Goal: Task Accomplishment & Management: Complete application form

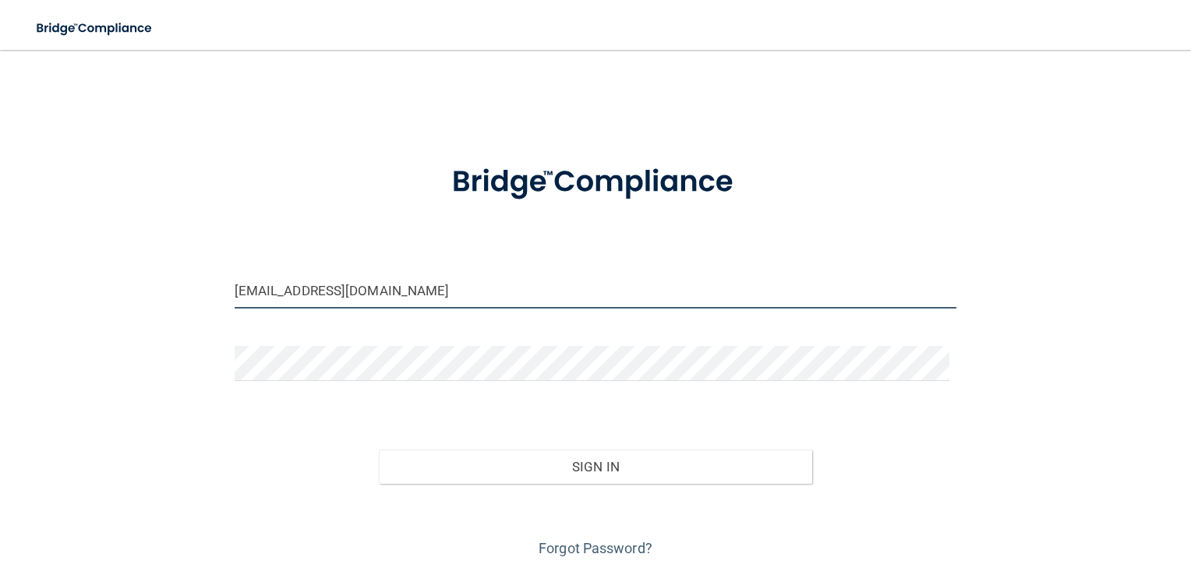
drag, startPoint x: 418, startPoint y: 289, endPoint x: 277, endPoint y: 288, distance: 140.3
click at [277, 288] on input "[EMAIL_ADDRESS][DOMAIN_NAME]" at bounding box center [596, 291] width 722 height 35
drag, startPoint x: 464, startPoint y: 288, endPoint x: 179, endPoint y: 297, distance: 285.4
click at [179, 297] on div "[EMAIL_ADDRESS][DOMAIN_NAME] Invalid email/password. You don't have permission …" at bounding box center [595, 313] width 1128 height 496
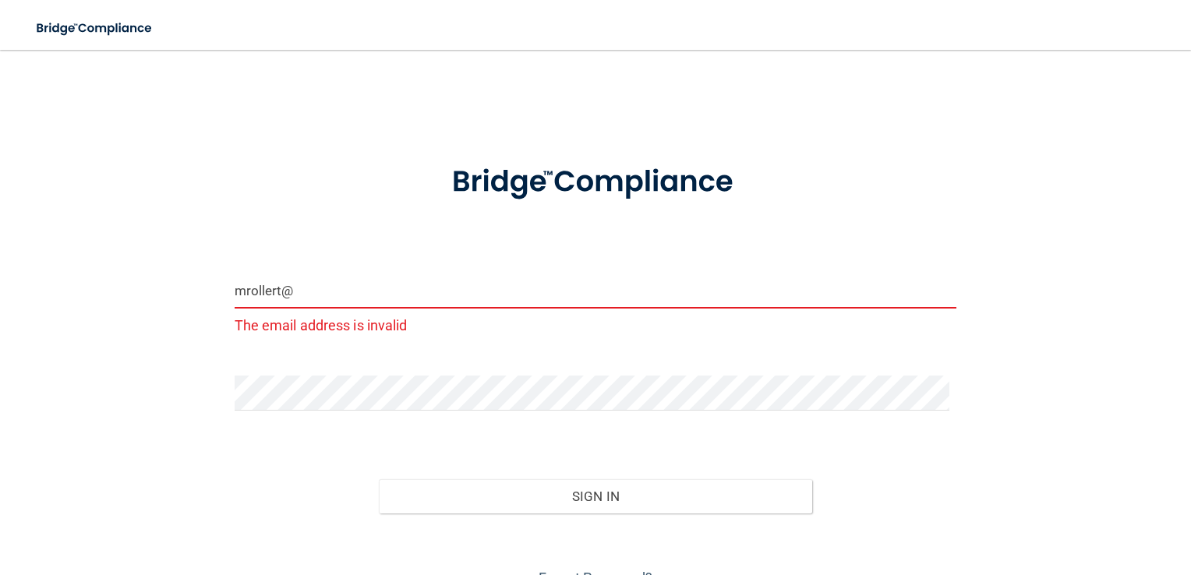
type input "[EMAIL_ADDRESS][DOMAIN_NAME]"
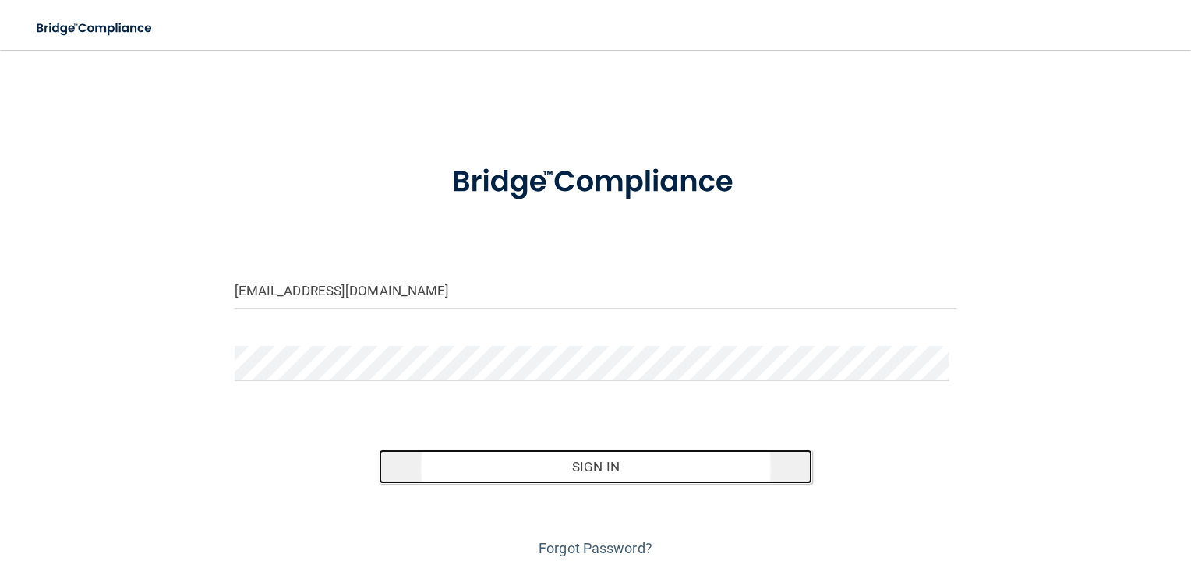
click at [596, 476] on button "Sign In" at bounding box center [595, 467] width 433 height 34
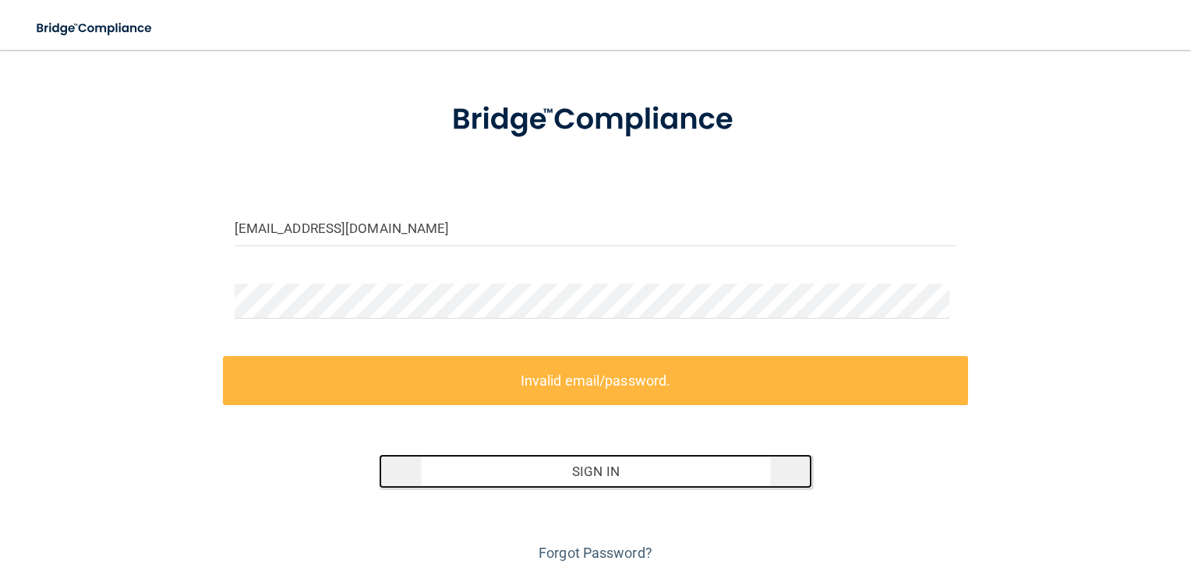
scroll to position [62, 0]
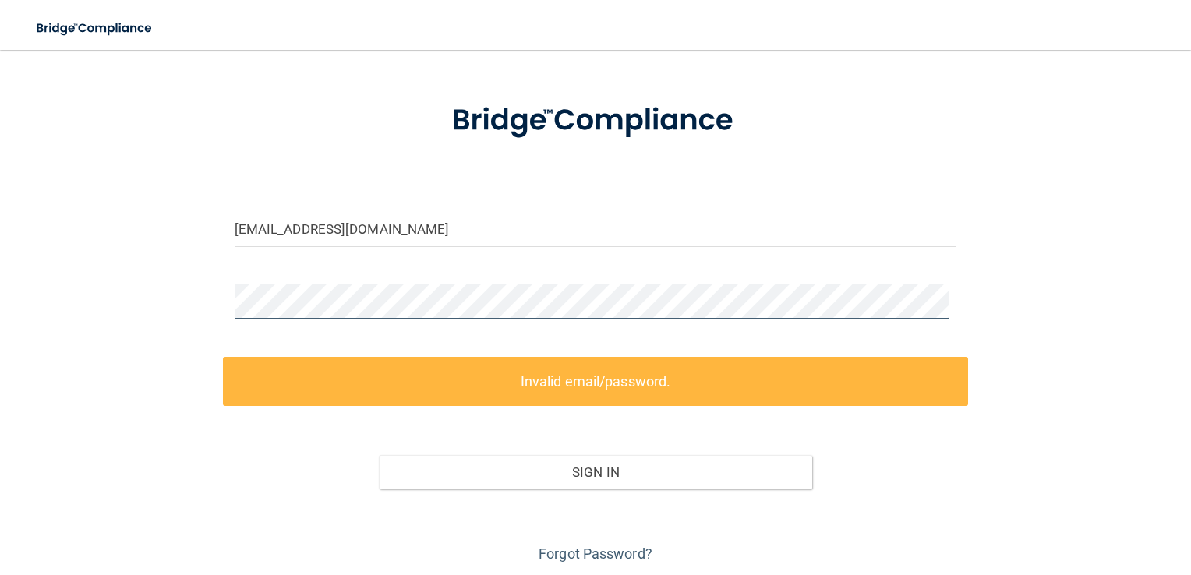
click at [143, 326] on div "mrollert@gmail.com Invalid email/password. You don't have permission to access …" at bounding box center [595, 285] width 1128 height 563
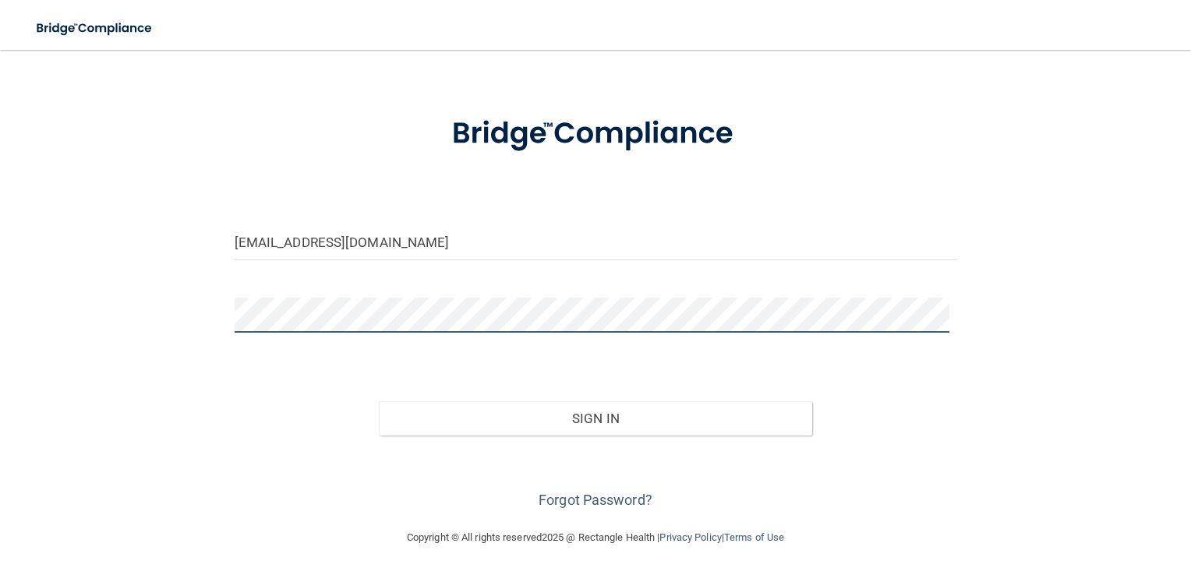
scroll to position [47, 0]
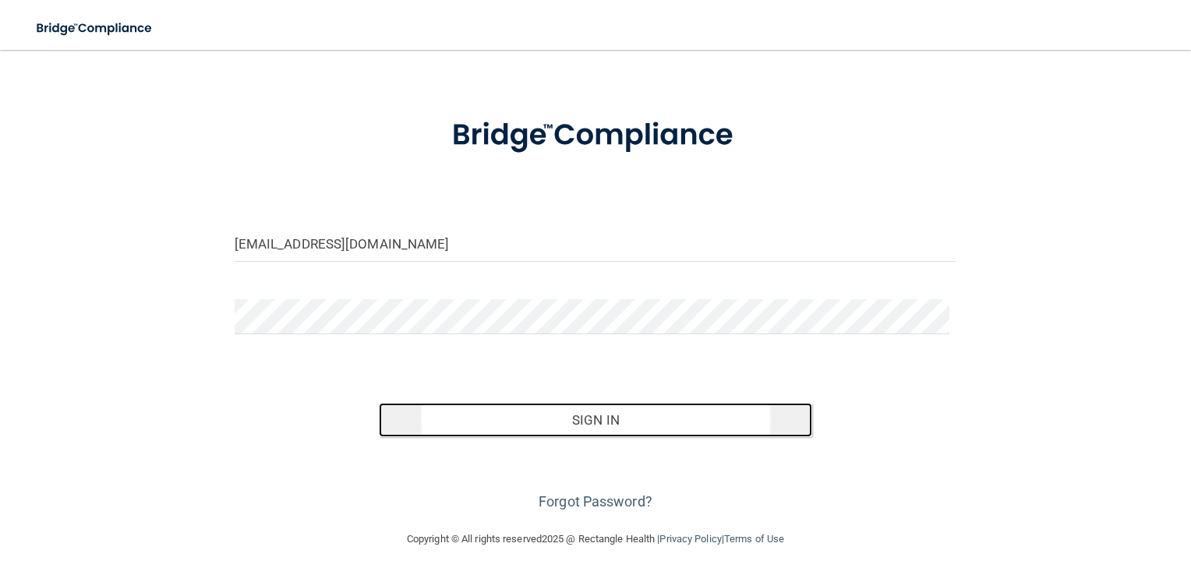
click at [612, 425] on button "Sign In" at bounding box center [595, 420] width 433 height 34
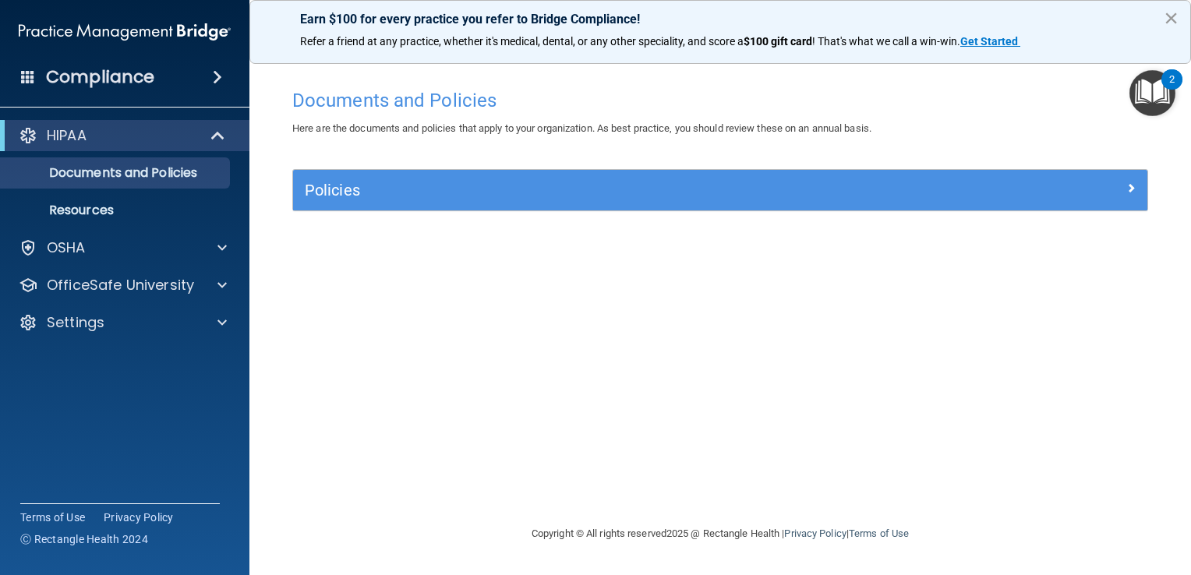
click at [1169, 13] on button "×" at bounding box center [1171, 17] width 15 height 25
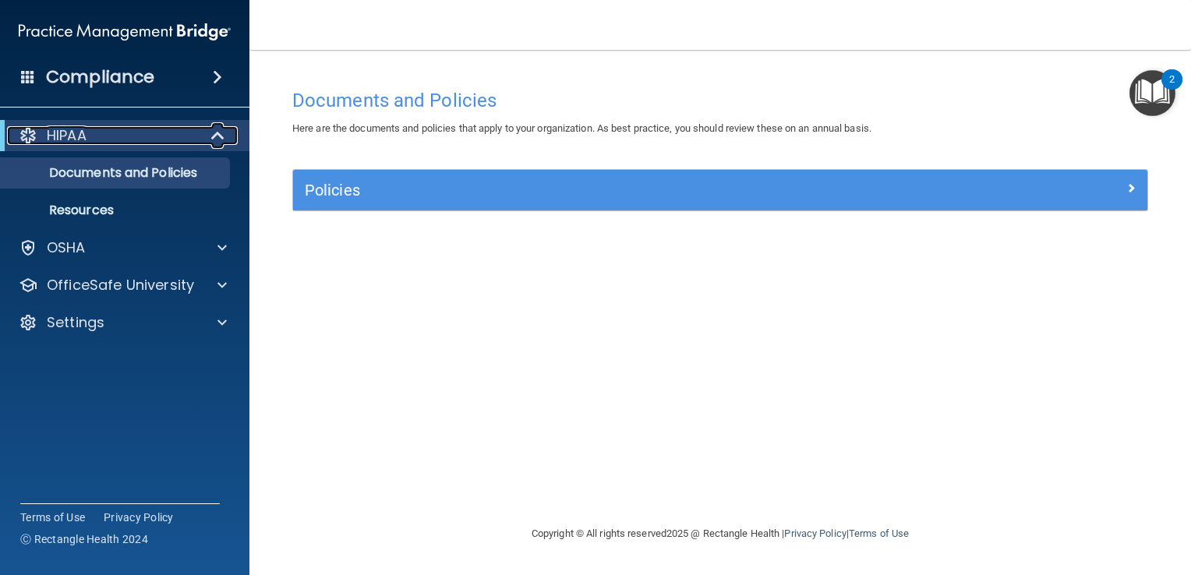
click at [164, 140] on div "HIPAA" at bounding box center [103, 135] width 192 height 19
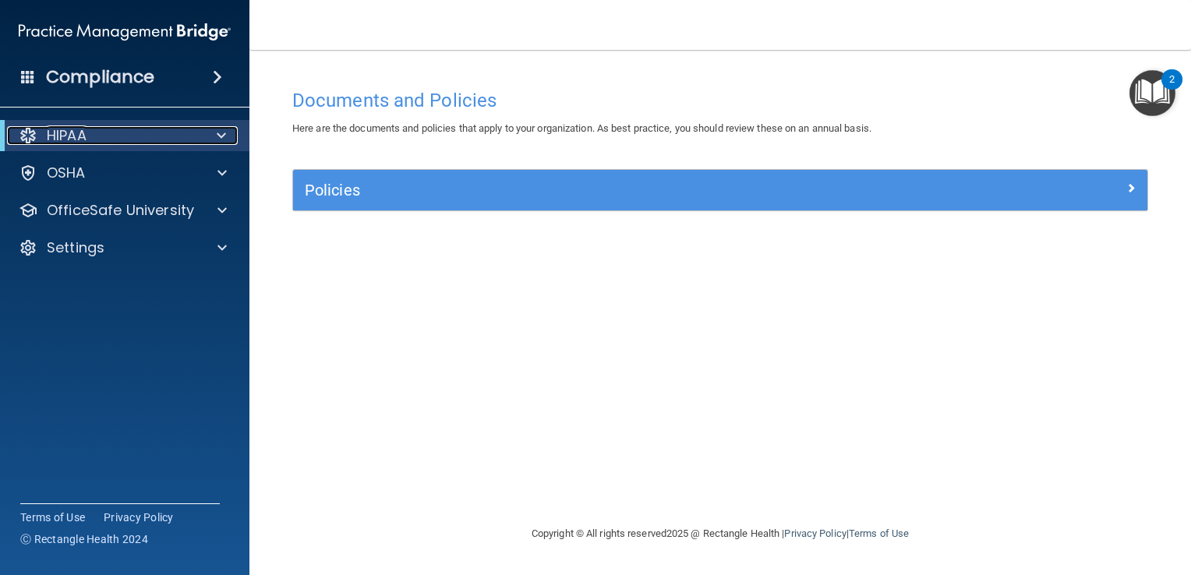
click at [164, 140] on div "HIPAA" at bounding box center [103, 135] width 192 height 19
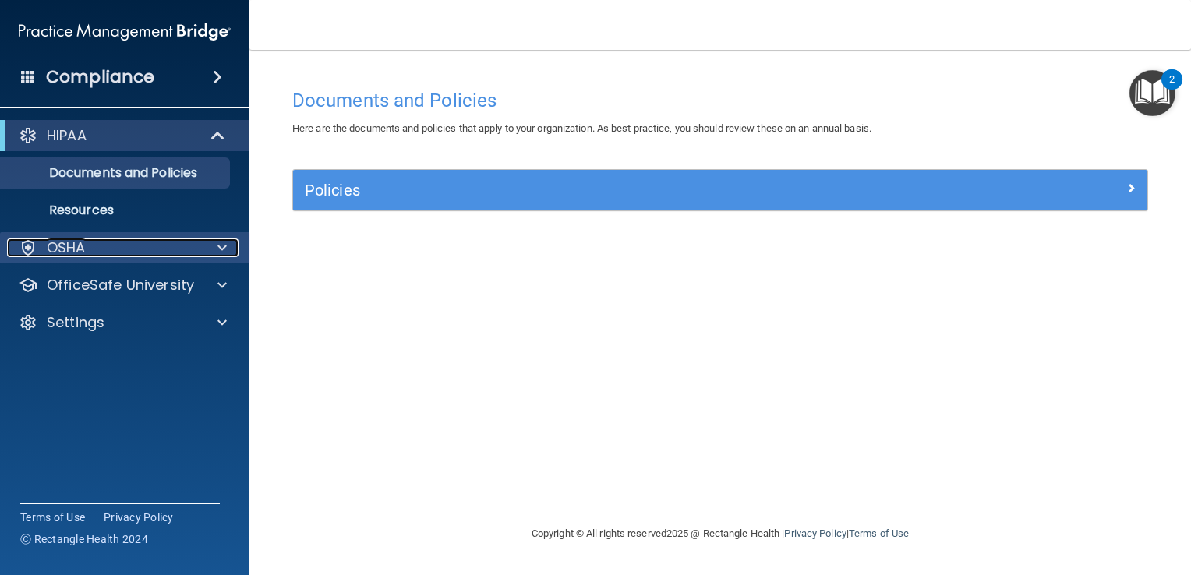
click at [89, 251] on div "OSHA" at bounding box center [103, 247] width 193 height 19
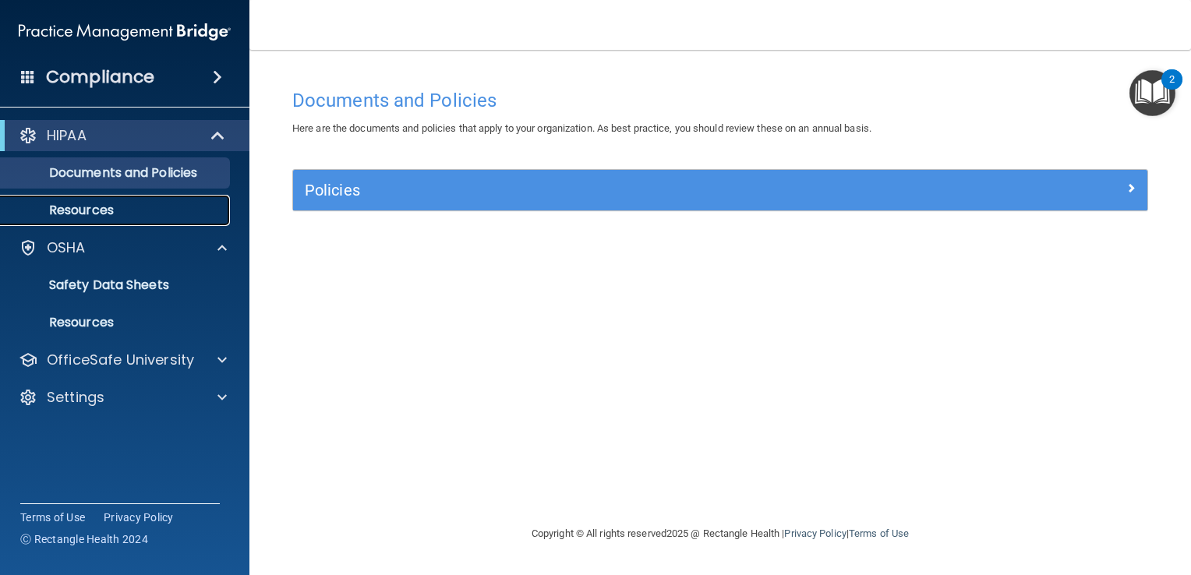
click at [122, 214] on p "Resources" at bounding box center [116, 211] width 213 height 16
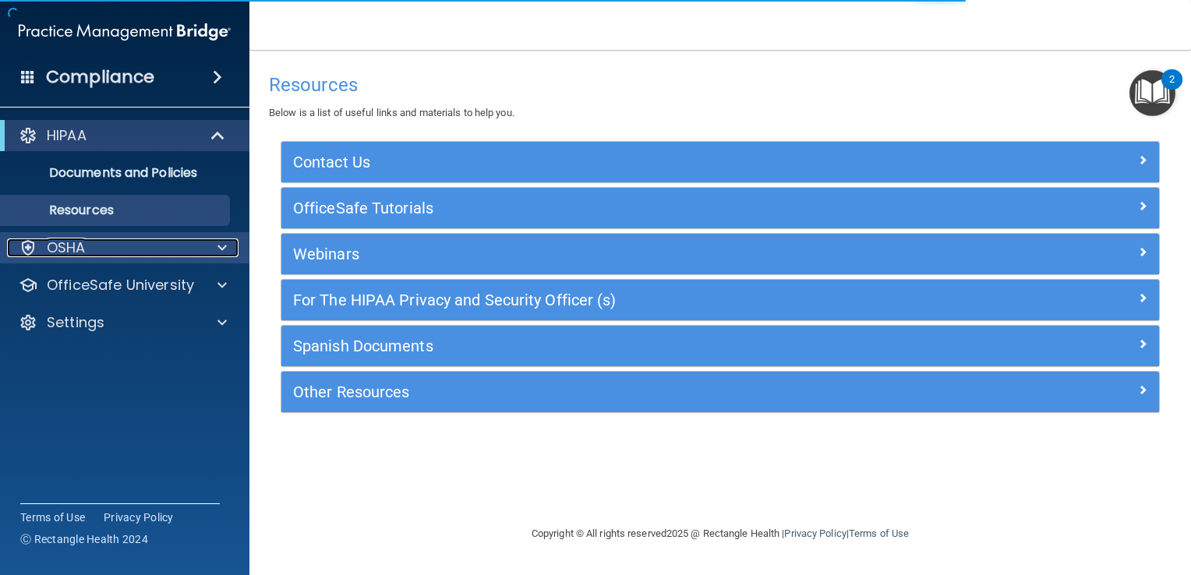
click at [115, 255] on div "OSHA" at bounding box center [103, 247] width 193 height 19
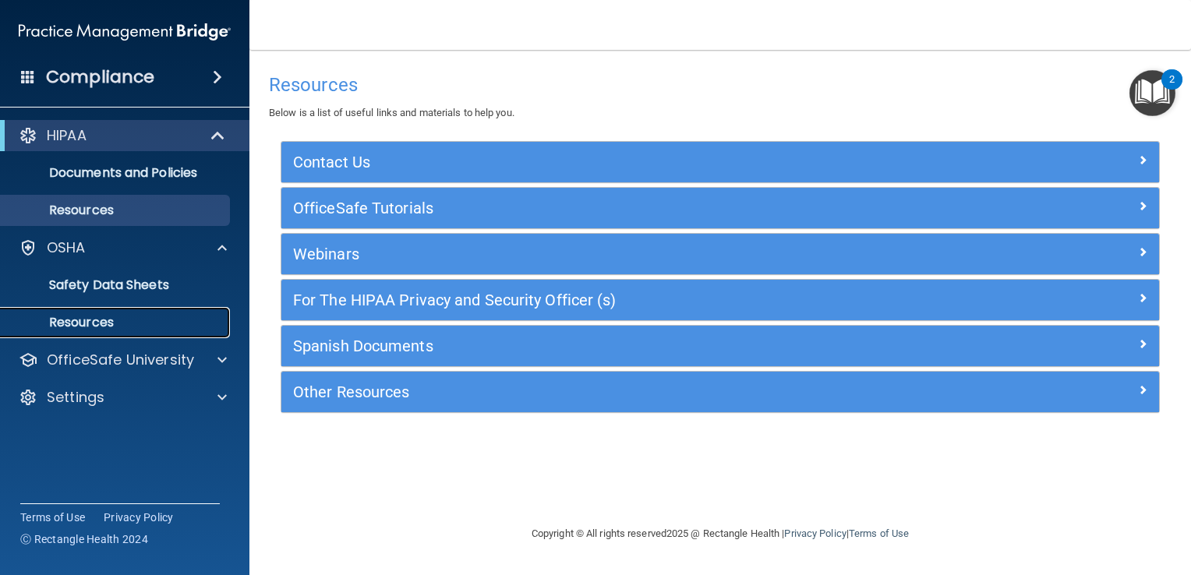
click at [98, 325] on p "Resources" at bounding box center [116, 323] width 213 height 16
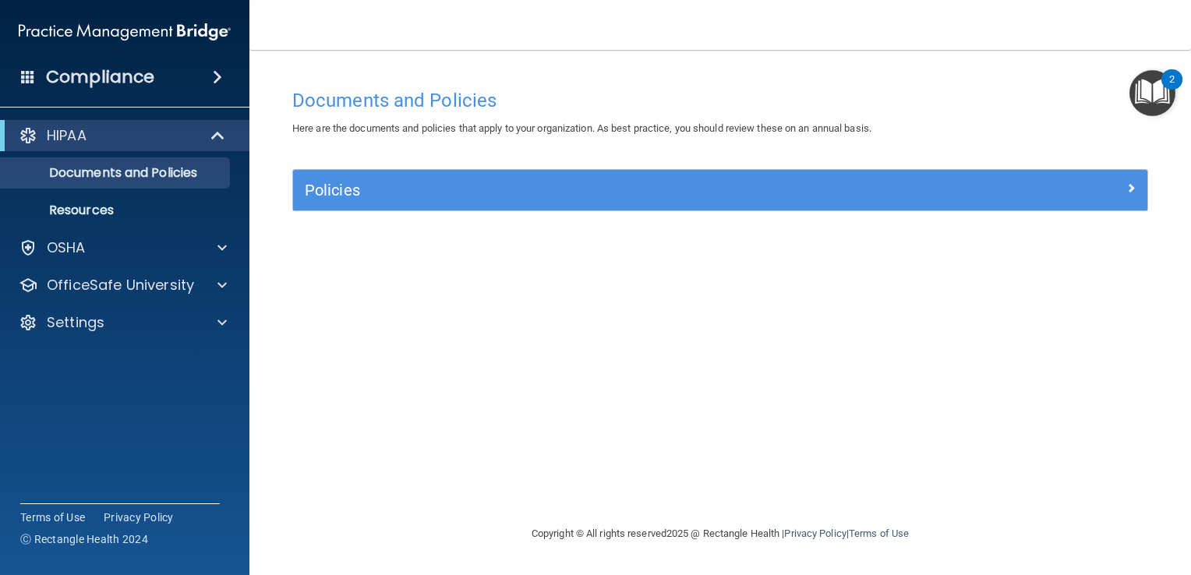
click at [1146, 94] on img "Open Resource Center, 2 new notifications" at bounding box center [1152, 93] width 46 height 46
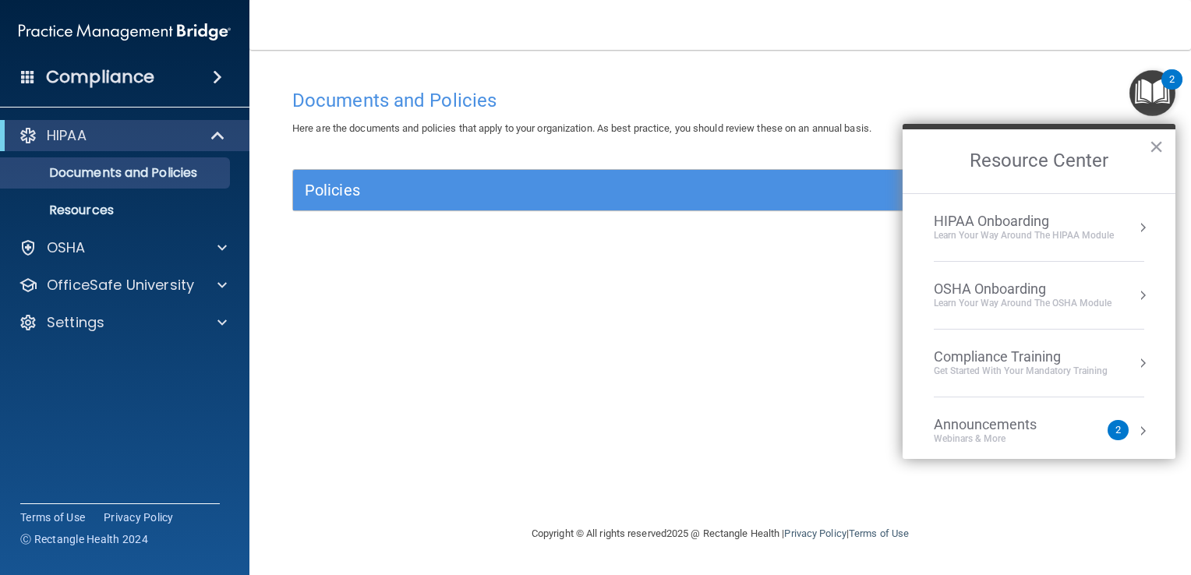
click at [1008, 288] on div "OSHA Onboarding" at bounding box center [1023, 289] width 178 height 17
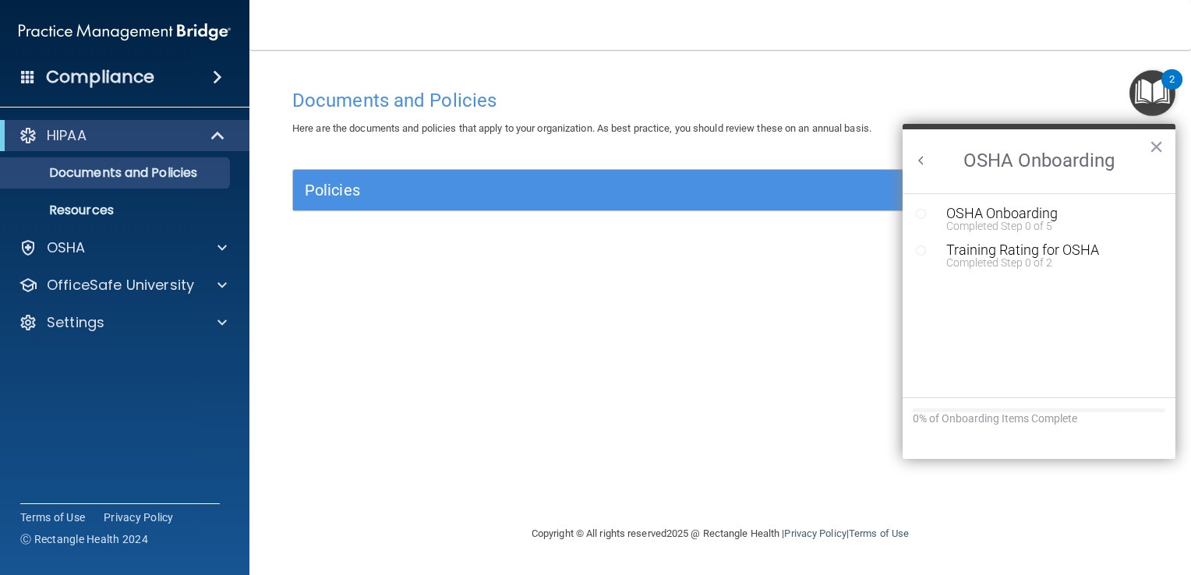
click at [920, 163] on button "Back to Resource Center Home" at bounding box center [921, 161] width 16 height 16
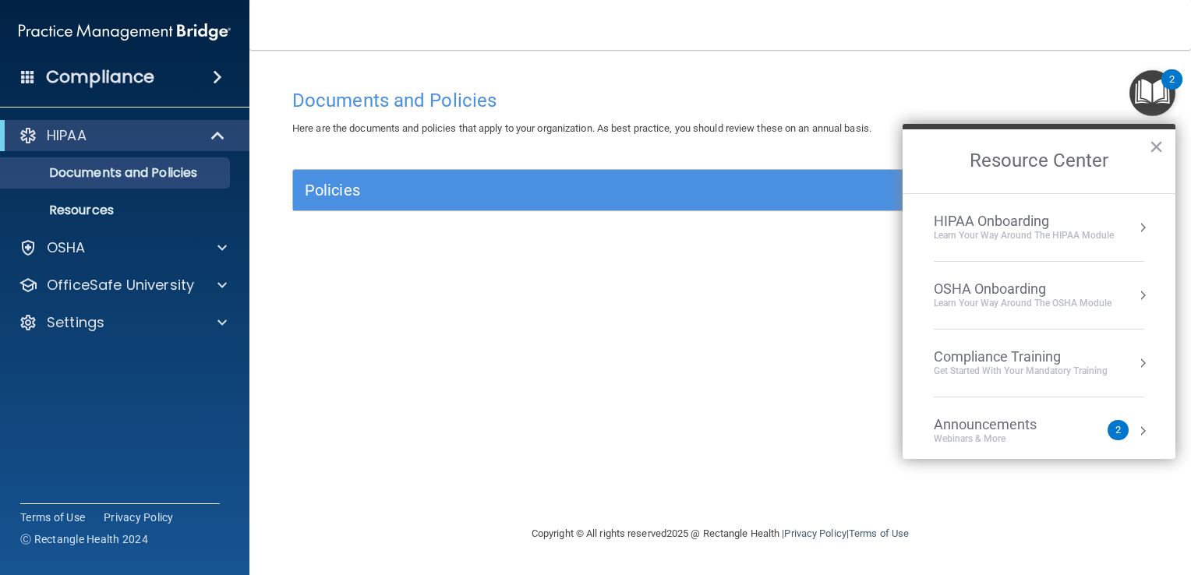
click at [974, 230] on div "Learn Your Way around the HIPAA module" at bounding box center [1024, 235] width 180 height 13
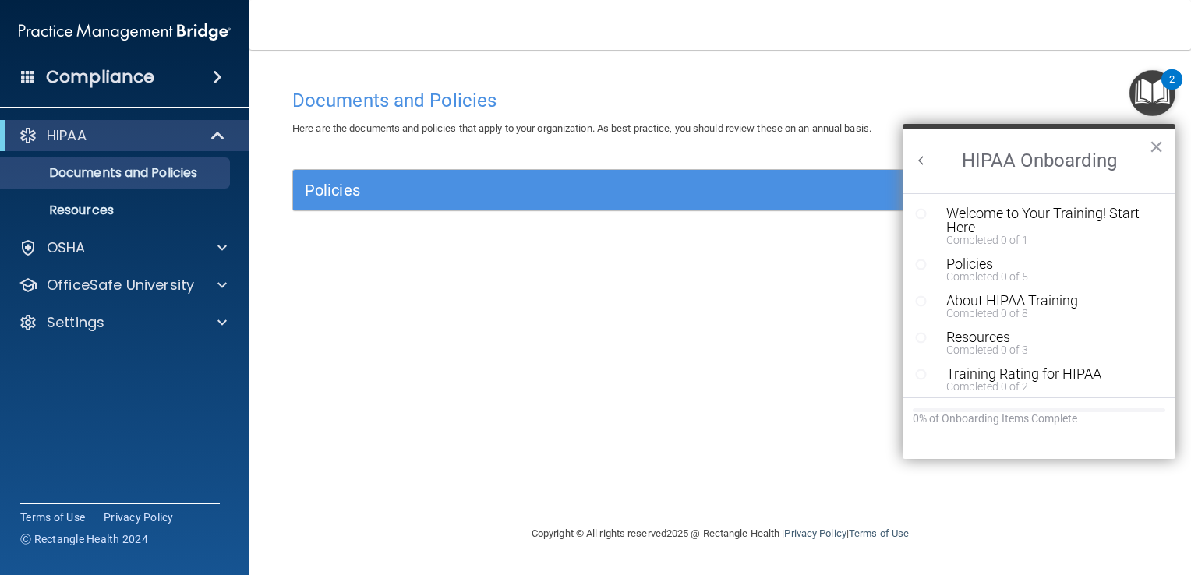
scroll to position [5, 0]
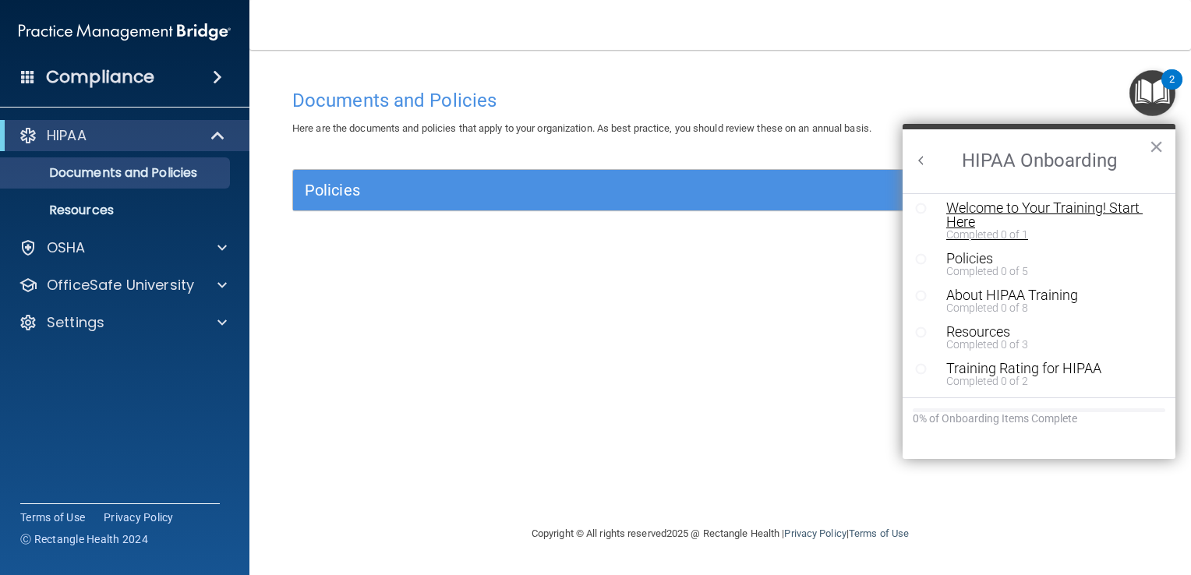
click at [977, 217] on div "Welcome to Your Training! Start Here" at bounding box center [1044, 215] width 196 height 28
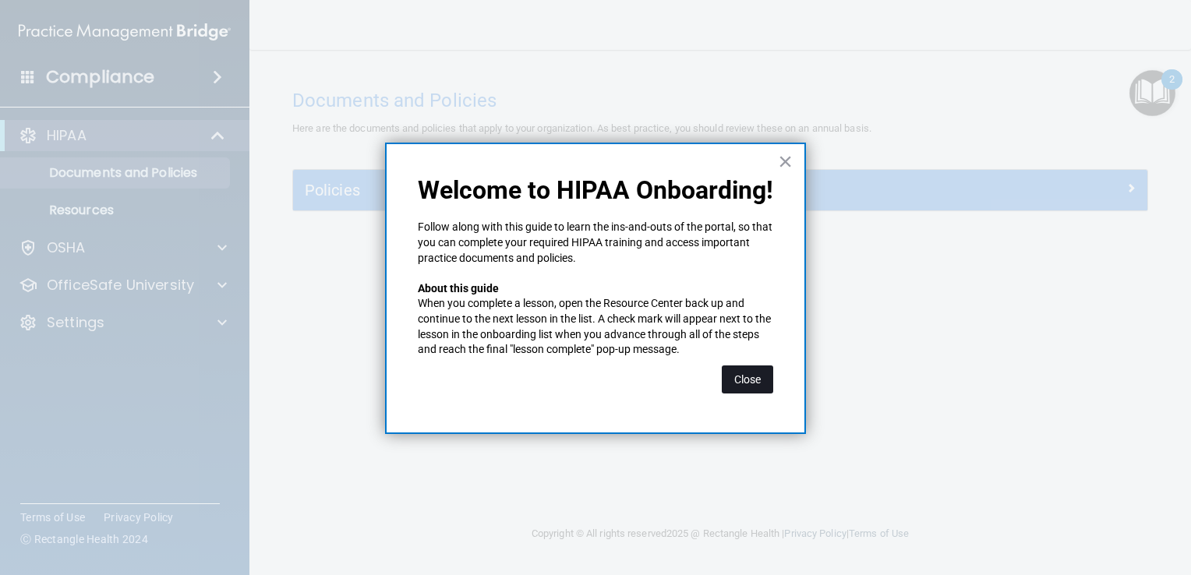
click at [742, 380] on button "Close" at bounding box center [747, 380] width 51 height 28
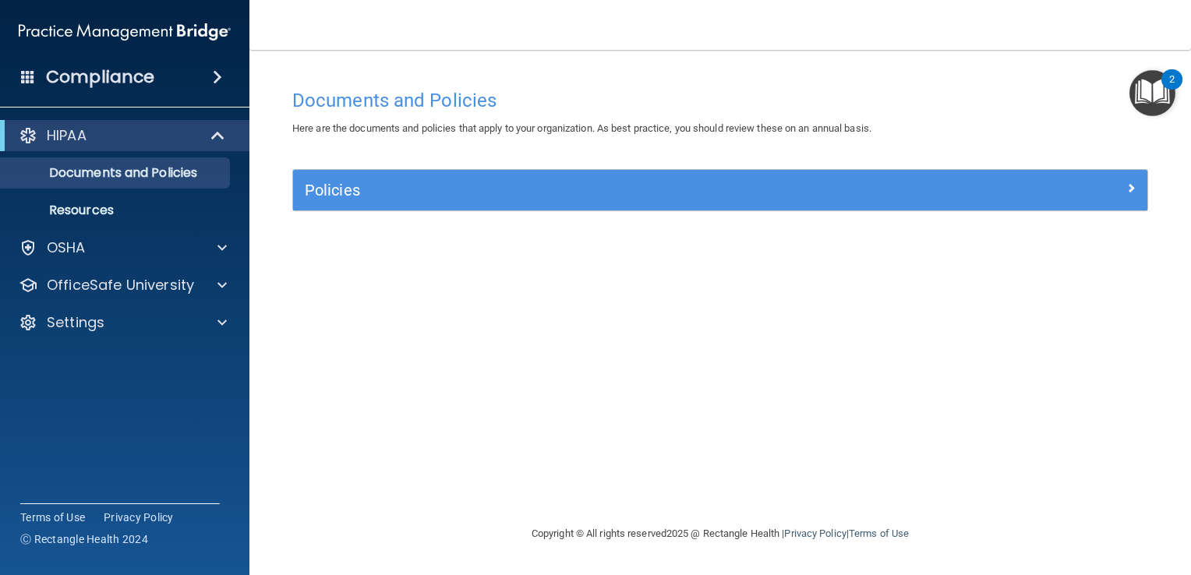
click at [1146, 86] on img "Open Resource Center, 2 new notifications" at bounding box center [1152, 93] width 46 height 46
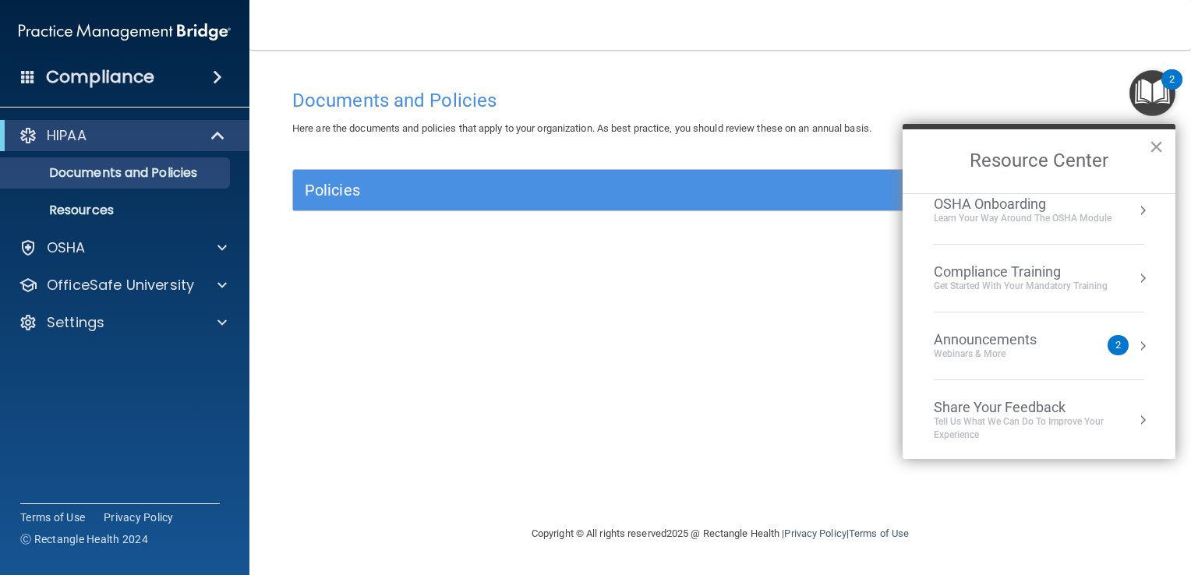
scroll to position [0, 0]
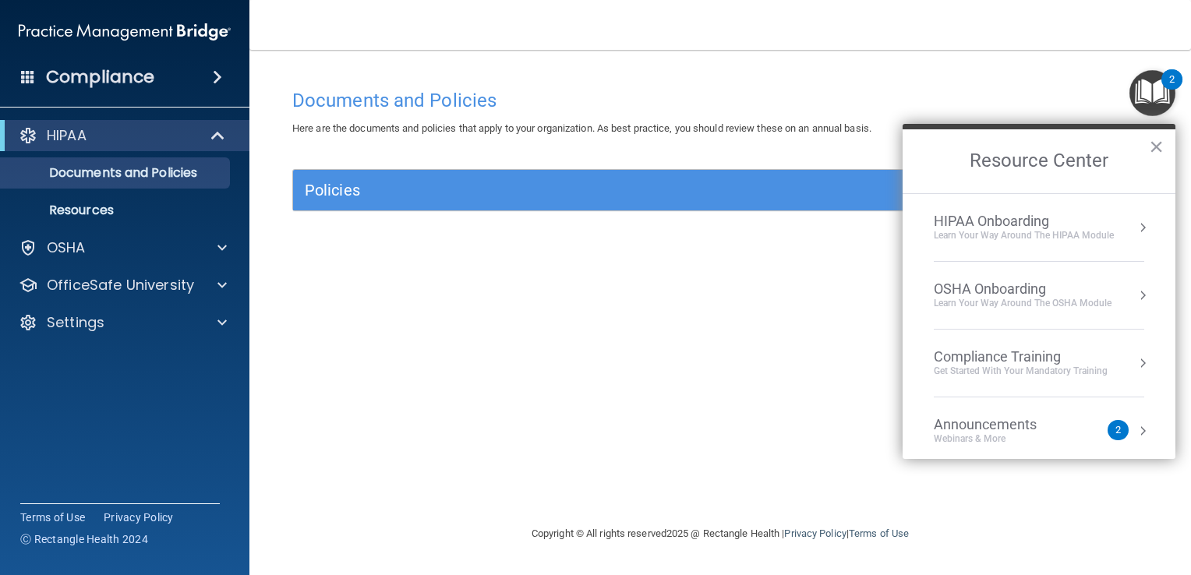
click at [1041, 239] on div "Learn Your Way around the HIPAA module" at bounding box center [1024, 235] width 180 height 13
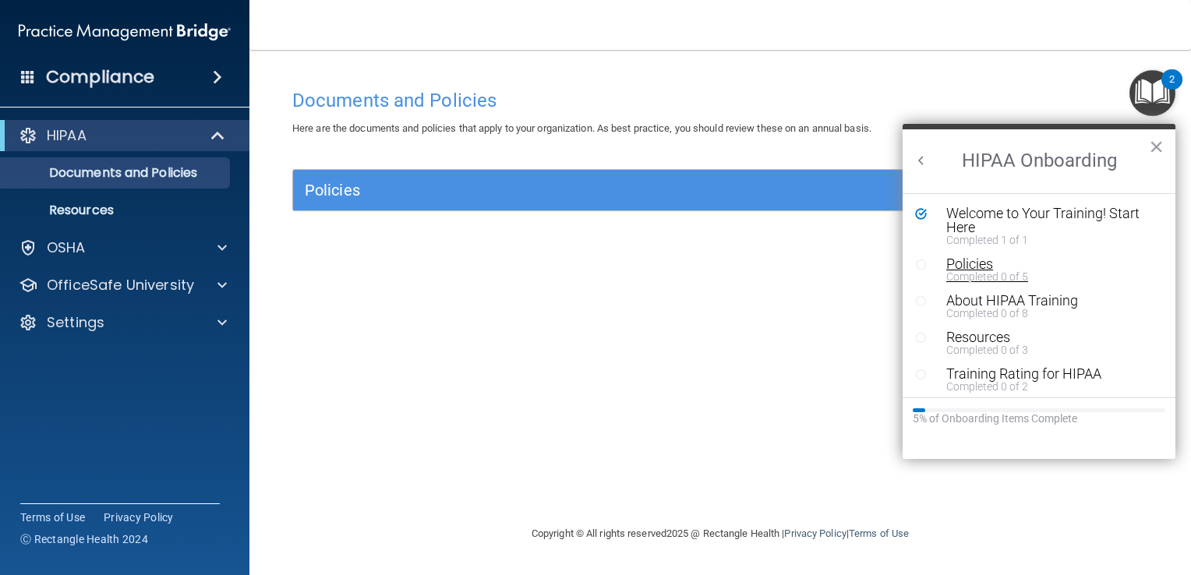
click at [966, 265] on div "Policies" at bounding box center [1044, 264] width 196 height 14
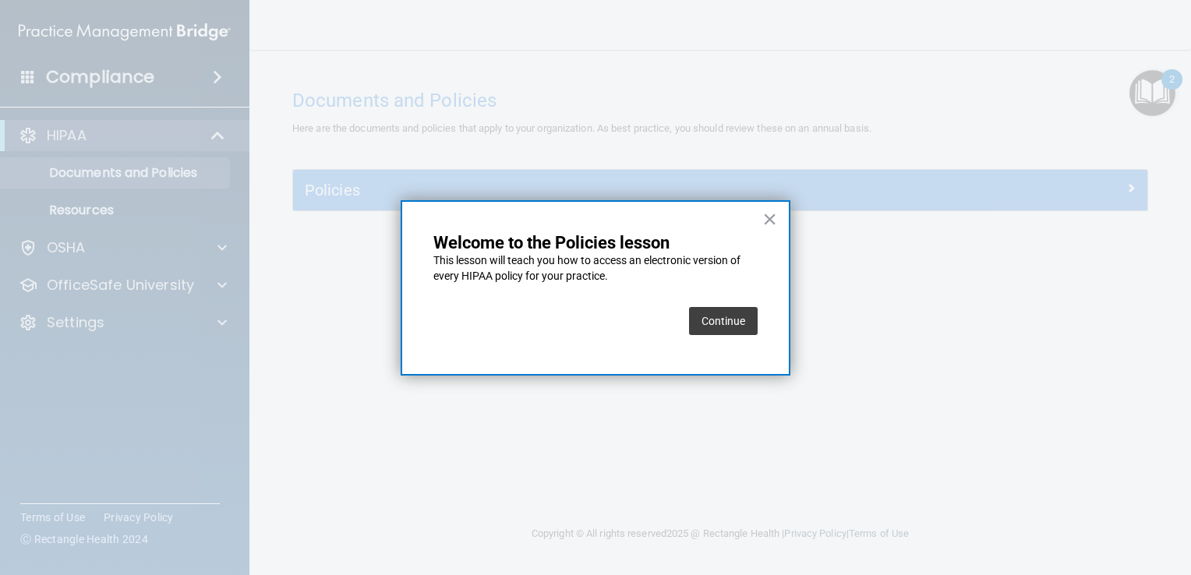
click at [731, 329] on button "Continue" at bounding box center [723, 321] width 69 height 28
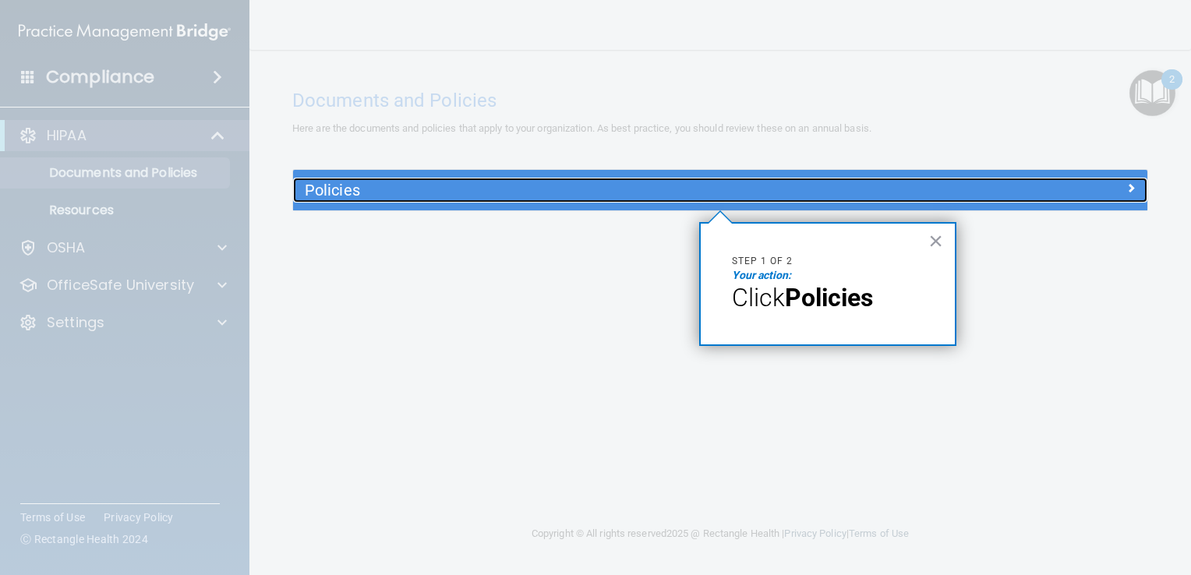
click at [755, 192] on h5 "Policies" at bounding box center [613, 190] width 617 height 17
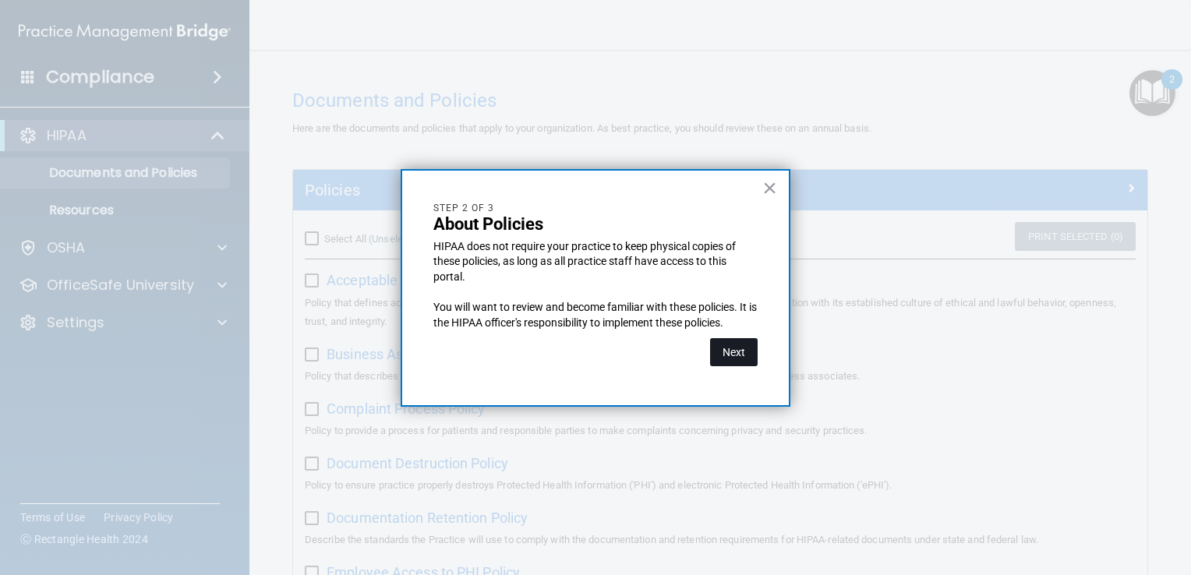
click at [729, 356] on button "Next" at bounding box center [734, 352] width 48 height 28
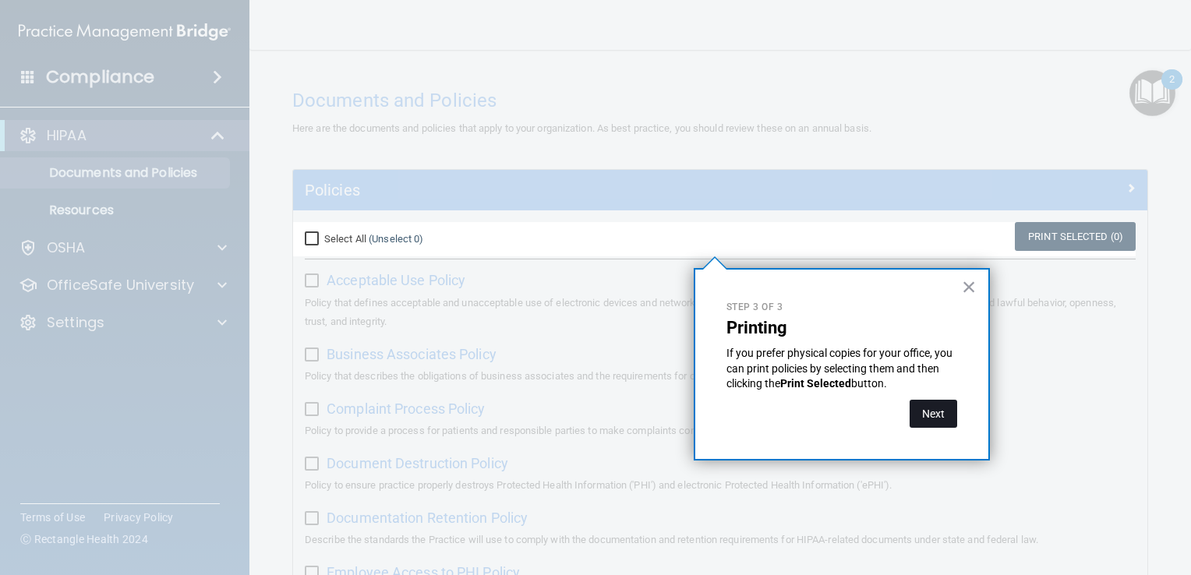
click at [931, 416] on button "Next" at bounding box center [933, 414] width 48 height 28
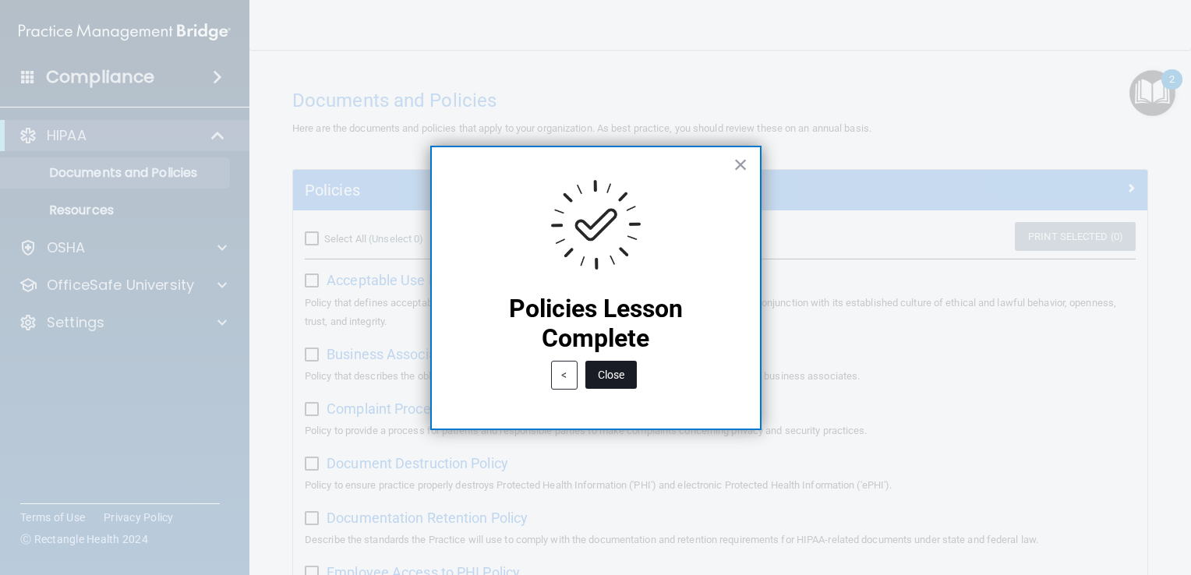
click at [623, 376] on button "Close" at bounding box center [610, 375] width 51 height 28
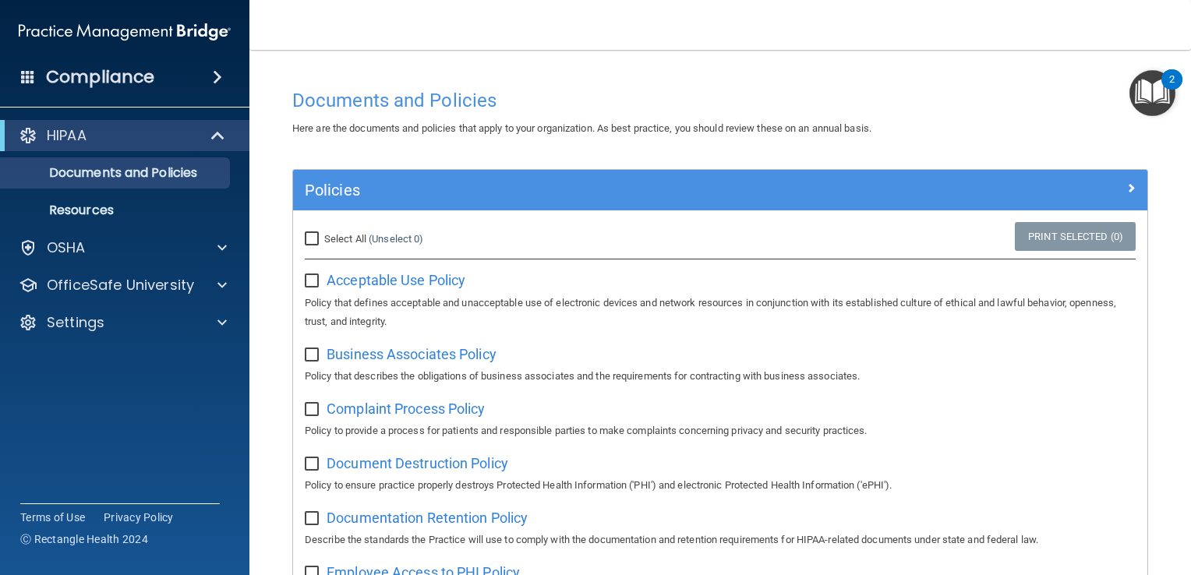
click at [316, 235] on input "Select All (Unselect 0) Unselect All" at bounding box center [314, 239] width 18 height 12
checkbox input "true"
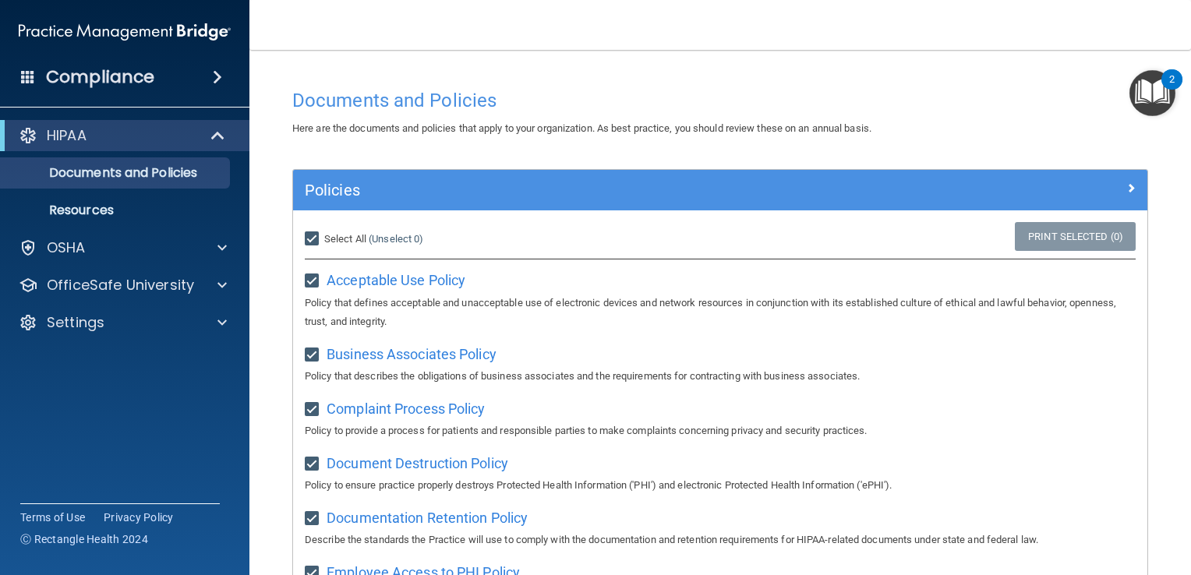
checkbox input "true"
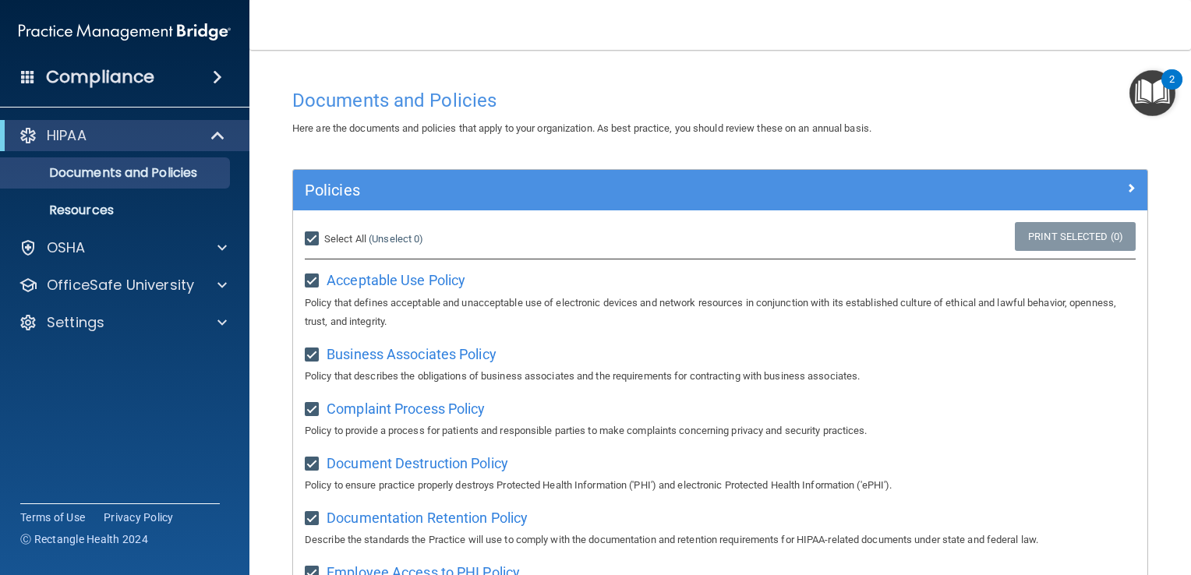
checkbox input "true"
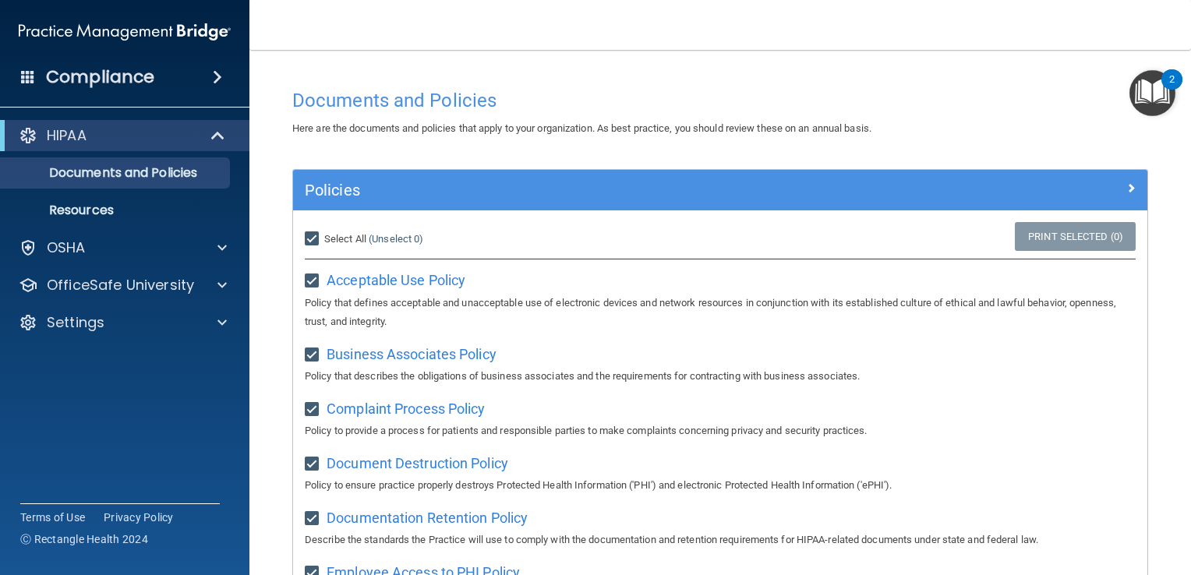
checkbox input "true"
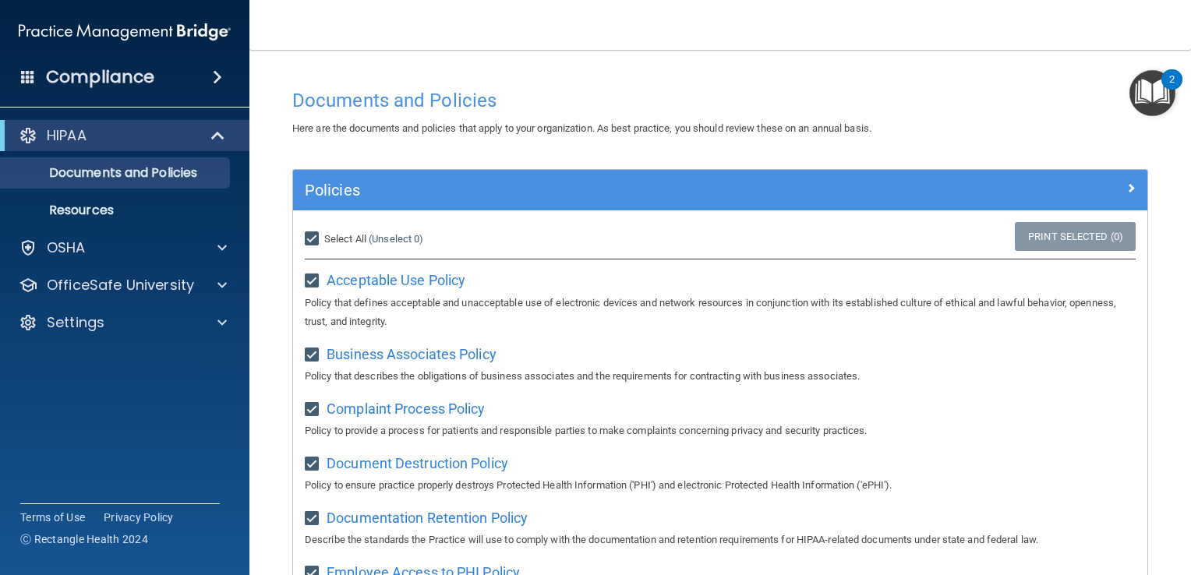
checkbox input "true"
click at [427, 251] on div "Select All (Unselect 21) Unselect All" at bounding box center [435, 239] width 284 height 34
click at [313, 242] on input "Select All (Unselect 21) Unselect All" at bounding box center [314, 239] width 18 height 12
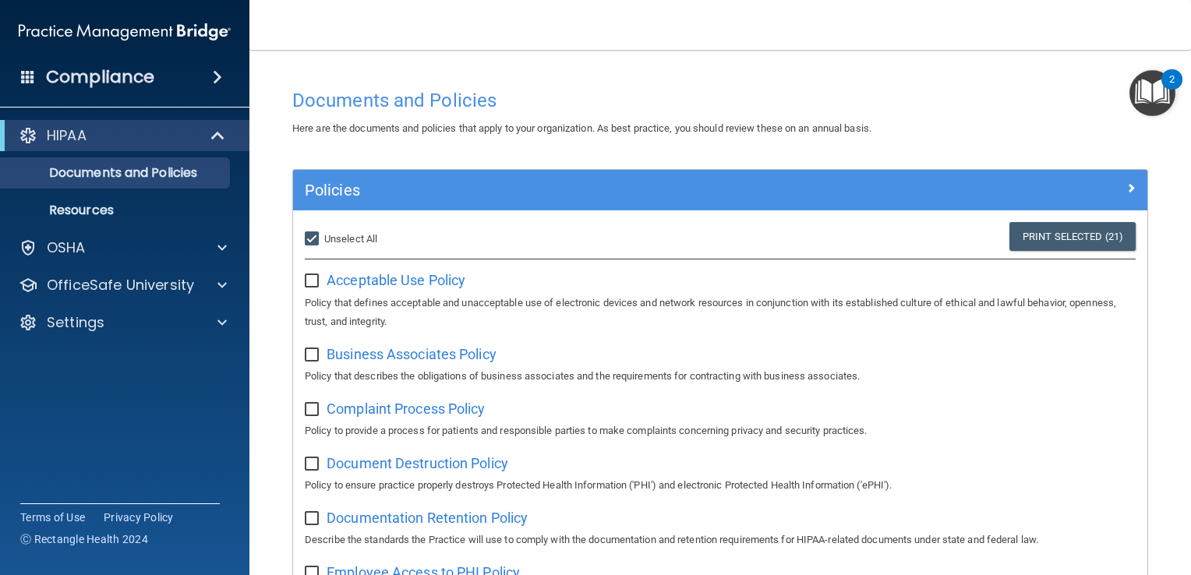
checkbox input "false"
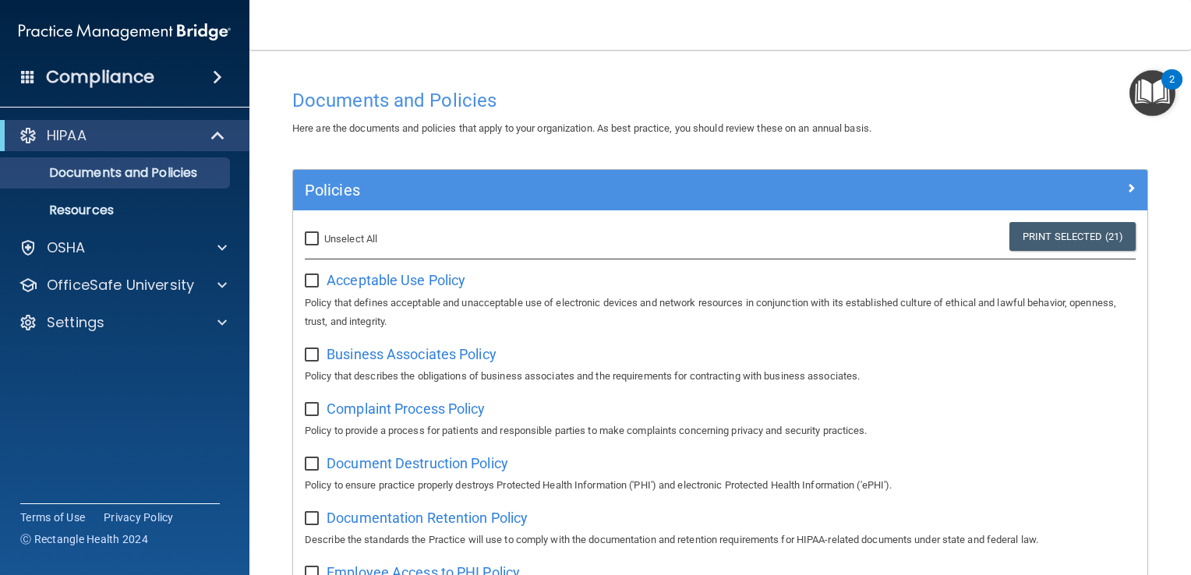
checkbox input "false"
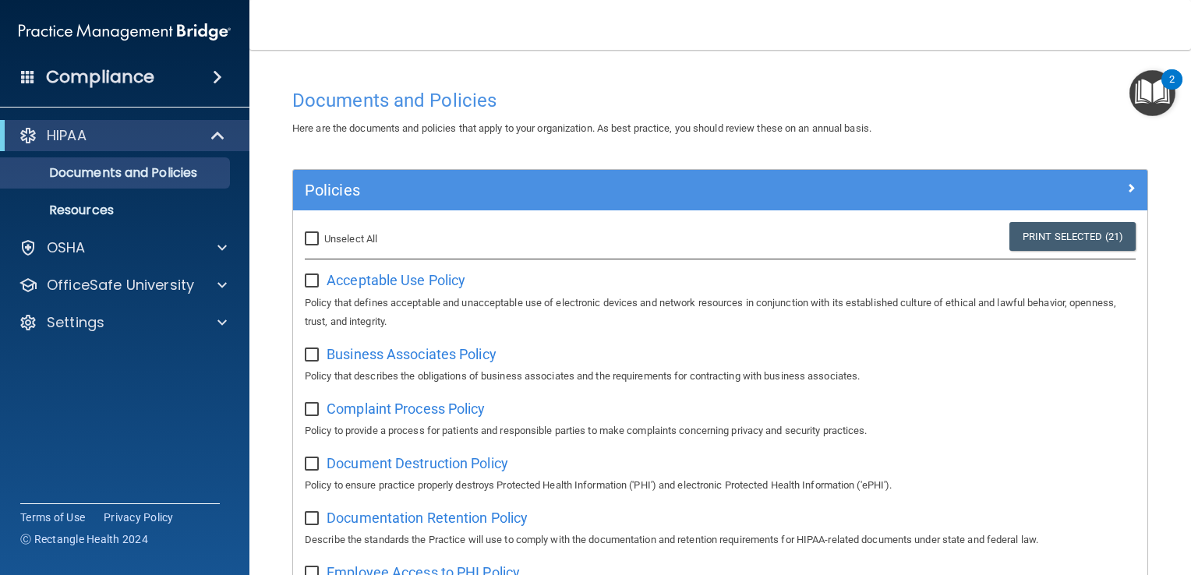
checkbox input "false"
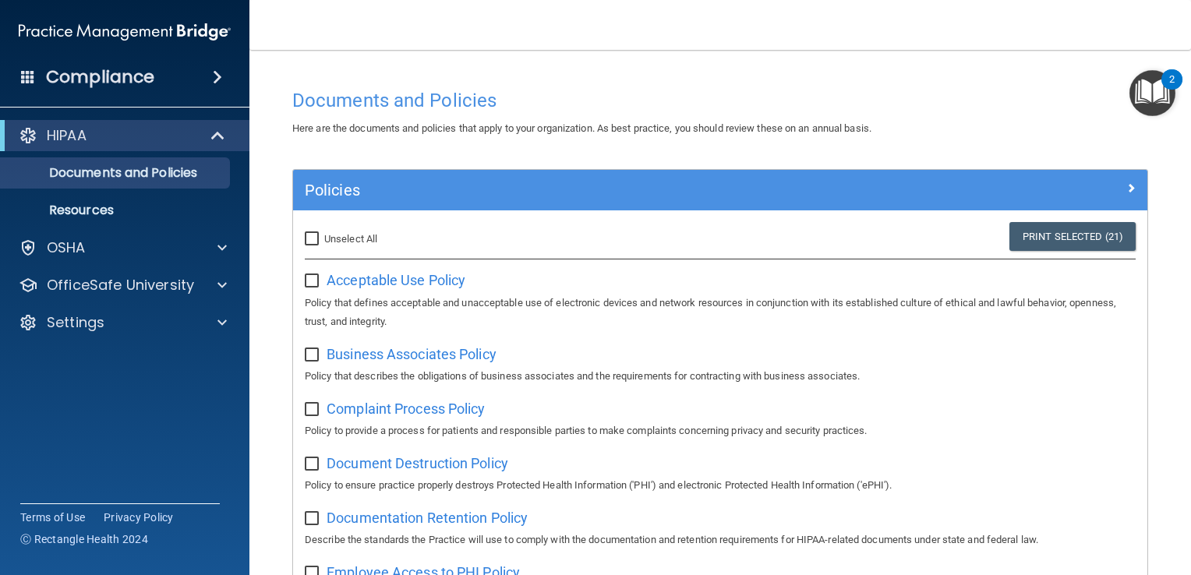
checkbox input "false"
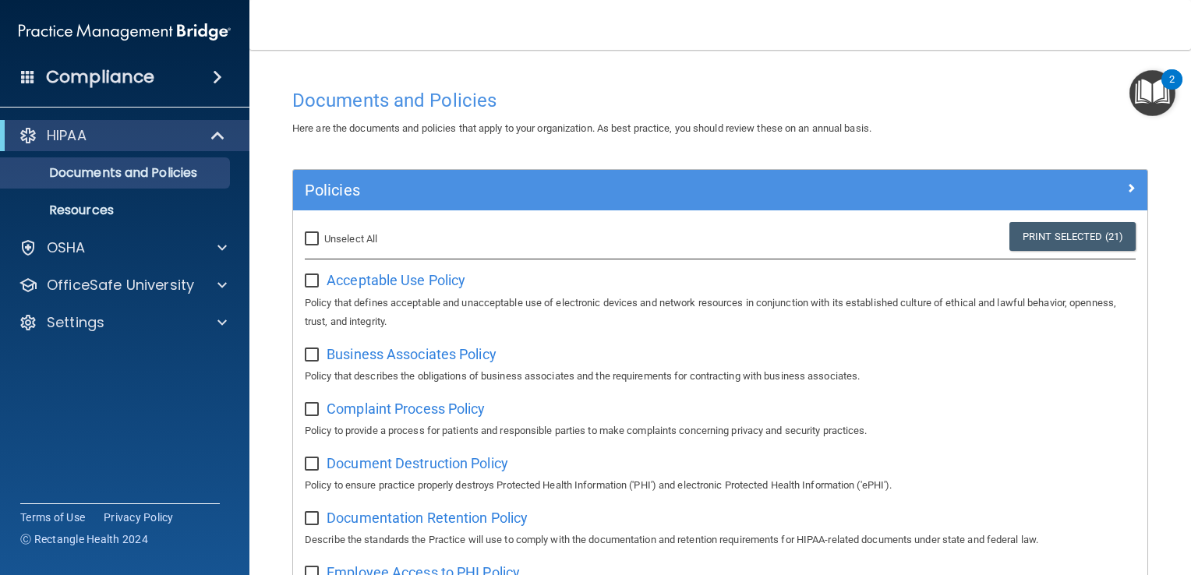
checkbox input "false"
click at [1153, 104] on img "Open Resource Center, 2 new notifications" at bounding box center [1152, 93] width 46 height 46
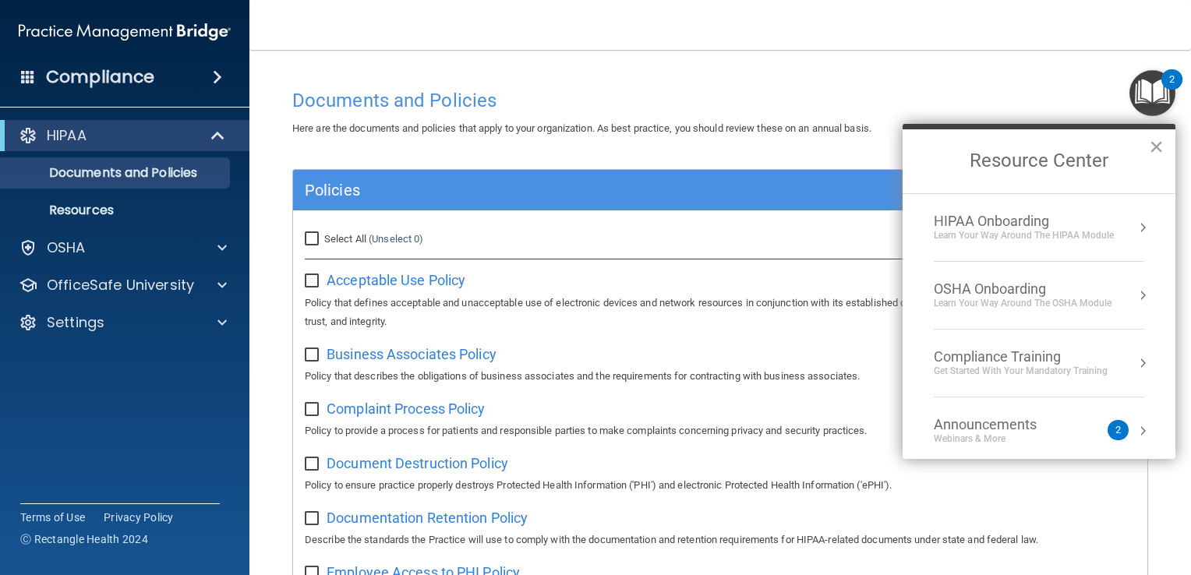
click at [1003, 232] on div "Learn Your Way around the HIPAA module" at bounding box center [1024, 235] width 180 height 13
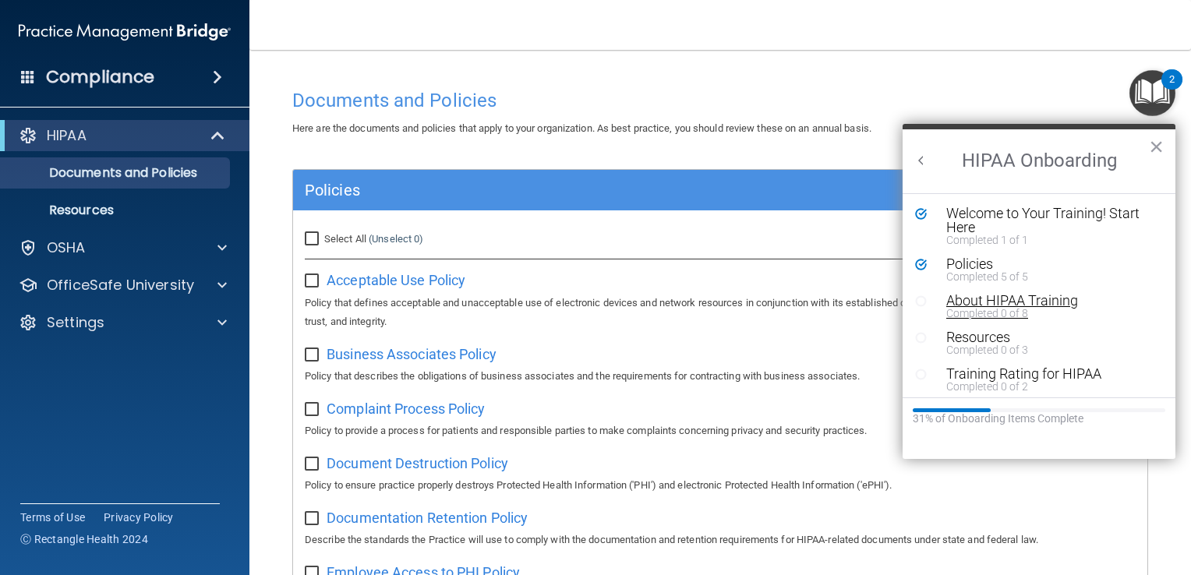
click at [974, 302] on div "About HIPAA Training" at bounding box center [1044, 301] width 196 height 14
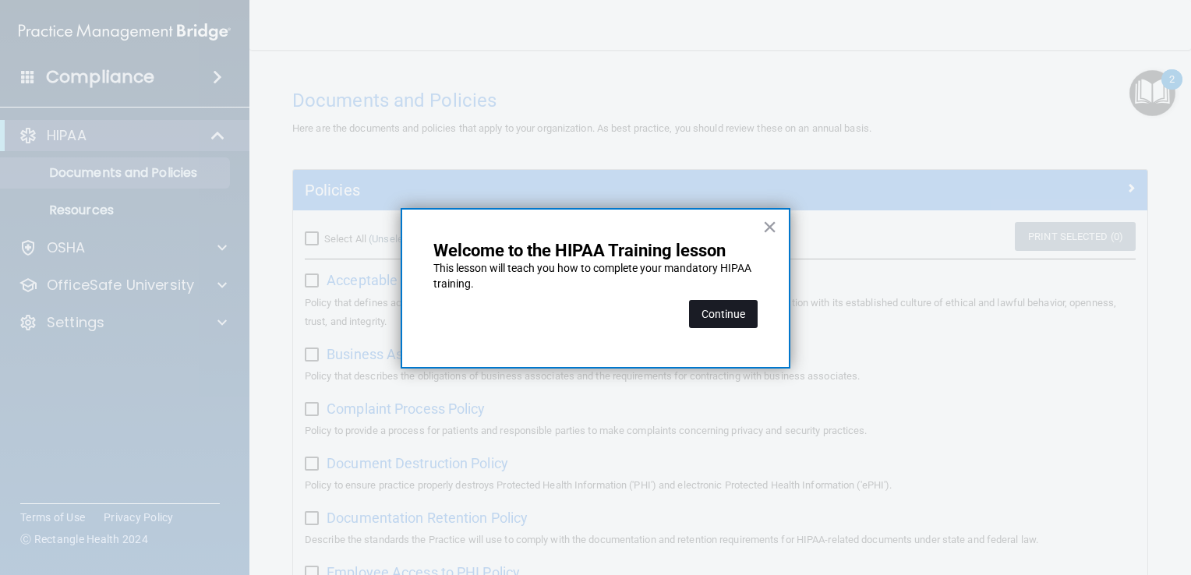
click at [729, 320] on button "Continue" at bounding box center [723, 314] width 69 height 28
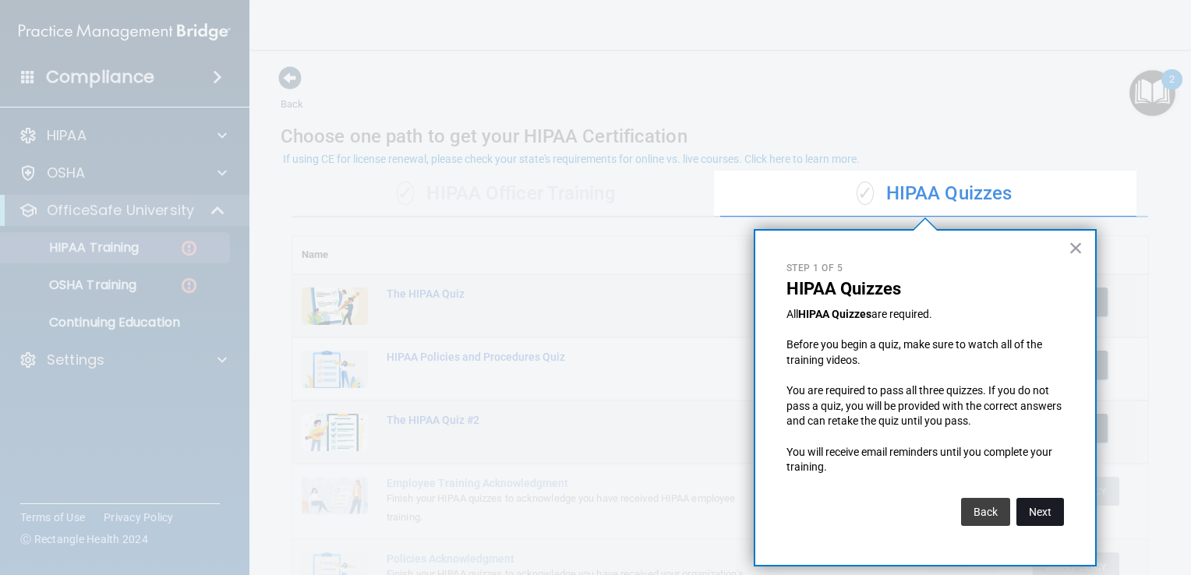
click at [1043, 507] on button "Next" at bounding box center [1040, 512] width 48 height 28
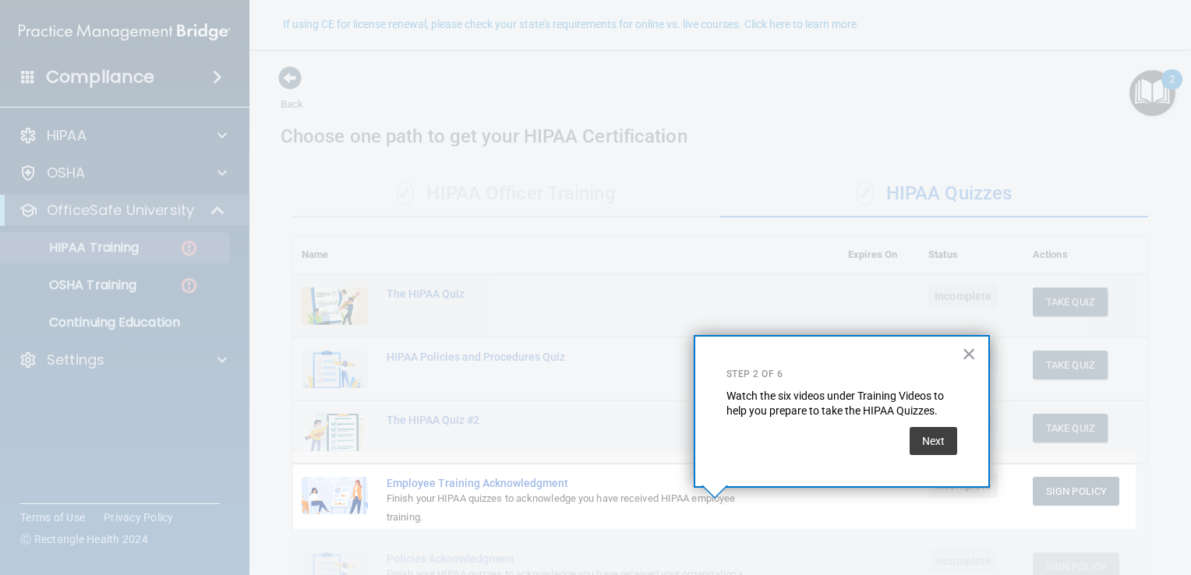
scroll to position [134, 0]
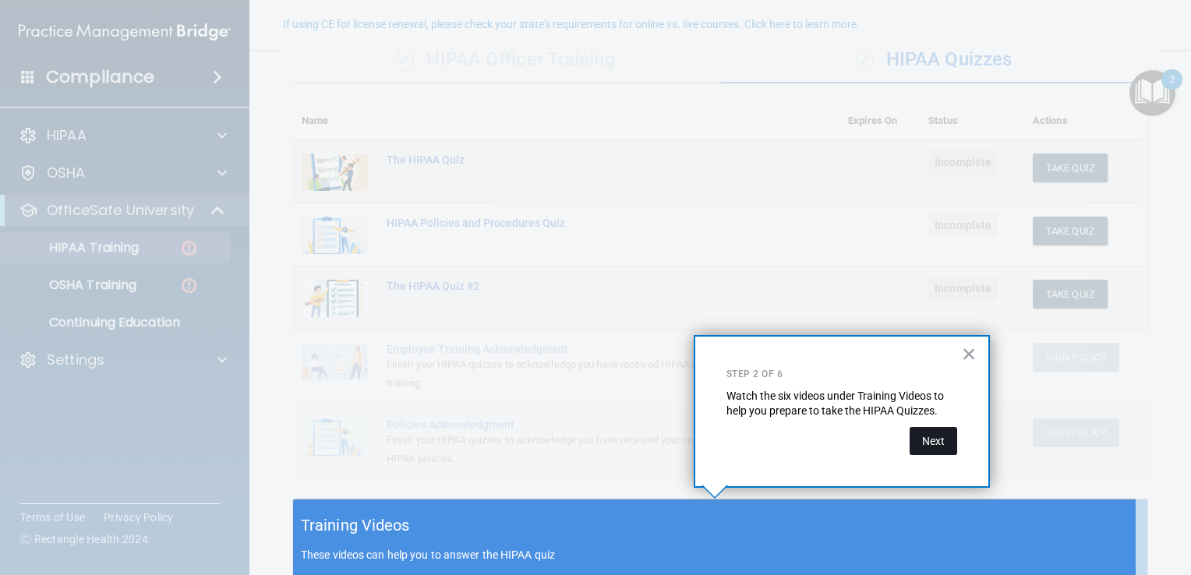
click at [924, 440] on button "Next" at bounding box center [933, 441] width 48 height 28
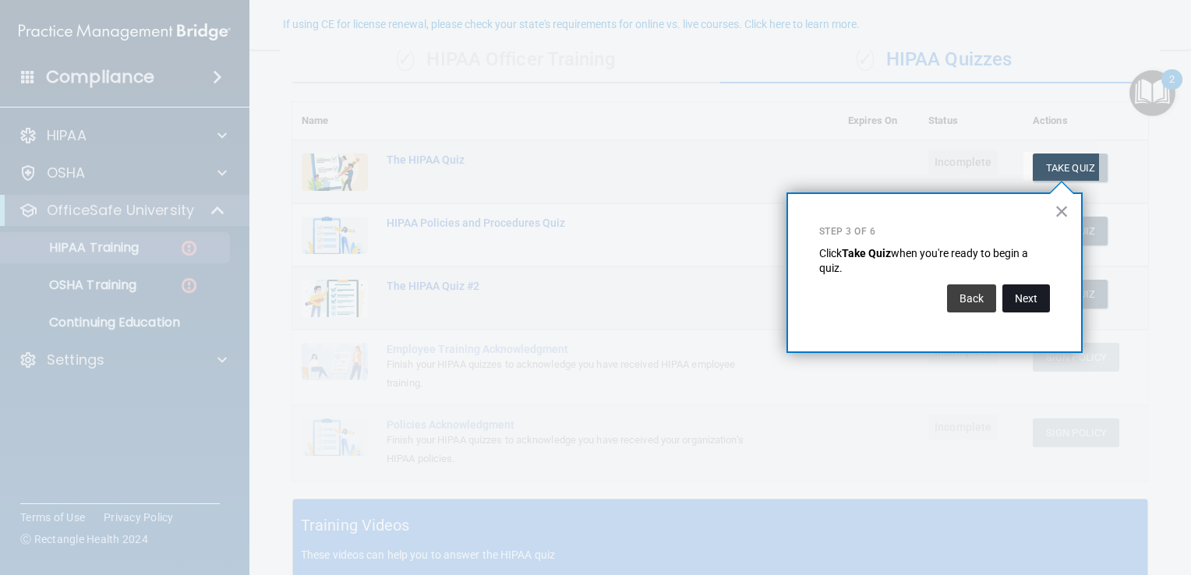
click at [1029, 302] on button "Next" at bounding box center [1026, 298] width 48 height 28
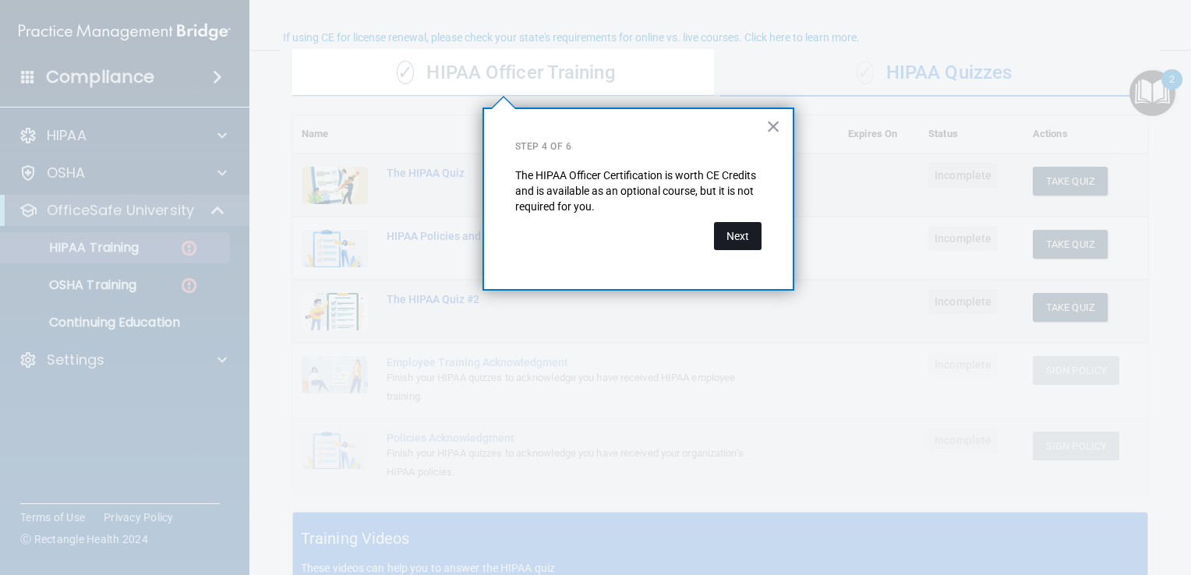
click at [724, 235] on button "Next" at bounding box center [738, 236] width 48 height 28
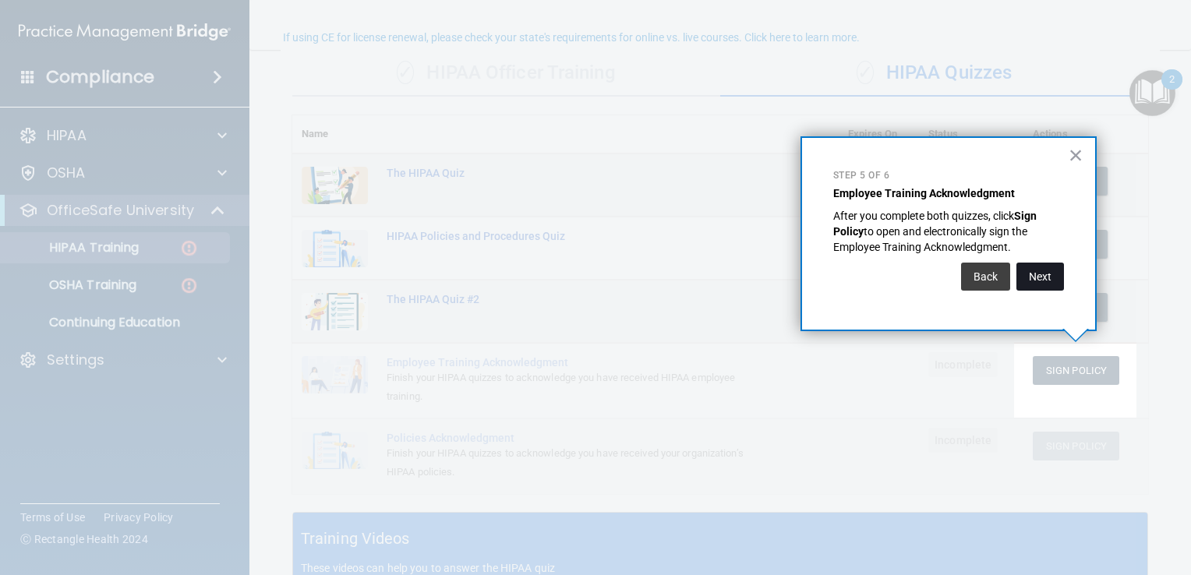
click at [1042, 270] on button "Next" at bounding box center [1040, 277] width 48 height 28
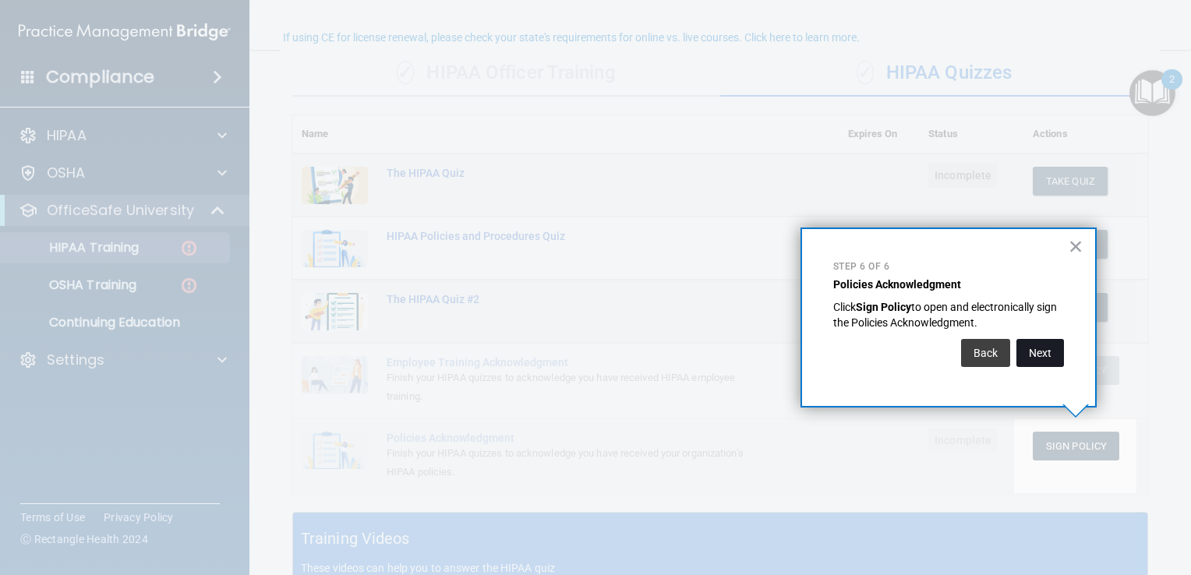
click at [1025, 358] on button "Next" at bounding box center [1040, 353] width 48 height 28
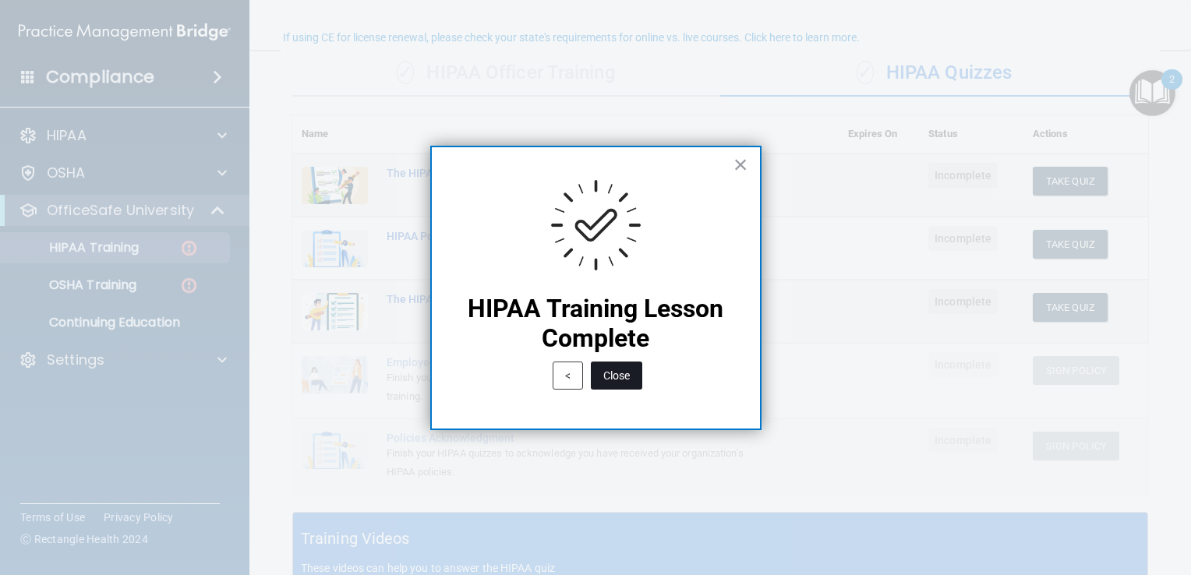
click at [614, 381] on button "Close" at bounding box center [616, 376] width 51 height 28
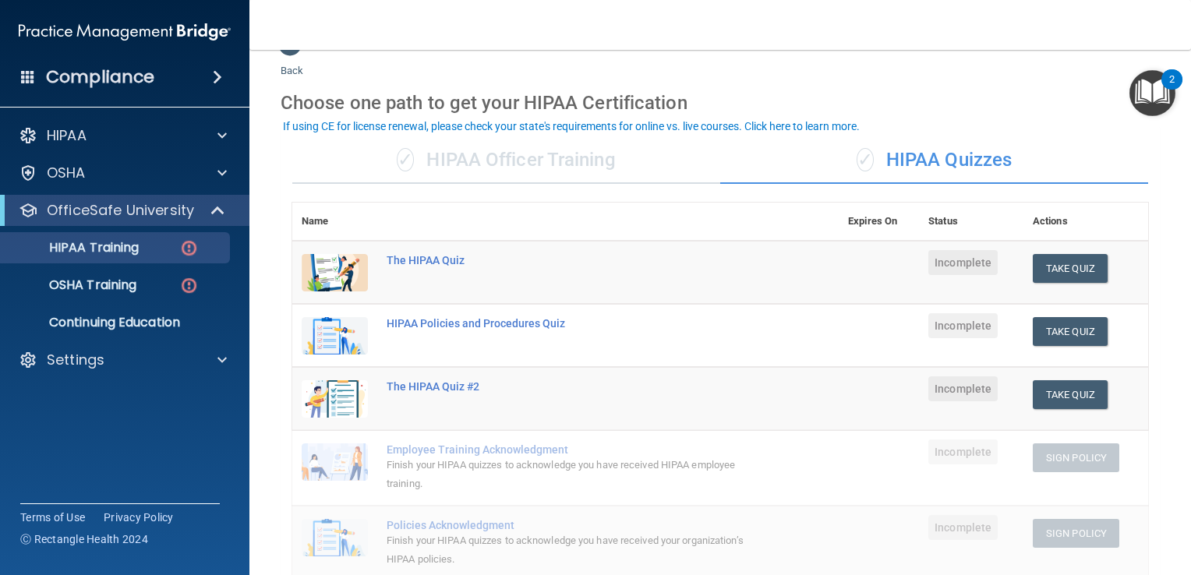
scroll to position [31, 0]
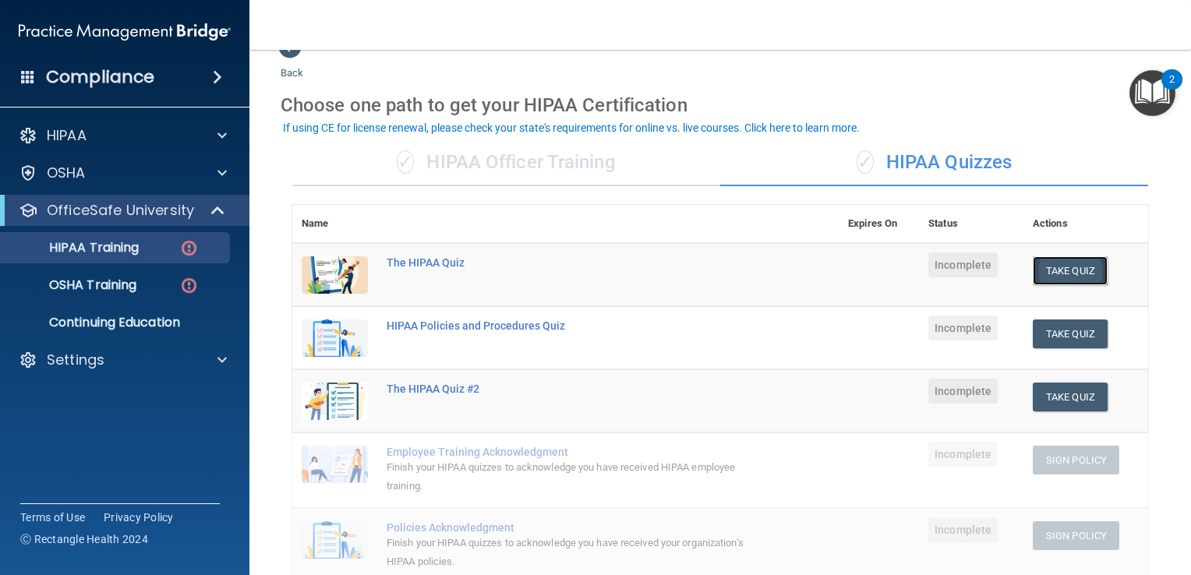
click at [1072, 269] on button "Take Quiz" at bounding box center [1070, 270] width 75 height 29
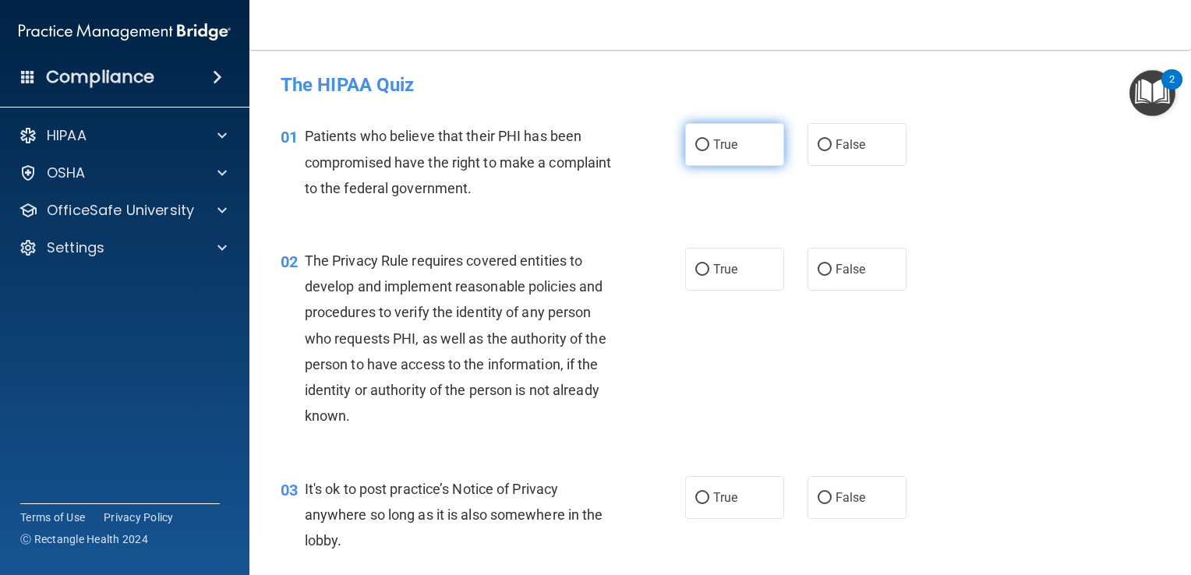
click at [720, 149] on span "True" at bounding box center [725, 144] width 24 height 15
click at [709, 149] on input "True" at bounding box center [702, 146] width 14 height 12
radio input "true"
click at [713, 267] on span "True" at bounding box center [725, 269] width 24 height 15
click at [709, 267] on input "True" at bounding box center [702, 270] width 14 height 12
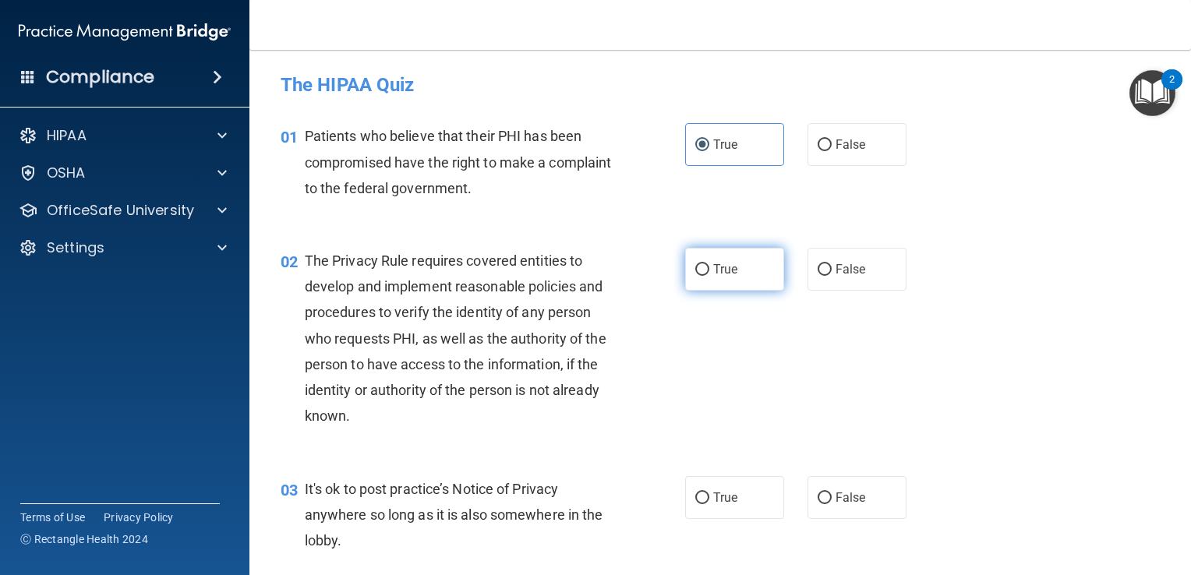
radio input "true"
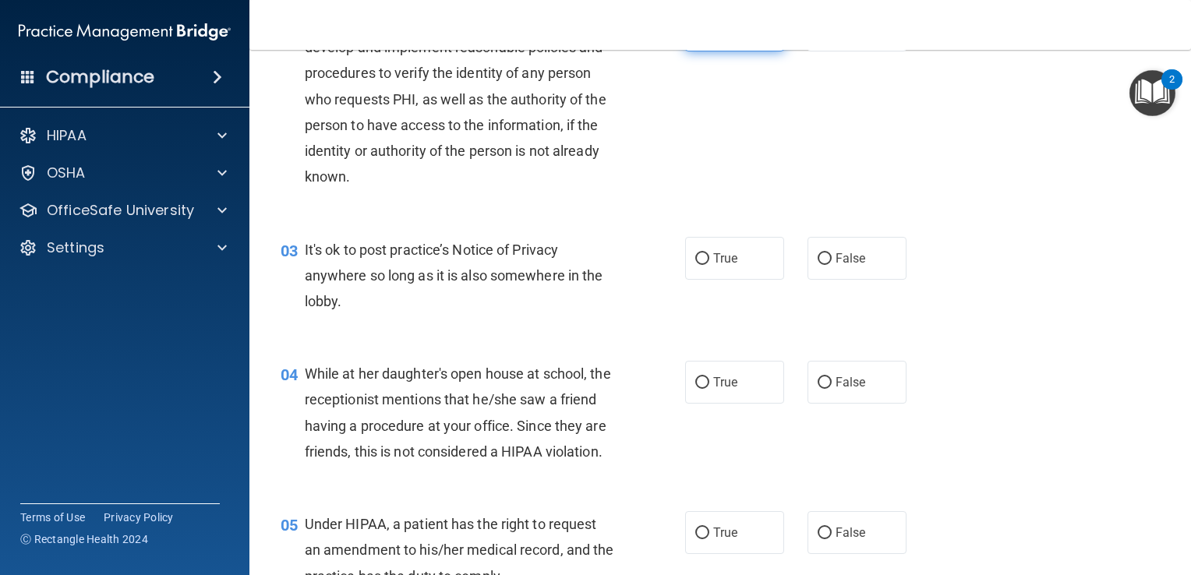
scroll to position [239, 0]
click at [849, 270] on label "False" at bounding box center [856, 258] width 99 height 43
click at [832, 265] on input "False" at bounding box center [825, 259] width 14 height 12
radio input "true"
click at [822, 387] on input "False" at bounding box center [825, 383] width 14 height 12
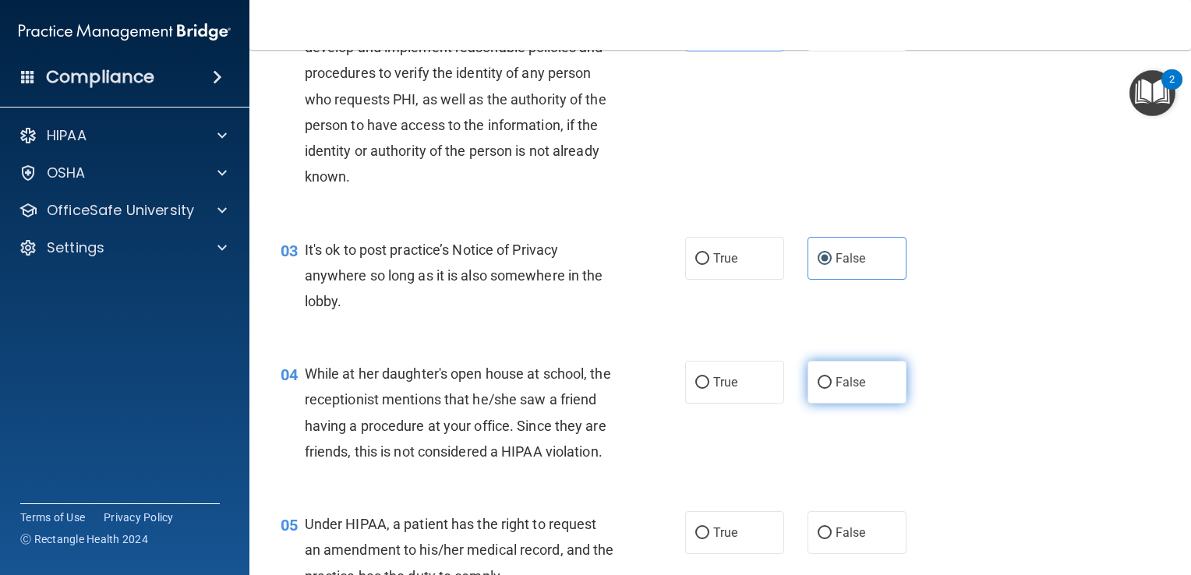
radio input "true"
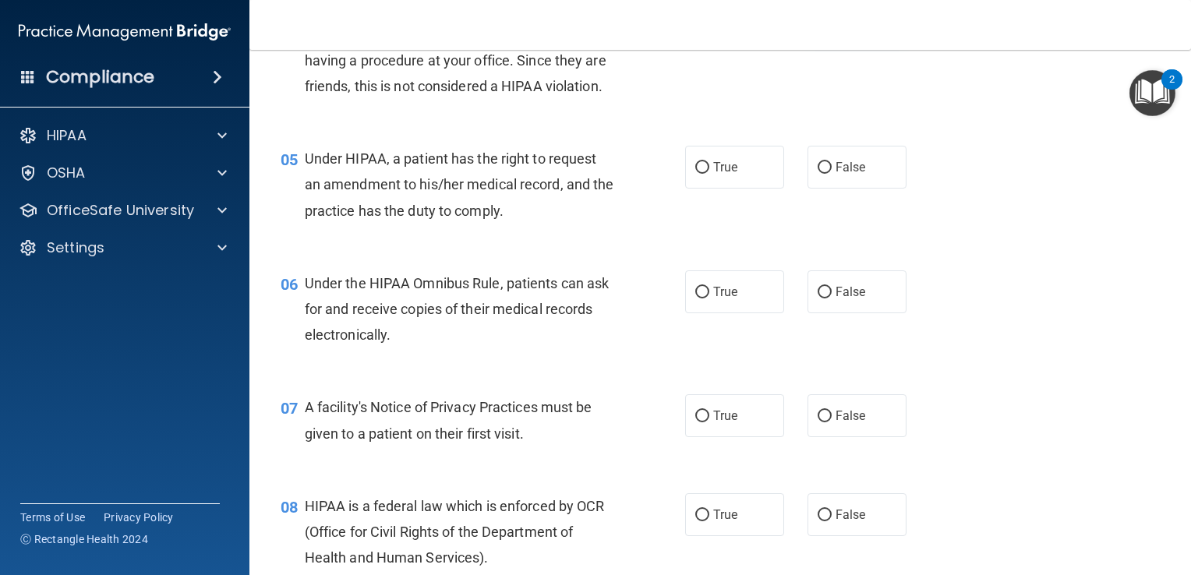
scroll to position [606, 0]
click at [818, 187] on label "False" at bounding box center [856, 165] width 99 height 43
click at [818, 172] on input "False" at bounding box center [825, 167] width 14 height 12
radio input "true"
click at [698, 297] on input "True" at bounding box center [702, 291] width 14 height 12
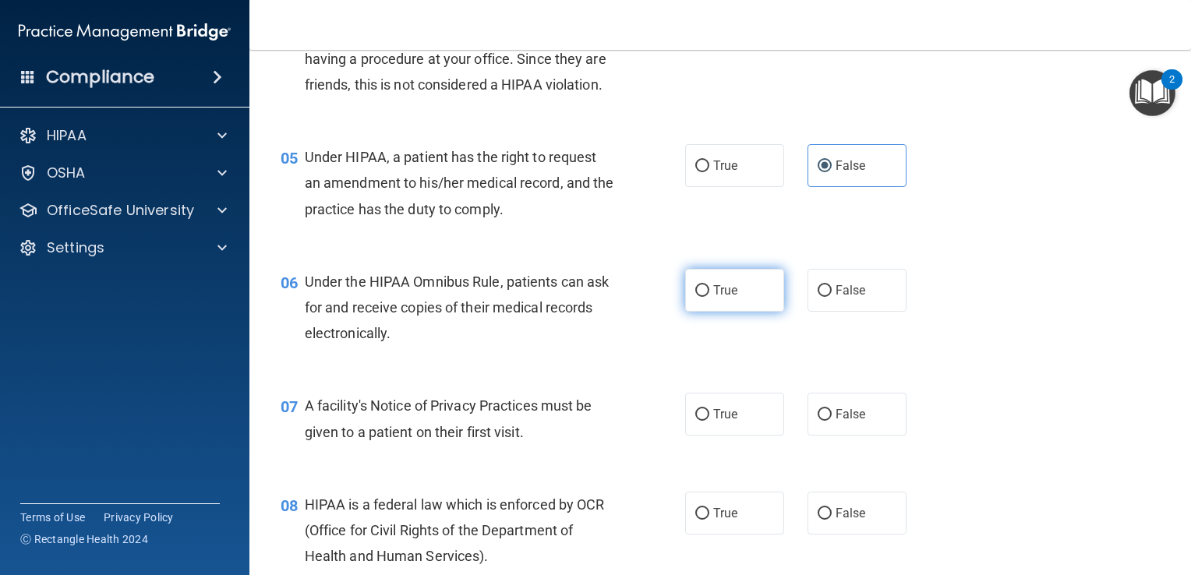
radio input "true"
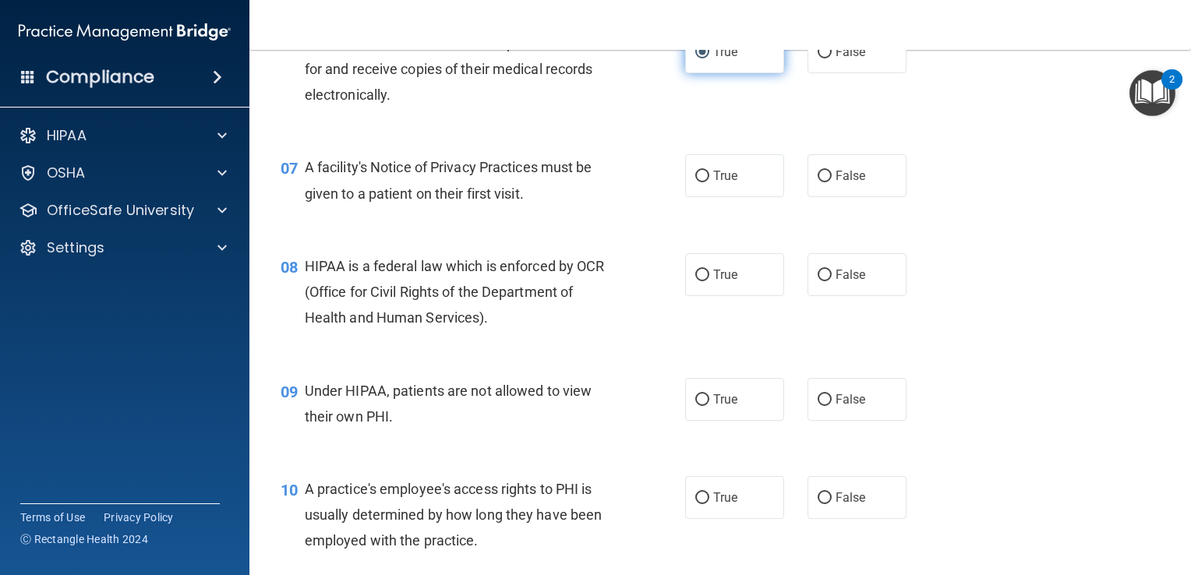
scroll to position [846, 0]
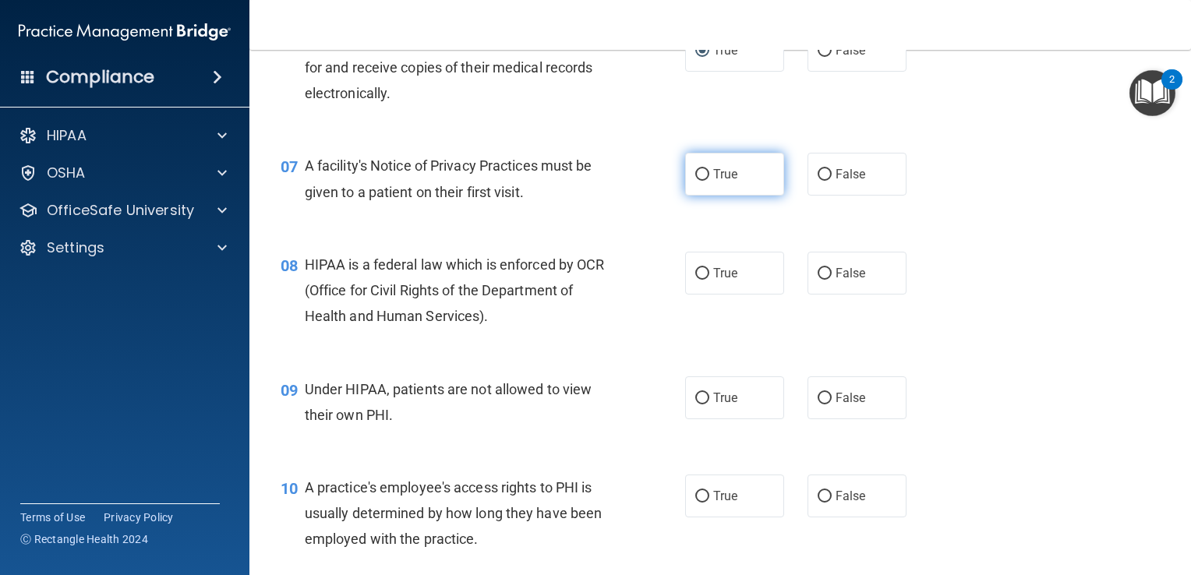
click at [695, 181] on input "True" at bounding box center [702, 175] width 14 height 12
radio input "true"
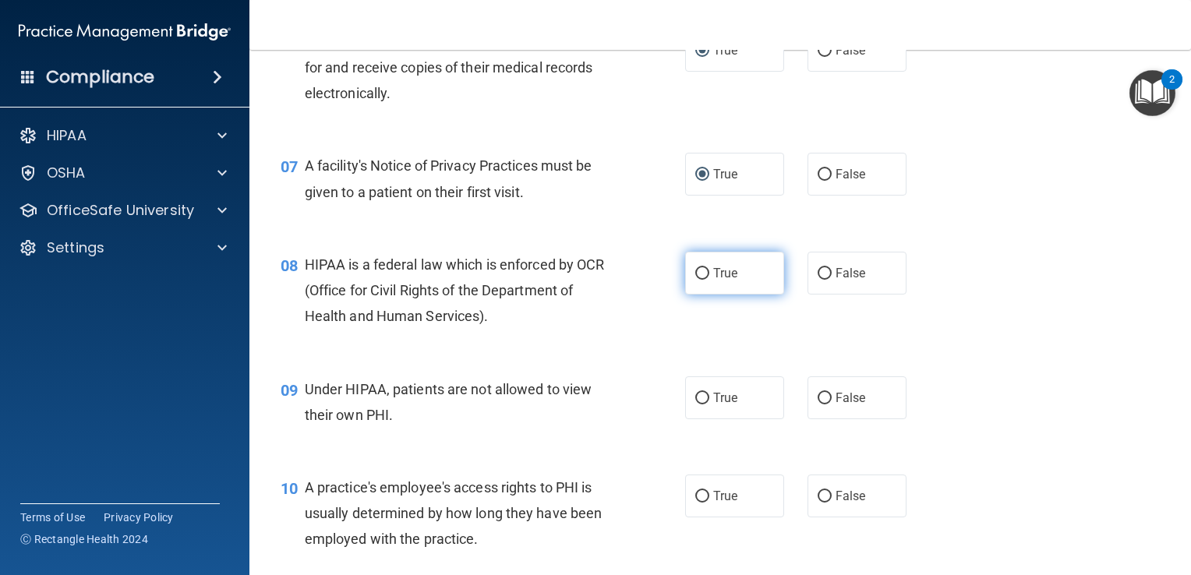
click at [700, 280] on input "True" at bounding box center [702, 274] width 14 height 12
radio input "true"
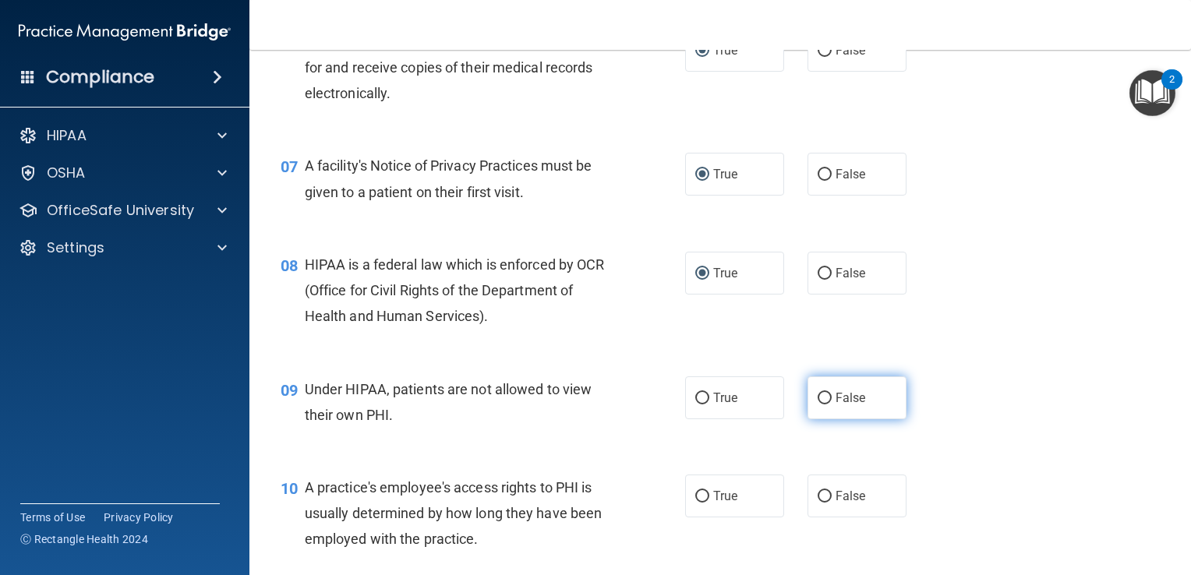
click at [836, 405] on span "False" at bounding box center [850, 397] width 30 height 15
click at [832, 404] on input "False" at bounding box center [825, 399] width 14 height 12
radio input "true"
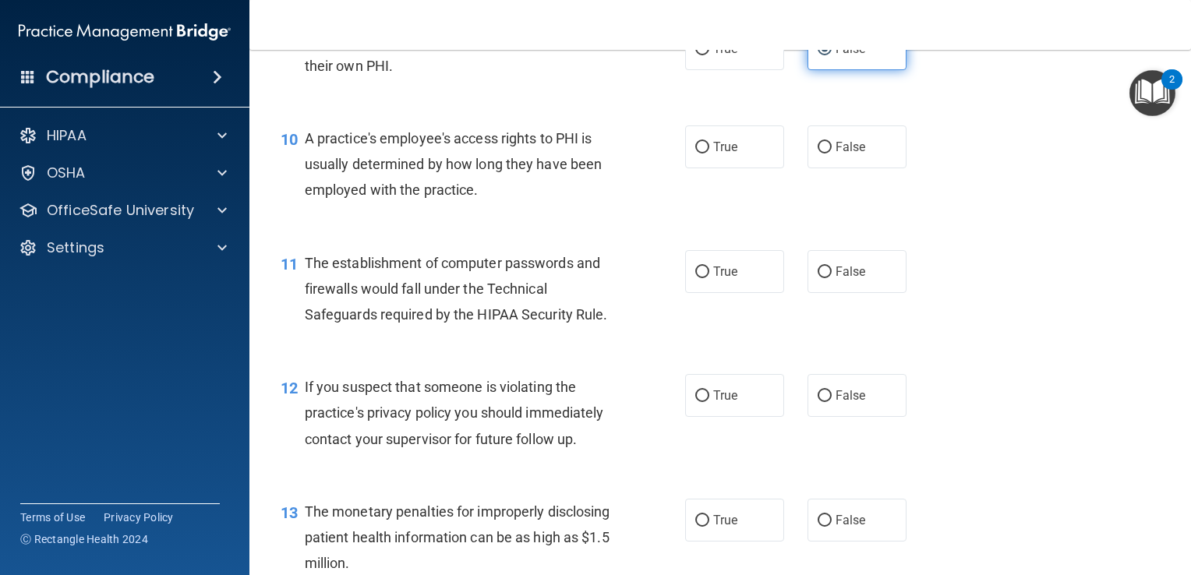
scroll to position [1203, 0]
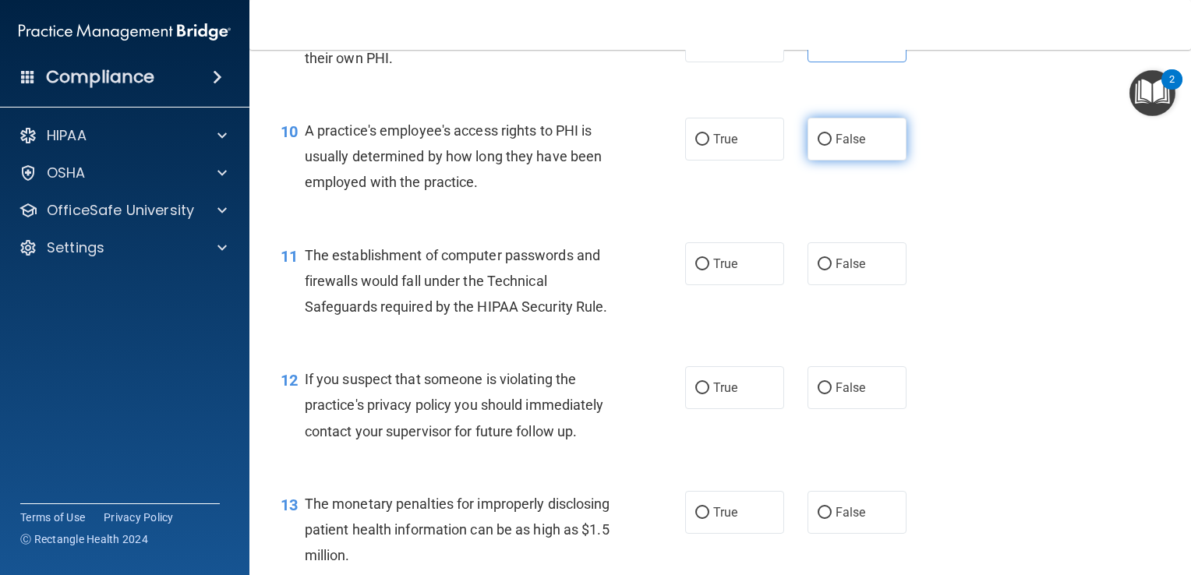
click at [807, 161] on label "False" at bounding box center [856, 139] width 99 height 43
click at [818, 146] on input "False" at bounding box center [825, 140] width 14 height 12
radio input "true"
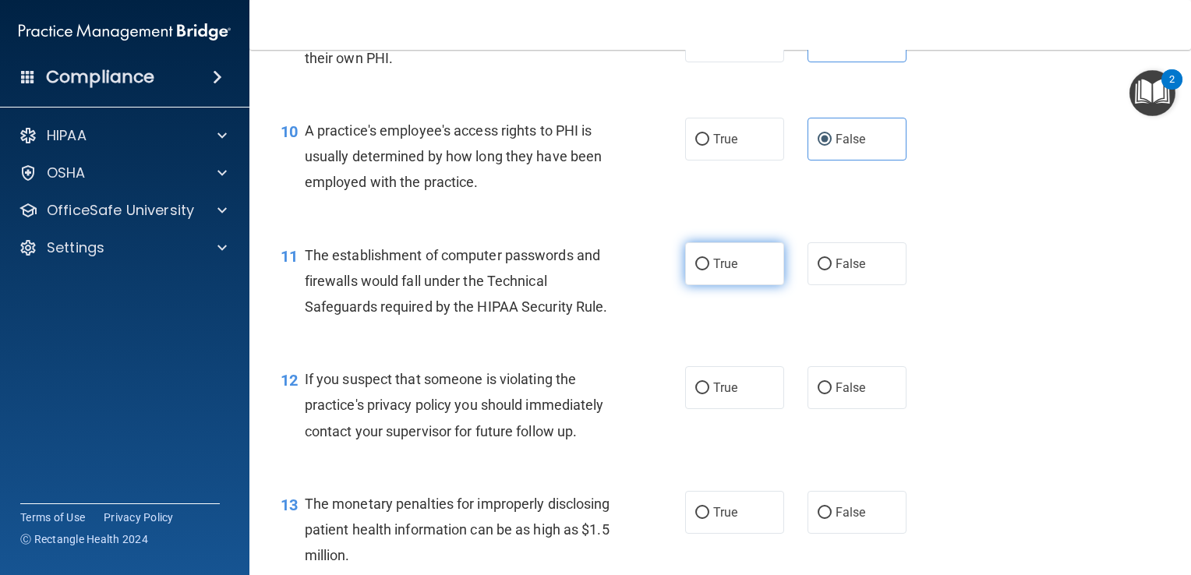
click at [712, 285] on label "True" at bounding box center [734, 263] width 99 height 43
click at [709, 270] on input "True" at bounding box center [702, 265] width 14 height 12
radio input "true"
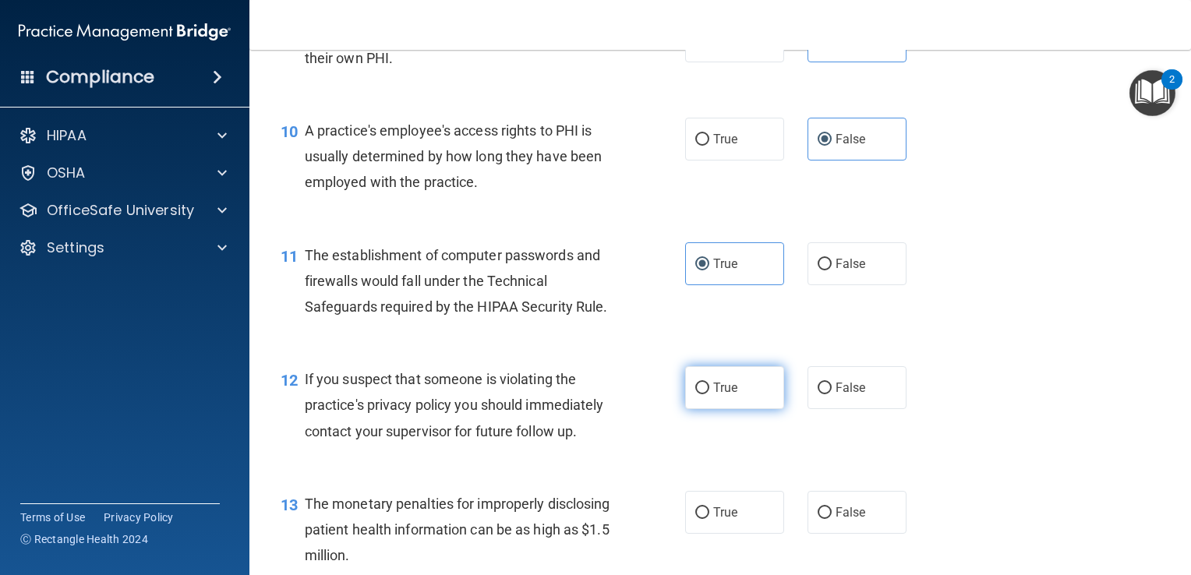
click at [714, 409] on label "True" at bounding box center [734, 387] width 99 height 43
click at [709, 394] on input "True" at bounding box center [702, 389] width 14 height 12
radio input "true"
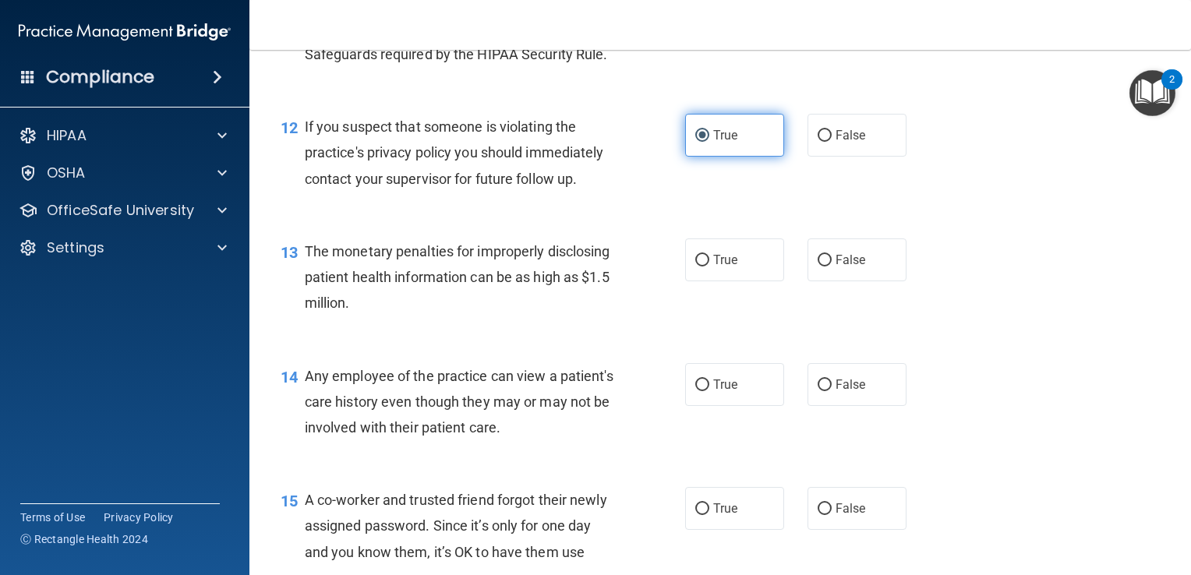
scroll to position [1456, 0]
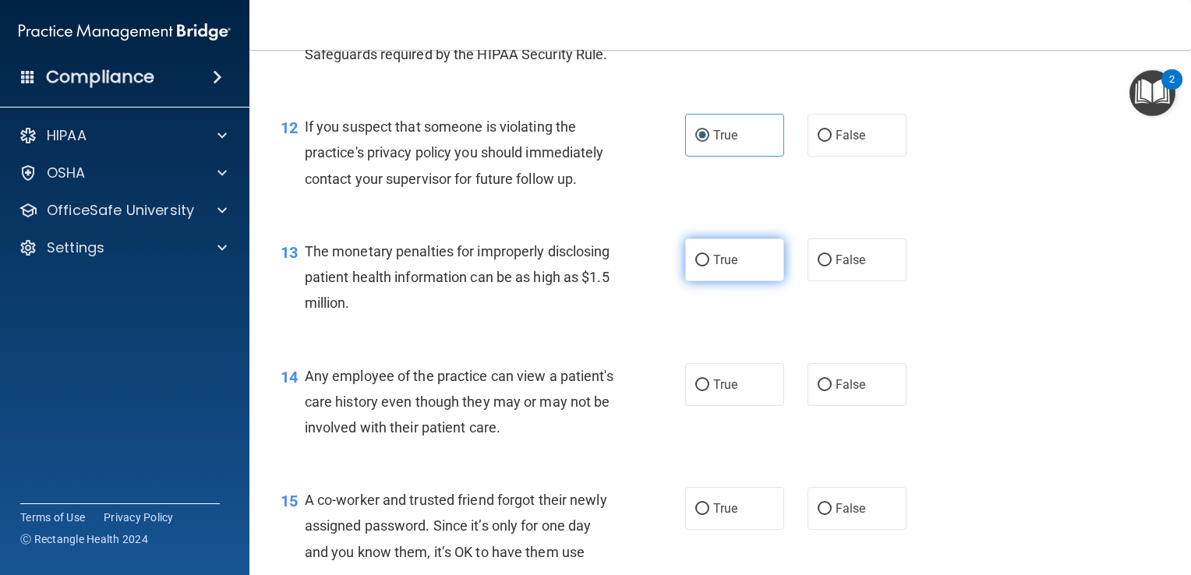
click at [713, 281] on label "True" at bounding box center [734, 259] width 99 height 43
click at [709, 267] on input "True" at bounding box center [702, 261] width 14 height 12
radio input "true"
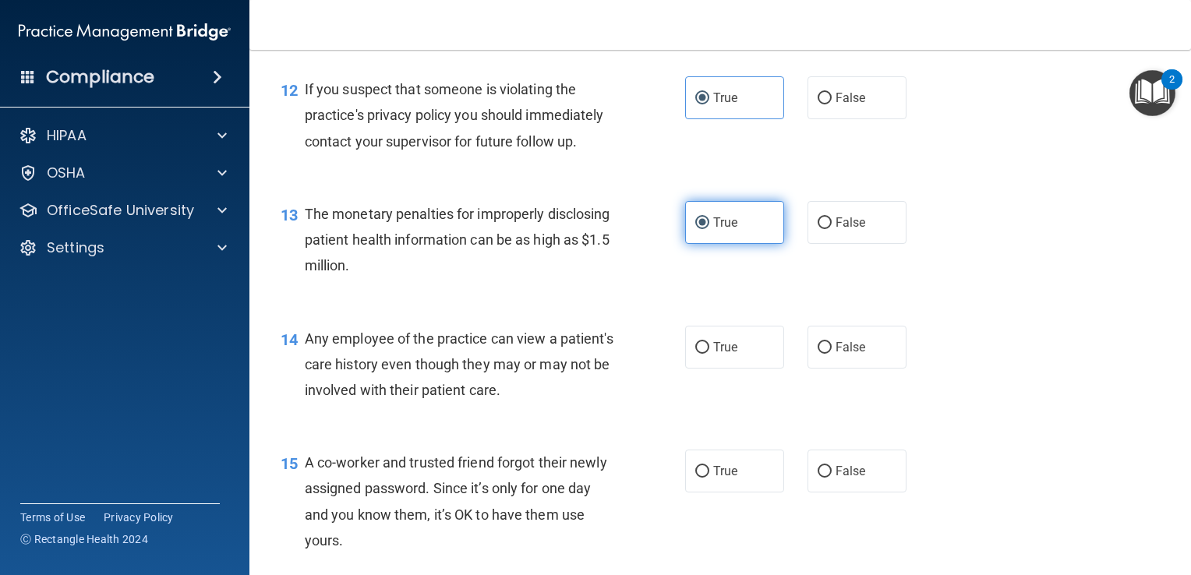
scroll to position [1508, 0]
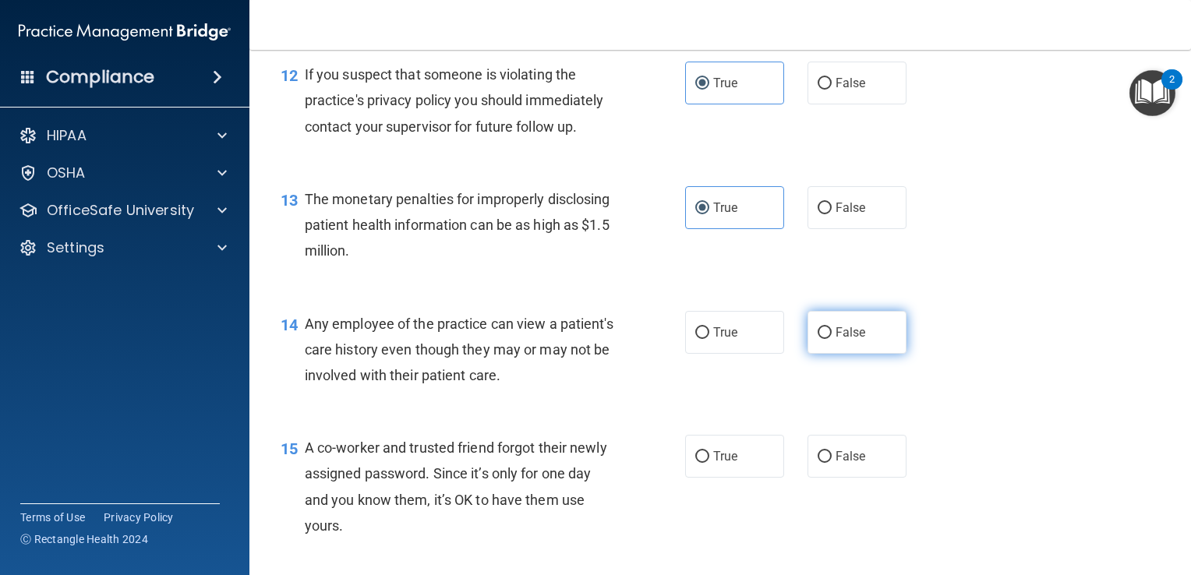
click at [851, 340] on span "False" at bounding box center [850, 332] width 30 height 15
click at [832, 339] on input "False" at bounding box center [825, 333] width 14 height 12
radio input "true"
click at [835, 464] on span "False" at bounding box center [850, 456] width 30 height 15
click at [828, 463] on input "False" at bounding box center [825, 457] width 14 height 12
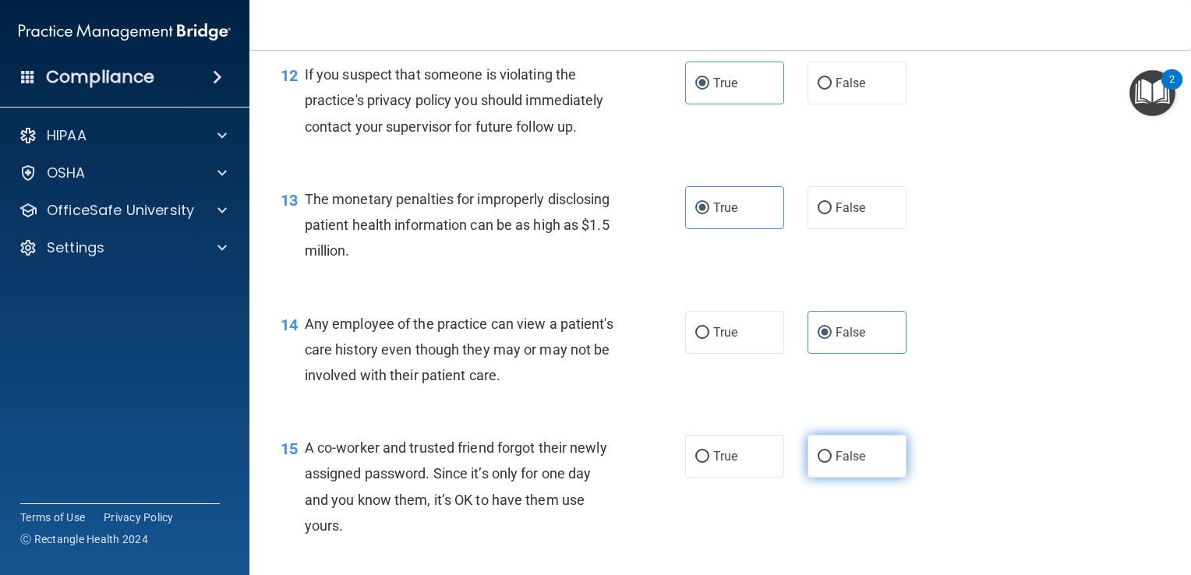
radio input "true"
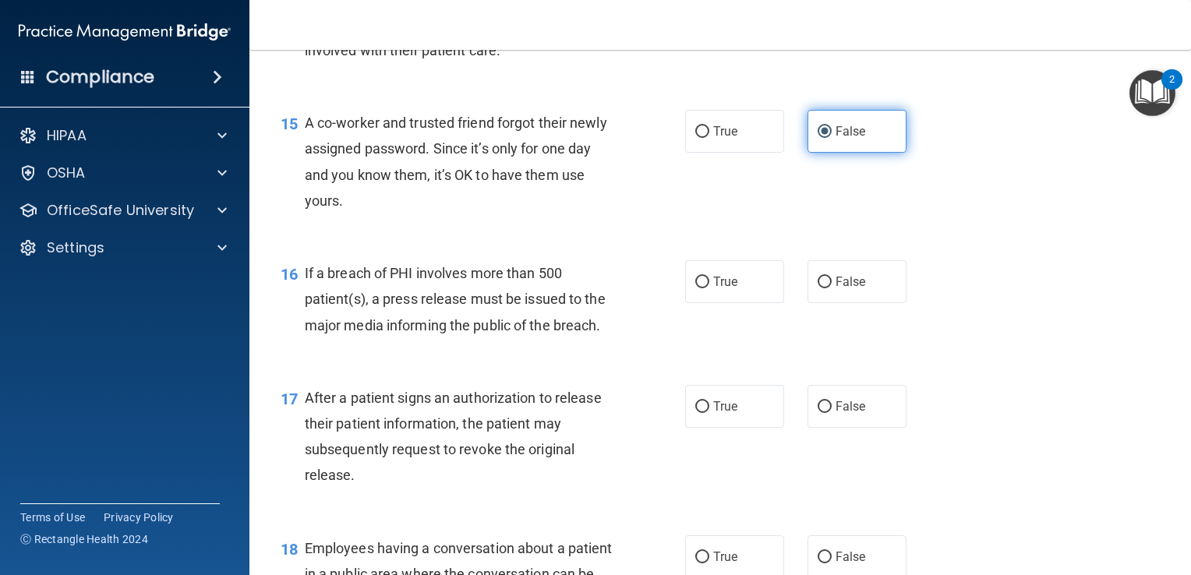
scroll to position [1839, 0]
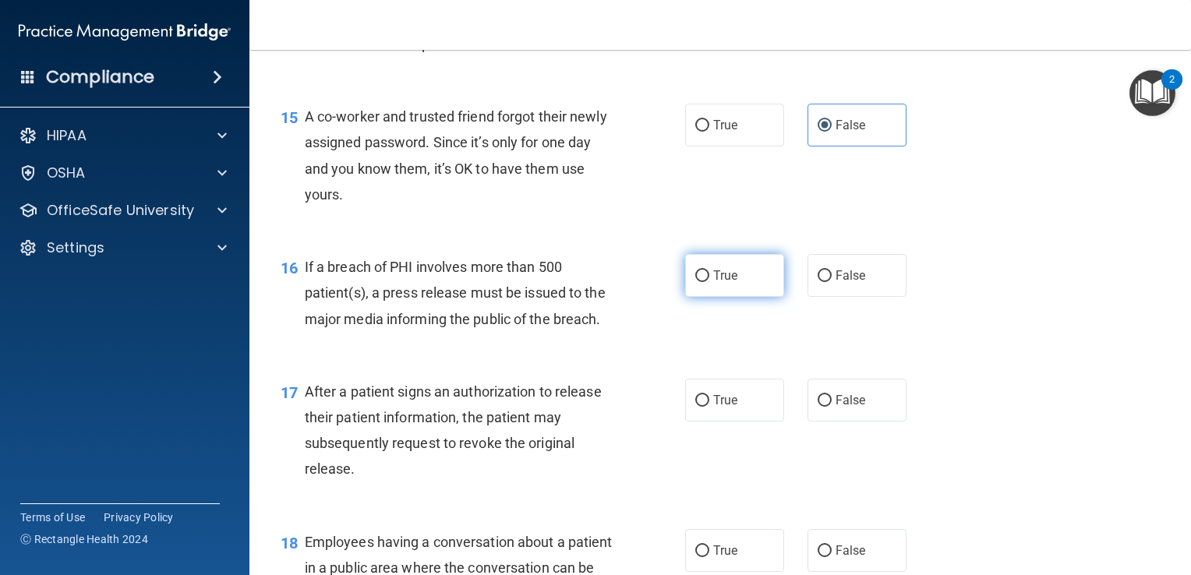
click at [705, 297] on label "True" at bounding box center [734, 275] width 99 height 43
click at [705, 282] on input "True" at bounding box center [702, 276] width 14 height 12
radio input "true"
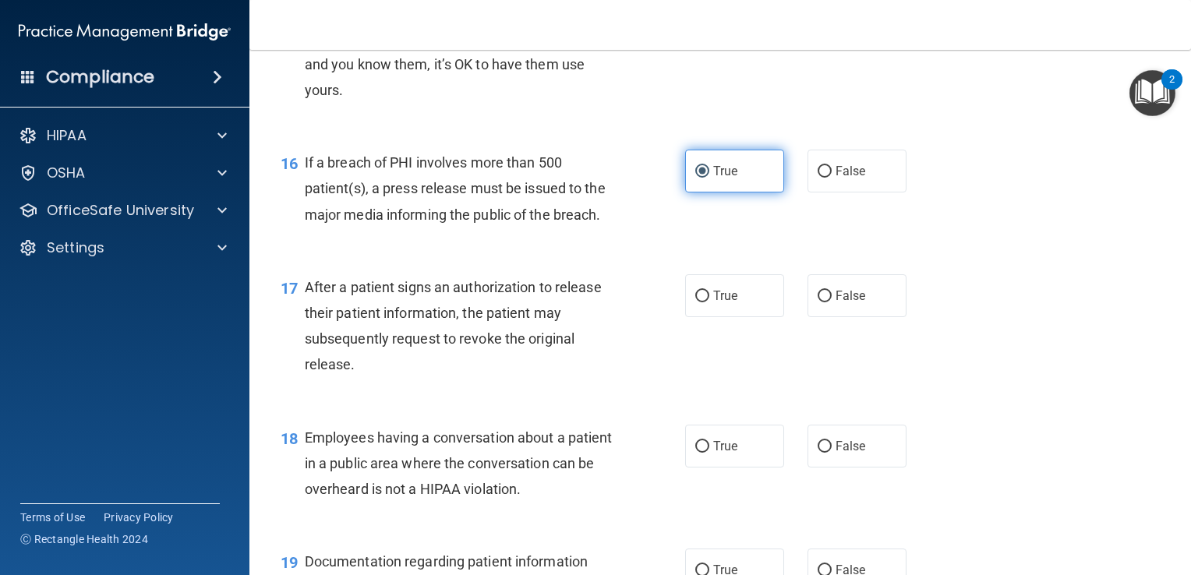
scroll to position [1950, 0]
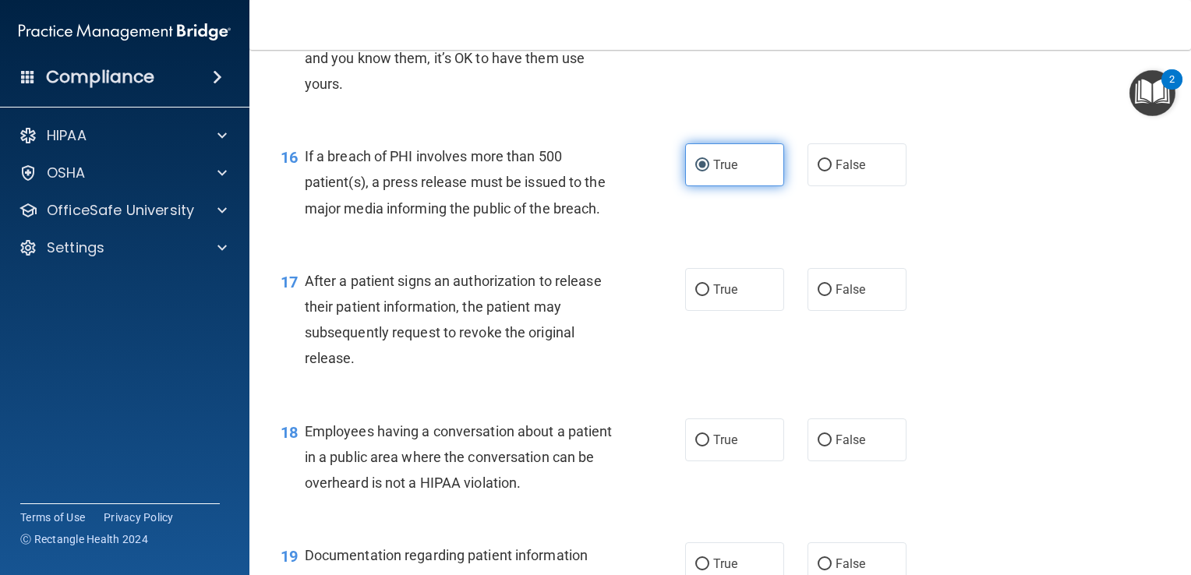
click at [705, 302] on label "True" at bounding box center [734, 289] width 99 height 43
click at [705, 296] on input "True" at bounding box center [702, 290] width 14 height 12
radio input "true"
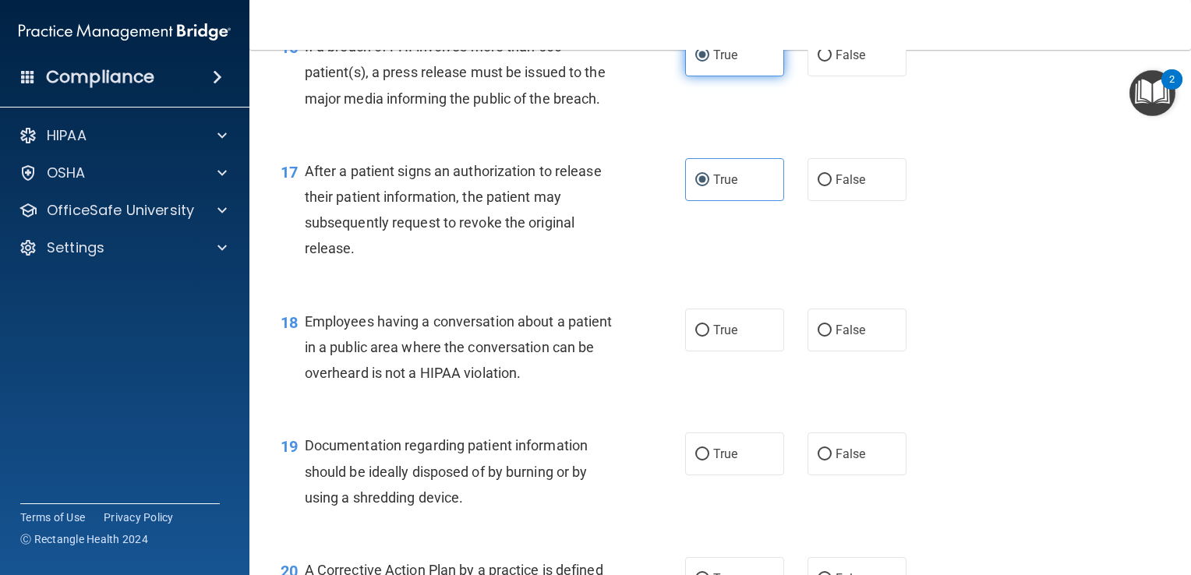
scroll to position [2088, 0]
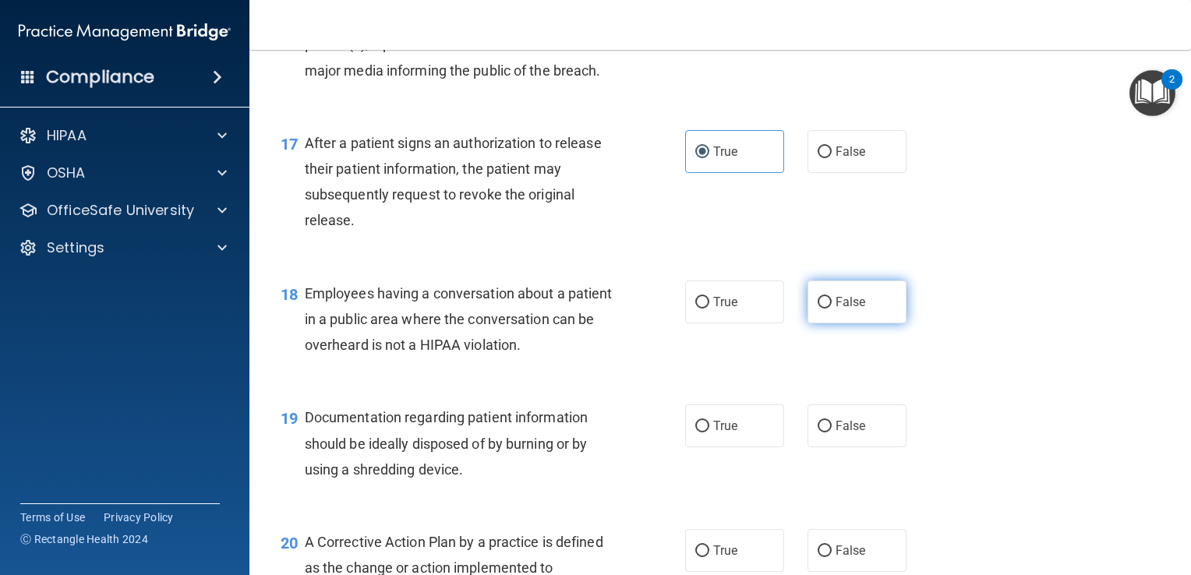
click at [869, 323] on label "False" at bounding box center [856, 302] width 99 height 43
click at [832, 309] on input "False" at bounding box center [825, 303] width 14 height 12
radio input "true"
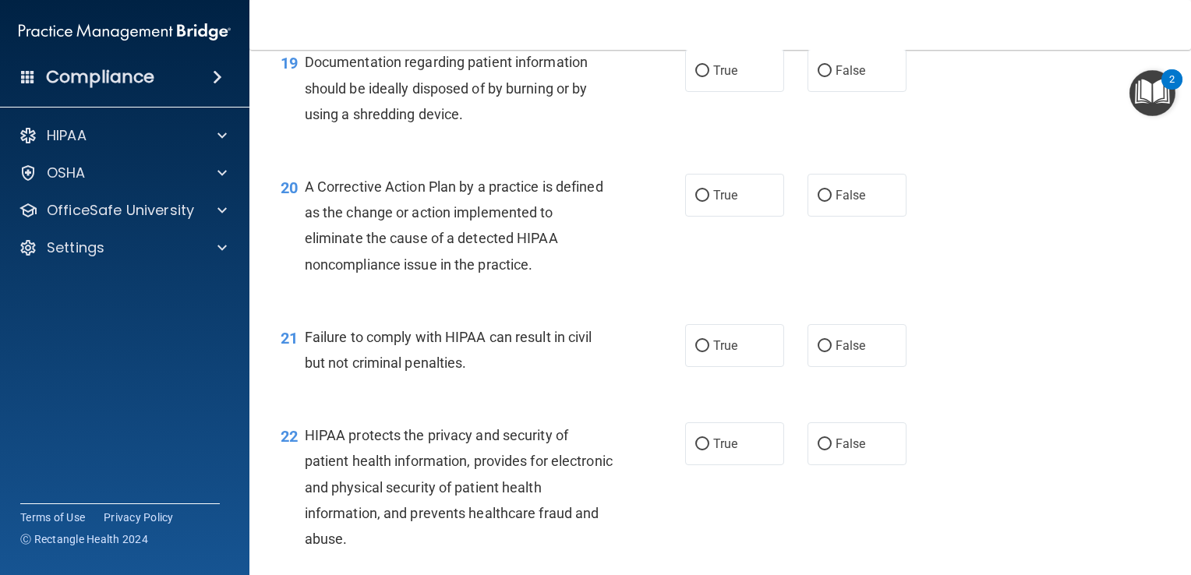
scroll to position [2444, 0]
click at [708, 91] on label "True" at bounding box center [734, 69] width 99 height 43
click at [708, 76] on input "True" at bounding box center [702, 71] width 14 height 12
radio input "true"
click at [697, 212] on label "True" at bounding box center [734, 194] width 99 height 43
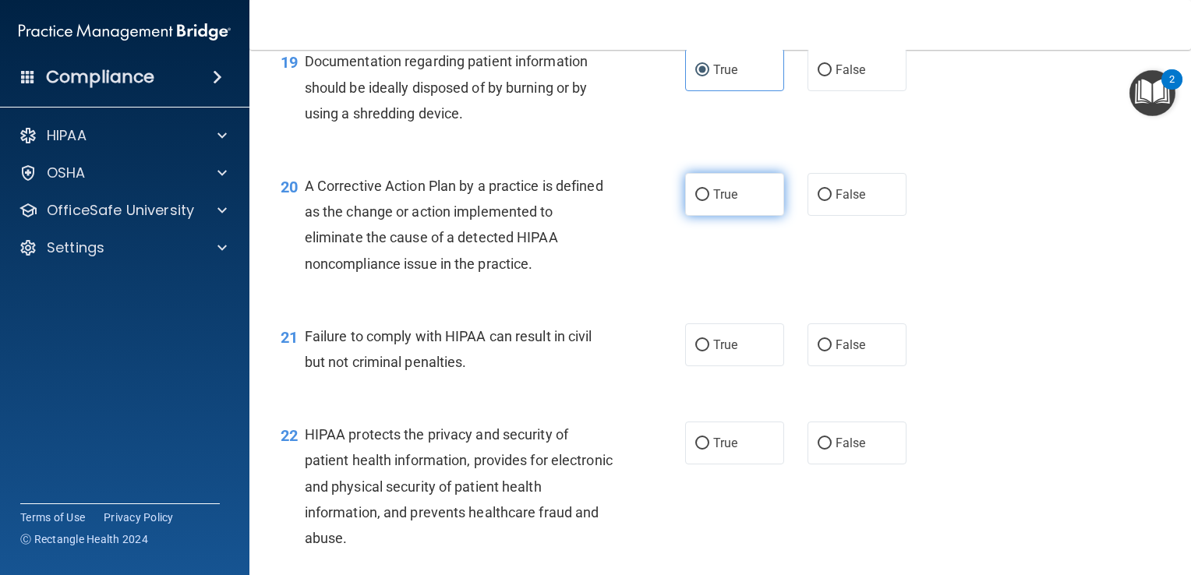
click at [697, 201] on input "True" at bounding box center [702, 195] width 14 height 12
radio input "true"
click at [818, 351] on input "False" at bounding box center [825, 346] width 14 height 12
radio input "true"
click at [705, 464] on label "True" at bounding box center [734, 443] width 99 height 43
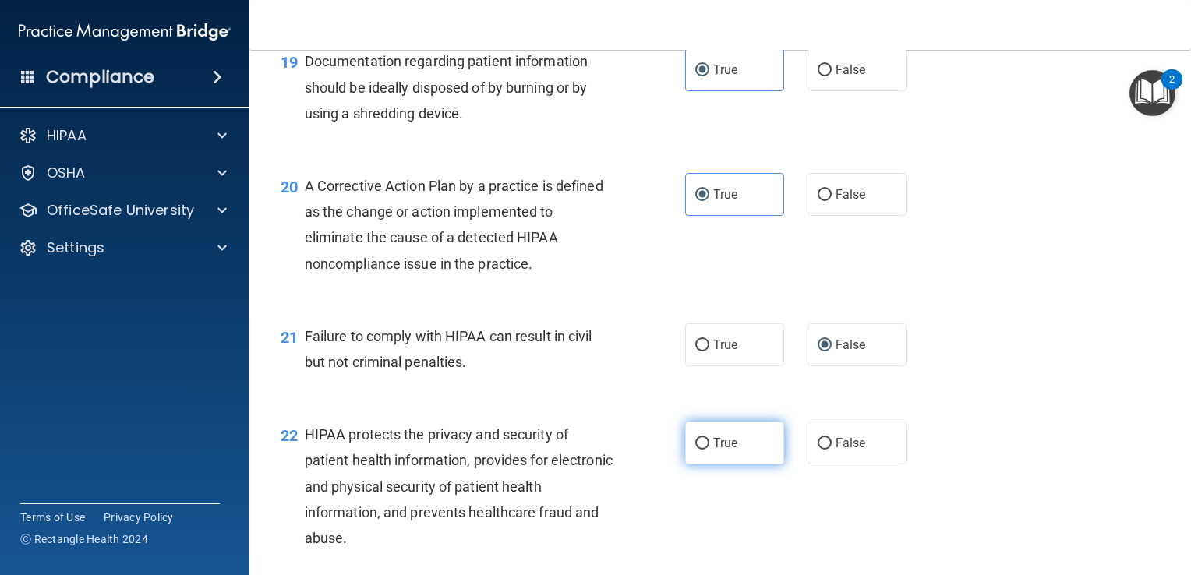
click at [705, 450] on input "True" at bounding box center [702, 444] width 14 height 12
radio input "true"
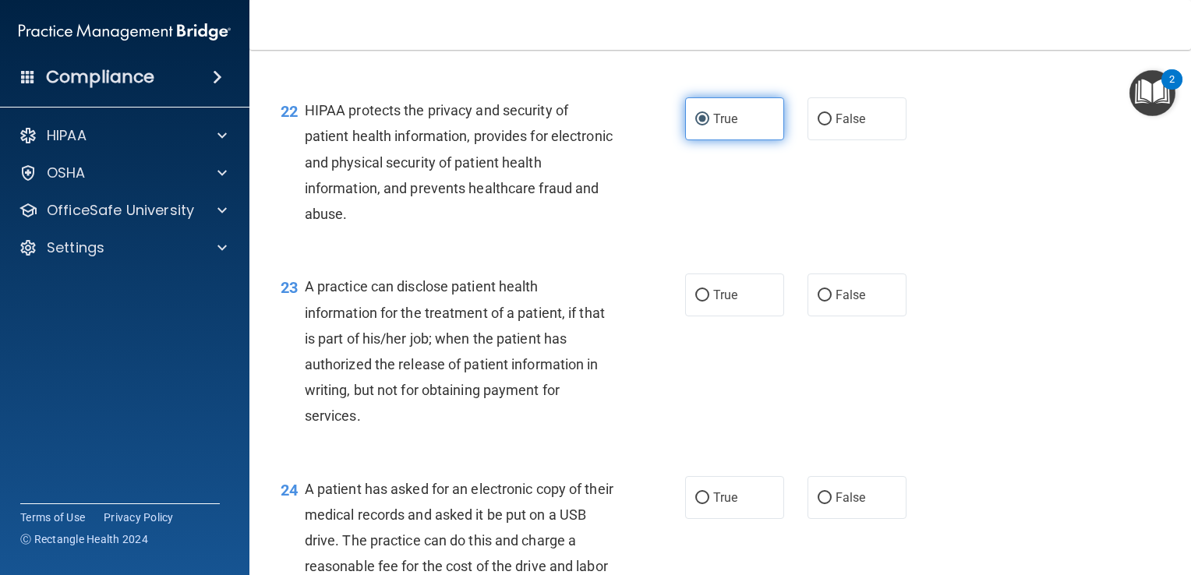
scroll to position [2776, 0]
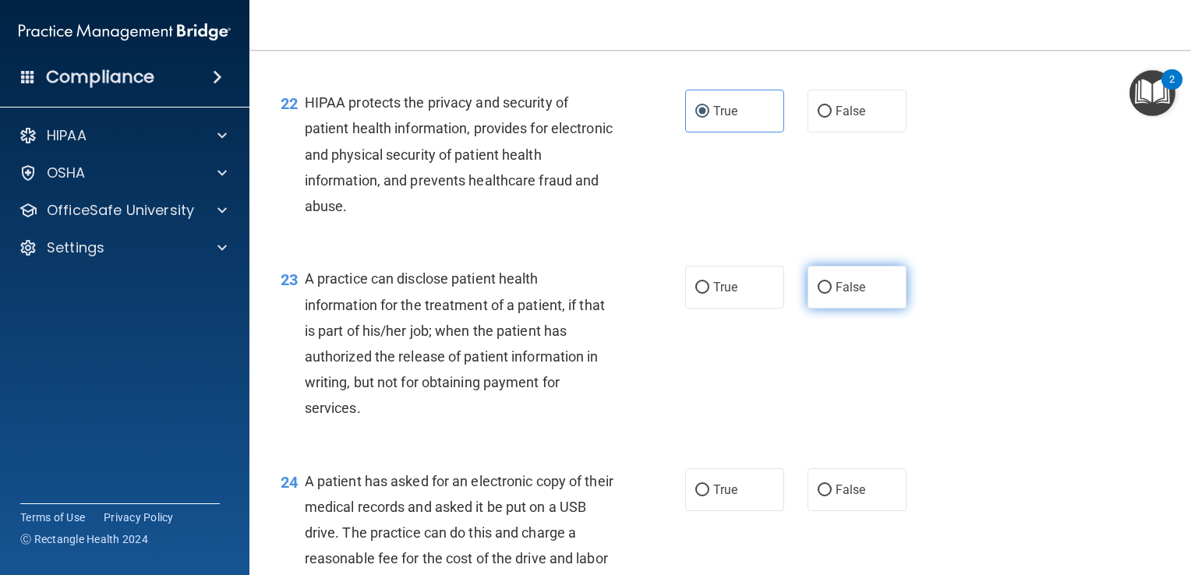
click at [820, 294] on input "False" at bounding box center [825, 288] width 14 height 12
radio input "true"
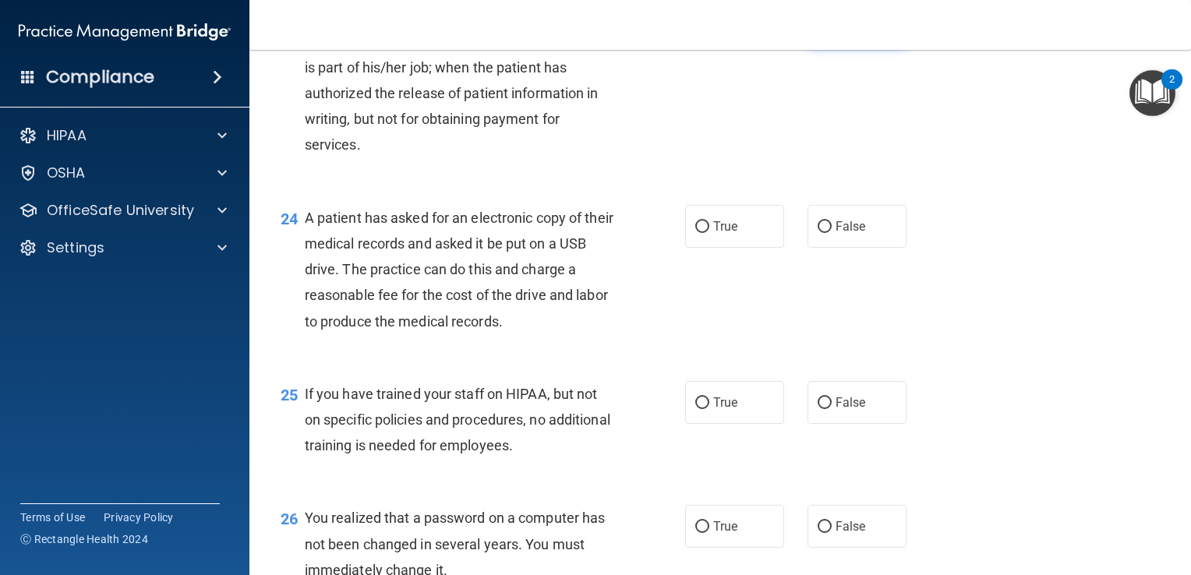
scroll to position [3041, 0]
click at [726, 232] on span "True" at bounding box center [725, 224] width 24 height 15
click at [709, 231] on input "True" at bounding box center [702, 226] width 14 height 12
radio input "true"
click at [829, 422] on label "False" at bounding box center [856, 401] width 99 height 43
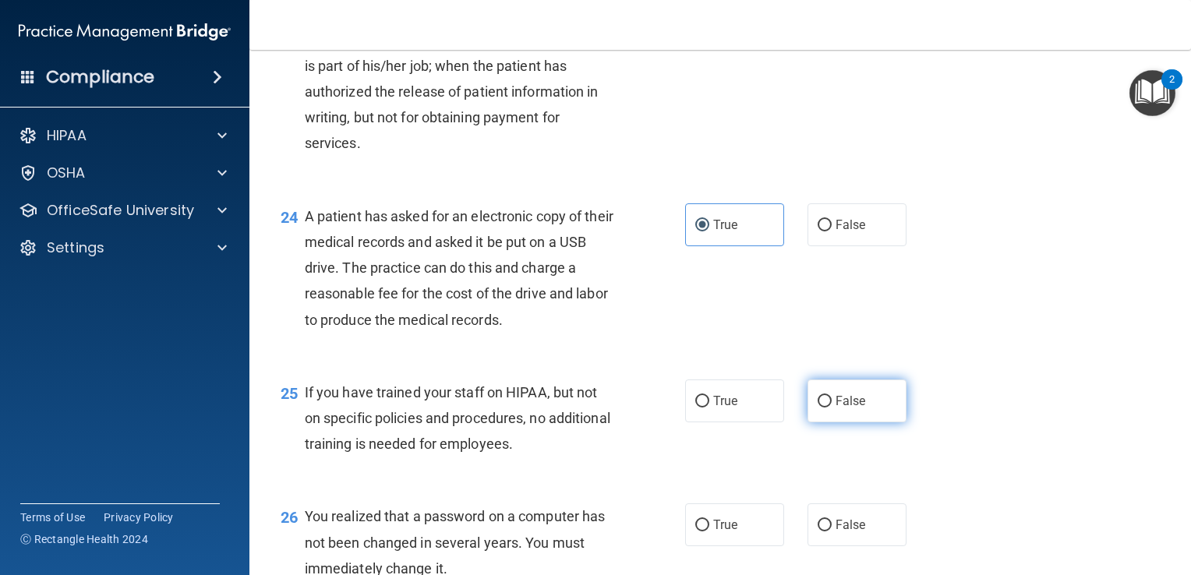
click at [829, 408] on input "False" at bounding box center [825, 402] width 14 height 12
radio input "true"
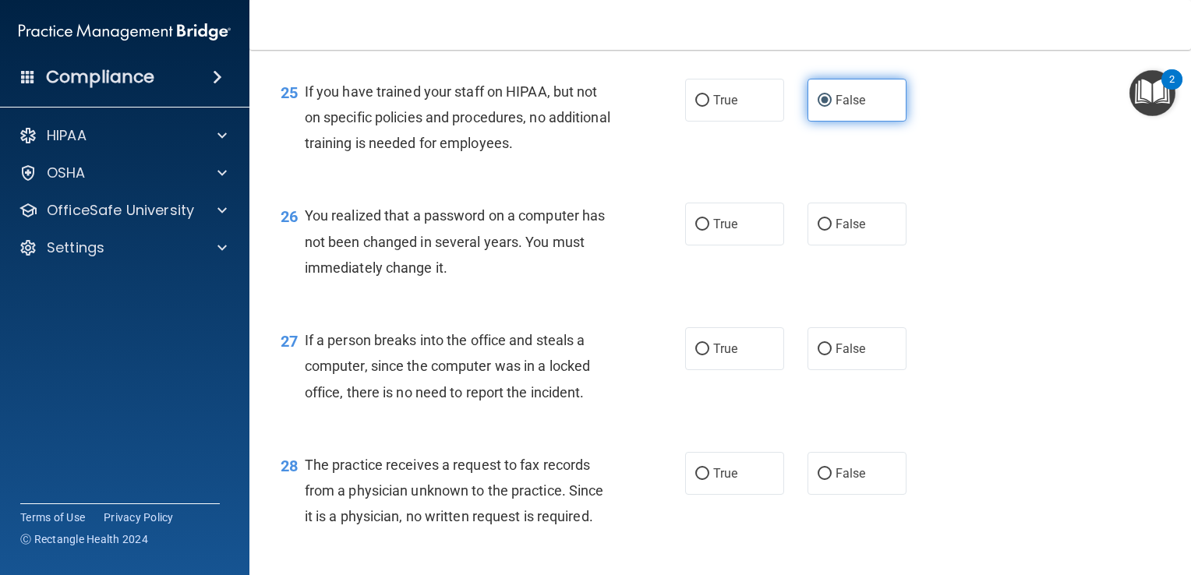
scroll to position [3343, 0]
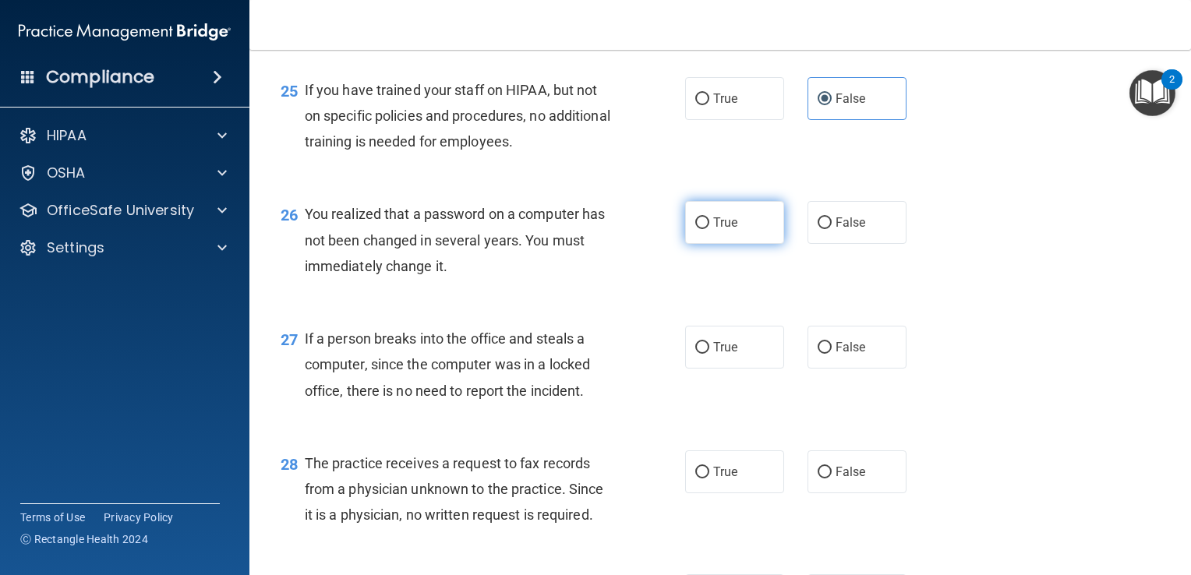
click at [742, 244] on label "True" at bounding box center [734, 222] width 99 height 43
click at [709, 229] on input "True" at bounding box center [702, 223] width 14 height 12
radio input "true"
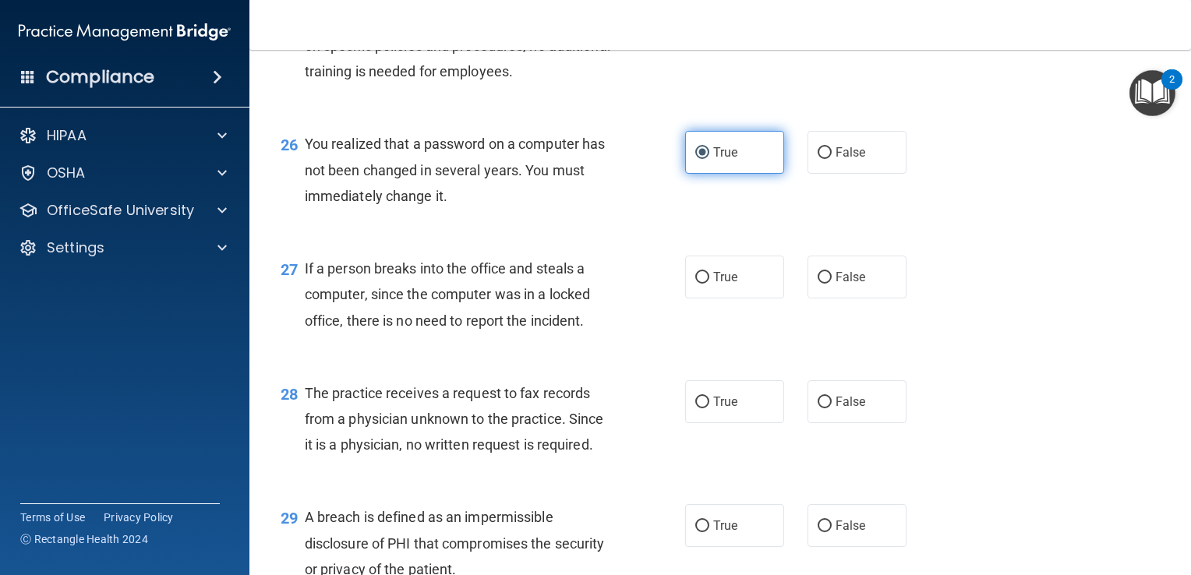
scroll to position [3413, 0]
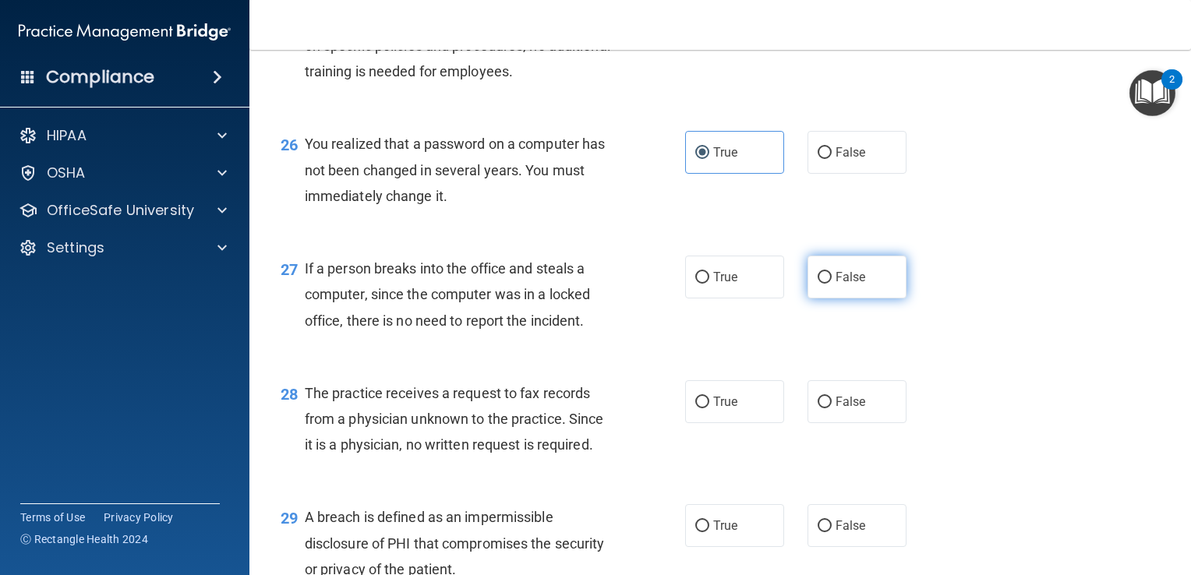
click at [826, 298] on label "False" at bounding box center [856, 277] width 99 height 43
click at [826, 284] on input "False" at bounding box center [825, 278] width 14 height 12
radio input "true"
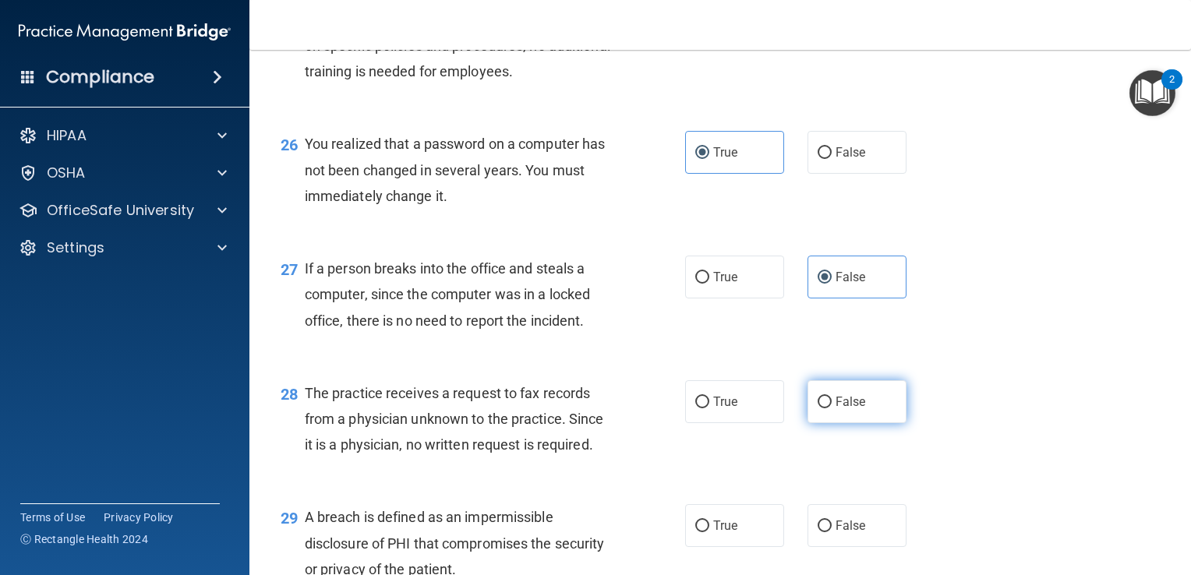
click at [814, 423] on label "False" at bounding box center [856, 401] width 99 height 43
click at [818, 408] on input "False" at bounding box center [825, 403] width 14 height 12
radio input "true"
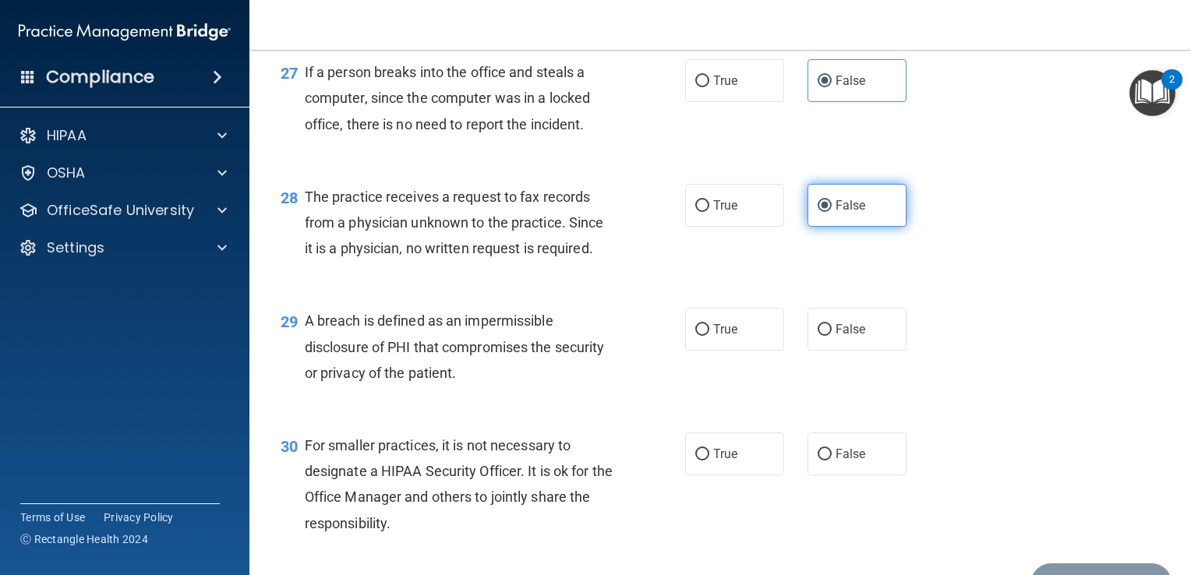
scroll to position [3652, 0]
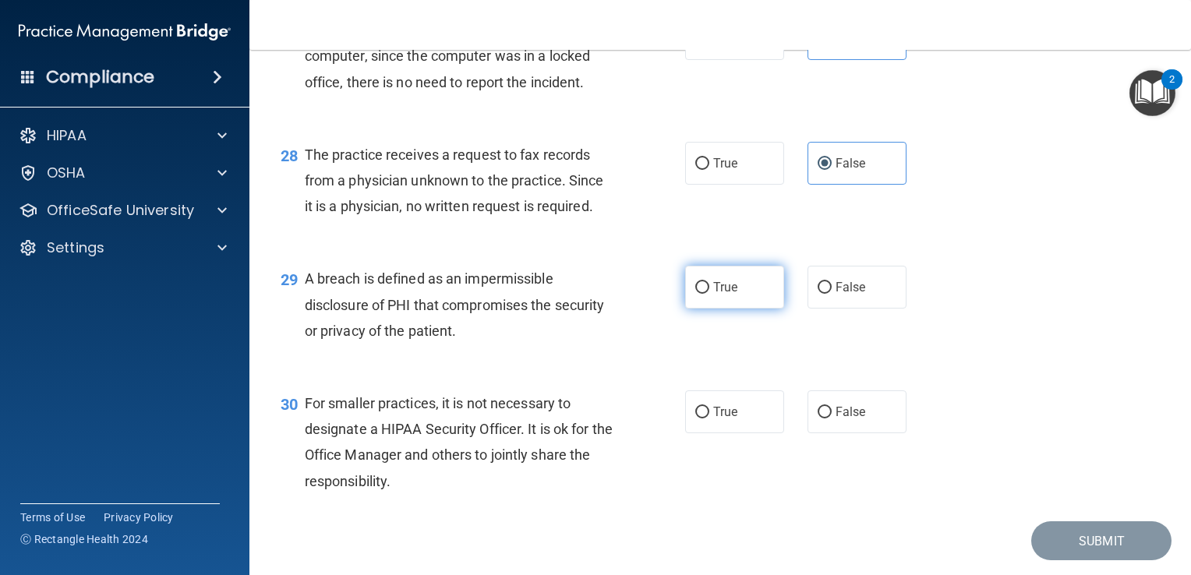
click at [695, 294] on input "True" at bounding box center [702, 288] width 14 height 12
radio input "true"
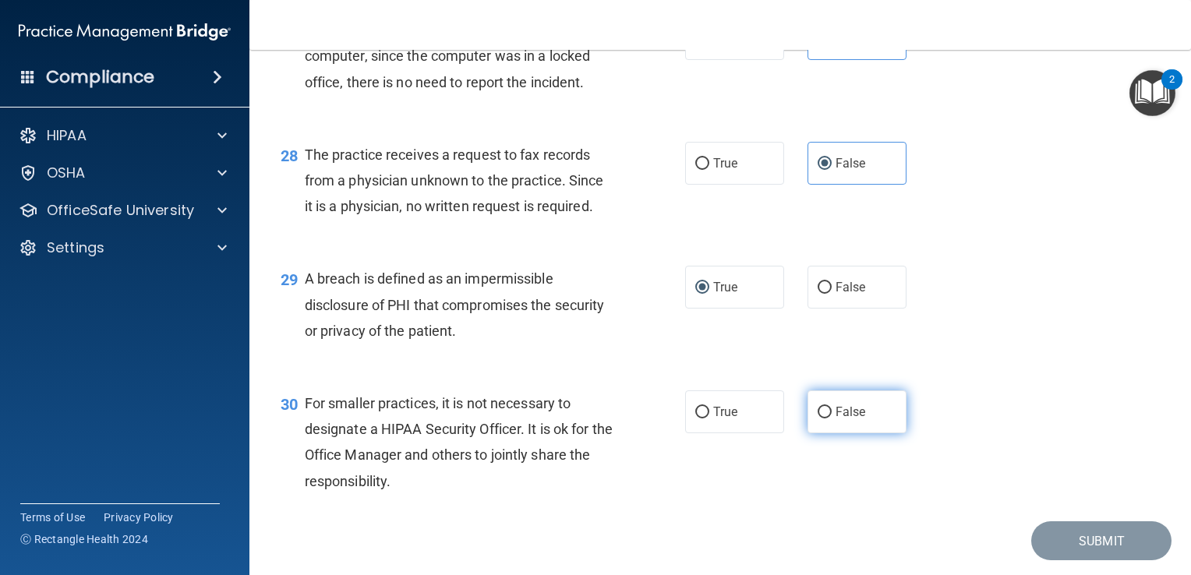
click at [842, 419] on span "False" at bounding box center [850, 411] width 30 height 15
click at [832, 419] on input "False" at bounding box center [825, 413] width 14 height 12
radio input "true"
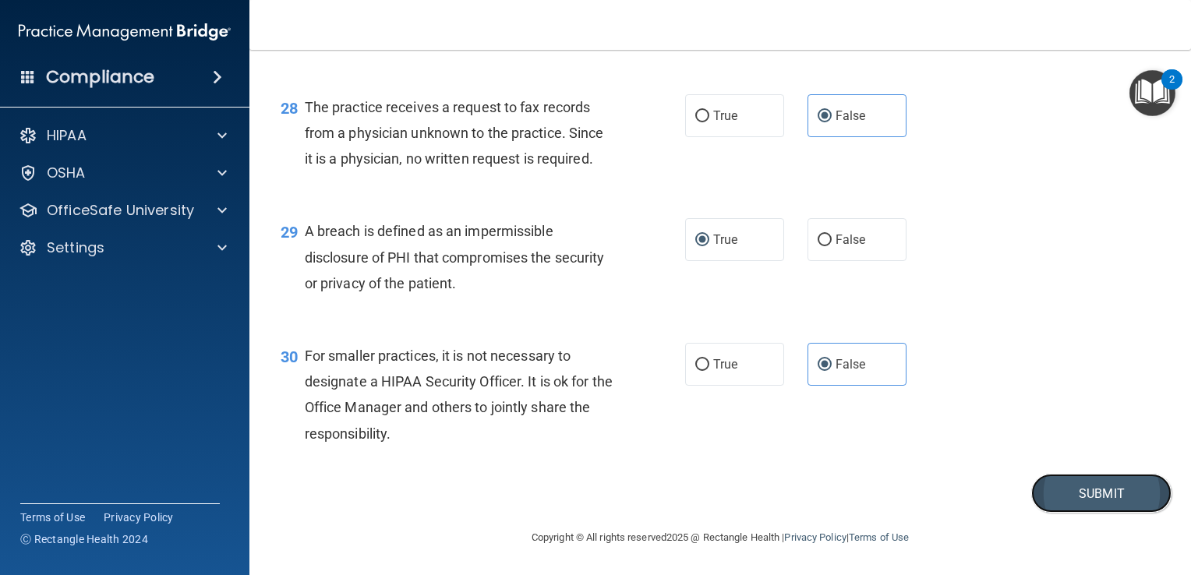
click at [1097, 493] on button "Submit" at bounding box center [1101, 494] width 140 height 40
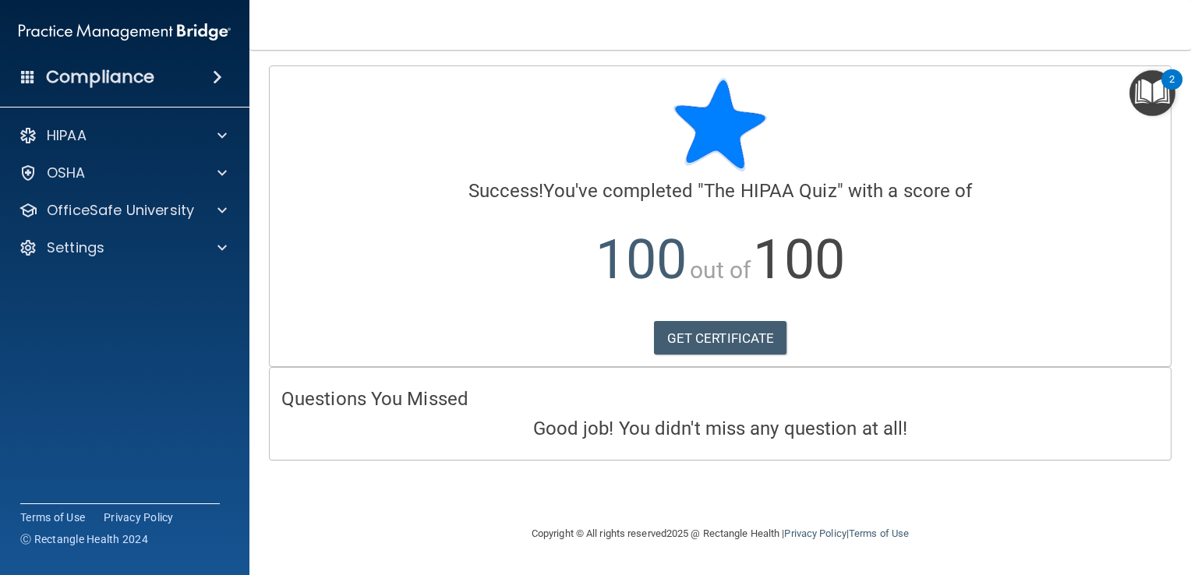
click at [1164, 92] on img "Open Resource Center, 2 new notifications" at bounding box center [1152, 93] width 46 height 46
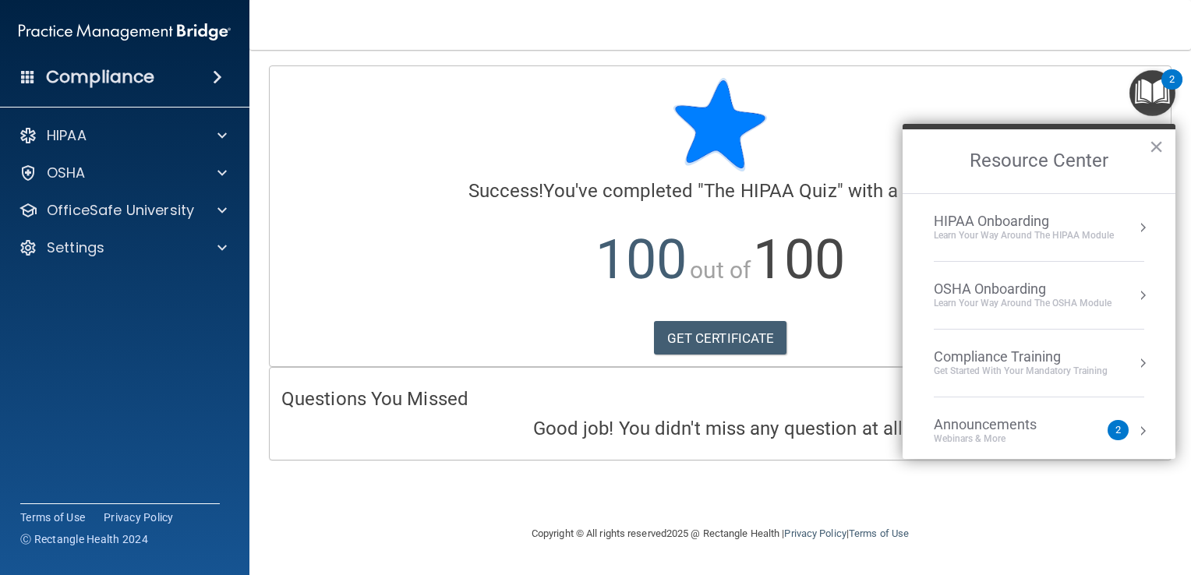
click at [1036, 227] on div "HIPAA Onboarding" at bounding box center [1024, 221] width 180 height 17
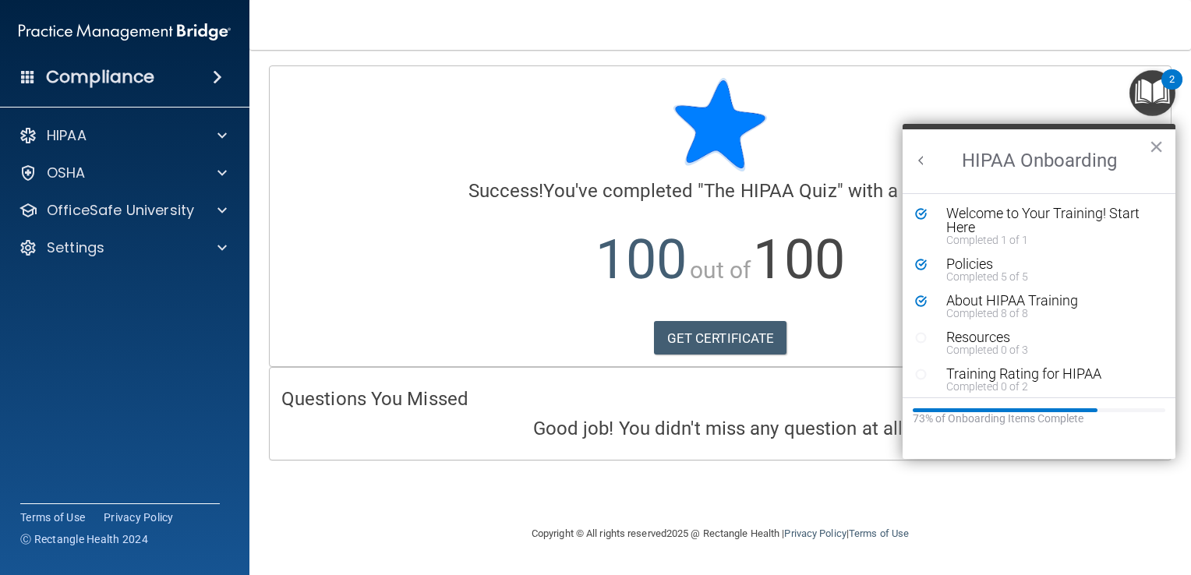
click at [920, 160] on button "Back to Resource Center Home" at bounding box center [921, 161] width 16 height 16
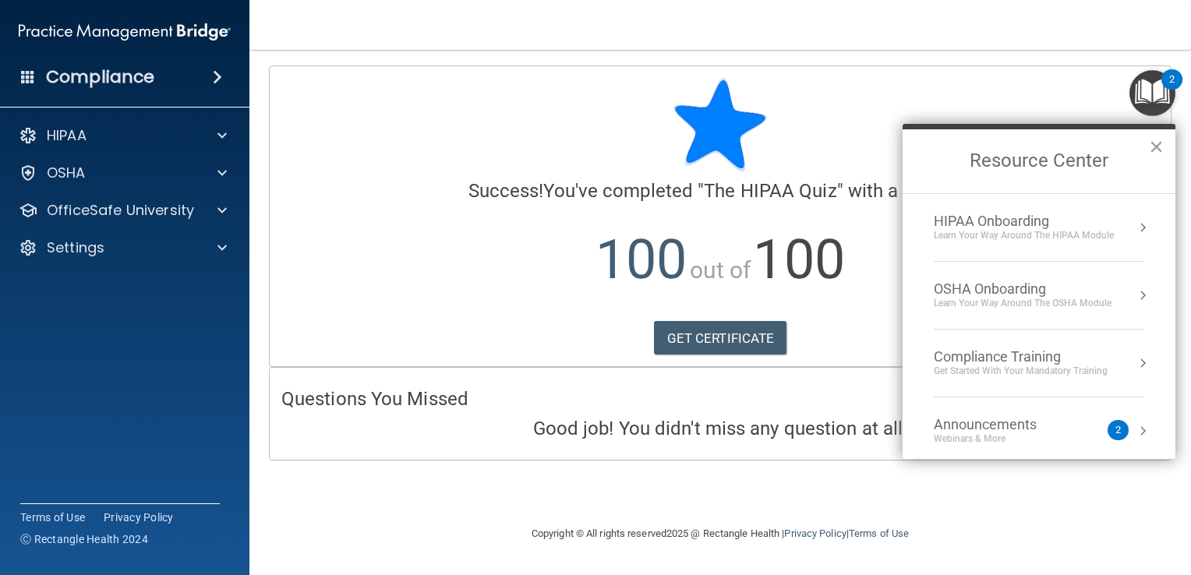
click at [986, 229] on div "Learn Your Way around the HIPAA module" at bounding box center [1024, 235] width 180 height 13
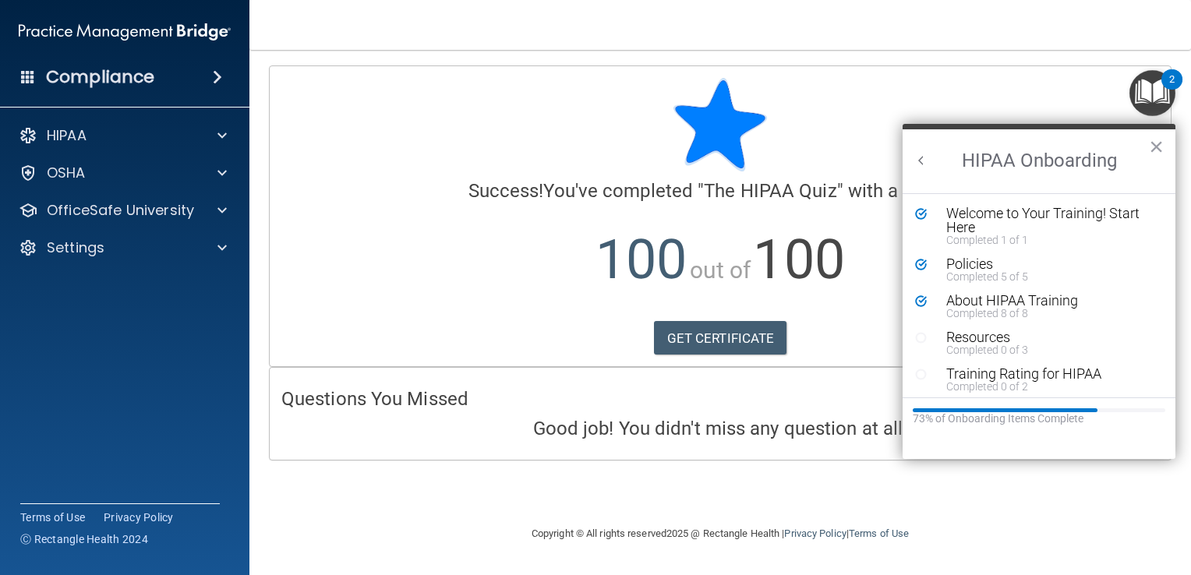
click at [916, 157] on button "Back to Resource Center Home" at bounding box center [921, 161] width 16 height 16
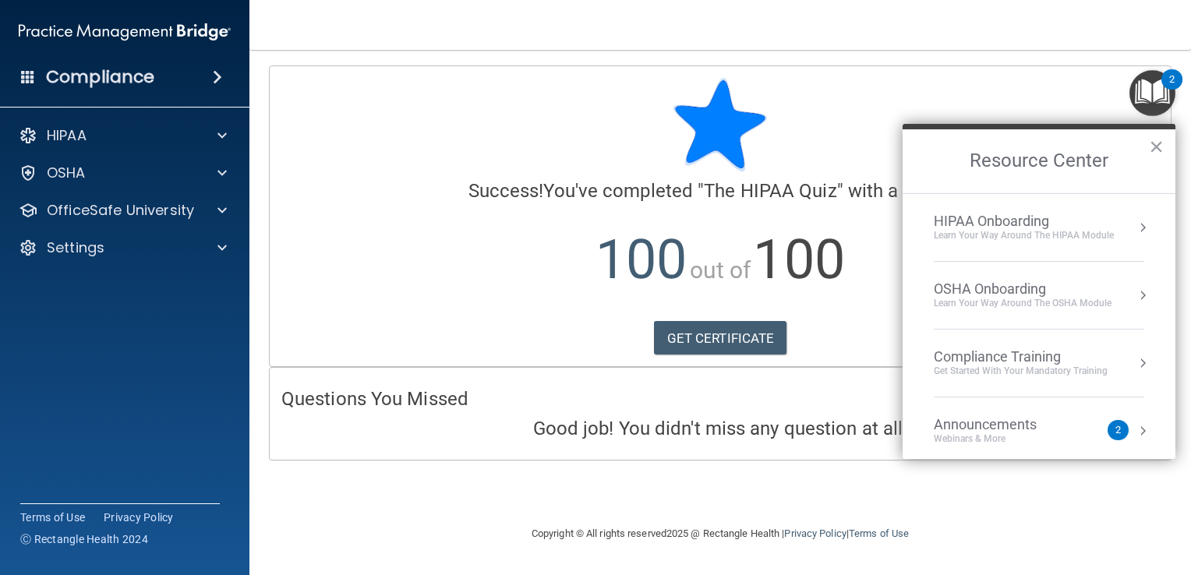
click at [997, 349] on div "Compliance Training" at bounding box center [1021, 356] width 174 height 17
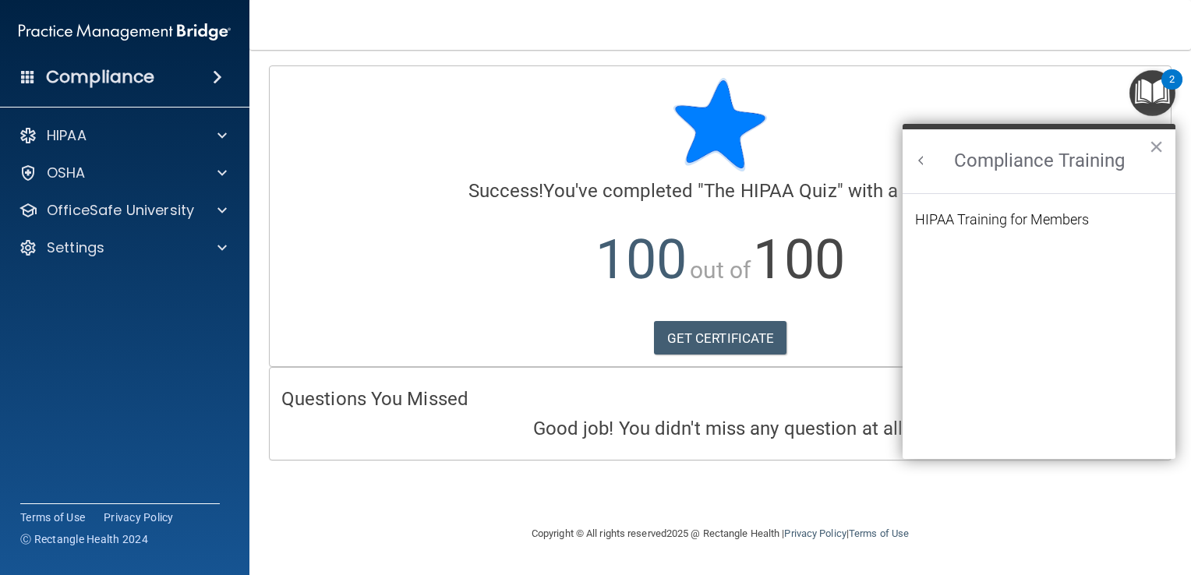
click at [920, 158] on button "Back to Resource Center Home" at bounding box center [921, 161] width 16 height 16
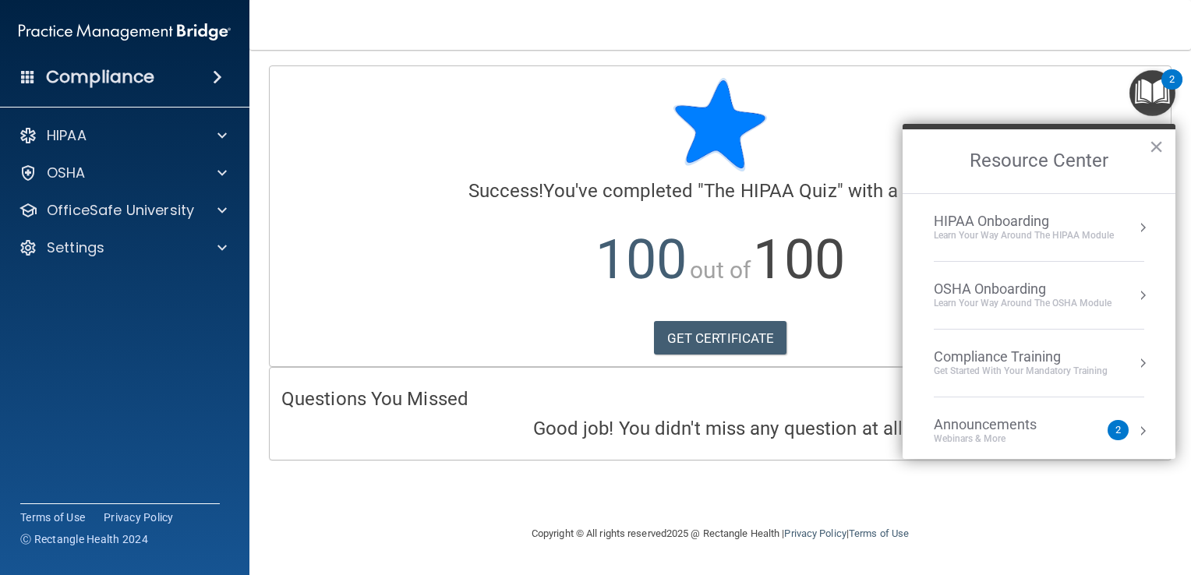
click at [967, 226] on div "HIPAA Onboarding" at bounding box center [1024, 221] width 180 height 17
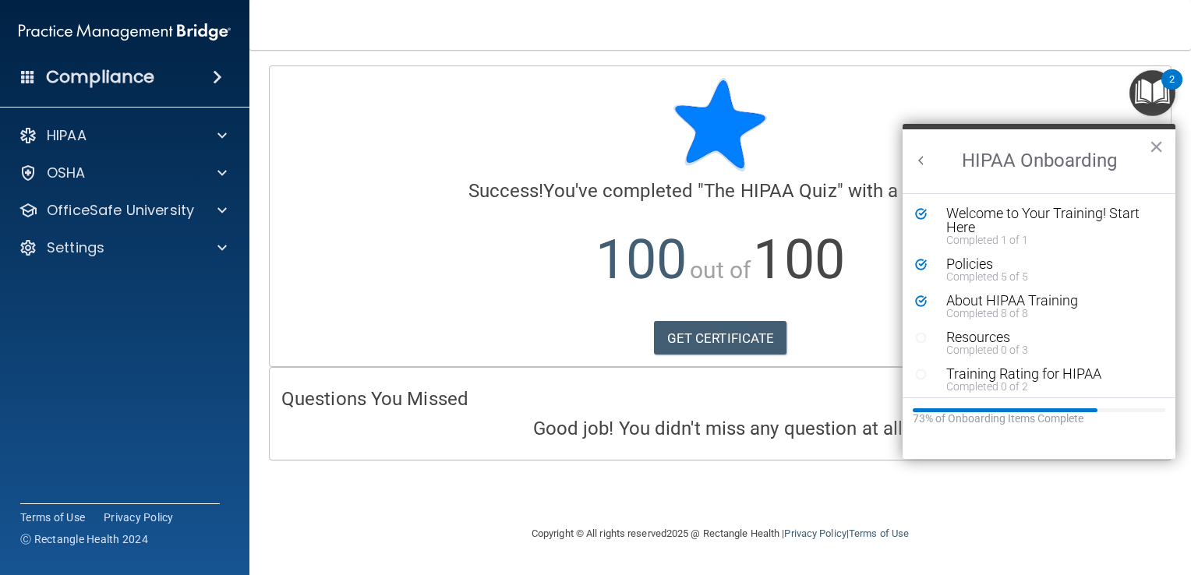
click at [835, 497] on div "Calculating your score.... Success! You've completed " The HIPAA Quiz " with a …" at bounding box center [720, 286] width 879 height 443
click at [922, 157] on button "Back to Resource Center Home" at bounding box center [921, 161] width 16 height 16
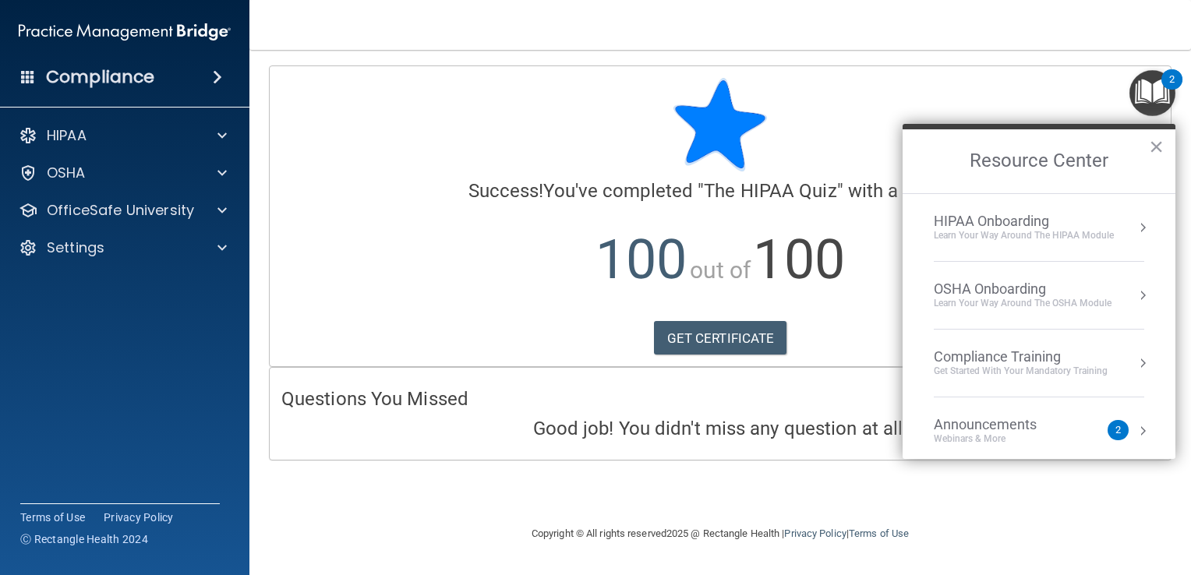
click at [1014, 224] on div "HIPAA Onboarding" at bounding box center [1024, 221] width 180 height 17
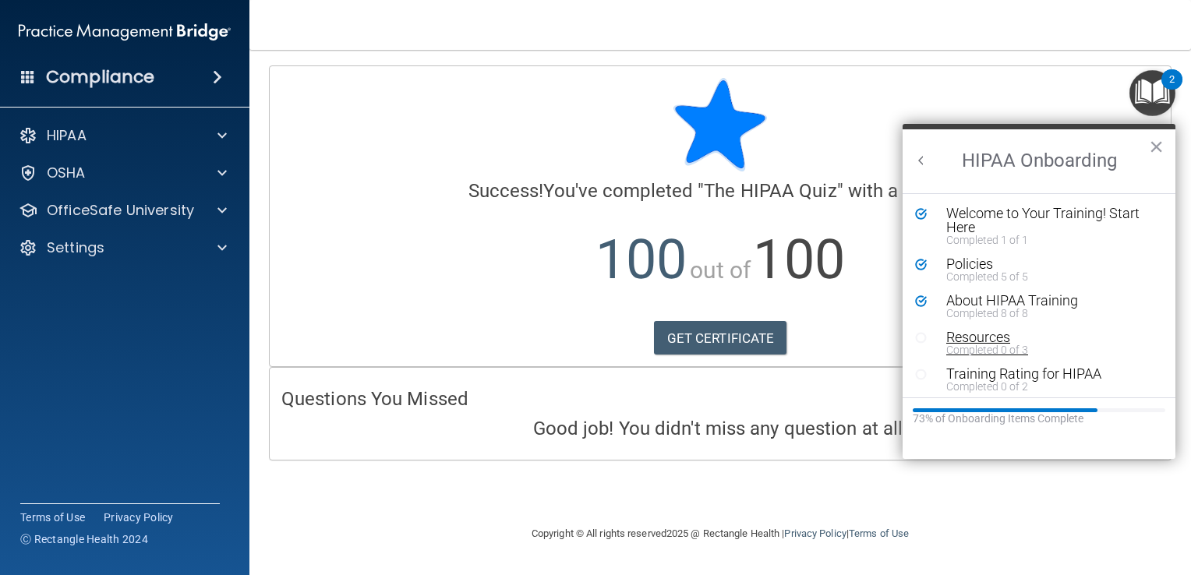
click at [987, 355] on div "Completed 0 of 3" at bounding box center [1044, 349] width 196 height 11
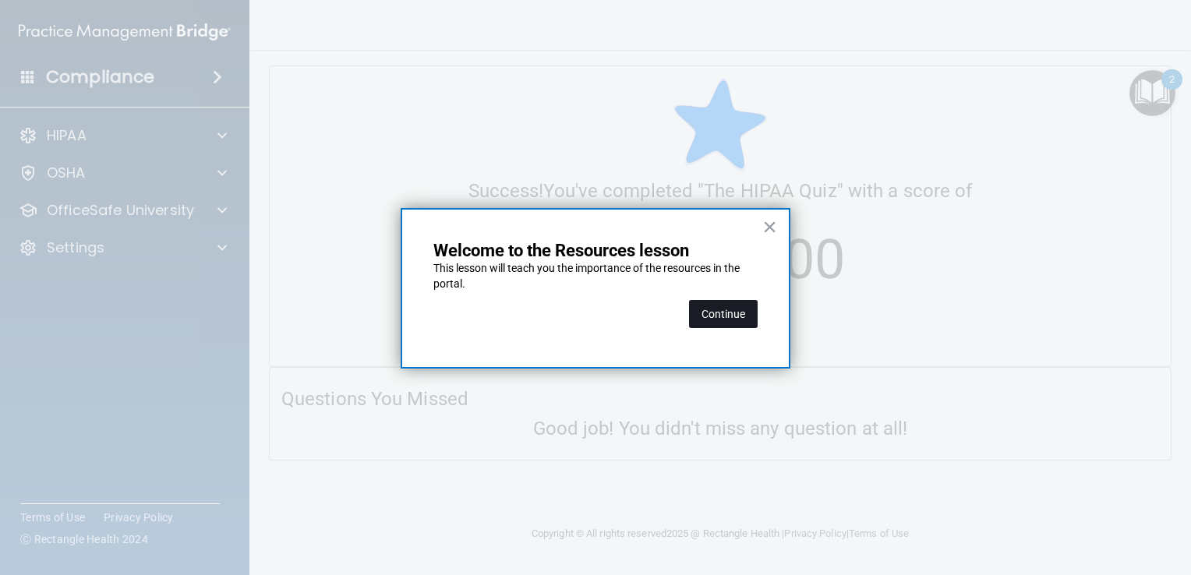
click at [748, 322] on button "Continue" at bounding box center [723, 314] width 69 height 28
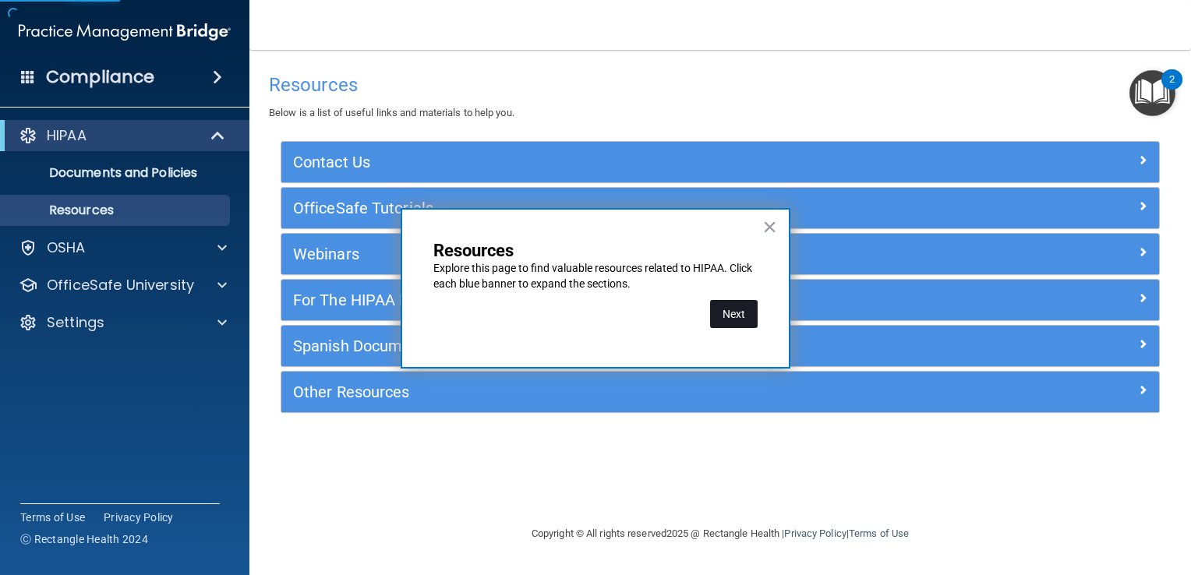
click at [739, 322] on button "Next" at bounding box center [734, 314] width 48 height 28
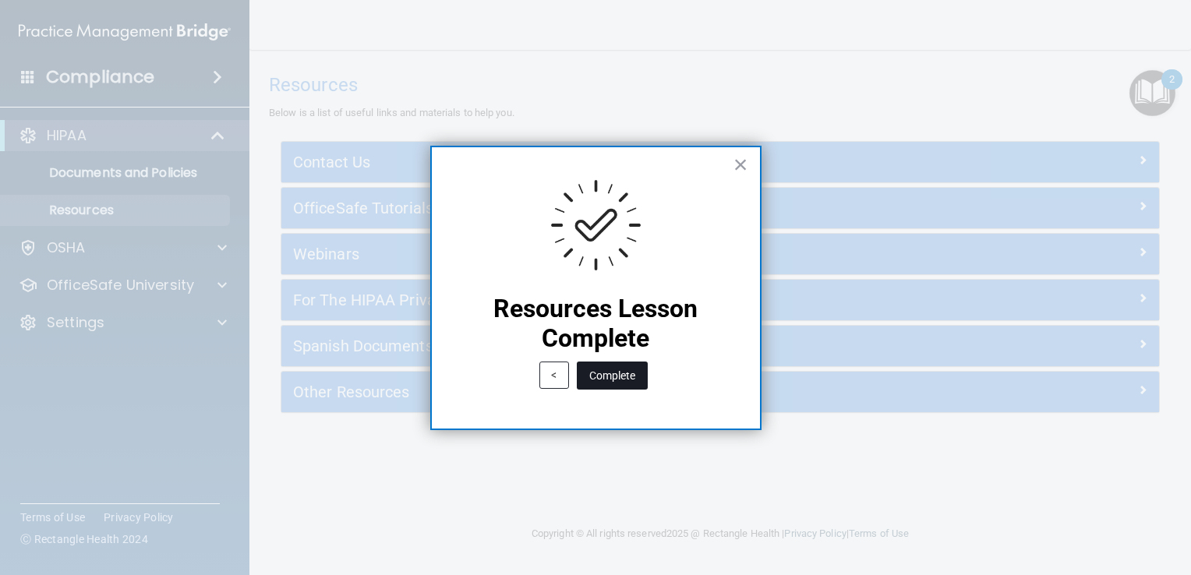
click at [609, 383] on button "Complete" at bounding box center [612, 376] width 71 height 28
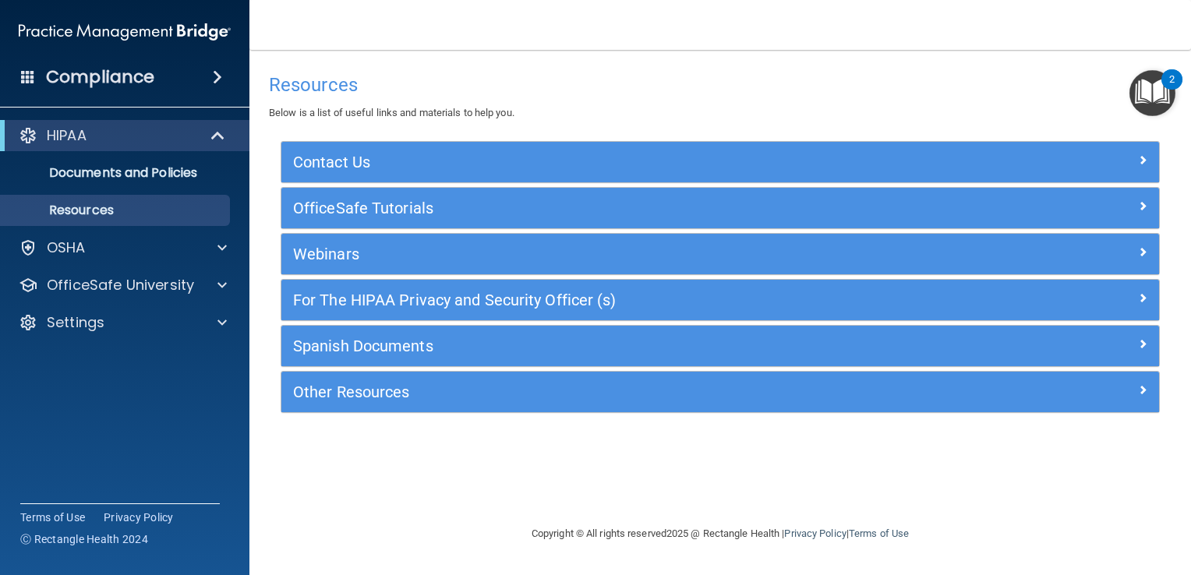
click at [1161, 86] on img "Open Resource Center, 2 new notifications" at bounding box center [1152, 93] width 46 height 46
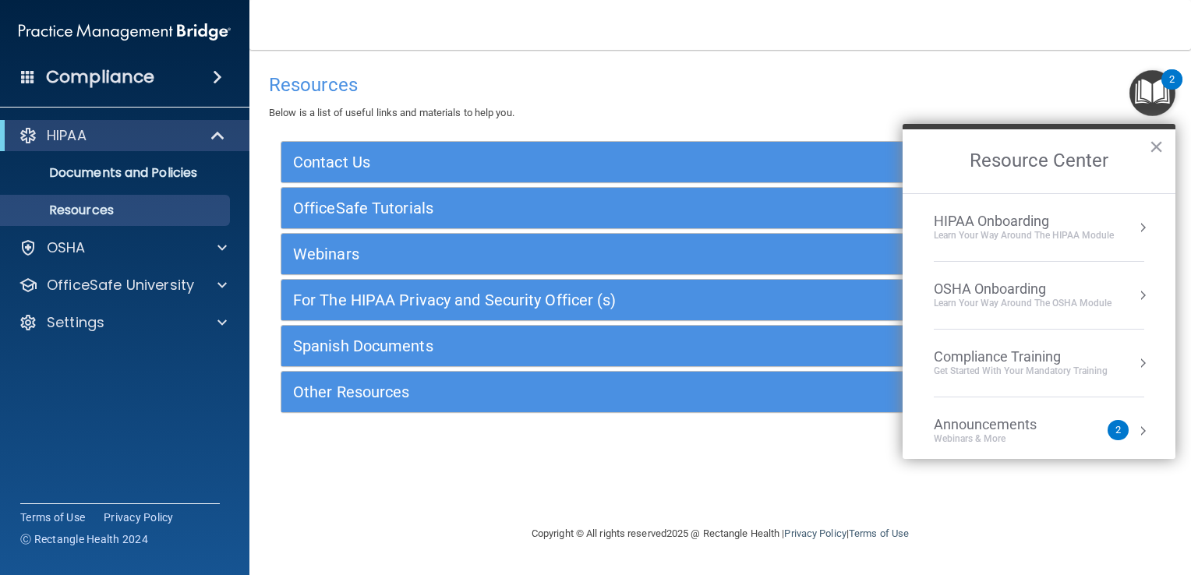
click at [1019, 302] on div "Learn your way around the OSHA module" at bounding box center [1023, 303] width 178 height 13
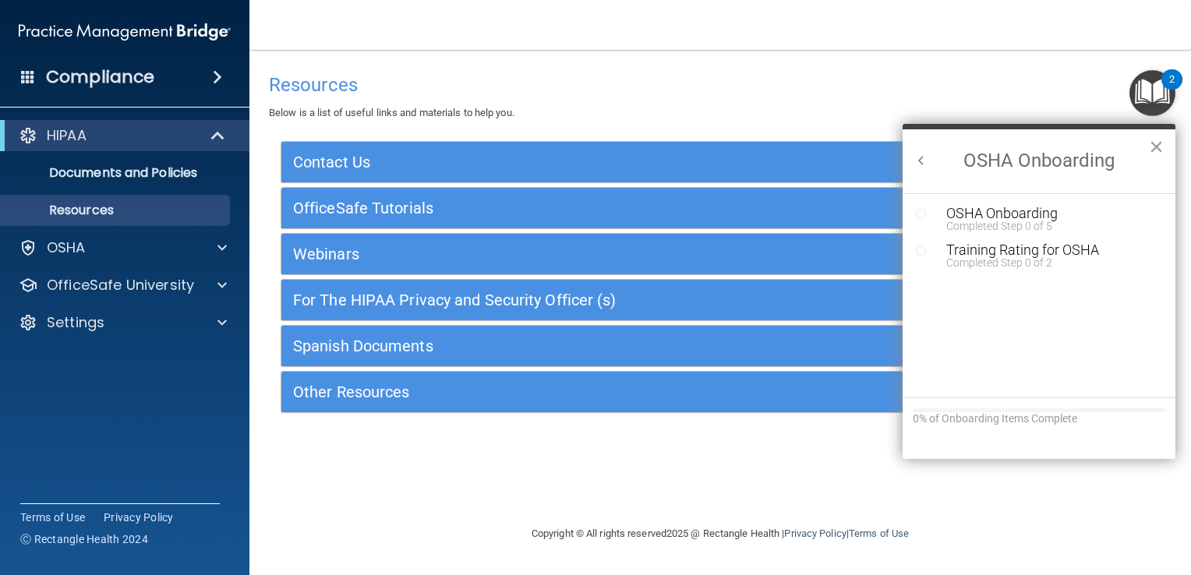
click at [922, 161] on button "Back to Resource Center Home" at bounding box center [921, 161] width 16 height 16
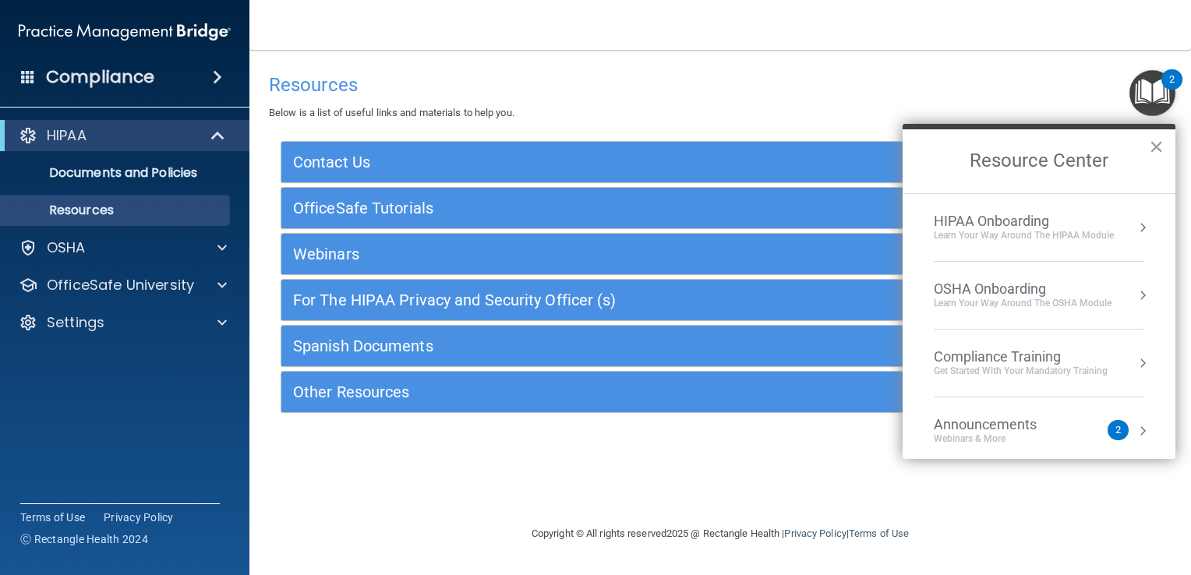
click at [1026, 220] on div "HIPAA Onboarding" at bounding box center [1024, 221] width 180 height 17
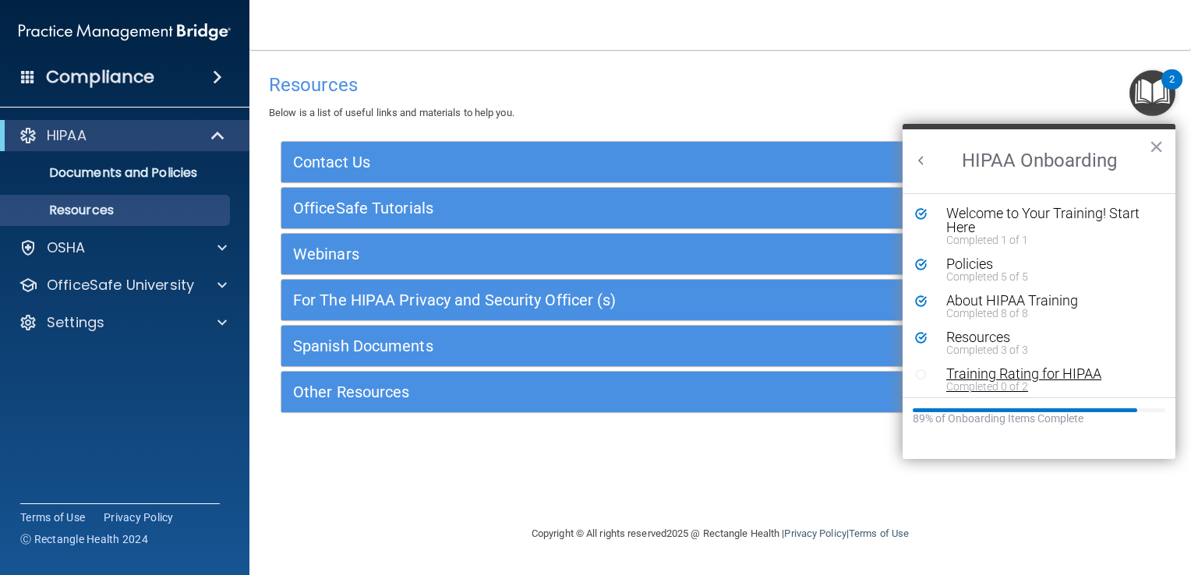
click at [999, 378] on div "Training Rating for HIPAA" at bounding box center [1044, 374] width 196 height 14
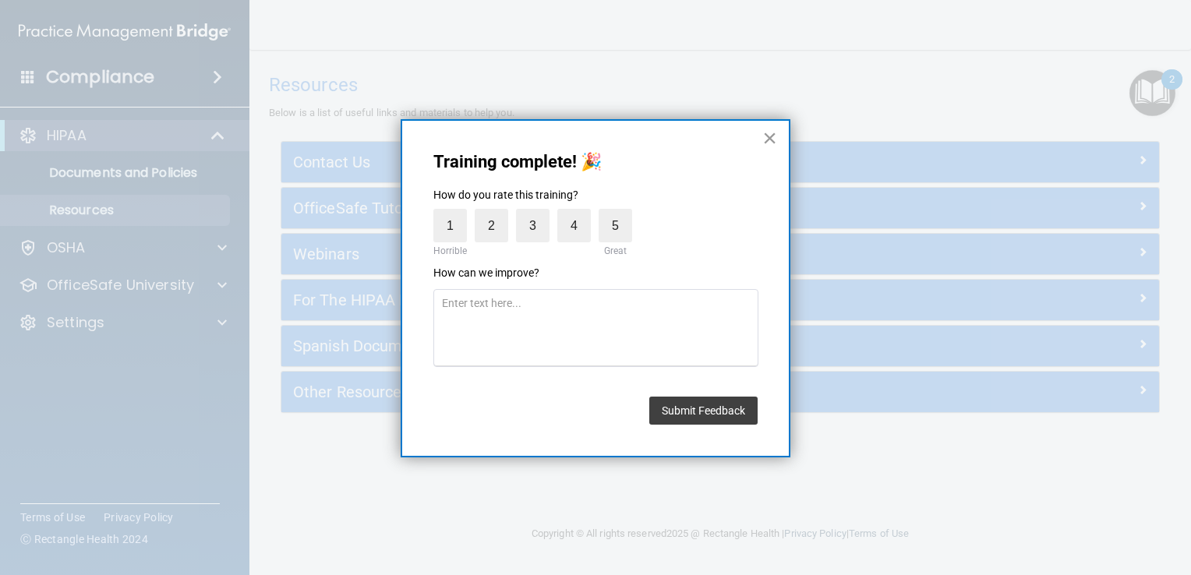
click at [770, 132] on button "×" at bounding box center [769, 137] width 15 height 25
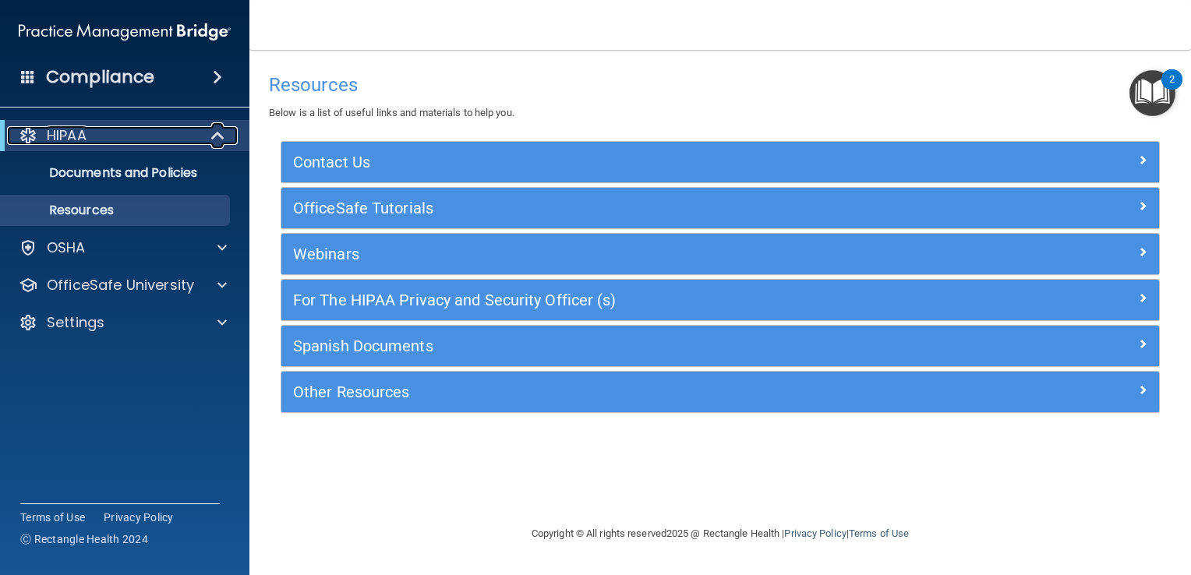
click at [157, 142] on div "HIPAA" at bounding box center [103, 135] width 192 height 19
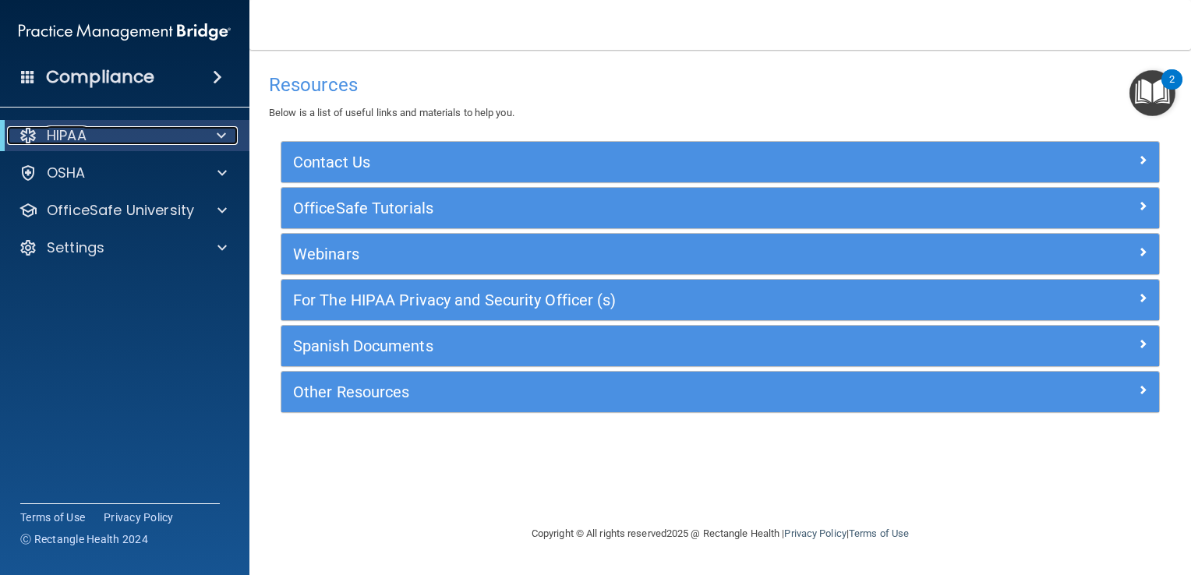
click at [157, 142] on div "HIPAA" at bounding box center [103, 135] width 192 height 19
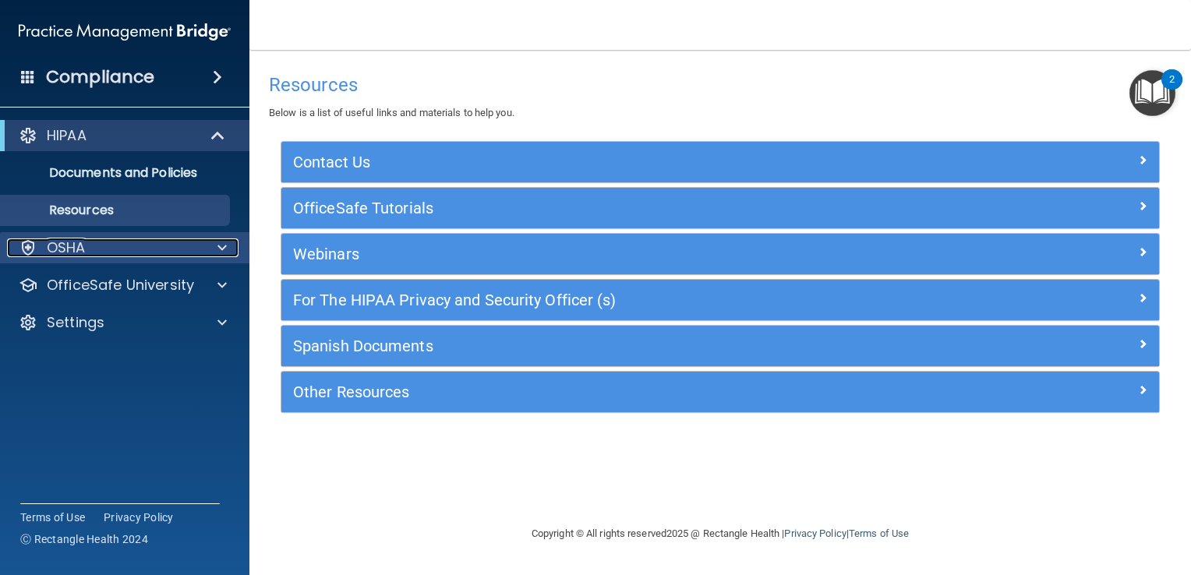
click at [110, 242] on div "OSHA" at bounding box center [103, 247] width 193 height 19
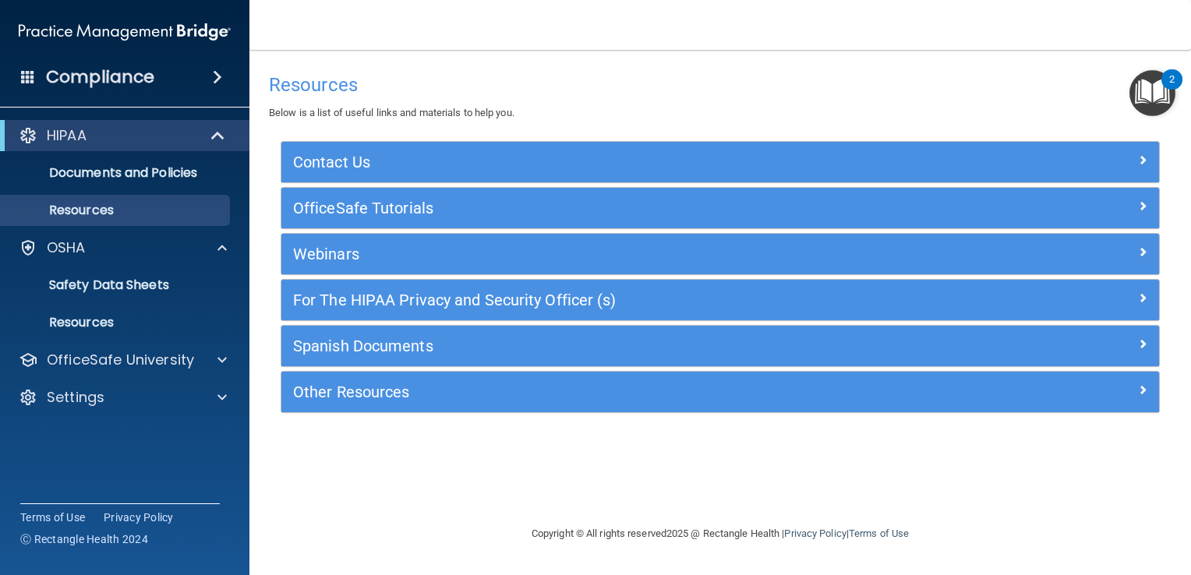
click at [1147, 104] on img "Open Resource Center, 2 new notifications" at bounding box center [1152, 93] width 46 height 46
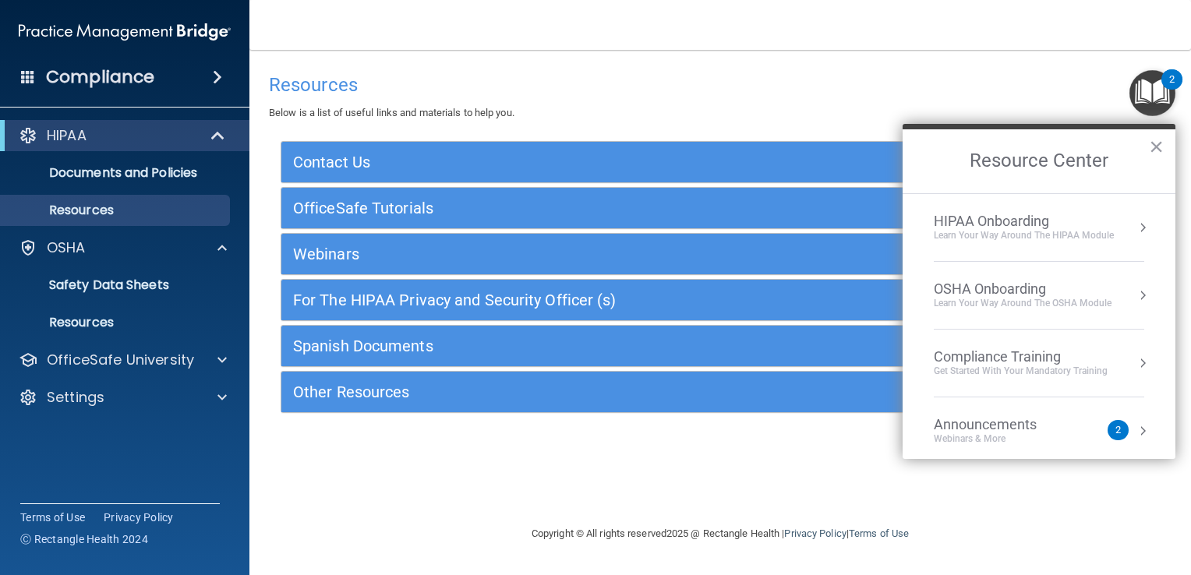
click at [1020, 224] on div "HIPAA Onboarding" at bounding box center [1024, 221] width 180 height 17
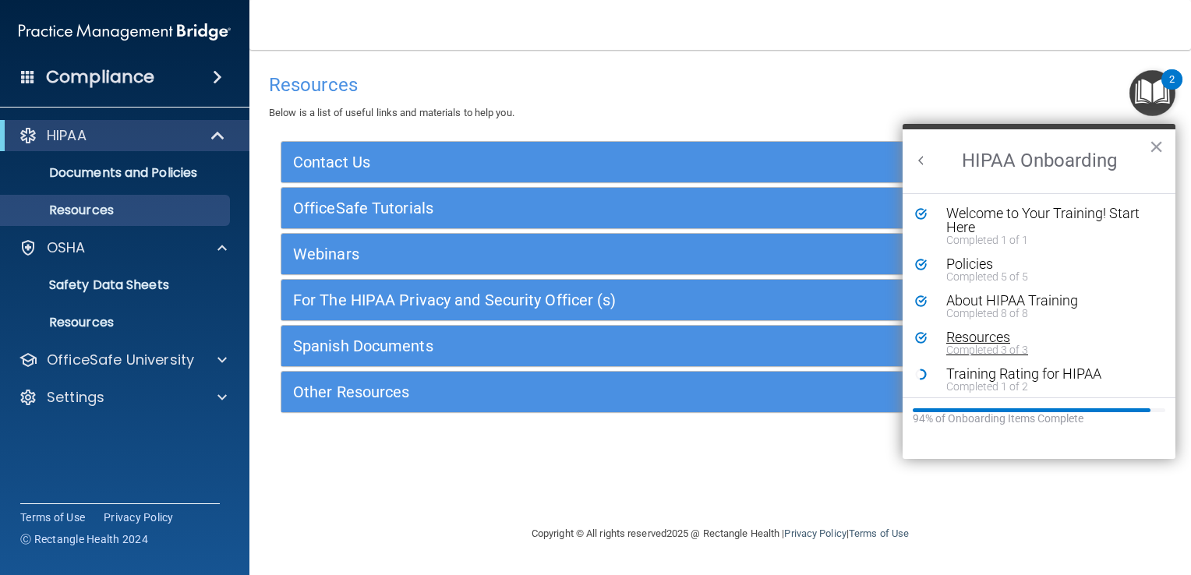
scroll to position [5, 0]
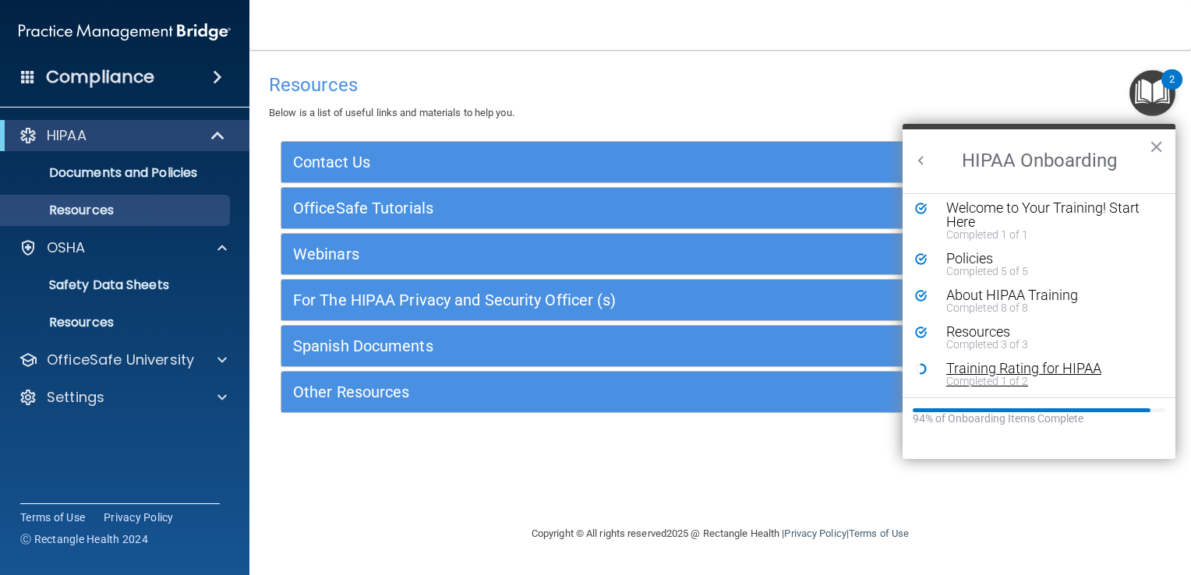
click at [999, 369] on div "Training Rating for HIPAA" at bounding box center [1044, 369] width 196 height 14
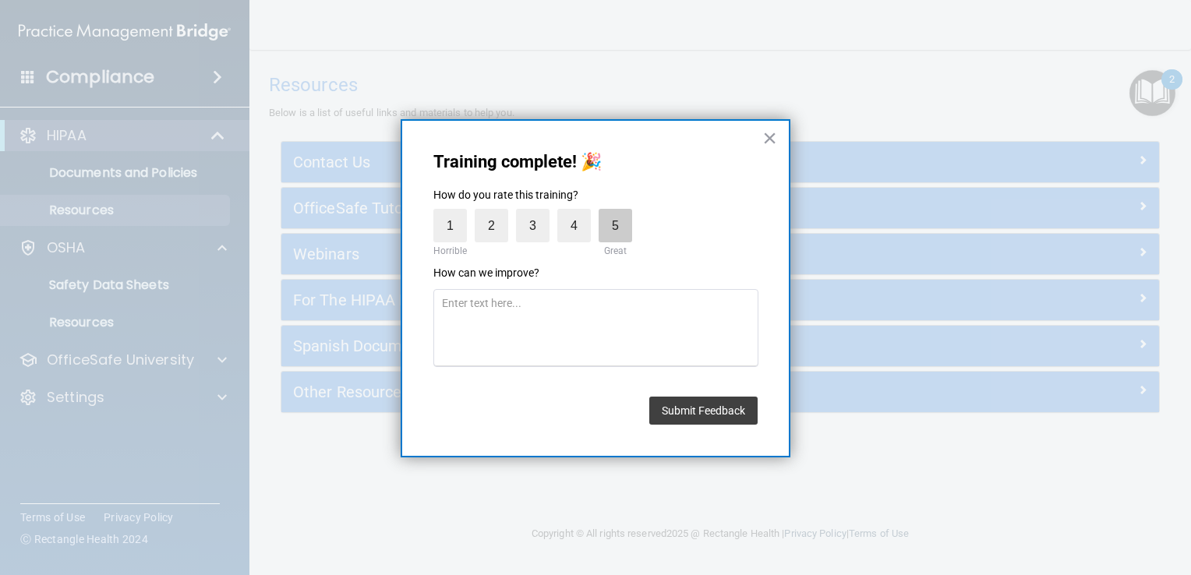
click at [599, 223] on label "5" at bounding box center [616, 226] width 34 height 34
click at [579, 213] on input "5" at bounding box center [579, 213] width 0 height 0
click at [701, 415] on button "Submit Feedback" at bounding box center [703, 411] width 108 height 28
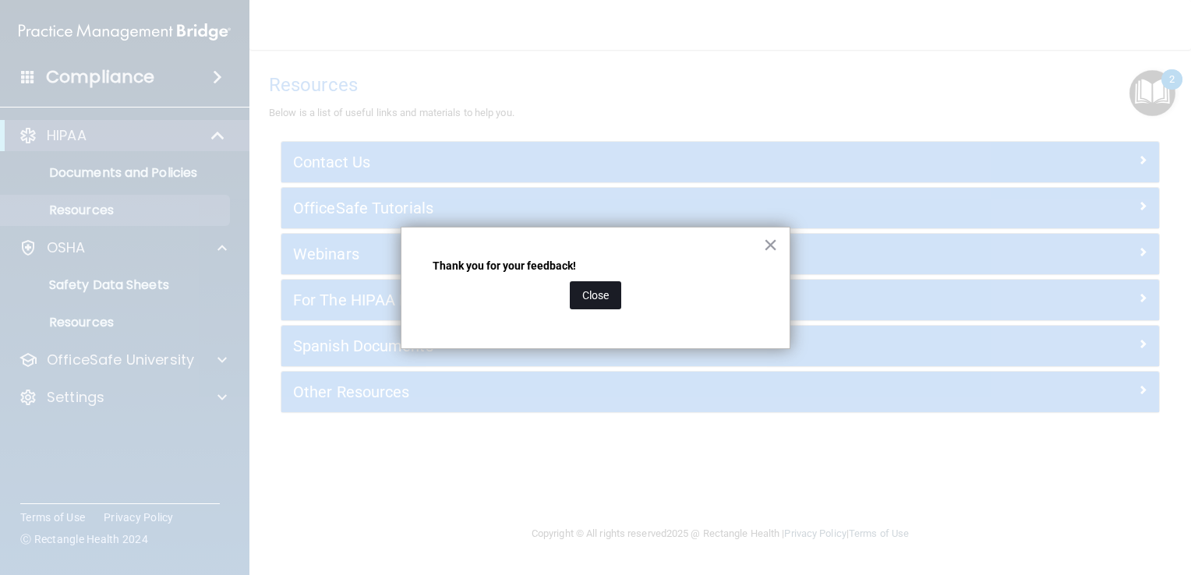
click at [592, 298] on button "Close" at bounding box center [595, 295] width 51 height 28
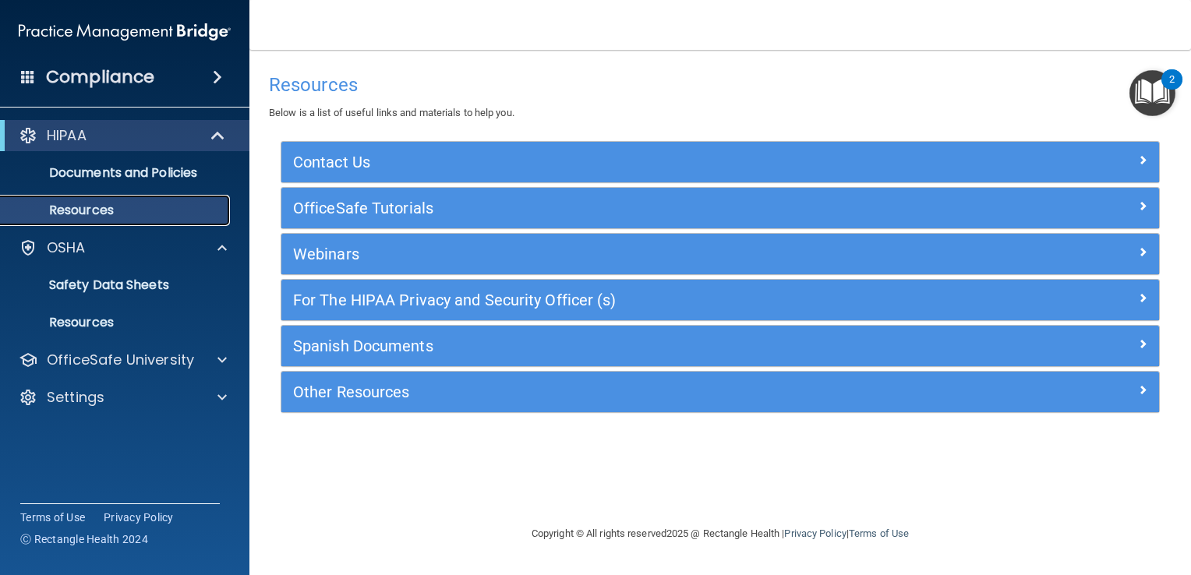
click at [136, 213] on p "Resources" at bounding box center [116, 211] width 213 height 16
click at [126, 170] on p "Documents and Policies" at bounding box center [116, 173] width 213 height 16
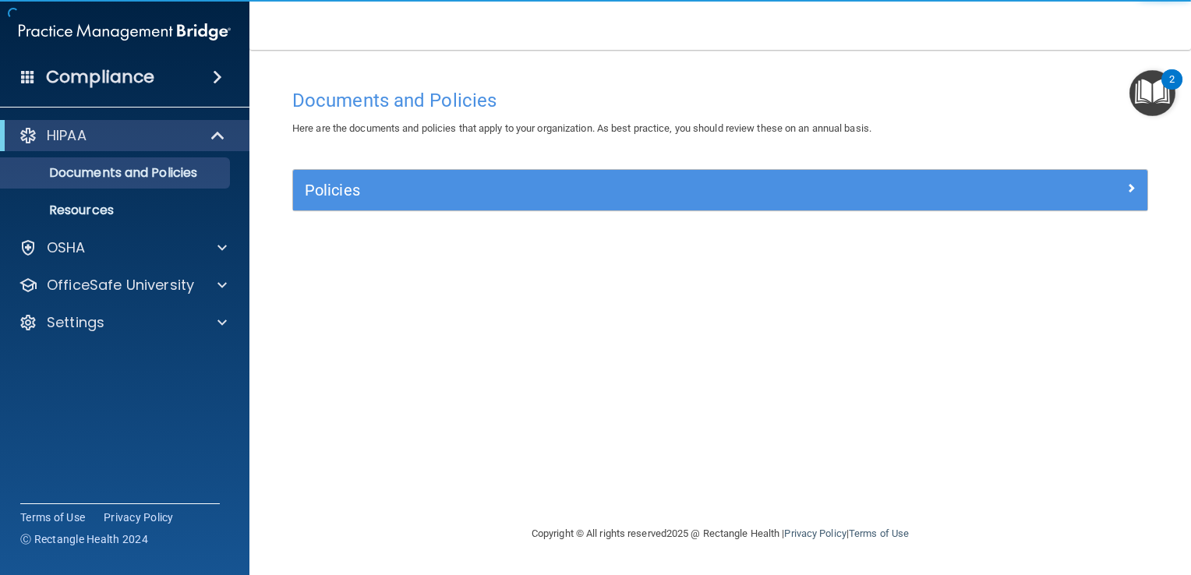
click at [350, 203] on div "Policies" at bounding box center [720, 190] width 854 height 41
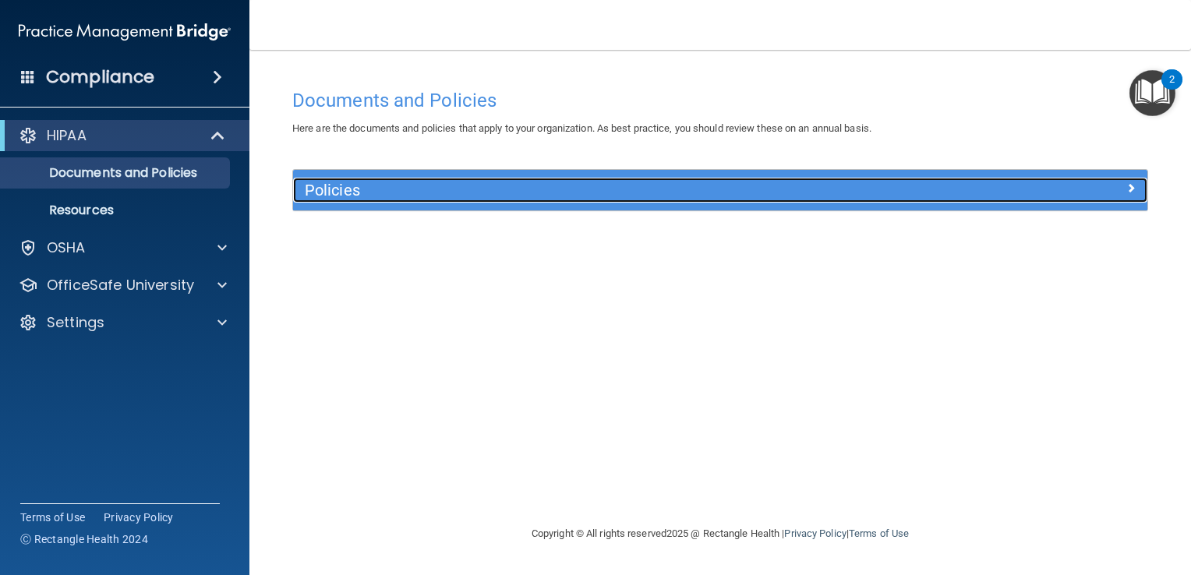
click at [401, 195] on h5 "Policies" at bounding box center [613, 190] width 617 height 17
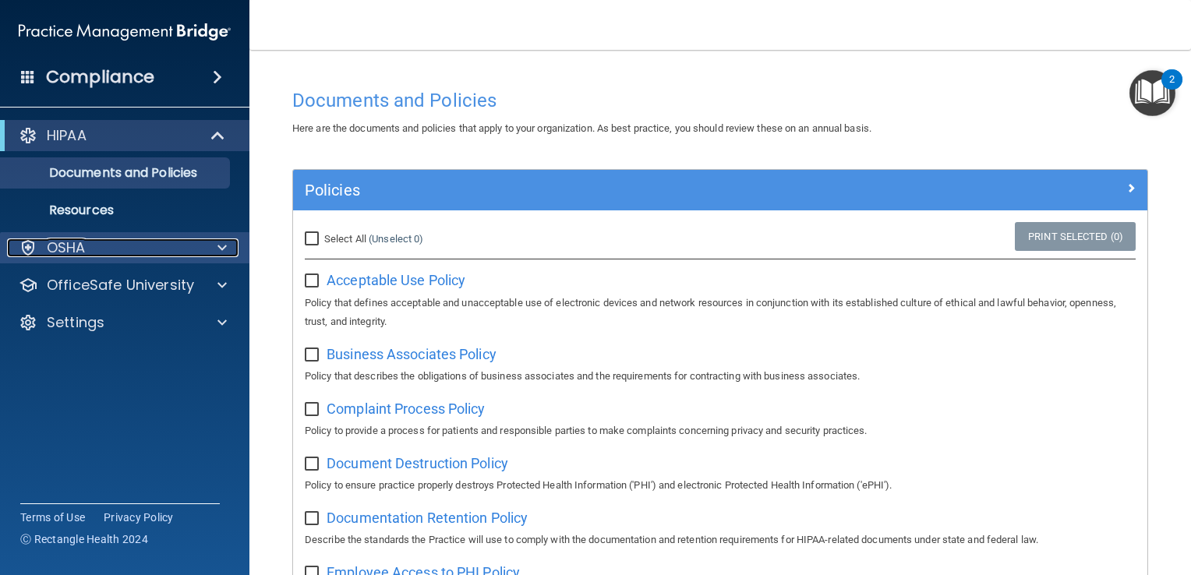
click at [129, 254] on div "OSHA" at bounding box center [103, 247] width 193 height 19
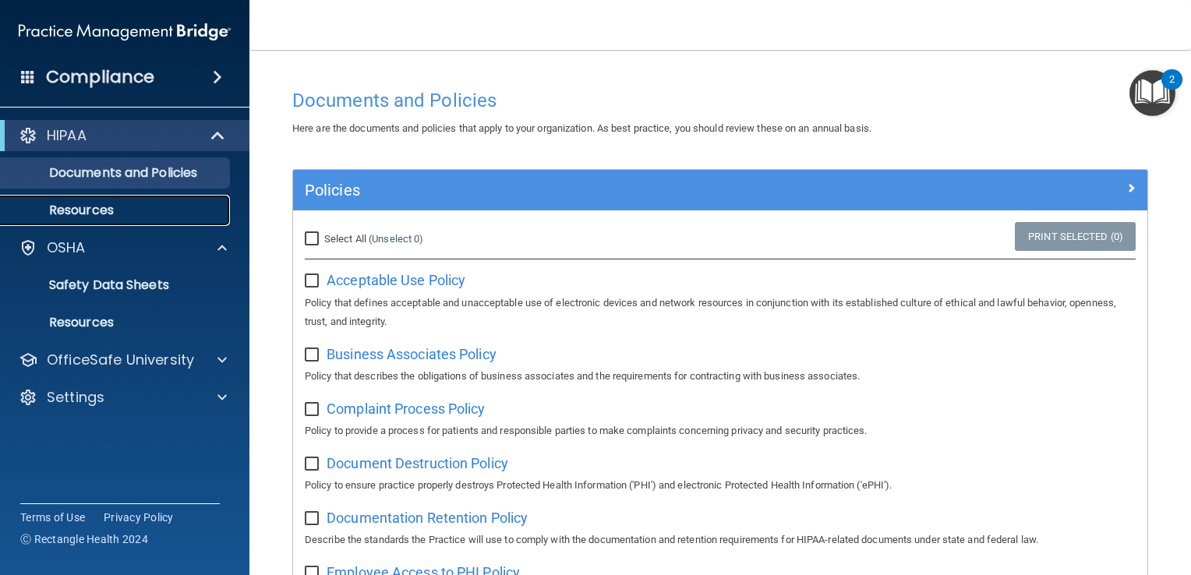
click at [116, 205] on p "Resources" at bounding box center [116, 211] width 213 height 16
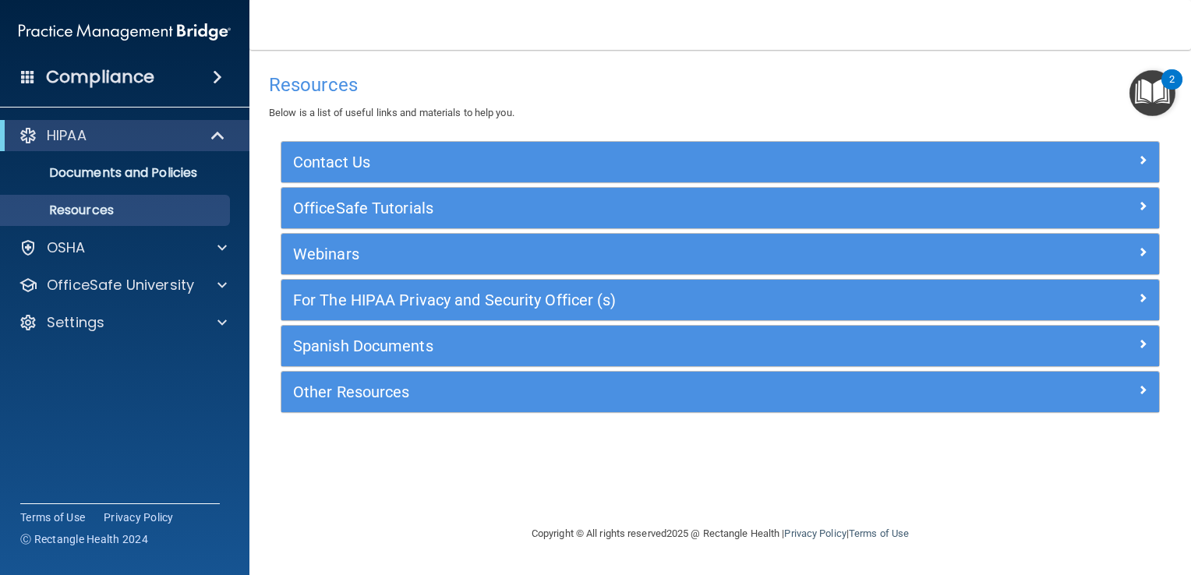
click at [1146, 103] on img "Open Resource Center, 2 new notifications" at bounding box center [1152, 93] width 46 height 46
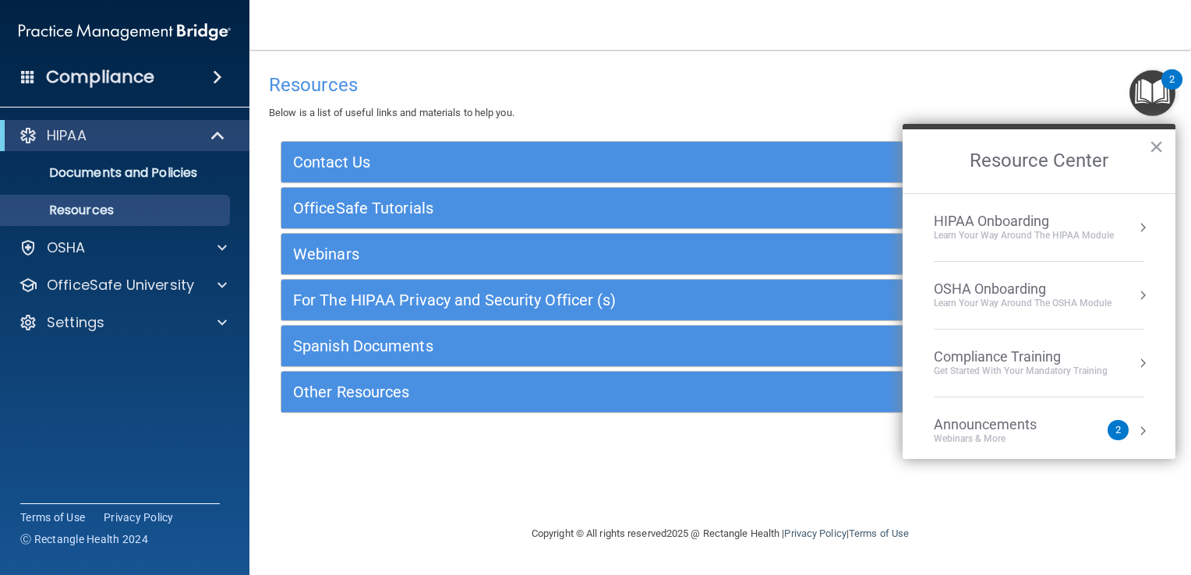
click at [1014, 230] on div "Learn Your Way around the HIPAA module" at bounding box center [1024, 235] width 180 height 13
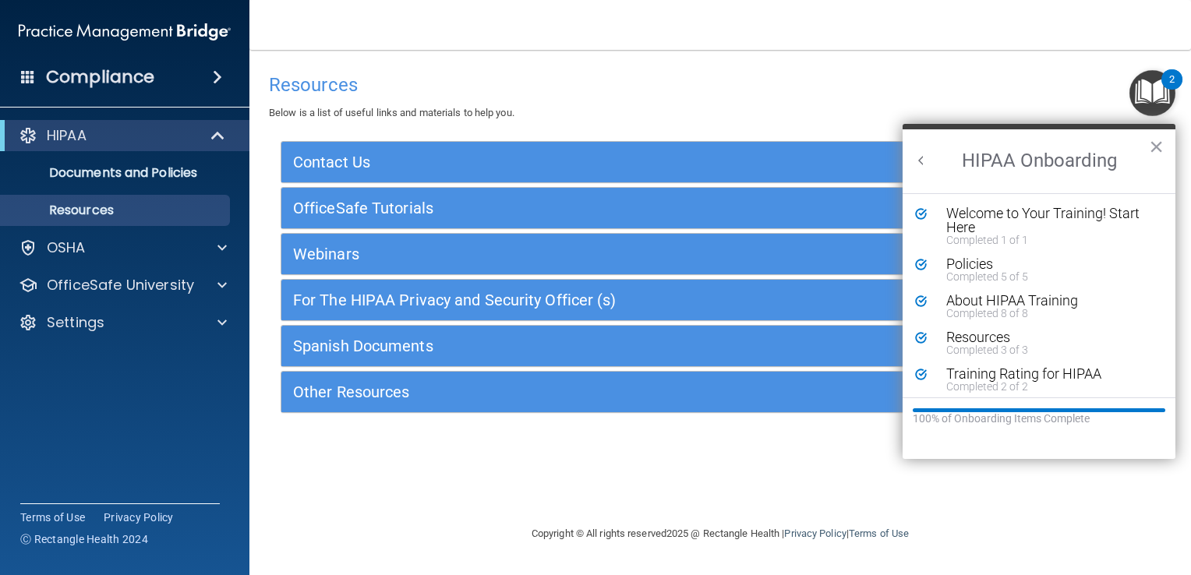
click at [917, 157] on button "Back to Resource Center Home" at bounding box center [921, 161] width 16 height 16
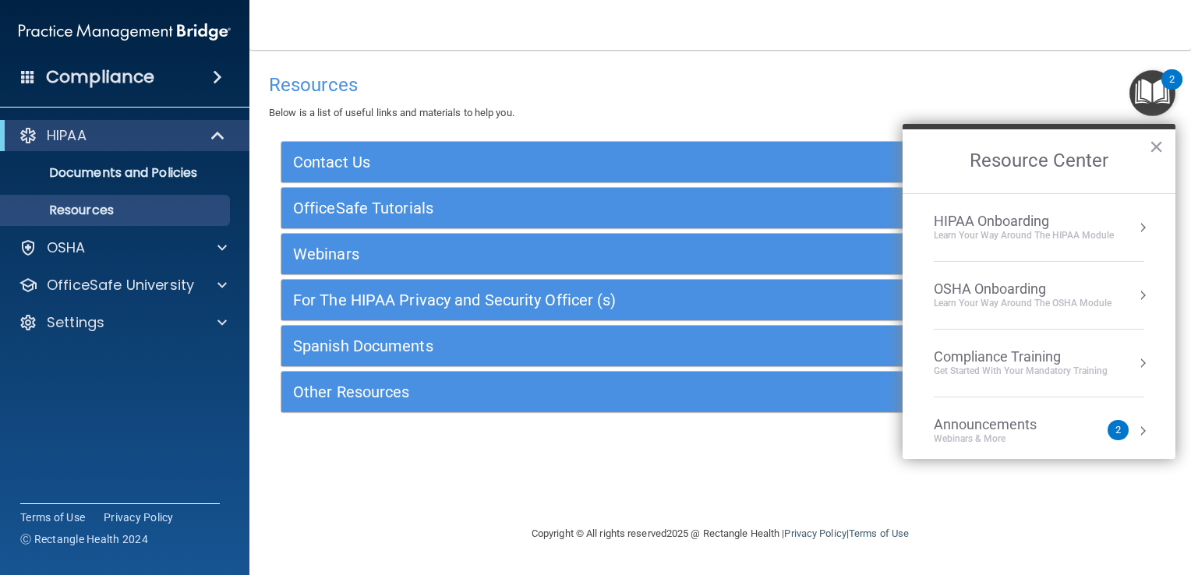
click at [1004, 285] on div "OSHA Onboarding" at bounding box center [1023, 289] width 178 height 17
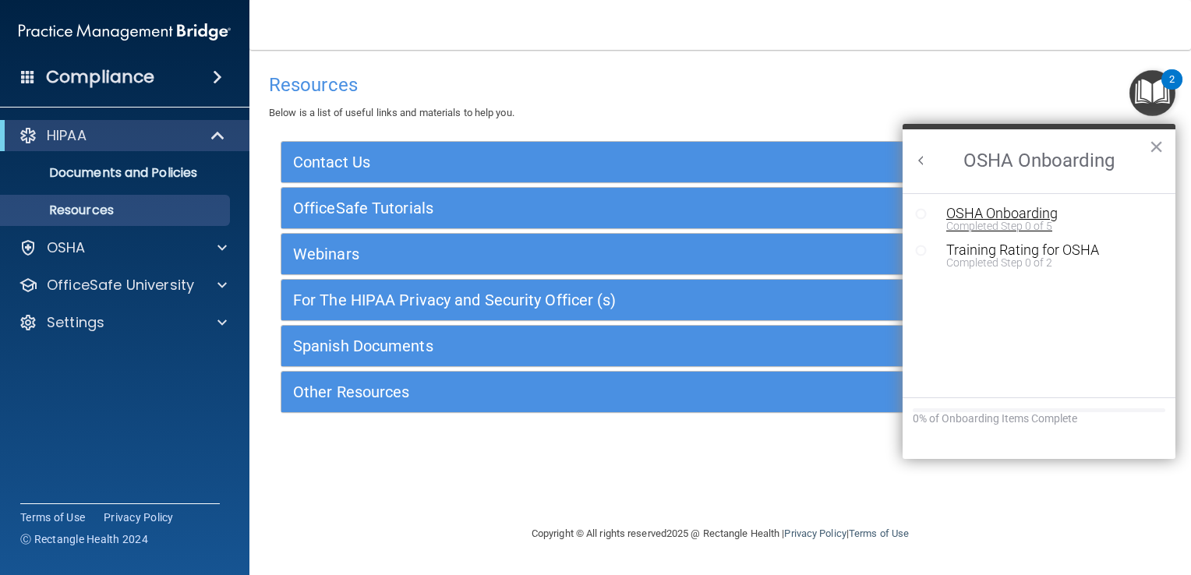
click at [962, 214] on div "OSHA Onboarding" at bounding box center [1050, 214] width 209 height 14
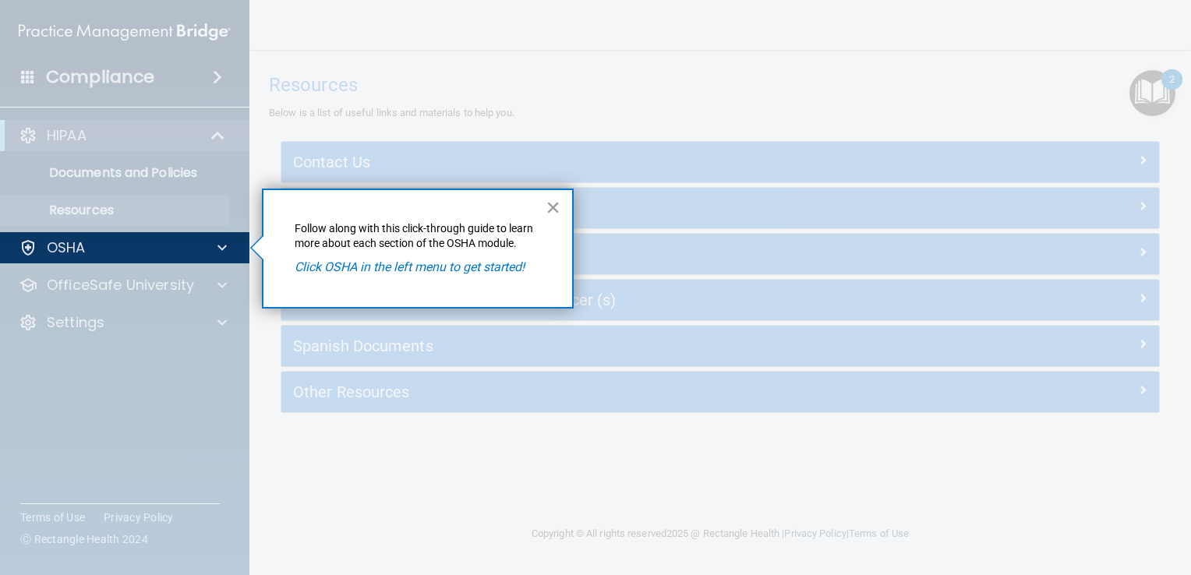
click at [554, 205] on button "×" at bounding box center [553, 207] width 15 height 25
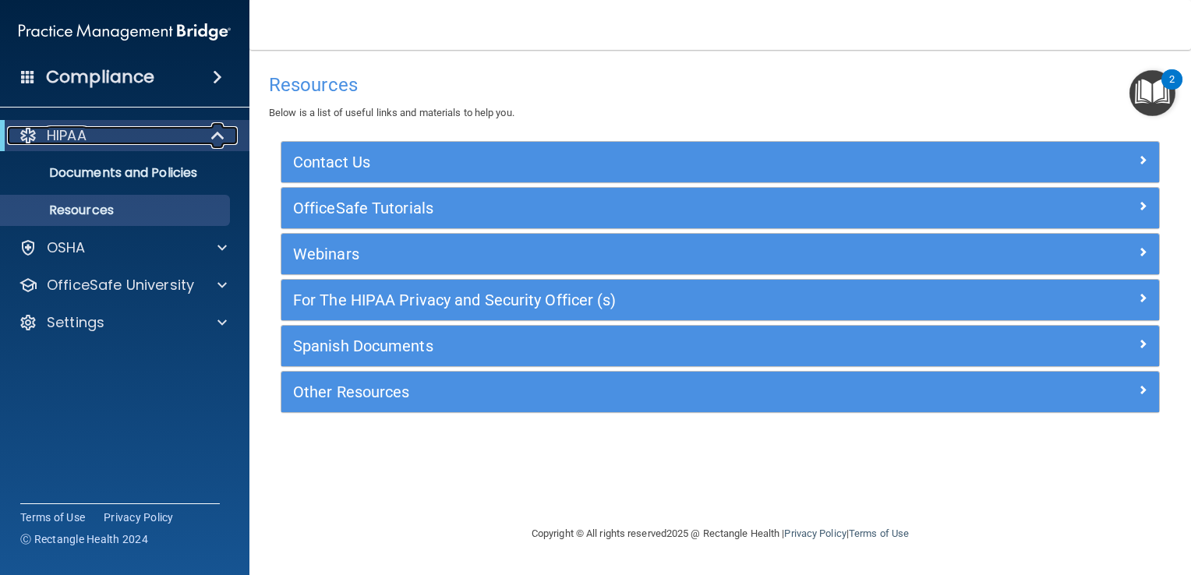
click at [174, 136] on div "HIPAA" at bounding box center [103, 135] width 192 height 19
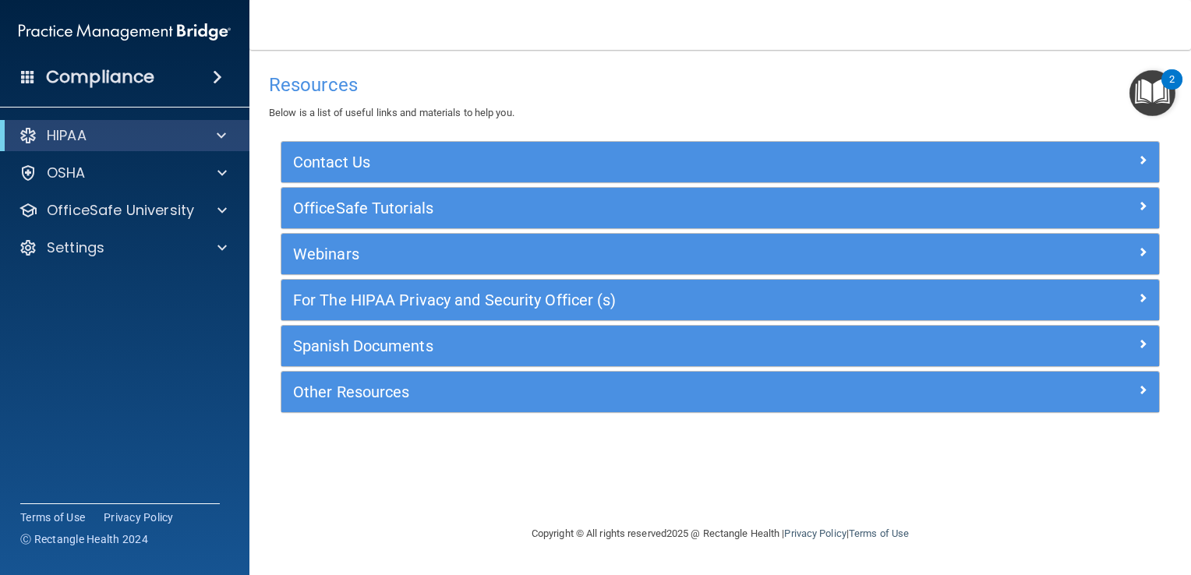
drag, startPoint x: 174, startPoint y: 136, endPoint x: 220, endPoint y: 79, distance: 72.5
click at [220, 79] on span at bounding box center [217, 77] width 9 height 19
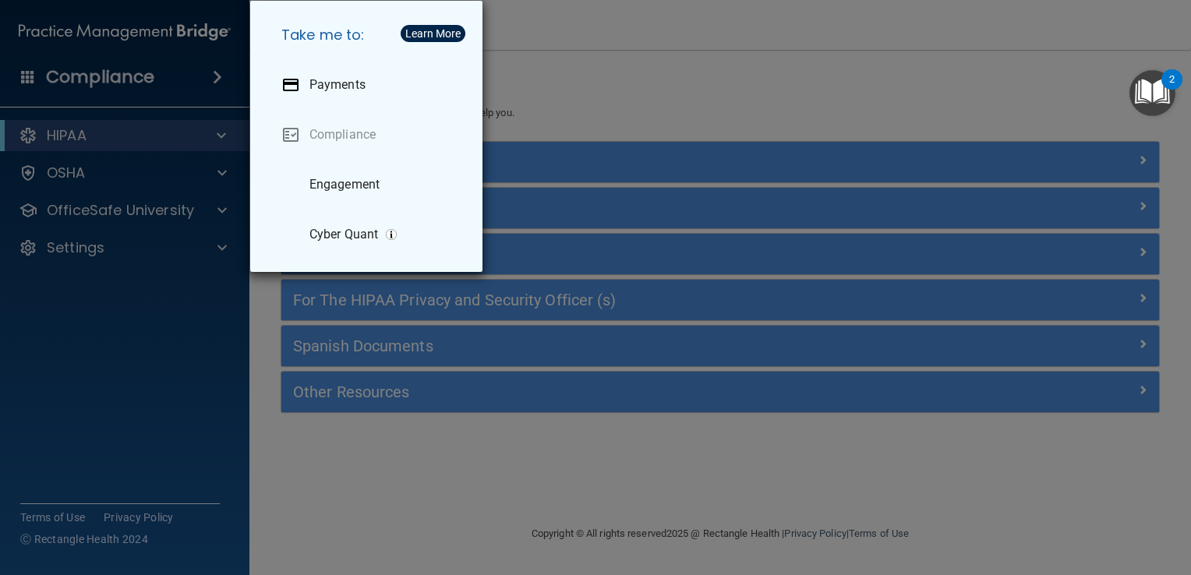
click at [546, 104] on div "Take me to: Payments Compliance Engagement Cyber Quant" at bounding box center [595, 287] width 1191 height 575
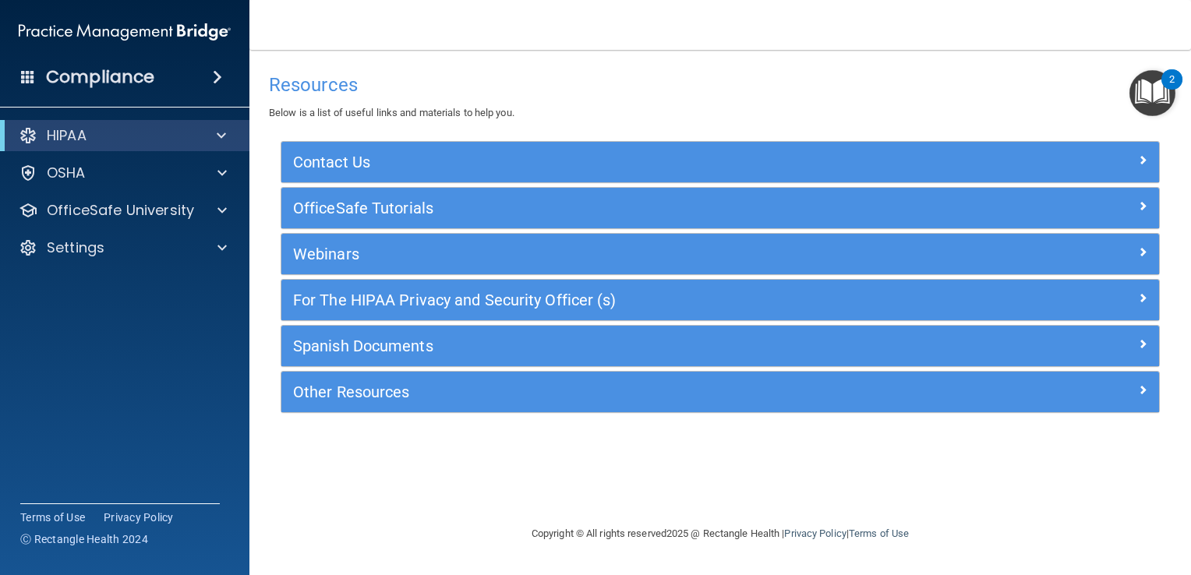
click at [1157, 100] on img "Open Resource Center, 2 new notifications" at bounding box center [1152, 93] width 46 height 46
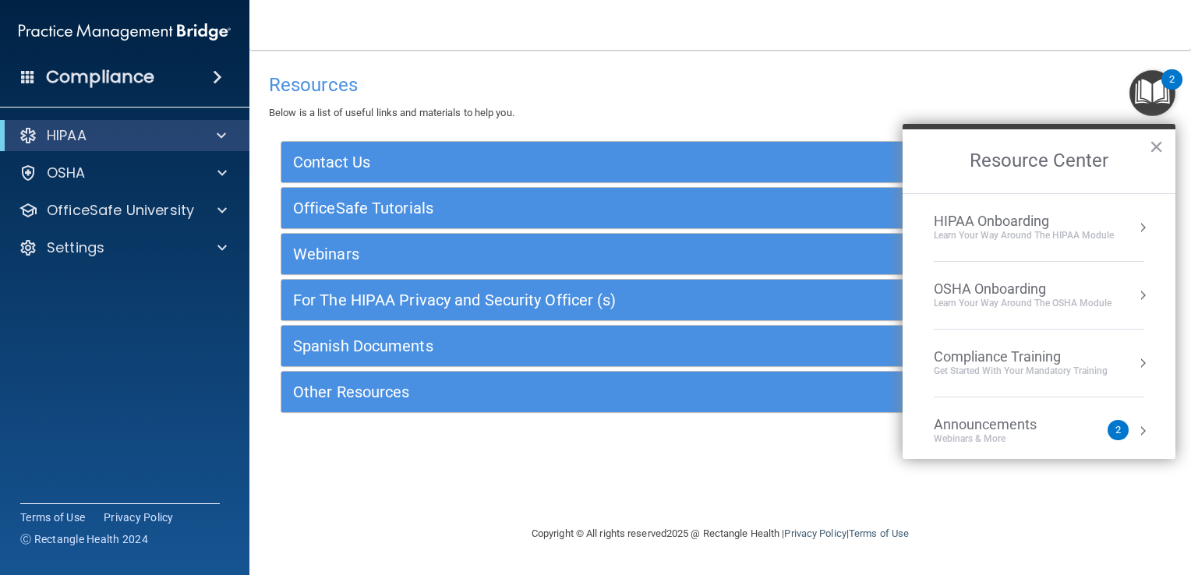
click at [1066, 237] on div "Learn Your Way around the HIPAA module" at bounding box center [1024, 235] width 180 height 13
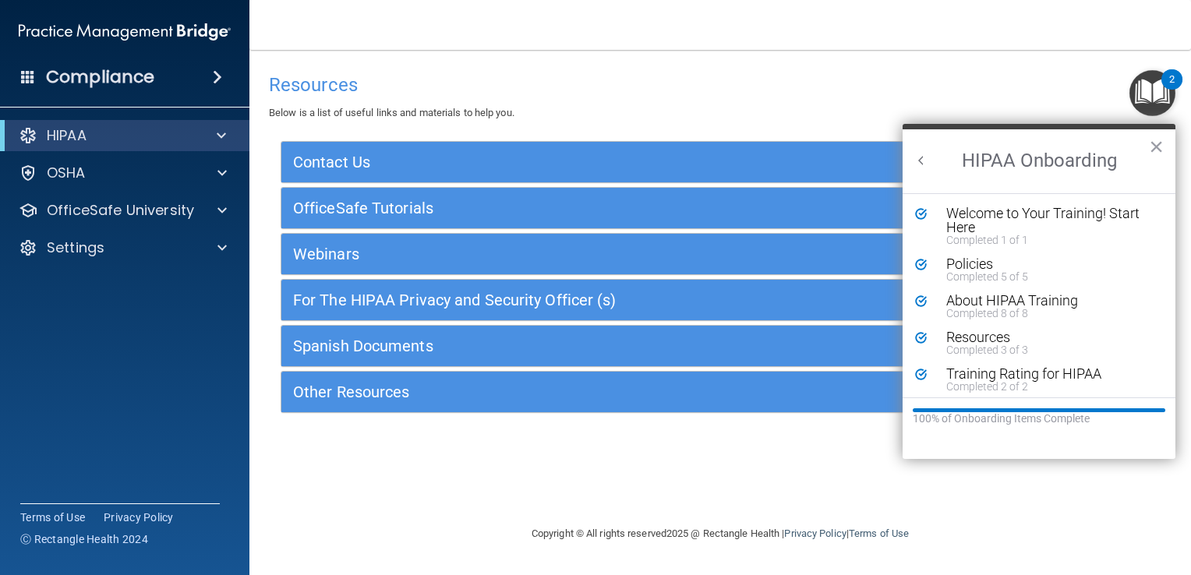
click at [918, 161] on button "Back to Resource Center Home" at bounding box center [921, 161] width 16 height 16
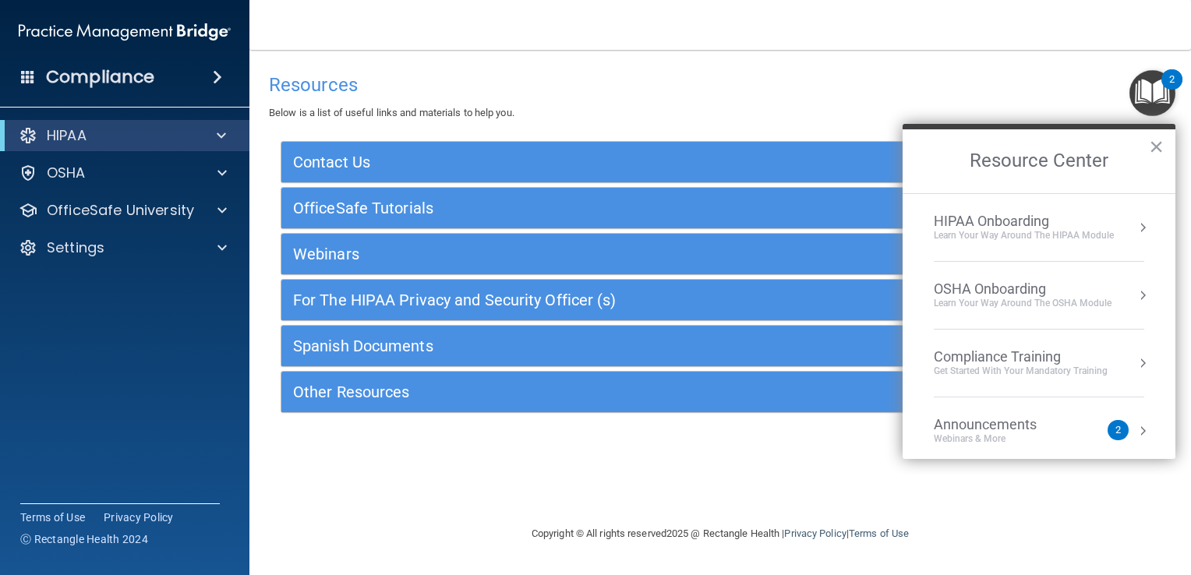
click at [987, 301] on div "Learn your way around the OSHA module" at bounding box center [1023, 303] width 178 height 13
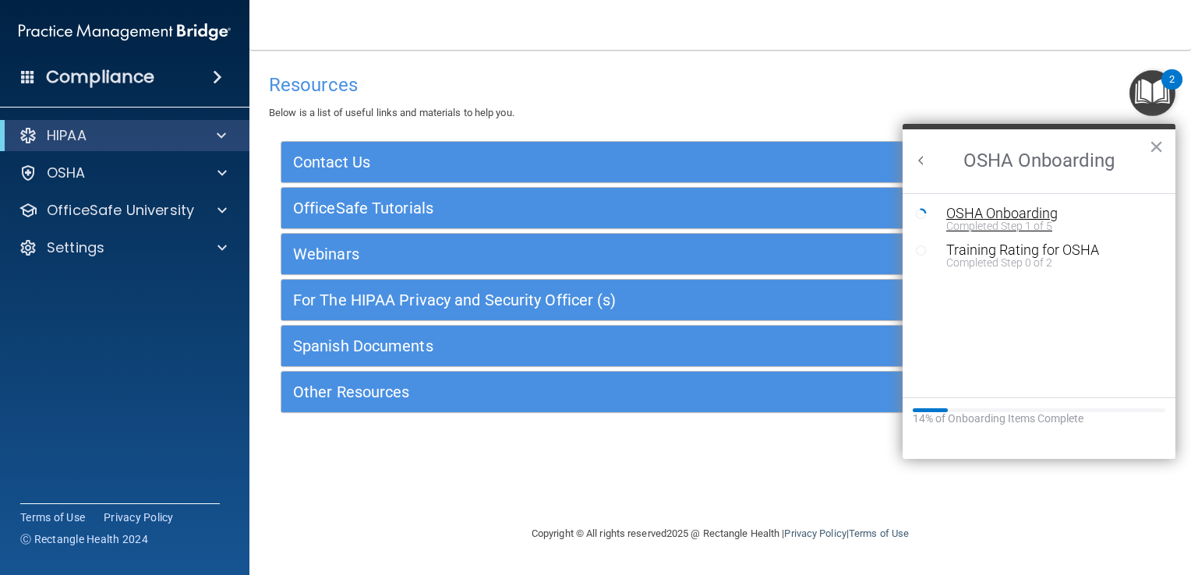
click at [957, 209] on div "OSHA Onboarding" at bounding box center [1050, 214] width 209 height 14
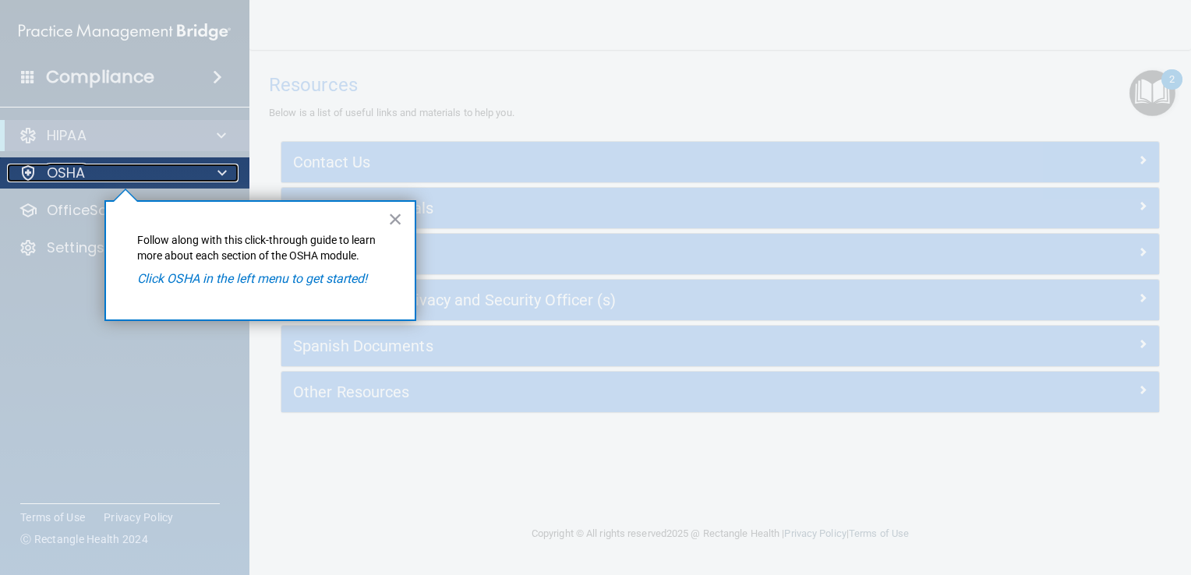
click at [145, 175] on div "OSHA" at bounding box center [103, 173] width 193 height 19
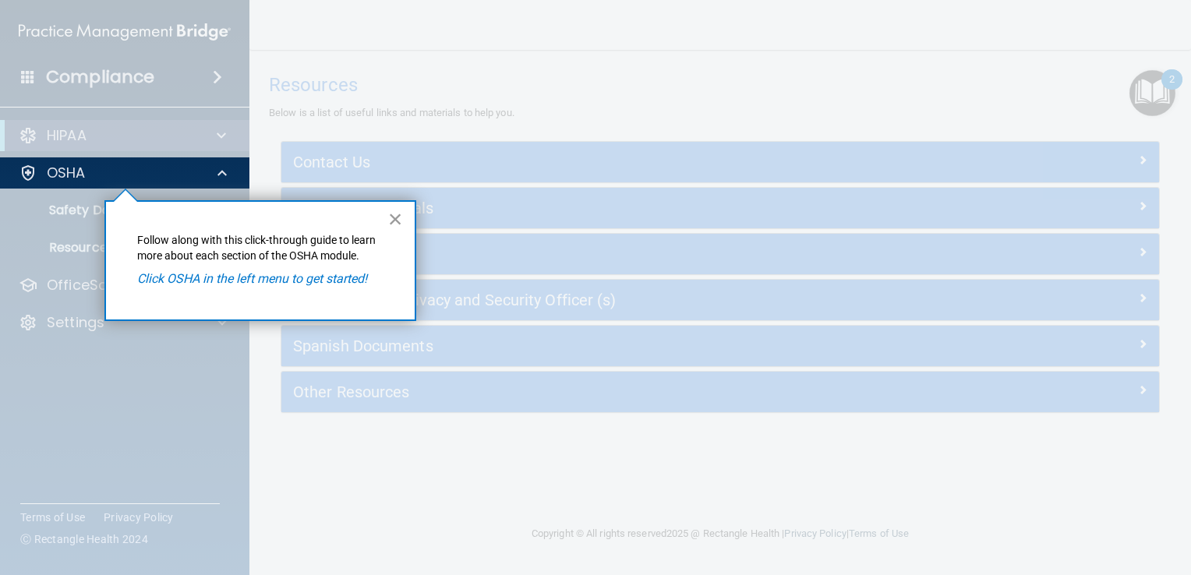
click at [395, 214] on button "×" at bounding box center [395, 219] width 15 height 25
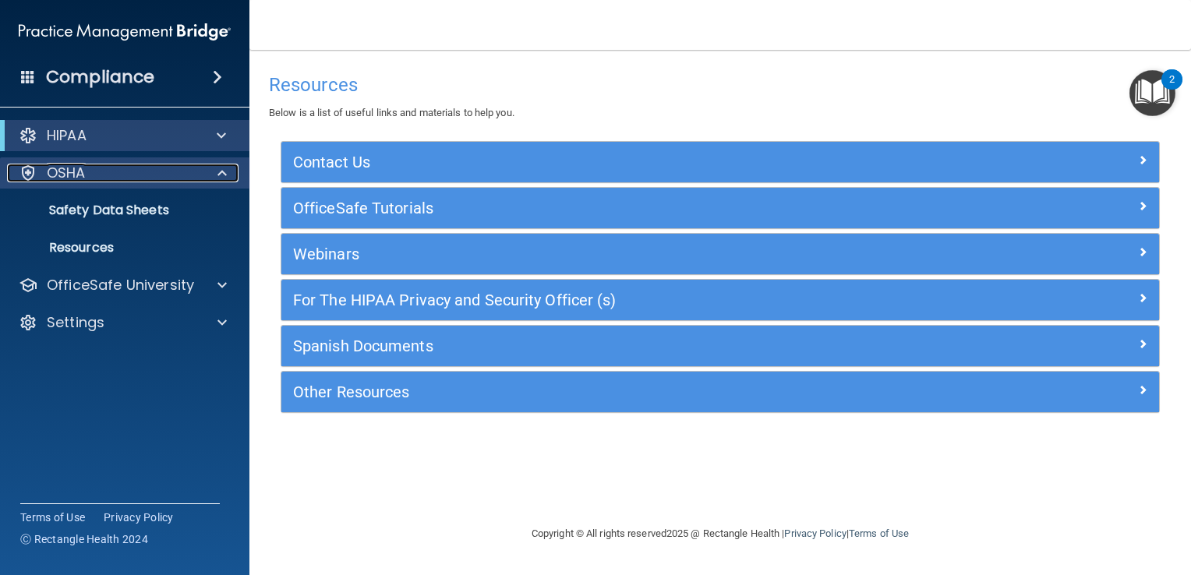
click at [140, 180] on div "OSHA" at bounding box center [103, 173] width 193 height 19
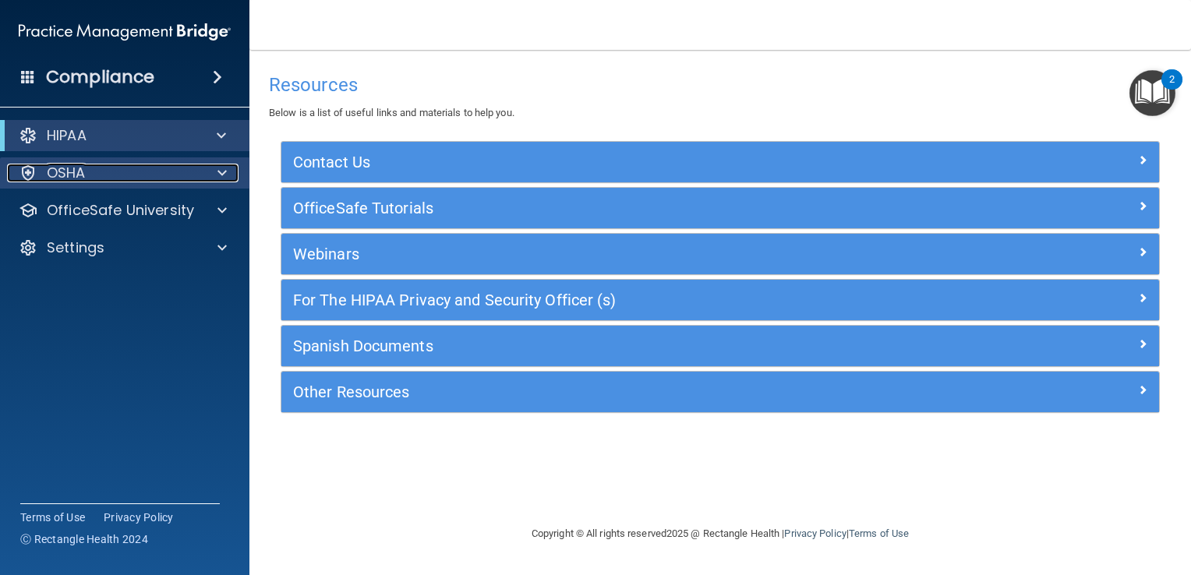
click at [140, 180] on div "OSHA" at bounding box center [103, 173] width 193 height 19
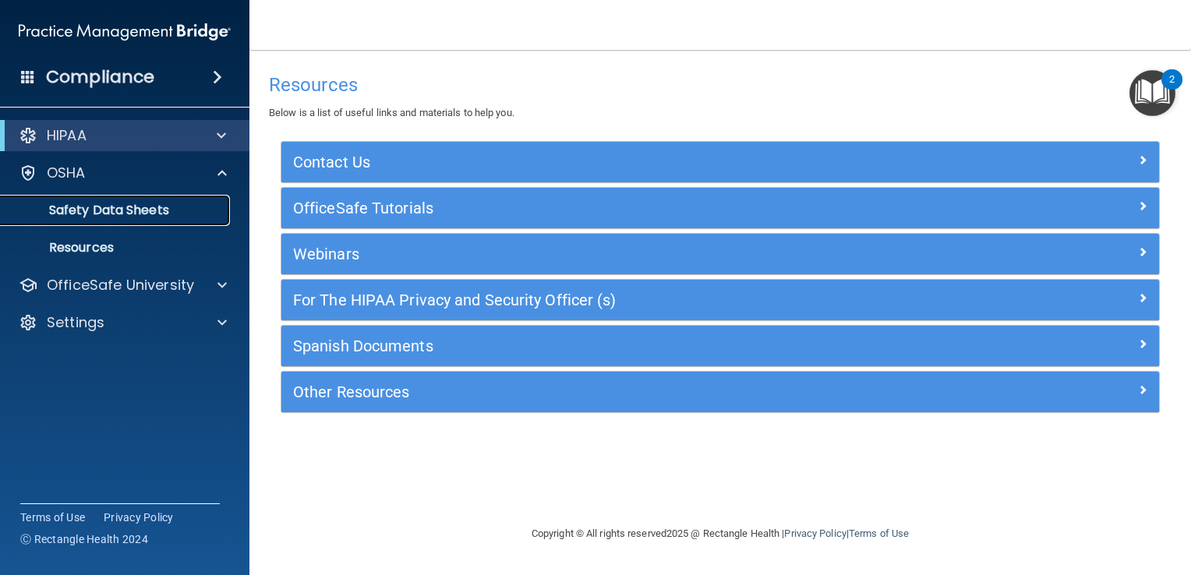
click at [123, 217] on p "Safety Data Sheets" at bounding box center [116, 211] width 213 height 16
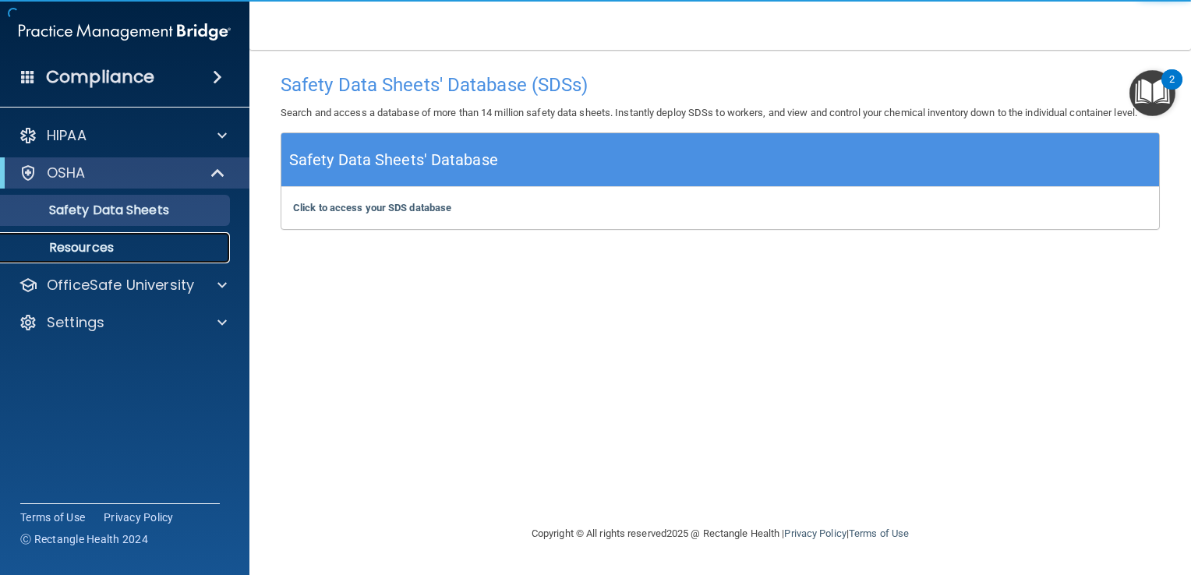
click at [115, 249] on p "Resources" at bounding box center [116, 248] width 213 height 16
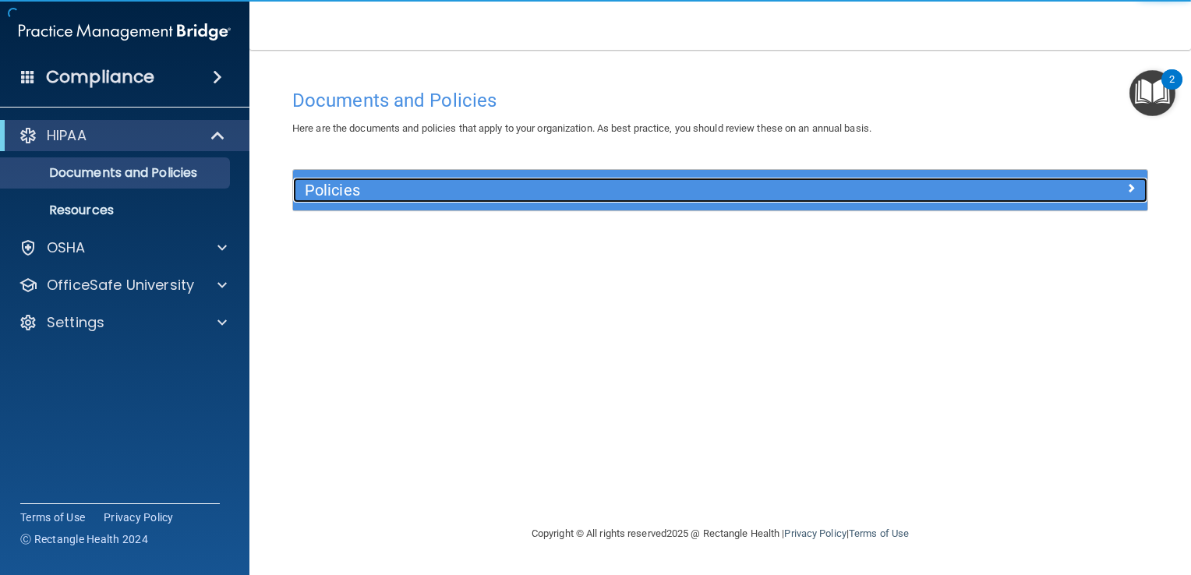
click at [570, 194] on h5 "Policies" at bounding box center [613, 190] width 617 height 17
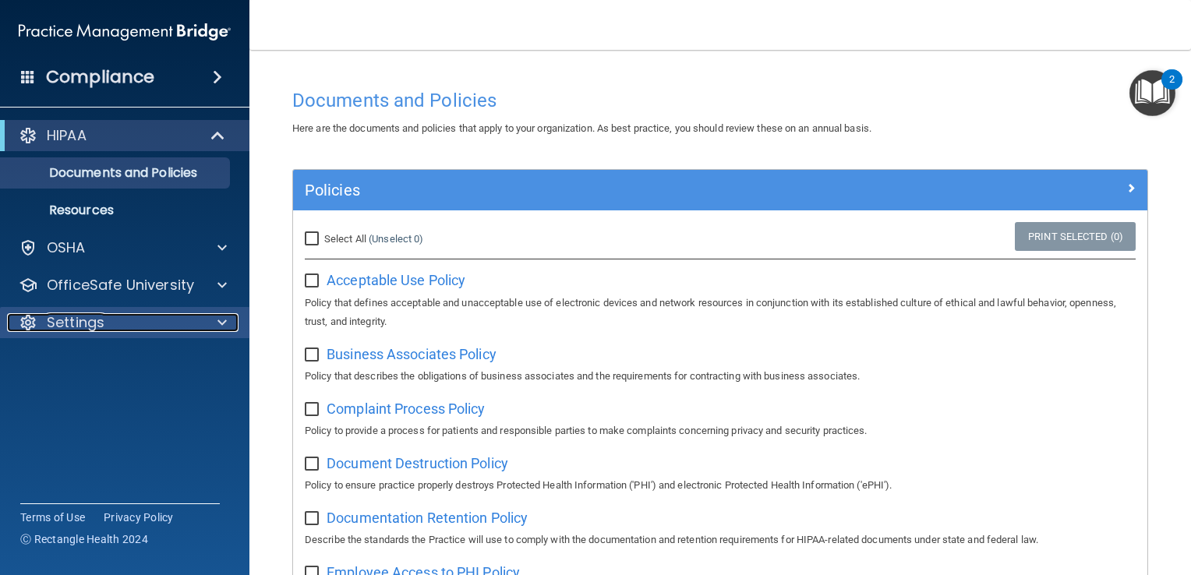
click at [184, 327] on div "Settings" at bounding box center [103, 322] width 193 height 19
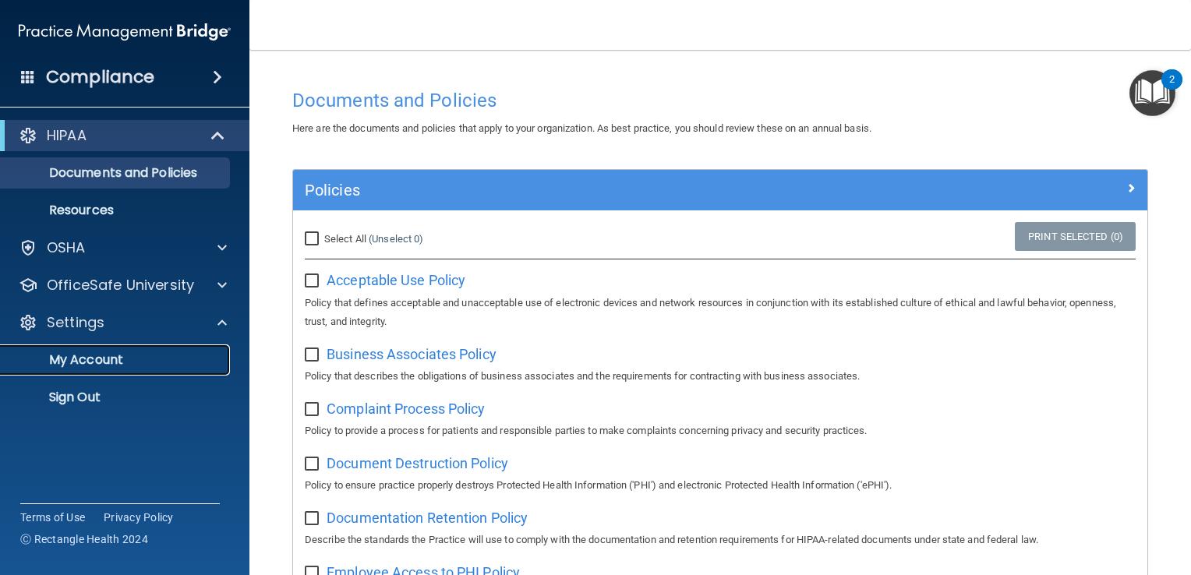
click at [161, 352] on p "My Account" at bounding box center [116, 360] width 213 height 16
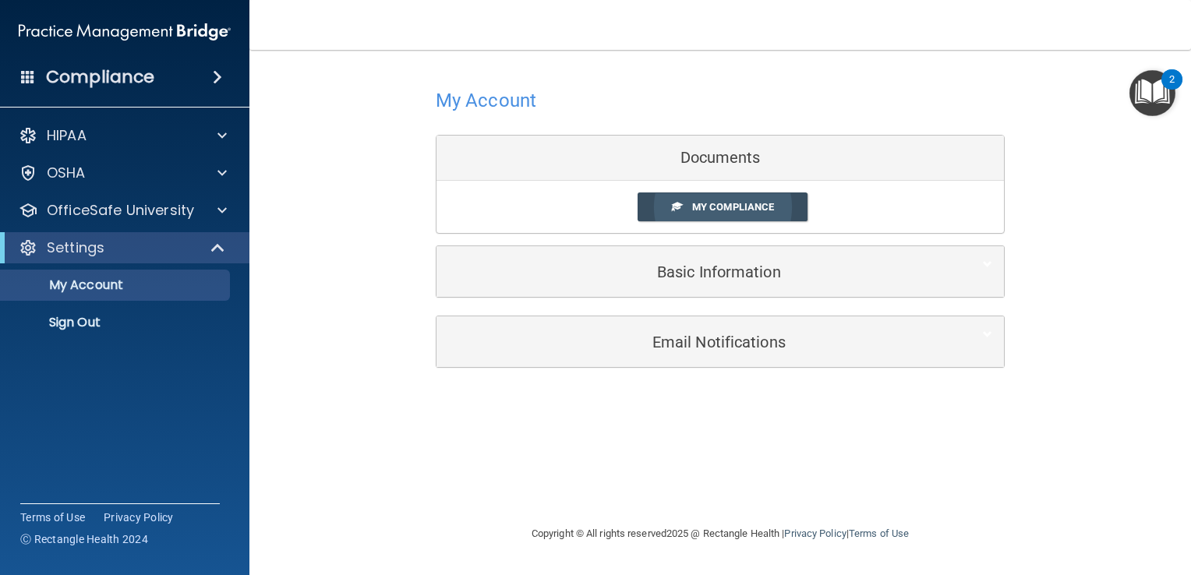
click at [721, 210] on span "My Compliance" at bounding box center [733, 207] width 82 height 12
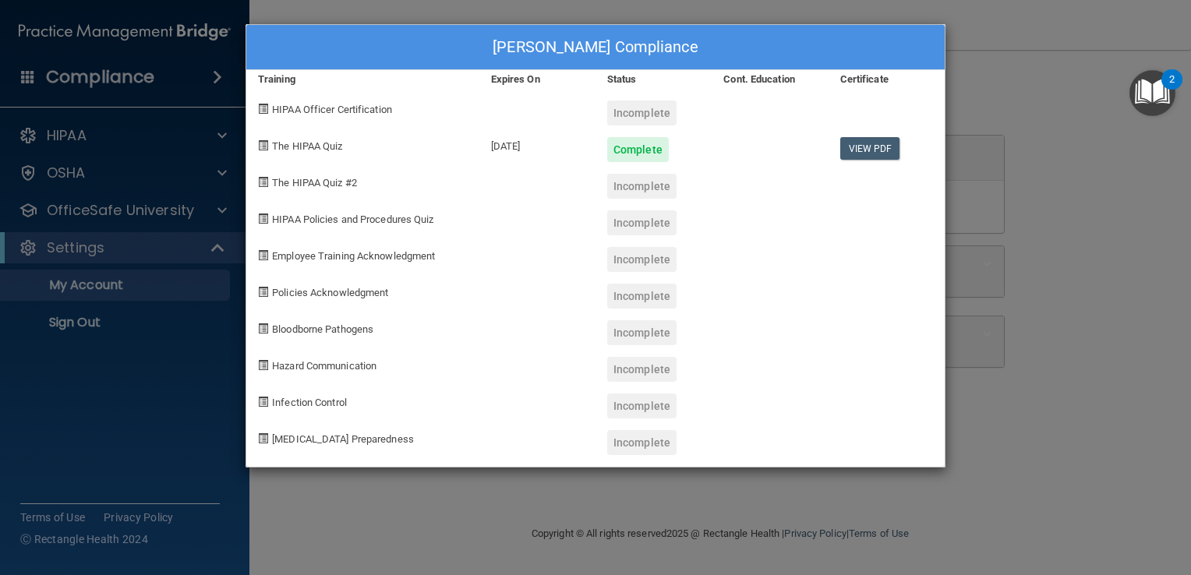
click at [627, 111] on div "Incomplete" at bounding box center [641, 113] width 69 height 25
click at [611, 217] on div "Incomplete" at bounding box center [641, 222] width 69 height 25
click at [616, 218] on div "Incomplete" at bounding box center [641, 222] width 69 height 25
drag, startPoint x: 616, startPoint y: 218, endPoint x: 507, endPoint y: 160, distance: 123.8
click at [507, 160] on div "Michael Rollert's Compliance Training Expires On Status Cont. Education Certifi…" at bounding box center [595, 245] width 700 height 443
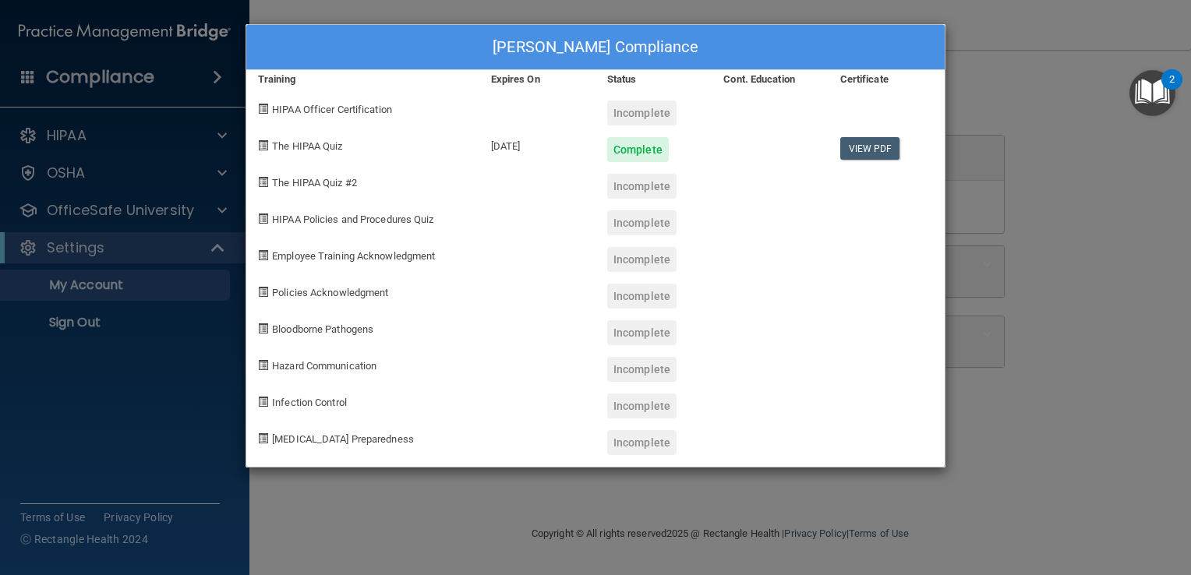
drag, startPoint x: 507, startPoint y: 160, endPoint x: 733, endPoint y: 217, distance: 232.5
click at [733, 217] on div at bounding box center [770, 217] width 116 height 37
click at [1017, 67] on div "Michael Rollert's Compliance Training Expires On Status Cont. Education Certifi…" at bounding box center [595, 287] width 1191 height 575
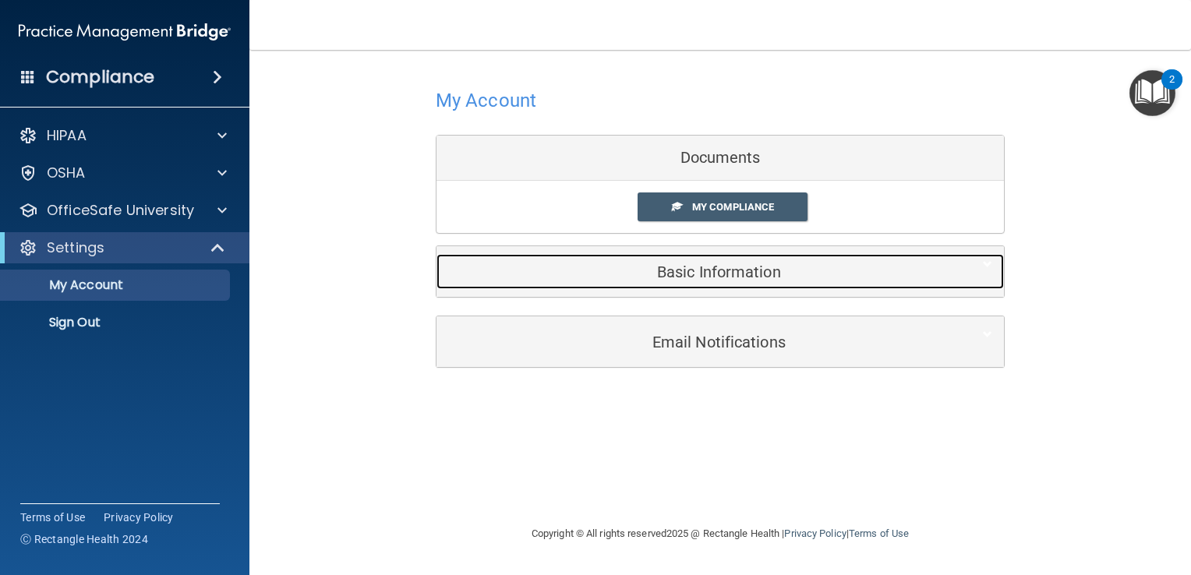
click at [720, 271] on h5 "Basic Information" at bounding box center [696, 271] width 496 height 17
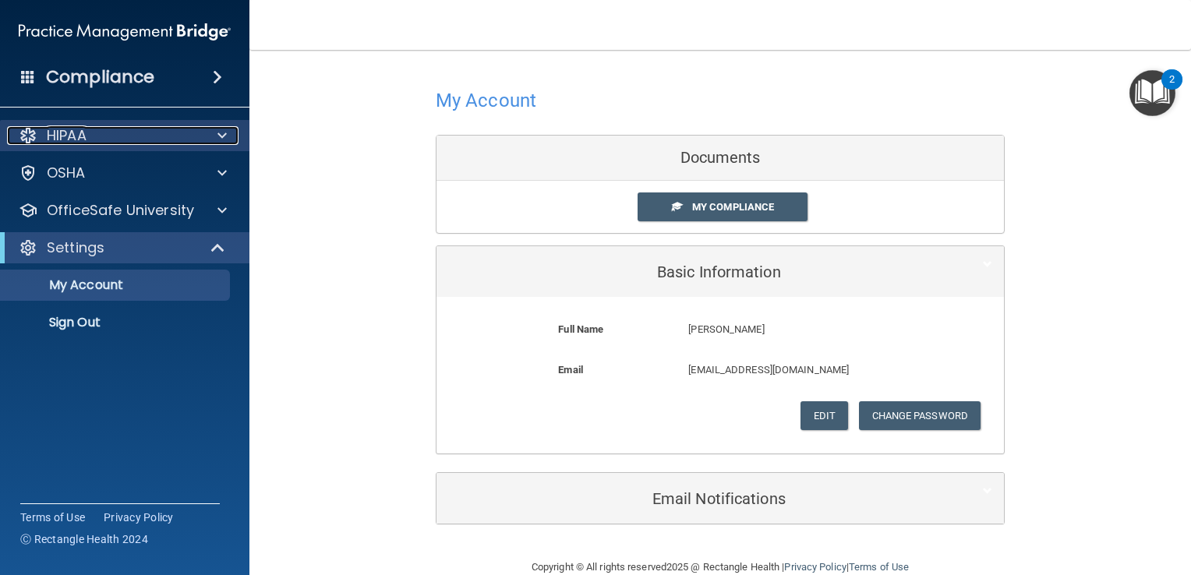
click at [191, 142] on div "HIPAA" at bounding box center [103, 135] width 193 height 19
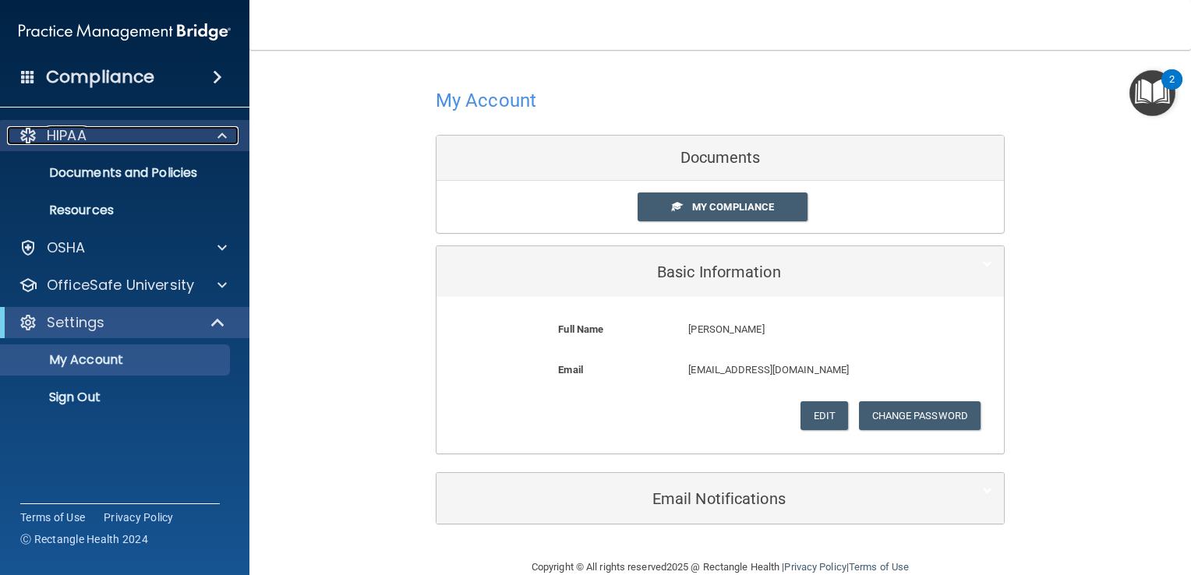
click at [212, 136] on div at bounding box center [219, 135] width 39 height 19
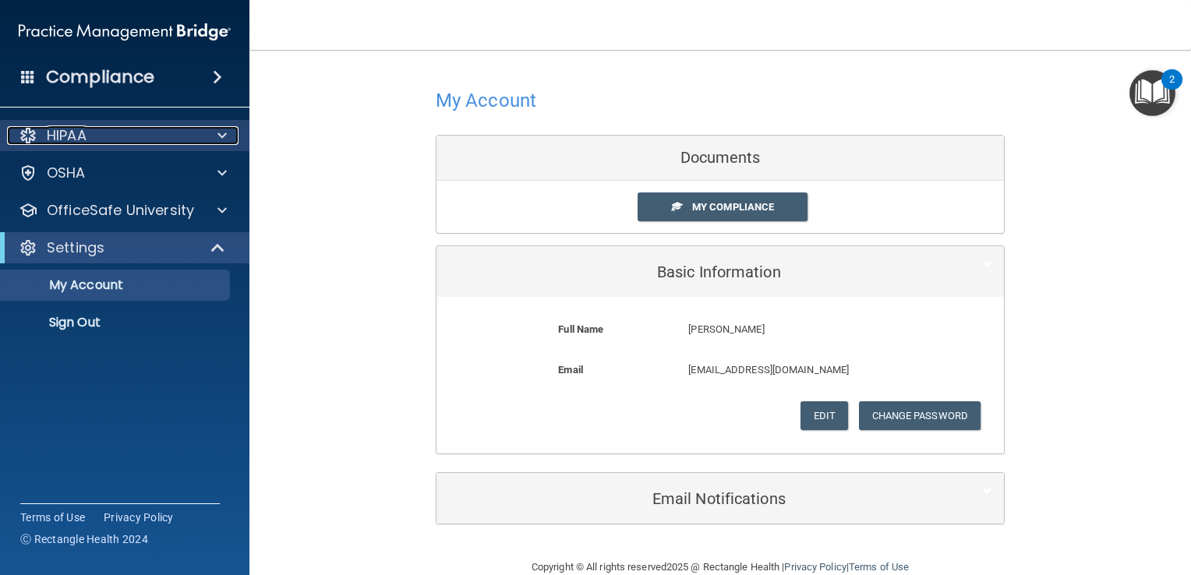
click at [212, 136] on div at bounding box center [219, 135] width 39 height 19
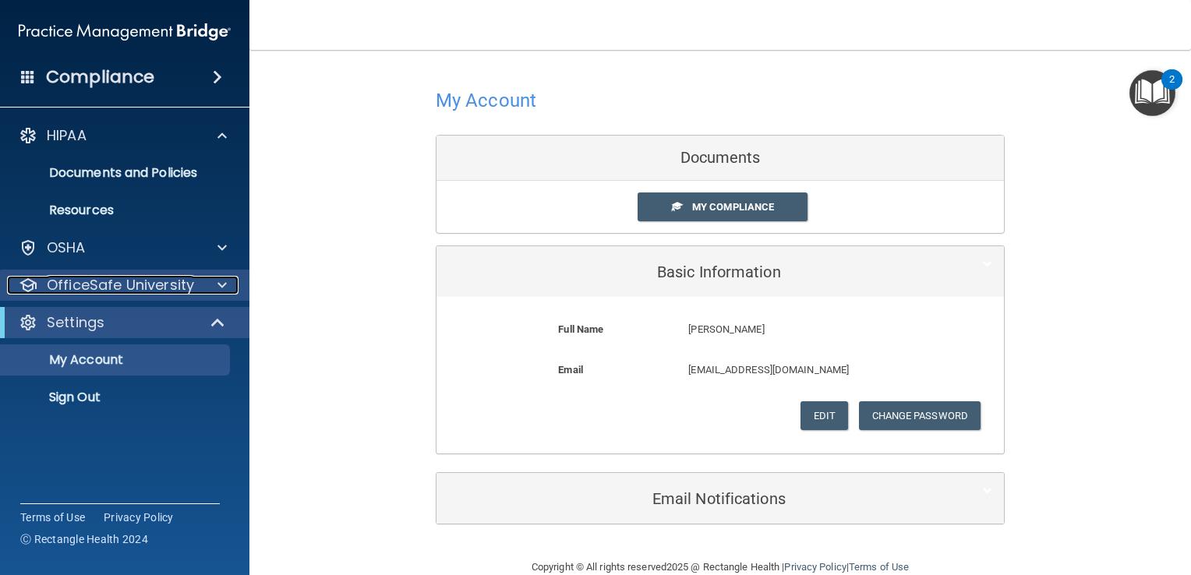
click at [224, 281] on span at bounding box center [221, 285] width 9 height 19
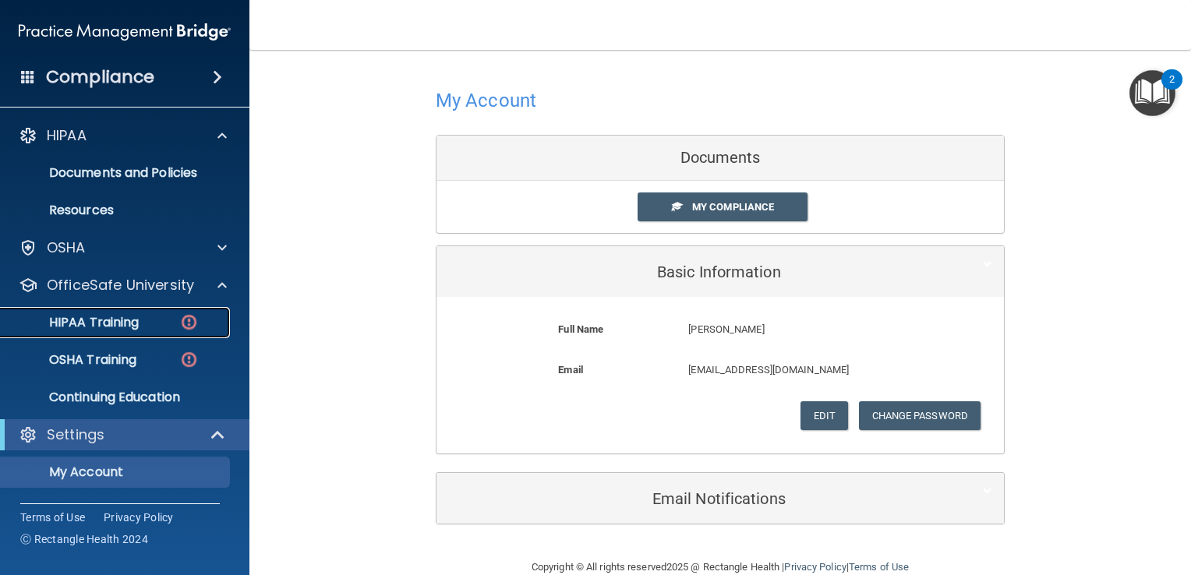
click at [175, 323] on div "HIPAA Training" at bounding box center [116, 323] width 213 height 16
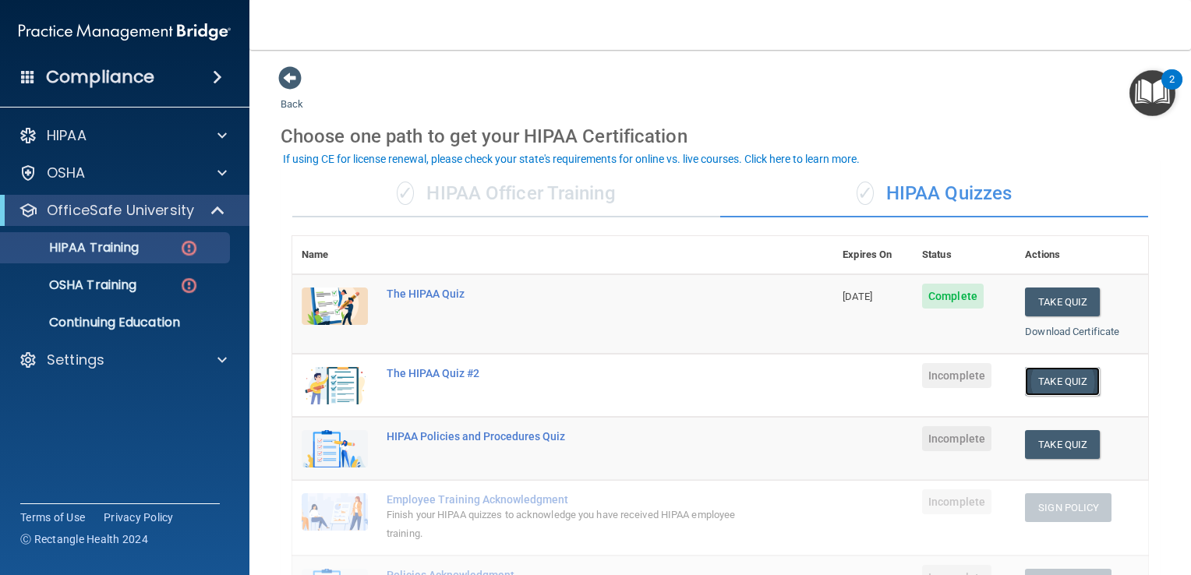
click at [1036, 385] on button "Take Quiz" at bounding box center [1062, 381] width 75 height 29
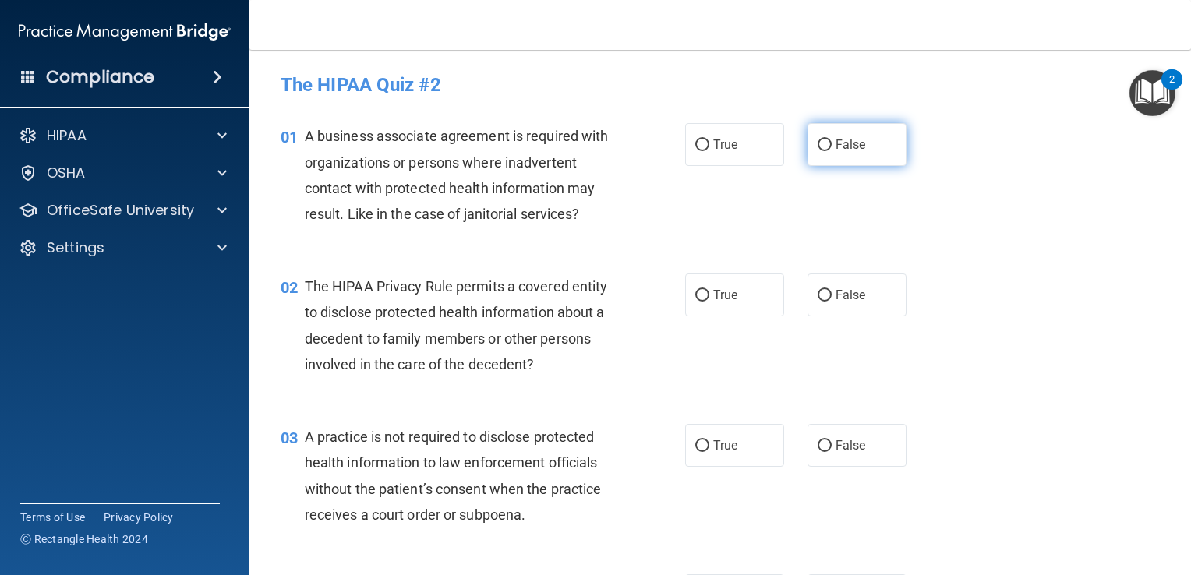
click at [826, 154] on label "False" at bounding box center [856, 144] width 99 height 43
click at [826, 151] on input "False" at bounding box center [825, 146] width 14 height 12
radio input "true"
click at [712, 305] on label "True" at bounding box center [734, 295] width 99 height 43
click at [709, 302] on input "True" at bounding box center [702, 296] width 14 height 12
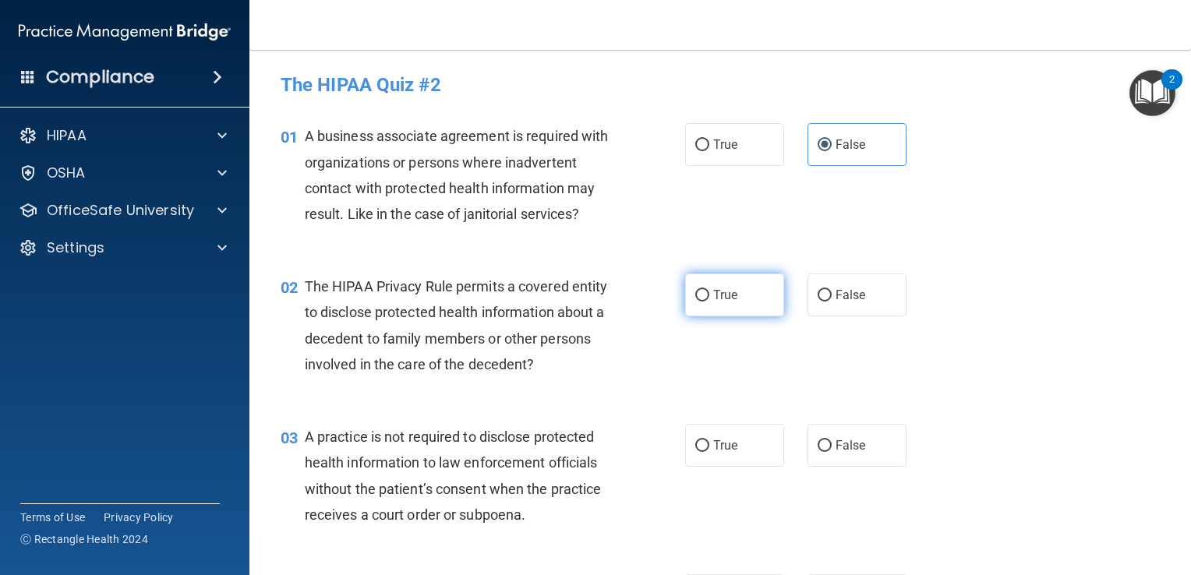
radio input "true"
click at [851, 442] on span "False" at bounding box center [850, 445] width 30 height 15
click at [832, 442] on input "False" at bounding box center [825, 446] width 14 height 12
radio input "true"
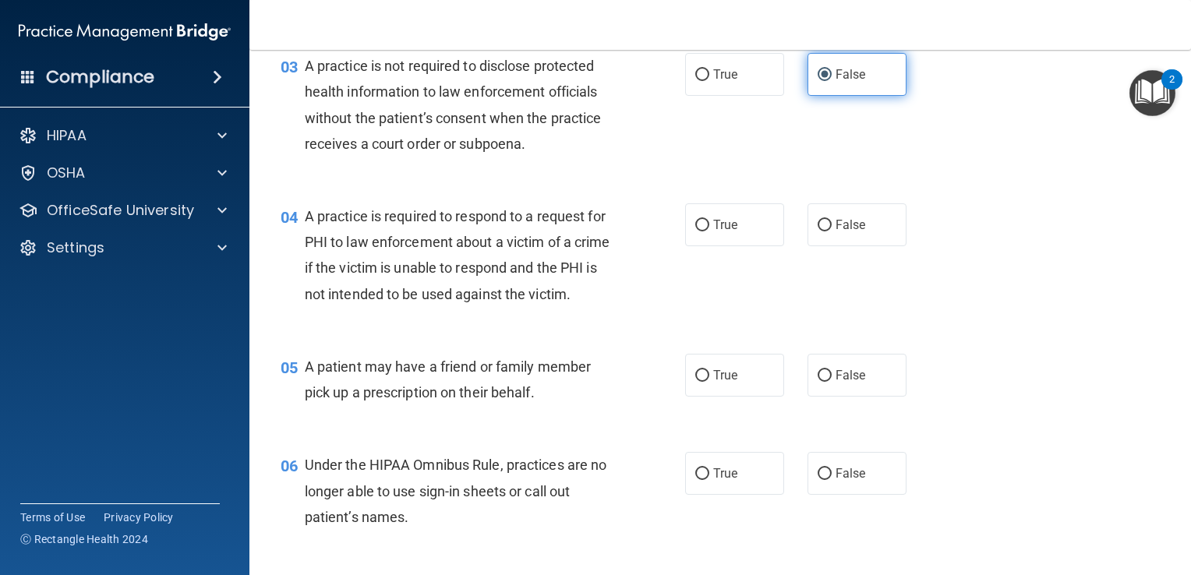
scroll to position [371, 0]
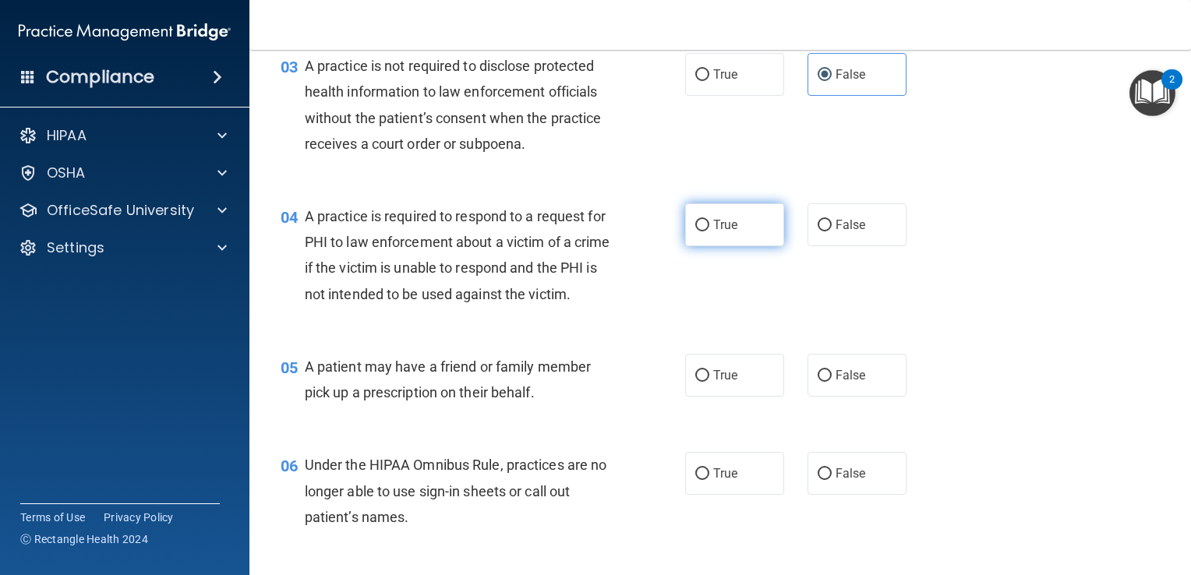
click at [701, 232] on label "True" at bounding box center [734, 224] width 99 height 43
click at [701, 231] on input "True" at bounding box center [702, 226] width 14 height 12
radio input "true"
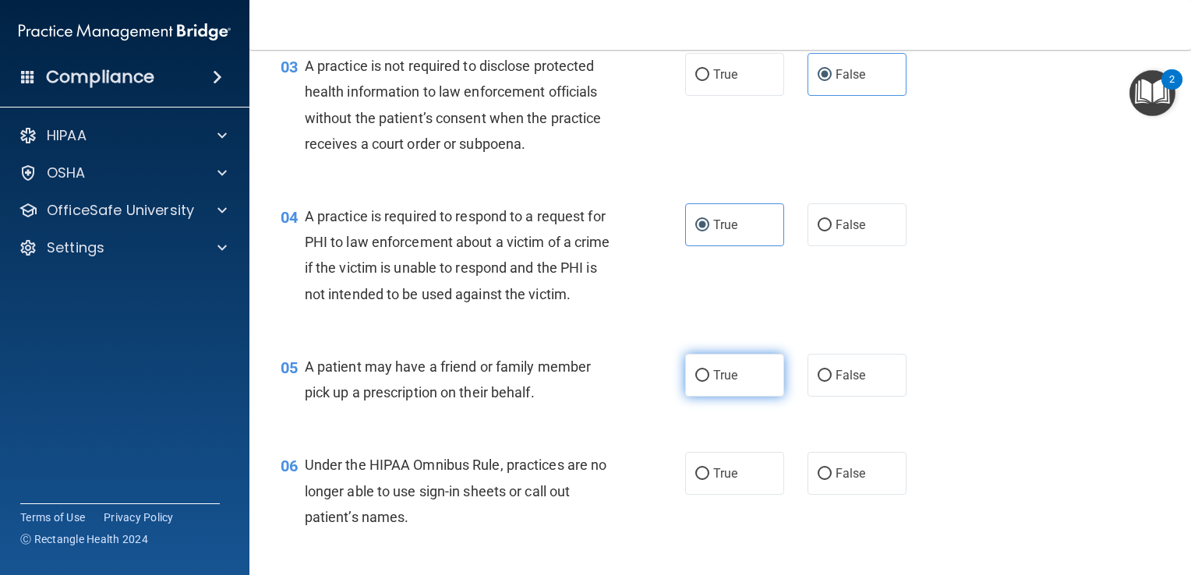
click at [695, 382] on input "True" at bounding box center [702, 376] width 14 height 12
radio input "true"
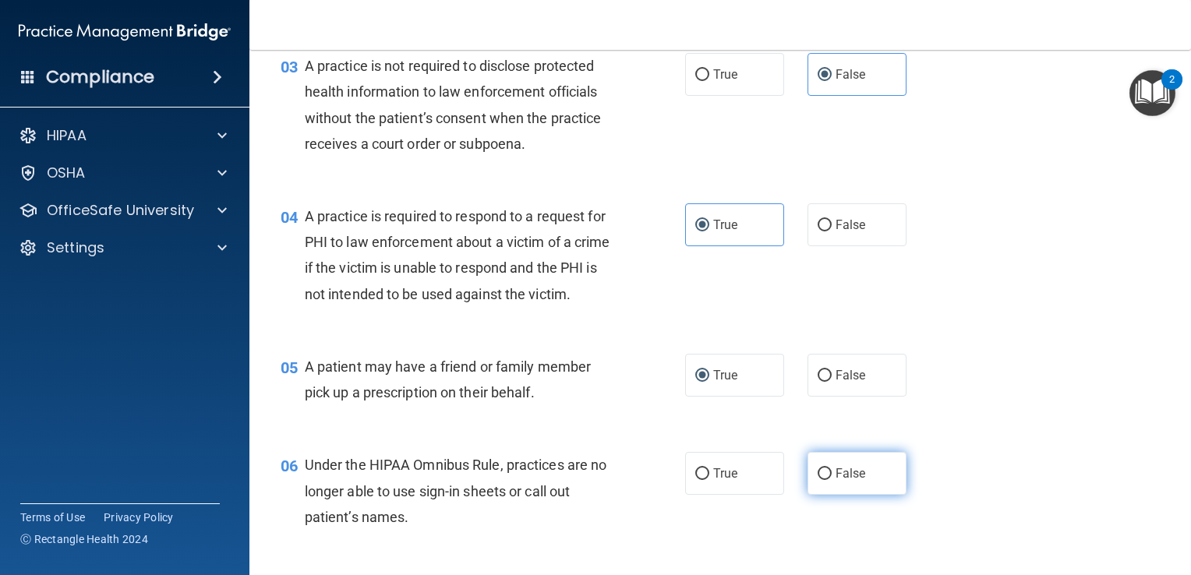
click at [855, 481] on span "False" at bounding box center [850, 473] width 30 height 15
click at [832, 480] on input "False" at bounding box center [825, 474] width 14 height 12
radio input "true"
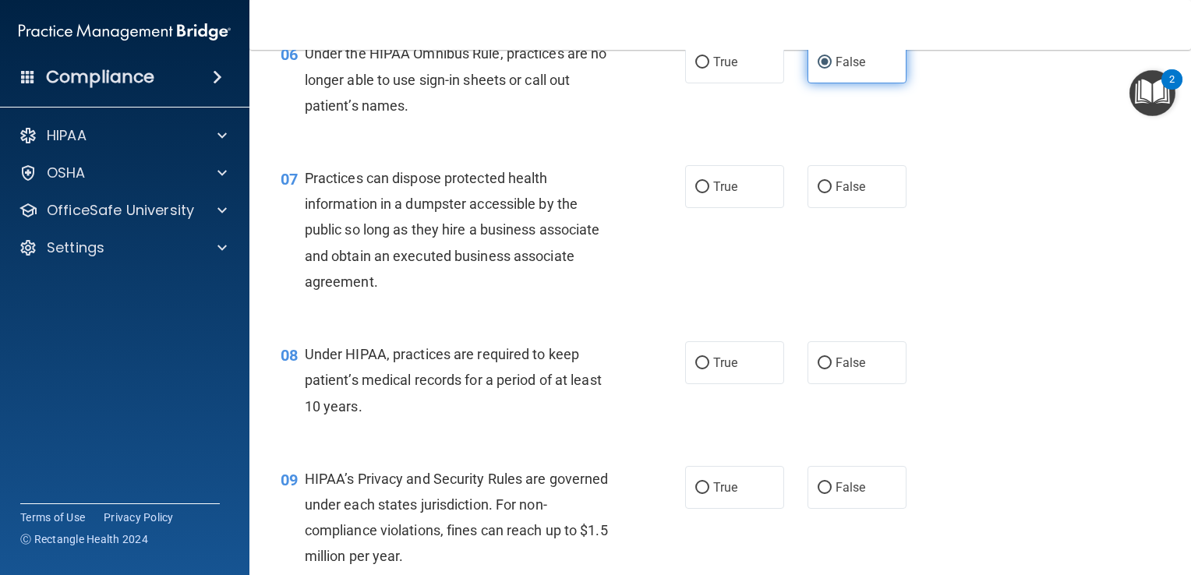
scroll to position [791, 0]
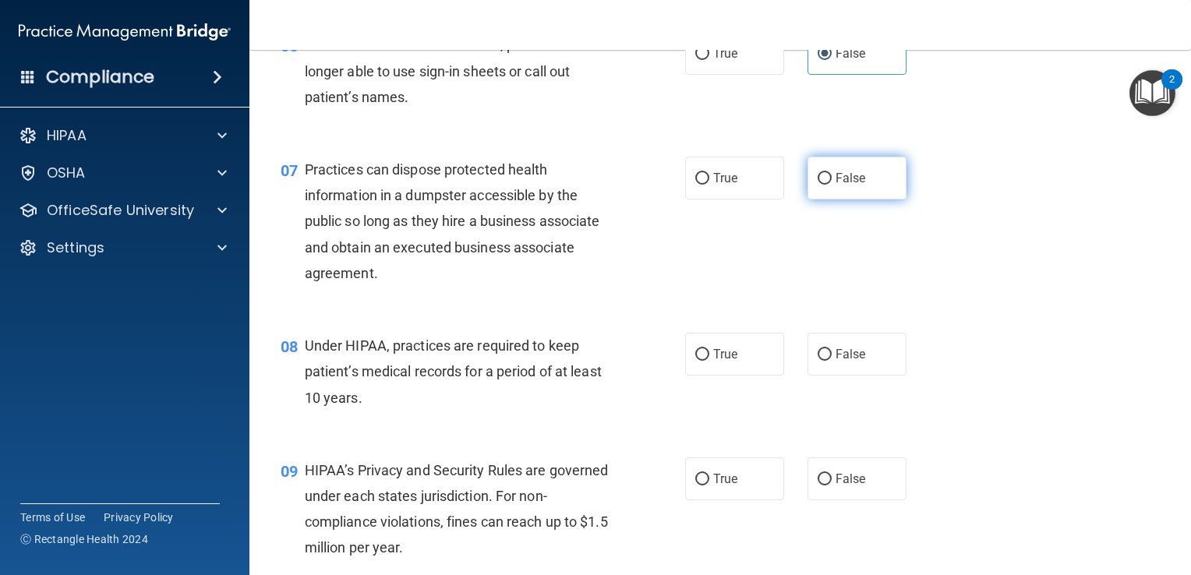
click at [835, 185] on span "False" at bounding box center [850, 178] width 30 height 15
click at [832, 185] on input "False" at bounding box center [825, 179] width 14 height 12
radio input "true"
click at [835, 362] on span "False" at bounding box center [850, 354] width 30 height 15
click at [828, 361] on input "False" at bounding box center [825, 355] width 14 height 12
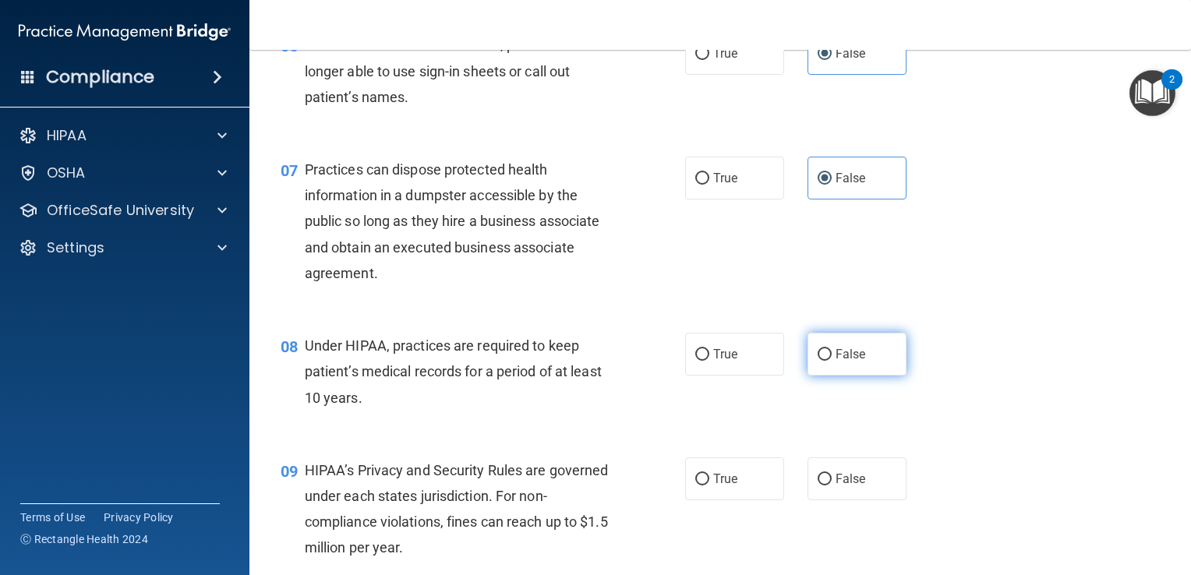
radio input "true"
click at [825, 500] on label "False" at bounding box center [856, 478] width 99 height 43
click at [825, 486] on input "False" at bounding box center [825, 480] width 14 height 12
radio input "true"
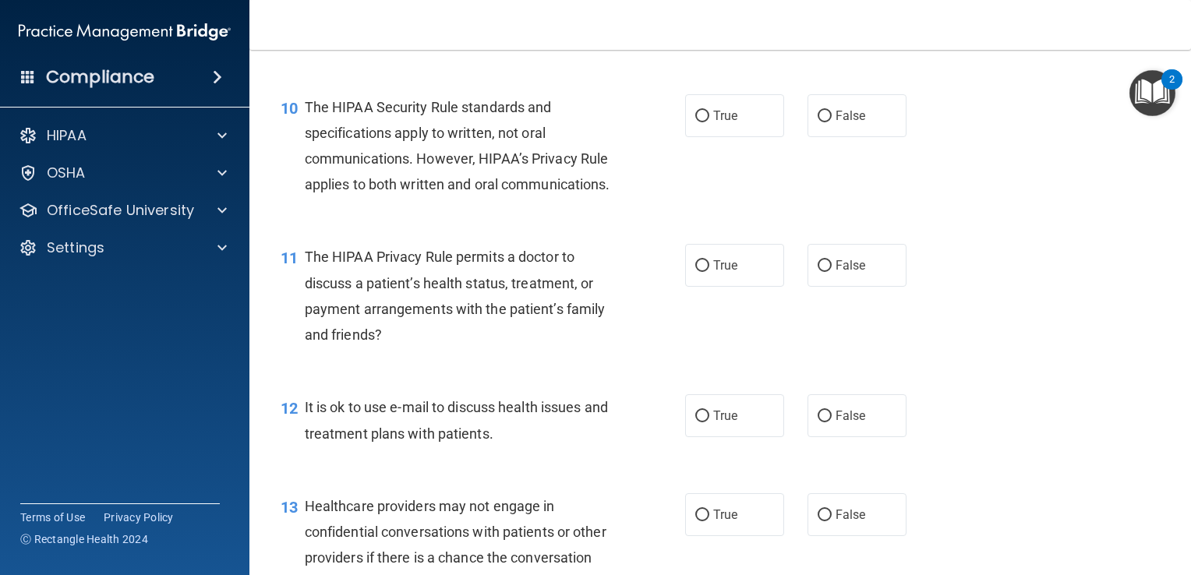
scroll to position [1305, 0]
click at [731, 164] on div "10 The HIPAA Security Rule standards and specifications apply to written, not o…" at bounding box center [720, 149] width 902 height 150
click at [726, 122] on span "True" at bounding box center [725, 115] width 24 height 15
click at [709, 122] on input "True" at bounding box center [702, 116] width 14 height 12
radio input "true"
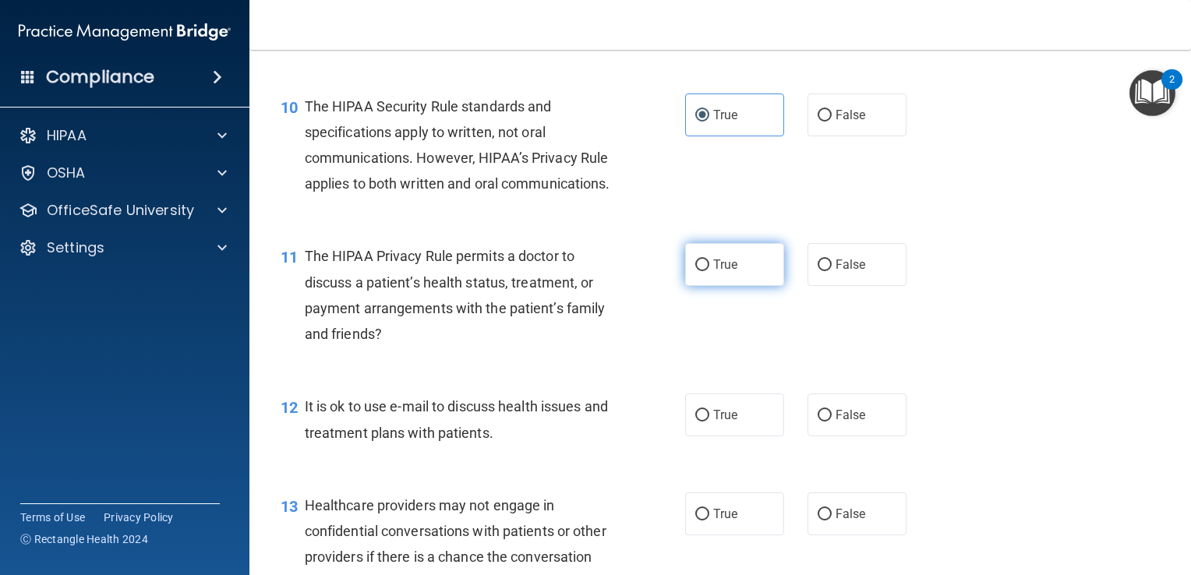
click at [718, 272] on span "True" at bounding box center [725, 264] width 24 height 15
click at [709, 271] on input "True" at bounding box center [702, 266] width 14 height 12
radio input "true"
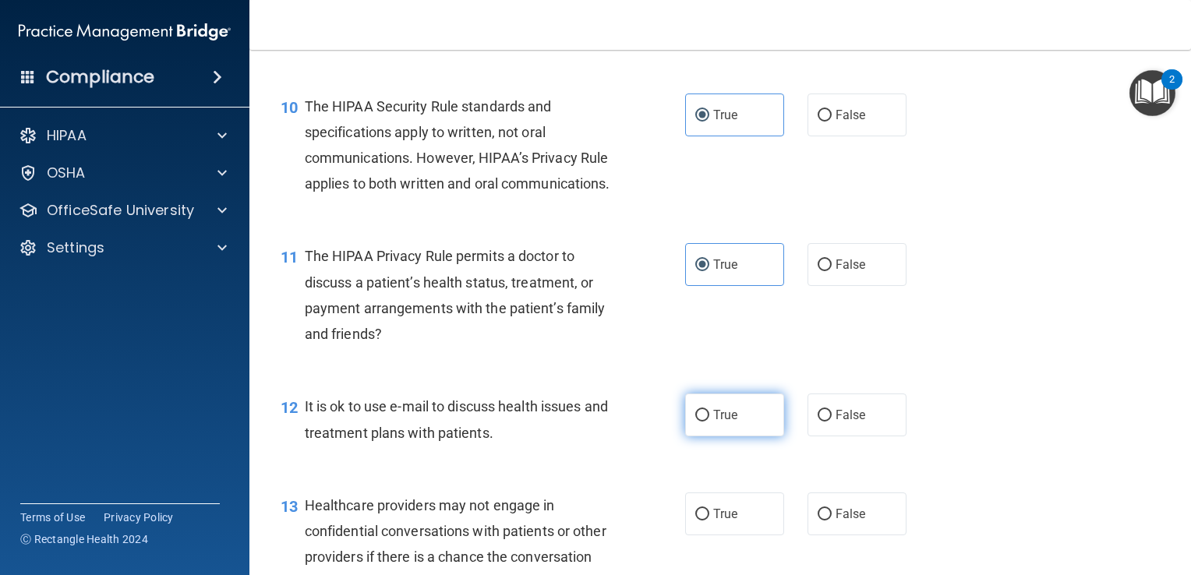
click at [707, 436] on label "True" at bounding box center [734, 415] width 99 height 43
click at [707, 422] on input "True" at bounding box center [702, 416] width 14 height 12
radio input "true"
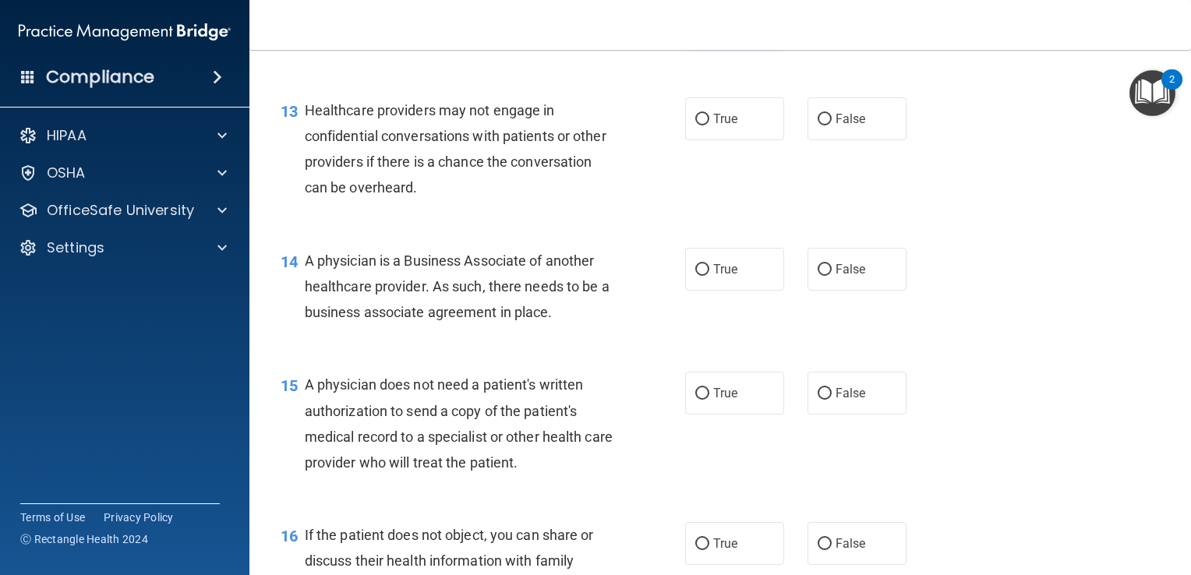
scroll to position [1711, 0]
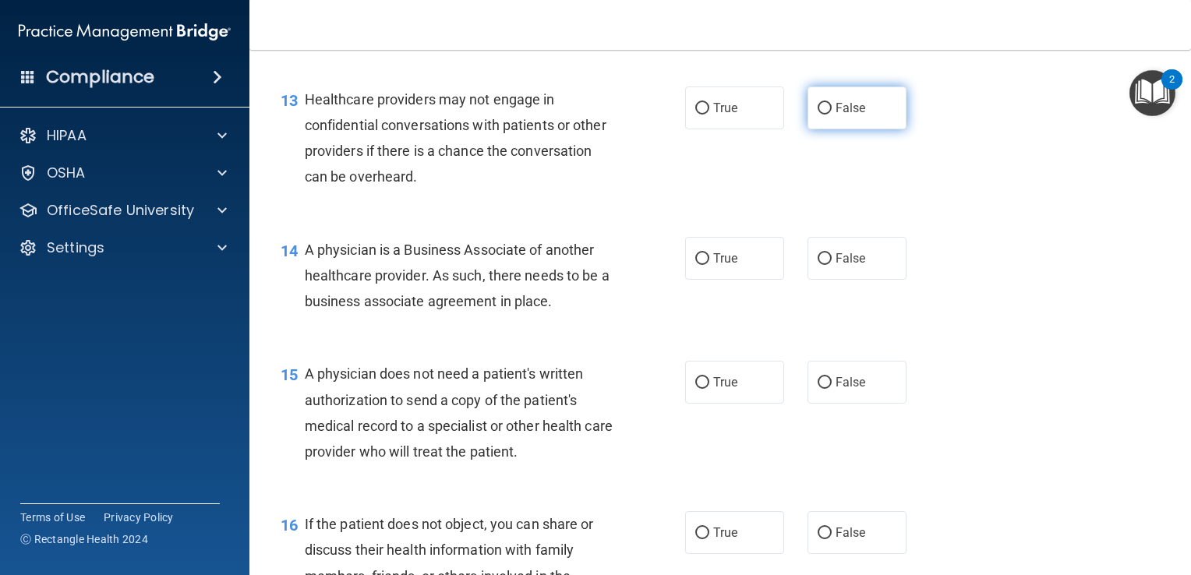
click at [862, 129] on label "False" at bounding box center [856, 108] width 99 height 43
click at [832, 115] on input "False" at bounding box center [825, 109] width 14 height 12
radio input "true"
click at [839, 280] on label "False" at bounding box center [856, 258] width 99 height 43
click at [832, 265] on input "False" at bounding box center [825, 259] width 14 height 12
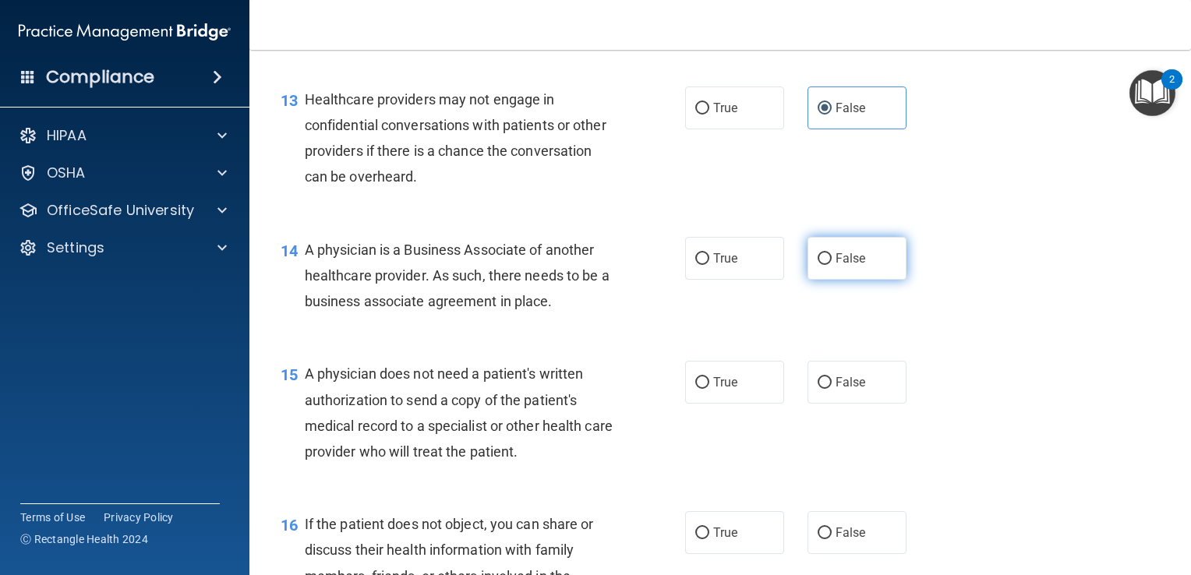
radio input "true"
click at [701, 389] on input "True" at bounding box center [702, 383] width 14 height 12
radio input "true"
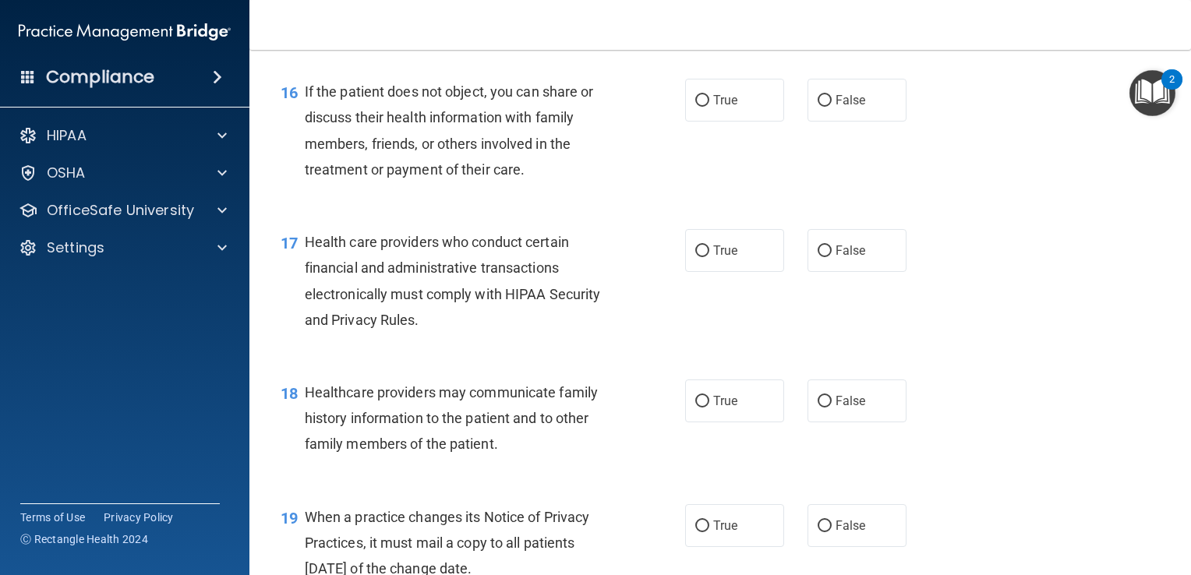
scroll to position [2147, 0]
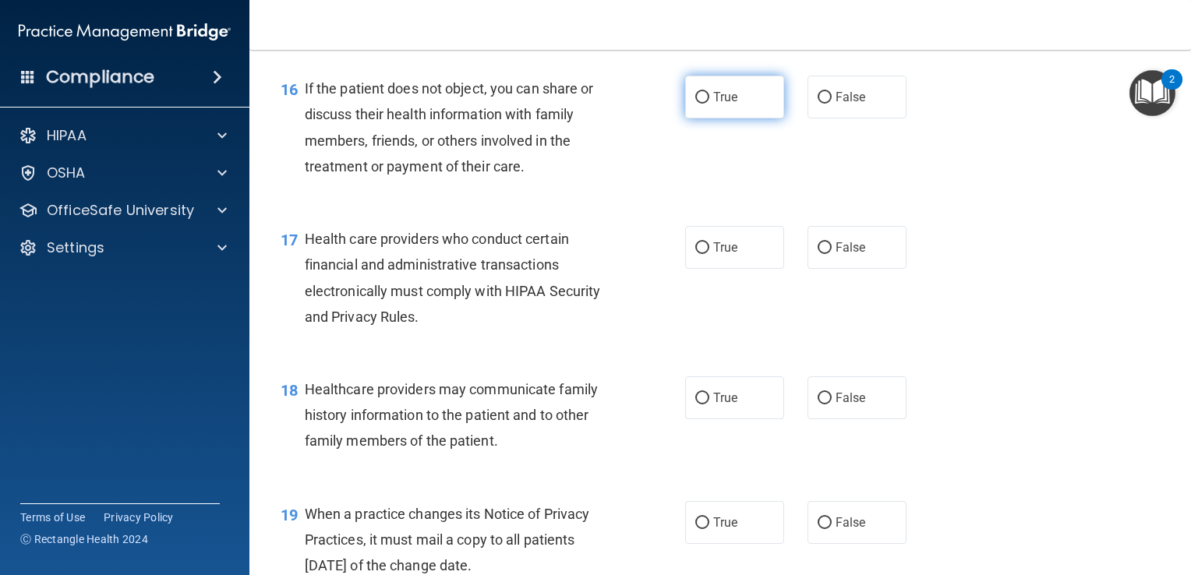
click at [708, 118] on label "True" at bounding box center [734, 97] width 99 height 43
click at [708, 104] on input "True" at bounding box center [702, 98] width 14 height 12
radio input "true"
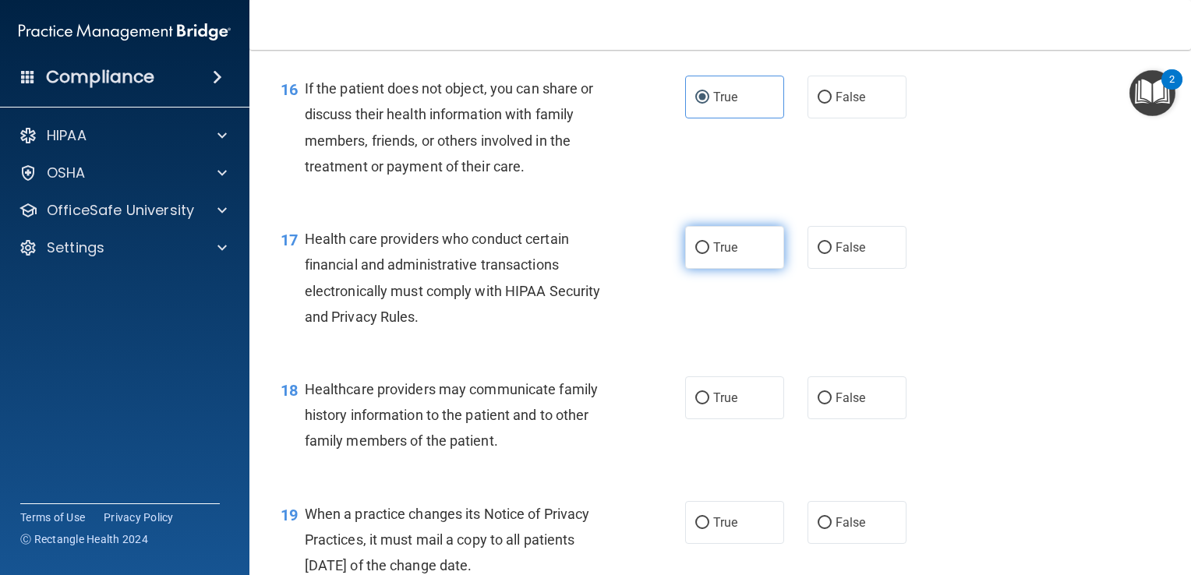
click at [713, 255] on span "True" at bounding box center [725, 247] width 24 height 15
click at [707, 254] on input "True" at bounding box center [702, 248] width 14 height 12
radio input "true"
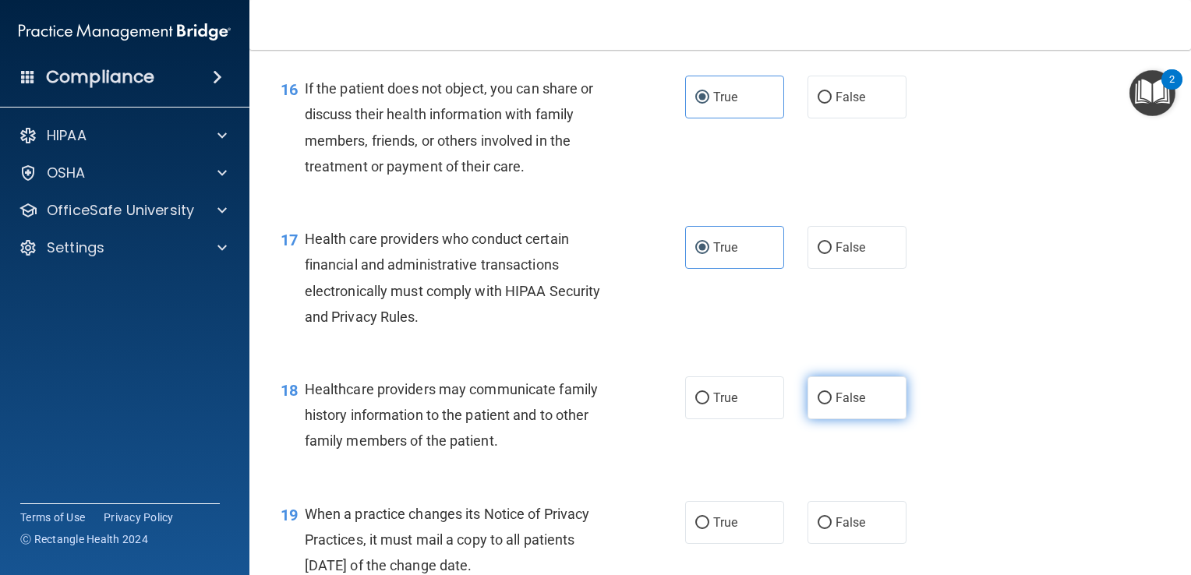
click at [860, 419] on label "False" at bounding box center [856, 397] width 99 height 43
click at [832, 404] on input "False" at bounding box center [825, 399] width 14 height 12
radio input "true"
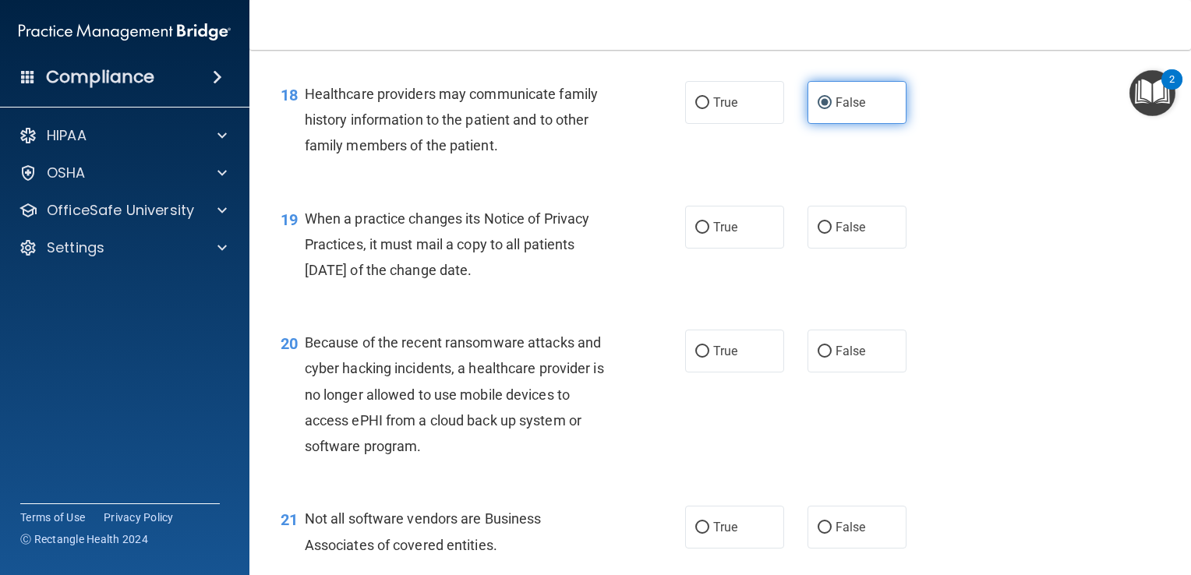
scroll to position [2443, 0]
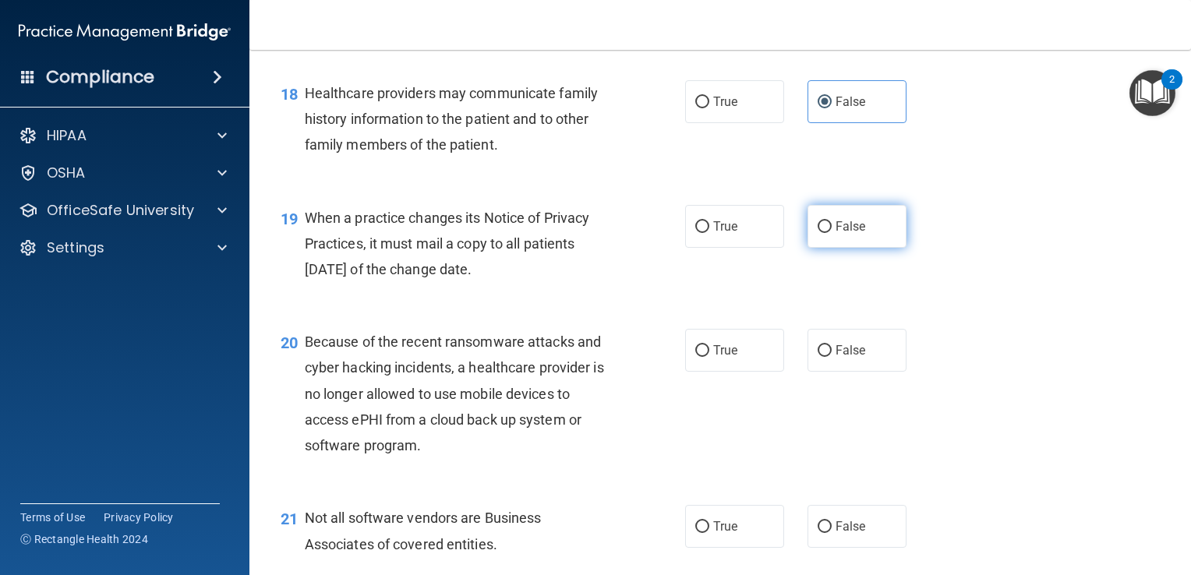
click at [835, 234] on span "False" at bounding box center [850, 226] width 30 height 15
click at [831, 233] on input "False" at bounding box center [825, 227] width 14 height 12
radio input "true"
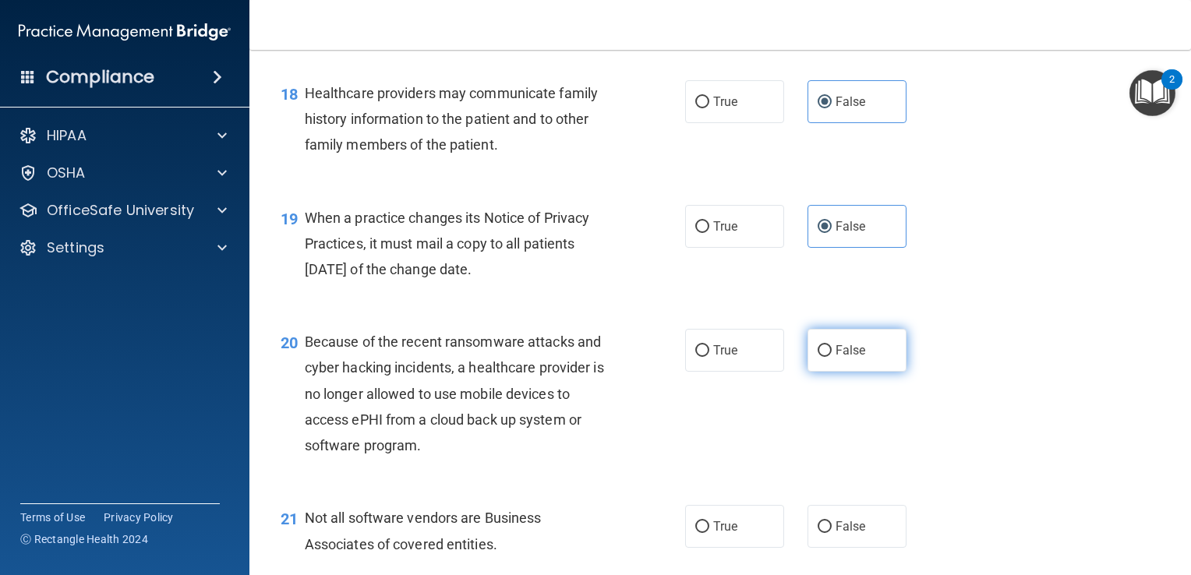
click at [829, 372] on label "False" at bounding box center [856, 350] width 99 height 43
click at [829, 357] on input "False" at bounding box center [825, 351] width 14 height 12
radio input "true"
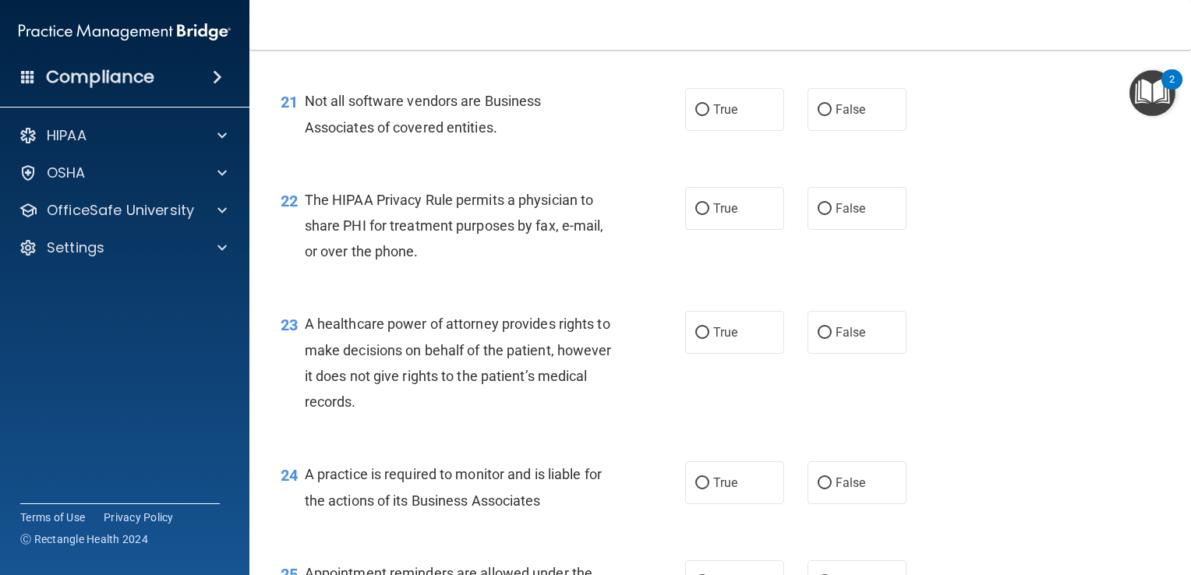
scroll to position [2865, 0]
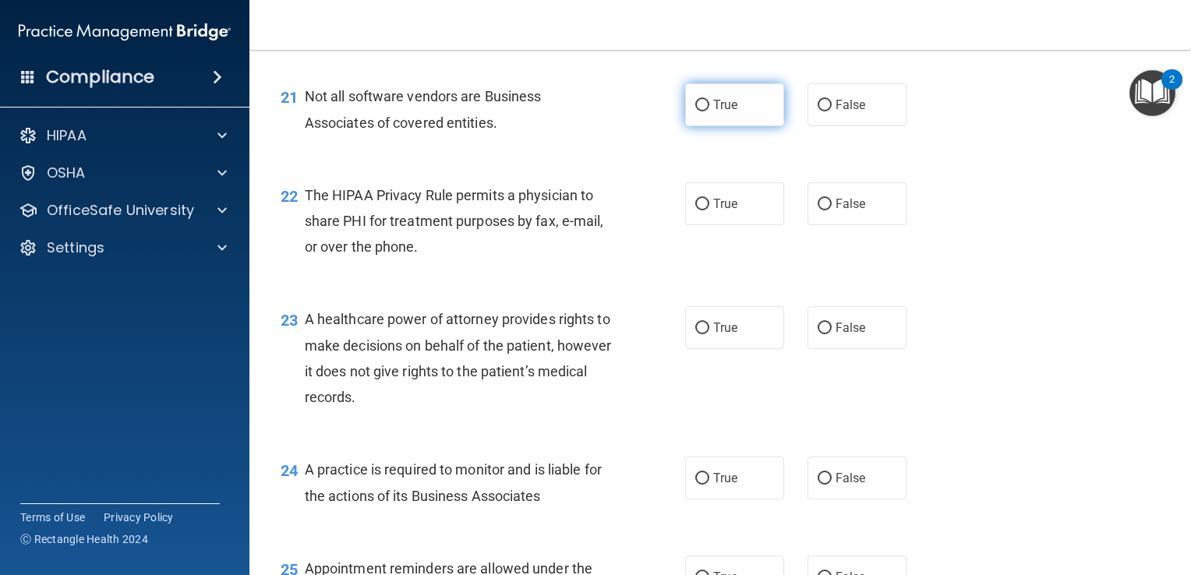
click at [719, 126] on label "True" at bounding box center [734, 104] width 99 height 43
click at [709, 111] on input "True" at bounding box center [702, 106] width 14 height 12
radio input "true"
click at [711, 225] on label "True" at bounding box center [734, 203] width 99 height 43
click at [709, 210] on input "True" at bounding box center [702, 205] width 14 height 12
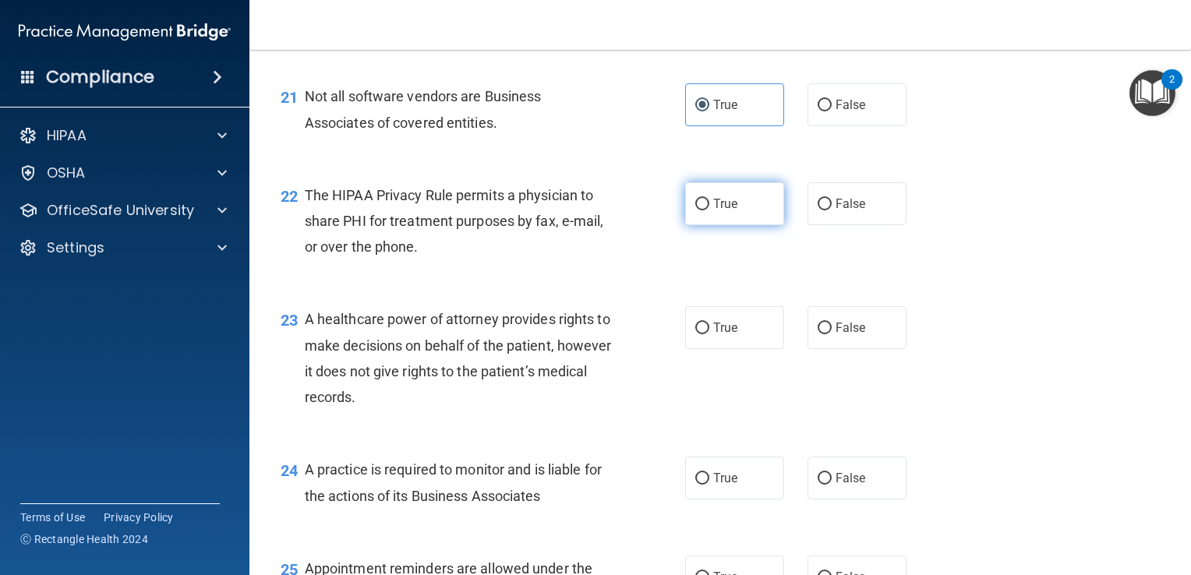
radio input "true"
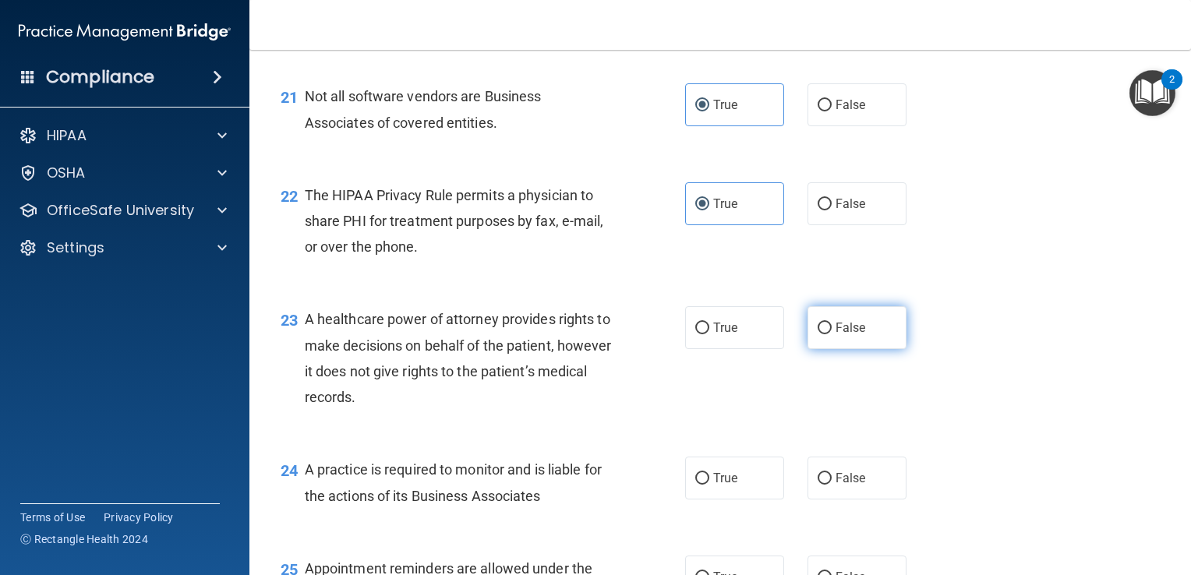
click at [853, 349] on label "False" at bounding box center [856, 327] width 99 height 43
click at [832, 334] on input "False" at bounding box center [825, 329] width 14 height 12
radio input "true"
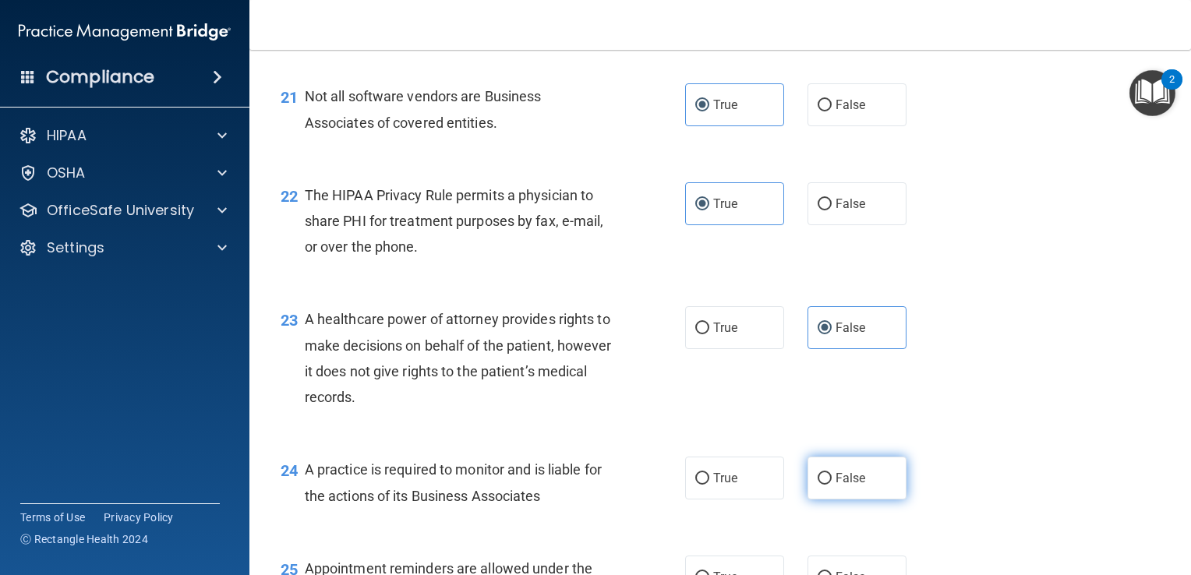
click at [828, 500] on label "False" at bounding box center [856, 478] width 99 height 43
click at [828, 485] on input "False" at bounding box center [825, 479] width 14 height 12
radio input "true"
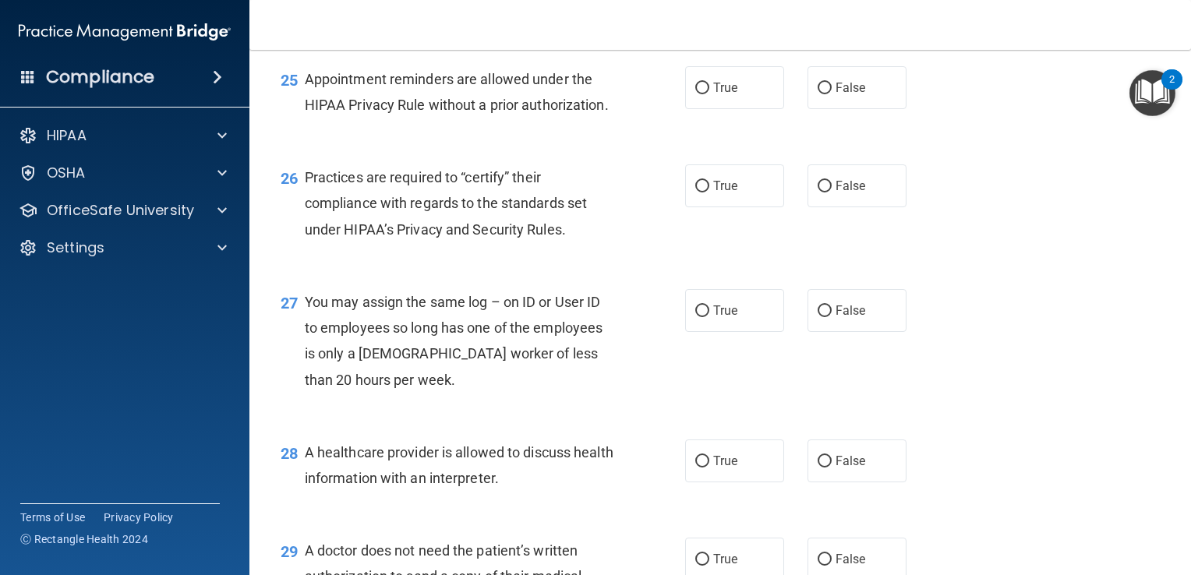
scroll to position [3354, 0]
click at [718, 95] on span "True" at bounding box center [725, 87] width 24 height 15
click at [709, 94] on input "True" at bounding box center [702, 89] width 14 height 12
radio input "true"
click at [818, 192] on input "False" at bounding box center [825, 187] width 14 height 12
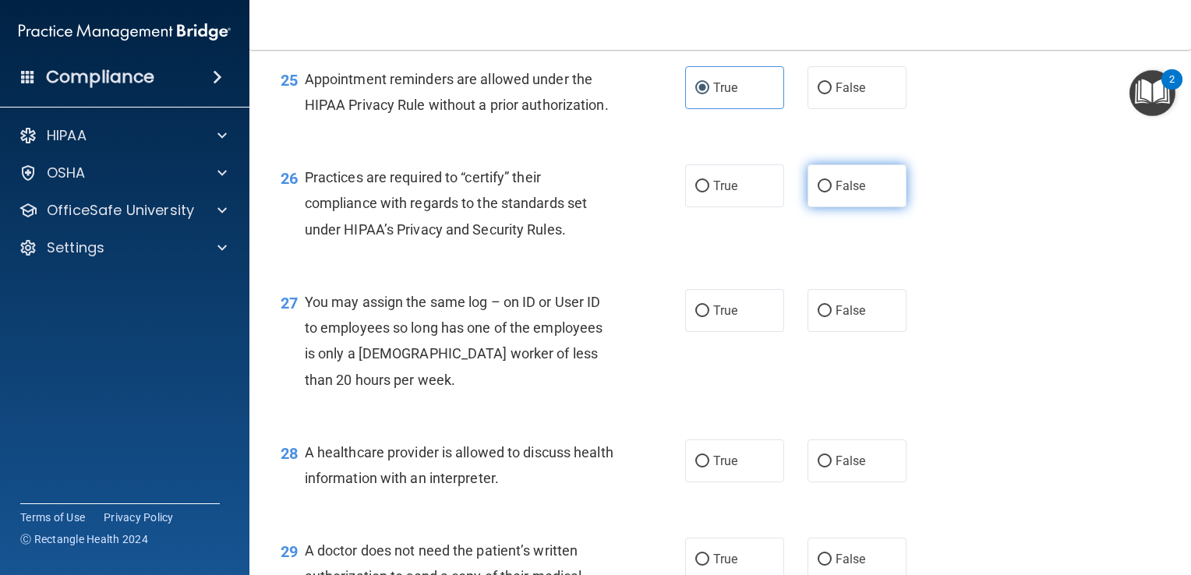
radio input "true"
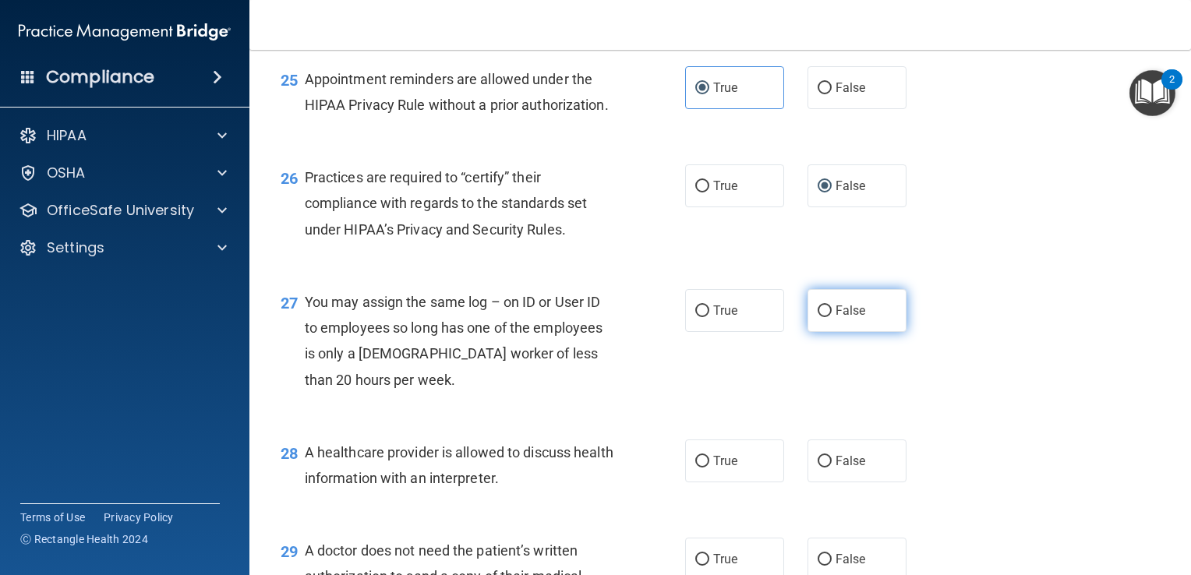
click at [826, 332] on label "False" at bounding box center [856, 310] width 99 height 43
click at [826, 317] on input "False" at bounding box center [825, 311] width 14 height 12
radio input "true"
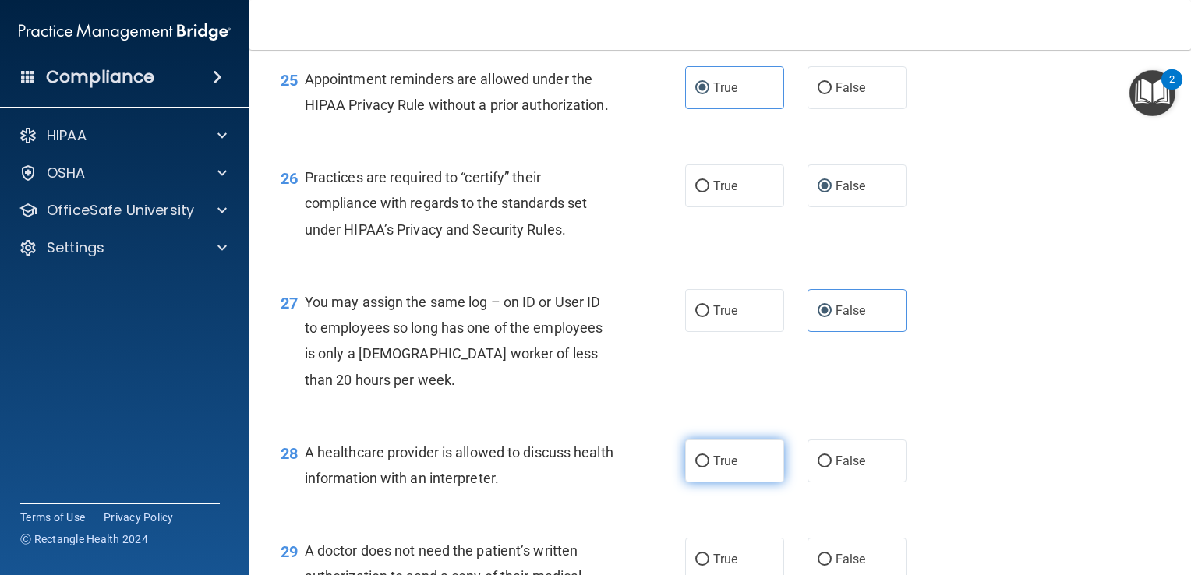
click at [715, 468] on span "True" at bounding box center [725, 461] width 24 height 15
click at [709, 468] on input "True" at bounding box center [702, 462] width 14 height 12
radio input "true"
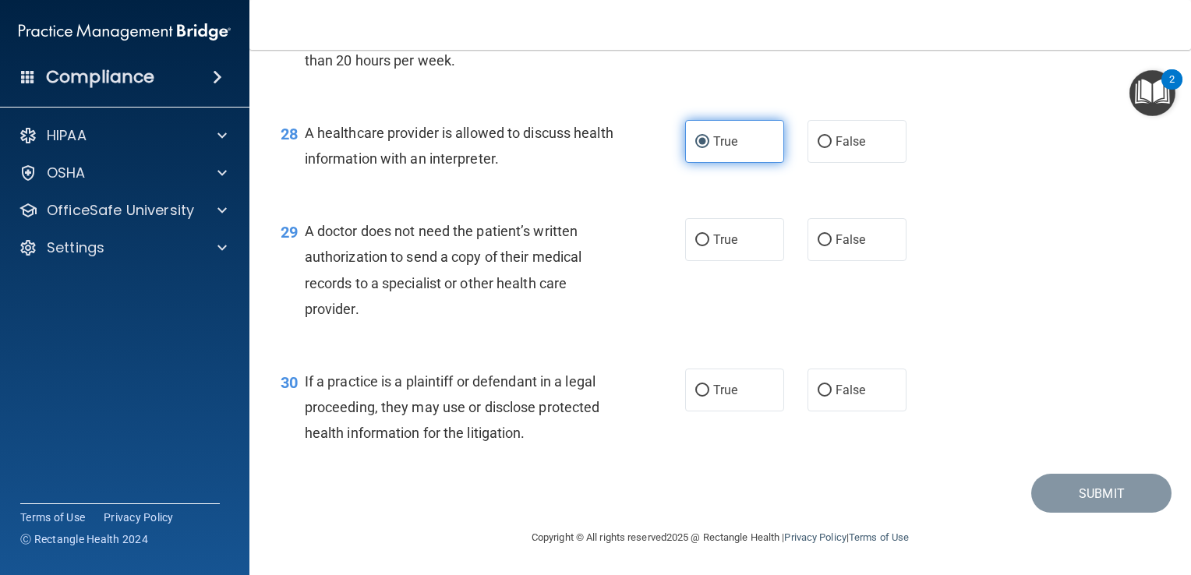
scroll to position [3751, 0]
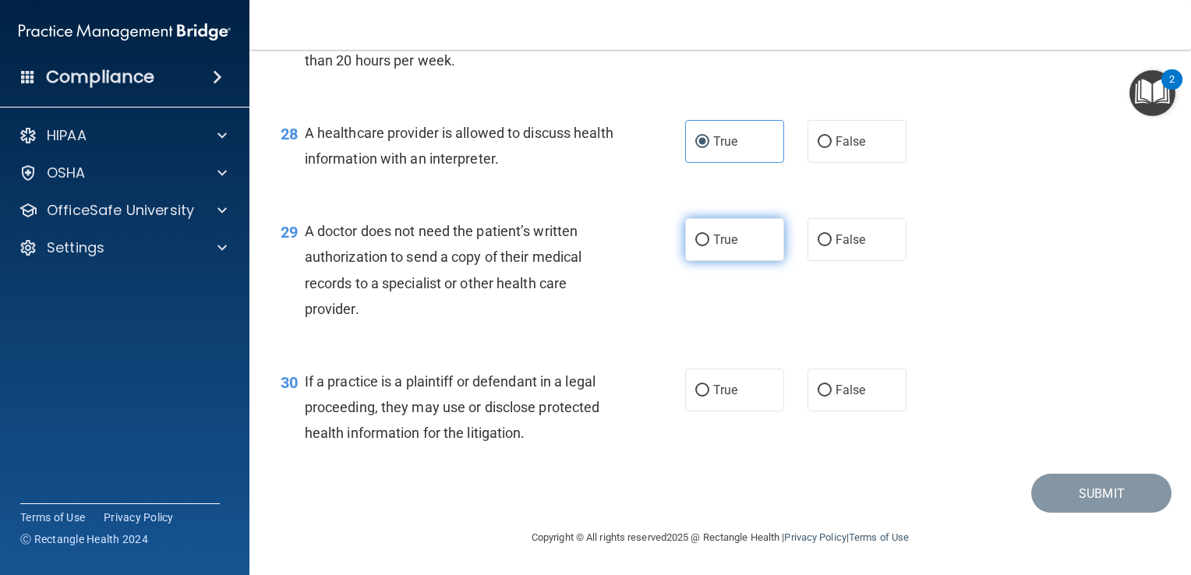
click at [731, 246] on span "True" at bounding box center [725, 239] width 24 height 15
click at [709, 246] on input "True" at bounding box center [702, 241] width 14 height 12
radio input "true"
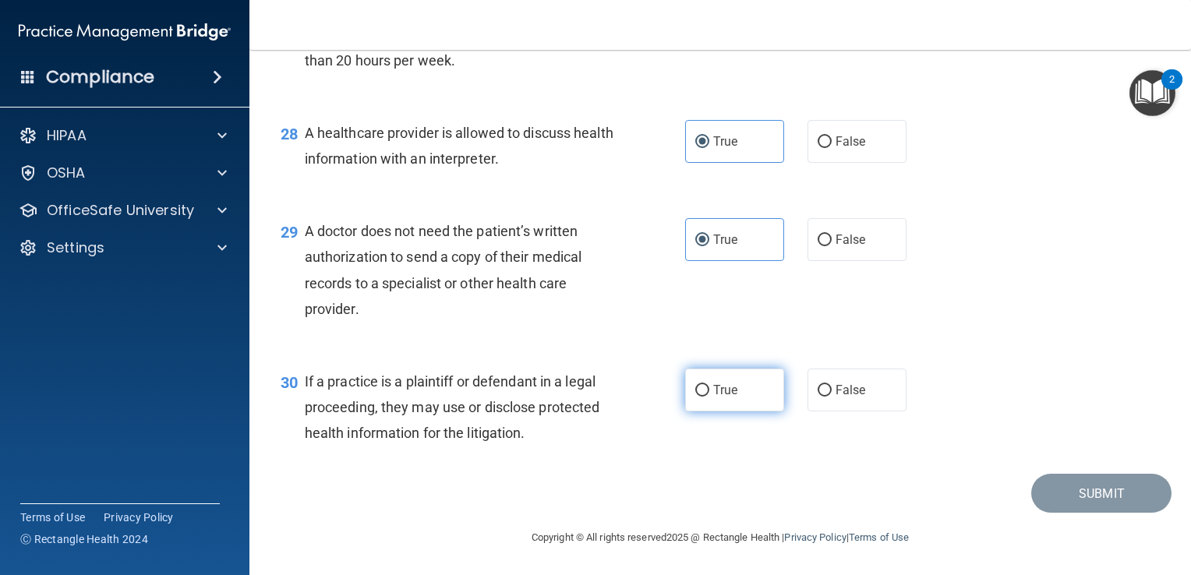
click at [716, 388] on span "True" at bounding box center [725, 390] width 24 height 15
click at [709, 388] on input "True" at bounding box center [702, 391] width 14 height 12
radio input "true"
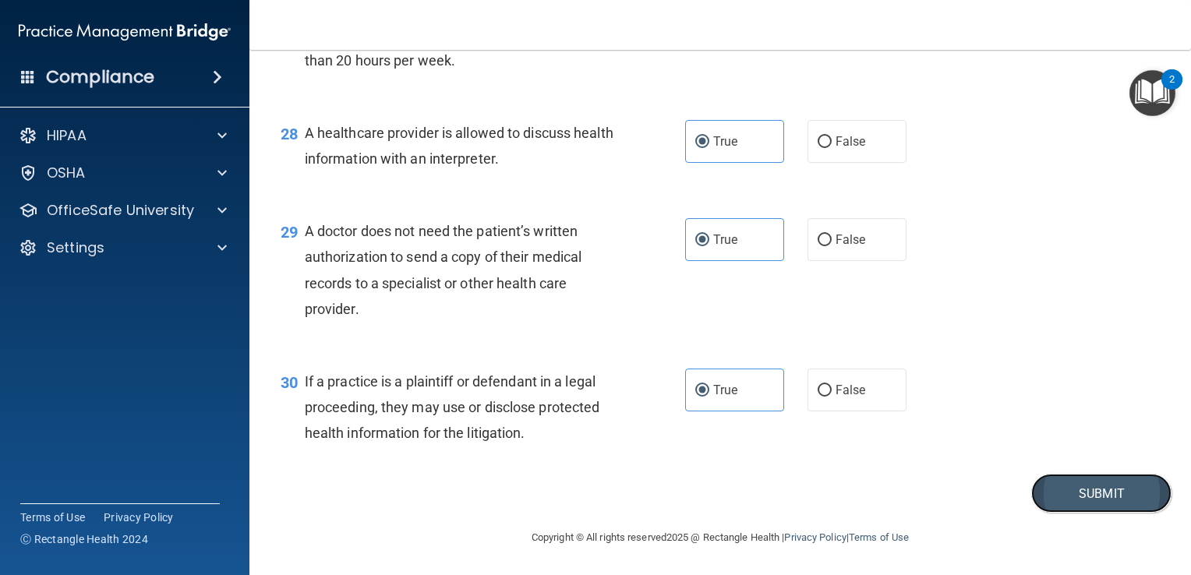
click at [1061, 491] on button "Submit" at bounding box center [1101, 494] width 140 height 40
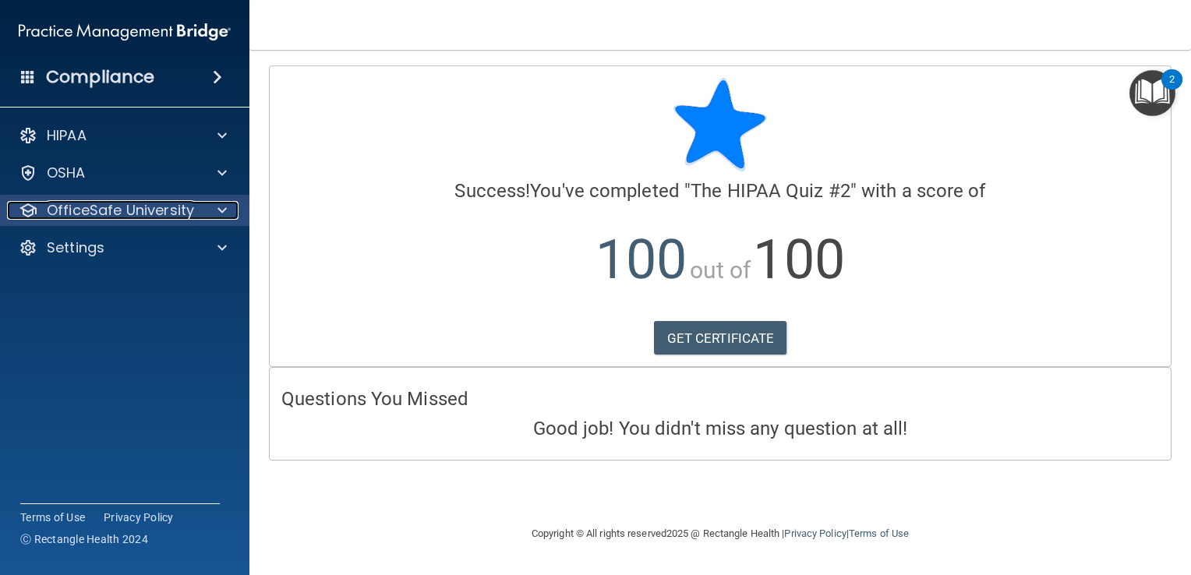
click at [218, 214] on span at bounding box center [221, 210] width 9 height 19
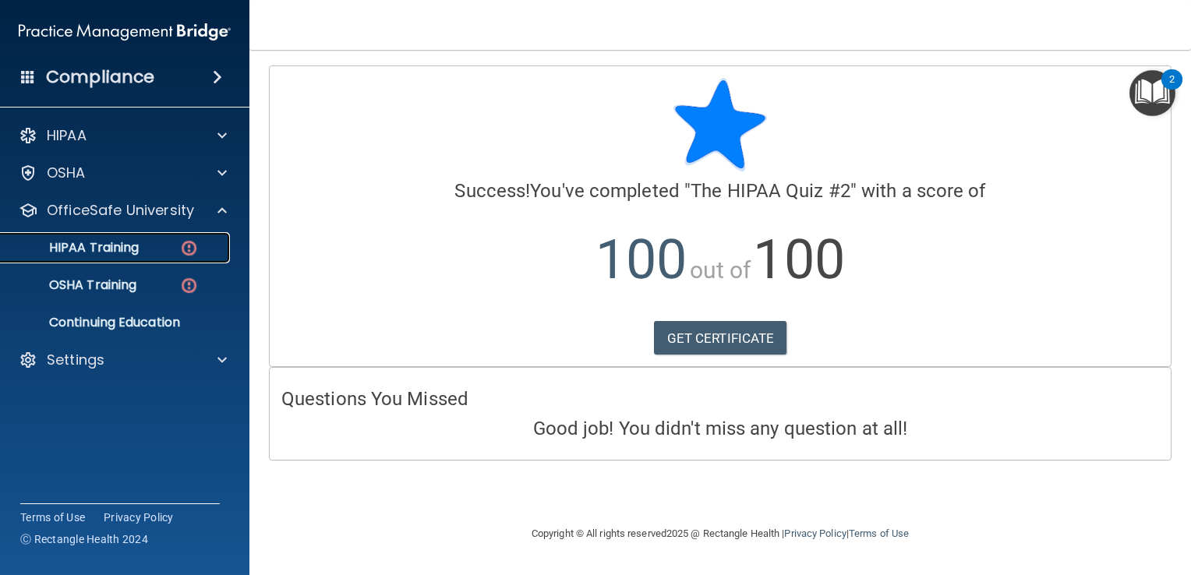
click at [200, 242] on div "HIPAA Training" at bounding box center [116, 248] width 213 height 16
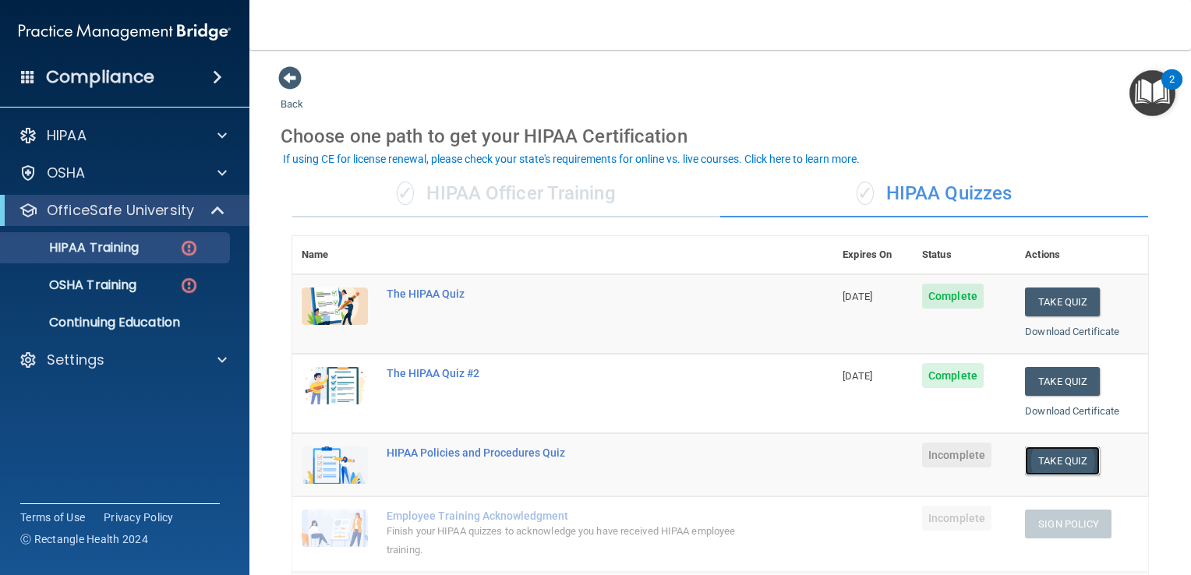
click at [1038, 454] on button "Take Quiz" at bounding box center [1062, 461] width 75 height 29
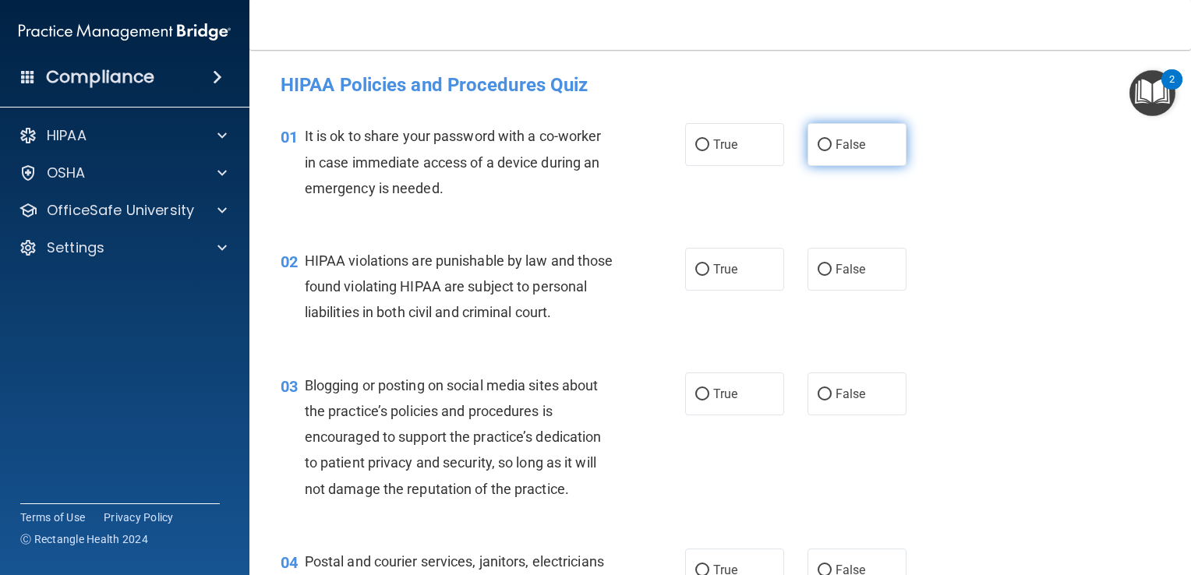
click at [849, 140] on span "False" at bounding box center [850, 144] width 30 height 15
click at [832, 140] on input "False" at bounding box center [825, 146] width 14 height 12
radio input "true"
click at [695, 281] on label "True" at bounding box center [734, 269] width 99 height 43
click at [695, 276] on input "True" at bounding box center [702, 270] width 14 height 12
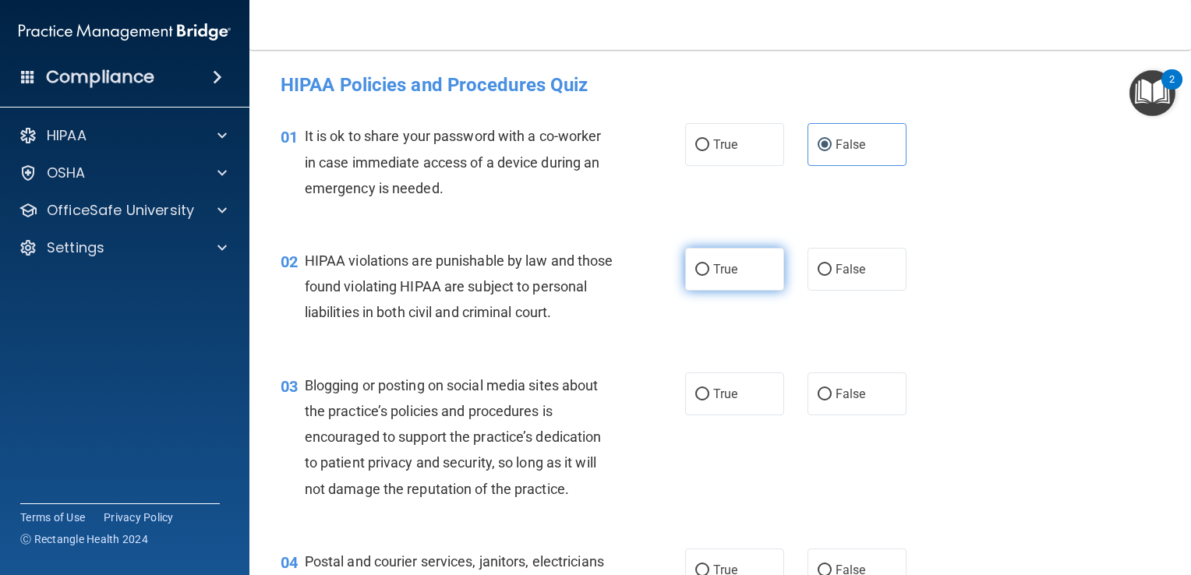
radio input "true"
click at [836, 401] on span "False" at bounding box center [850, 394] width 30 height 15
click at [832, 401] on input "False" at bounding box center [825, 395] width 14 height 12
radio input "true"
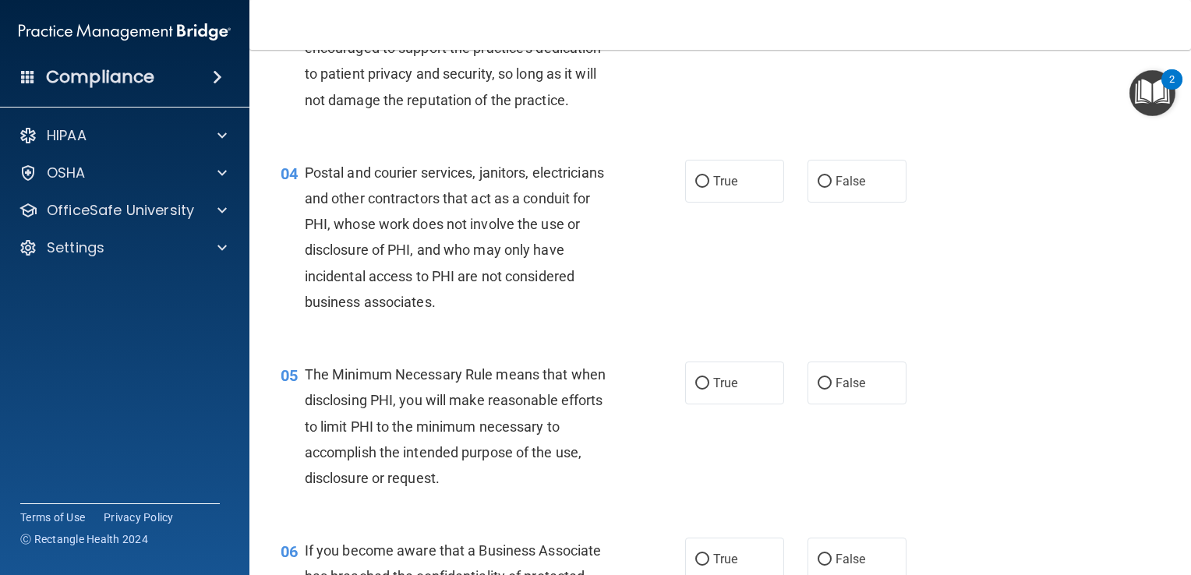
scroll to position [390, 0]
click at [713, 188] on span "True" at bounding box center [725, 180] width 24 height 15
click at [709, 187] on input "True" at bounding box center [702, 181] width 14 height 12
radio input "true"
click at [701, 389] on input "True" at bounding box center [702, 383] width 14 height 12
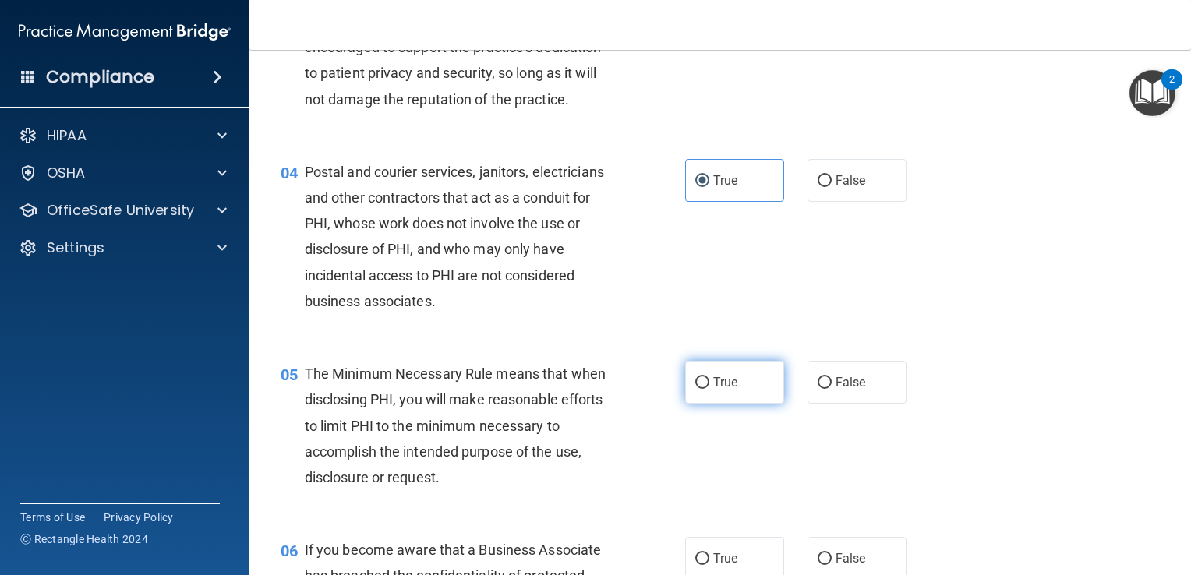
radio input "true"
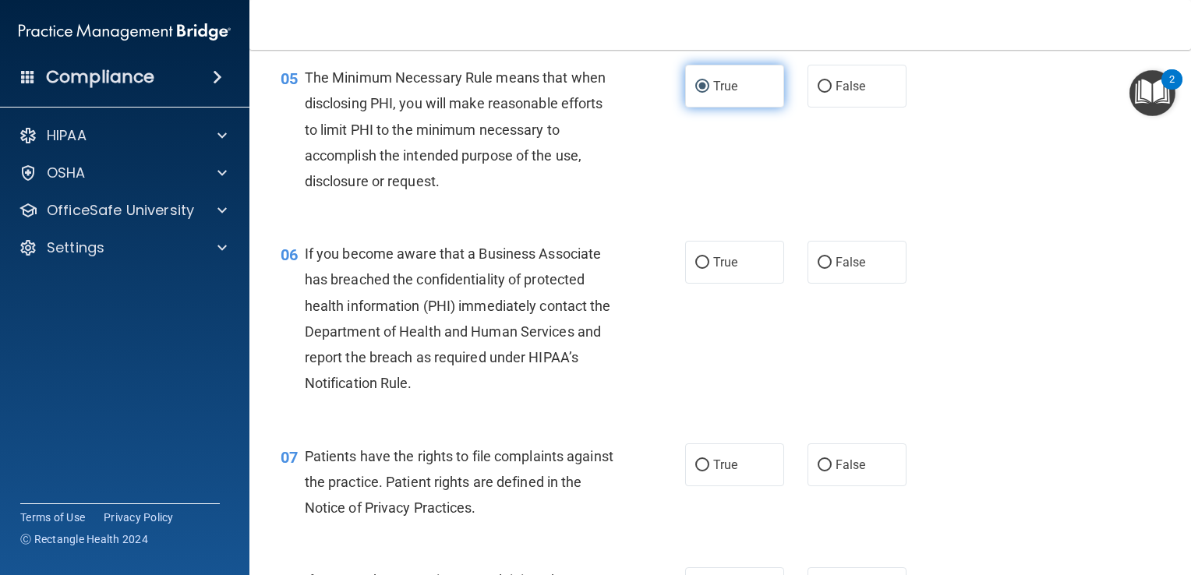
scroll to position [692, 0]
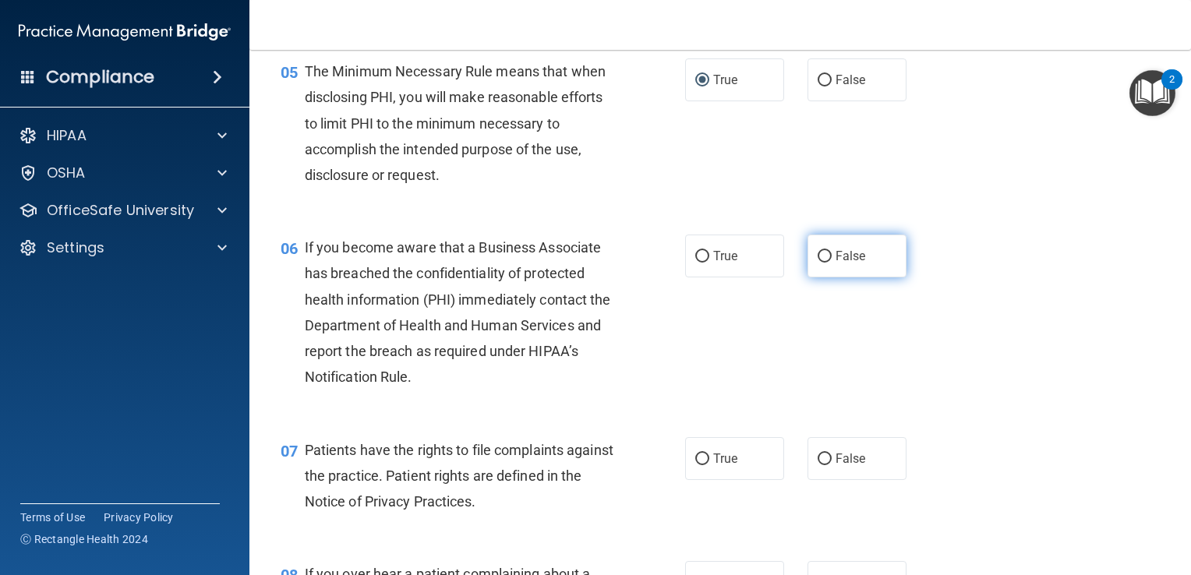
click at [859, 270] on label "False" at bounding box center [856, 256] width 99 height 43
click at [832, 263] on input "False" at bounding box center [825, 257] width 14 height 12
radio input "true"
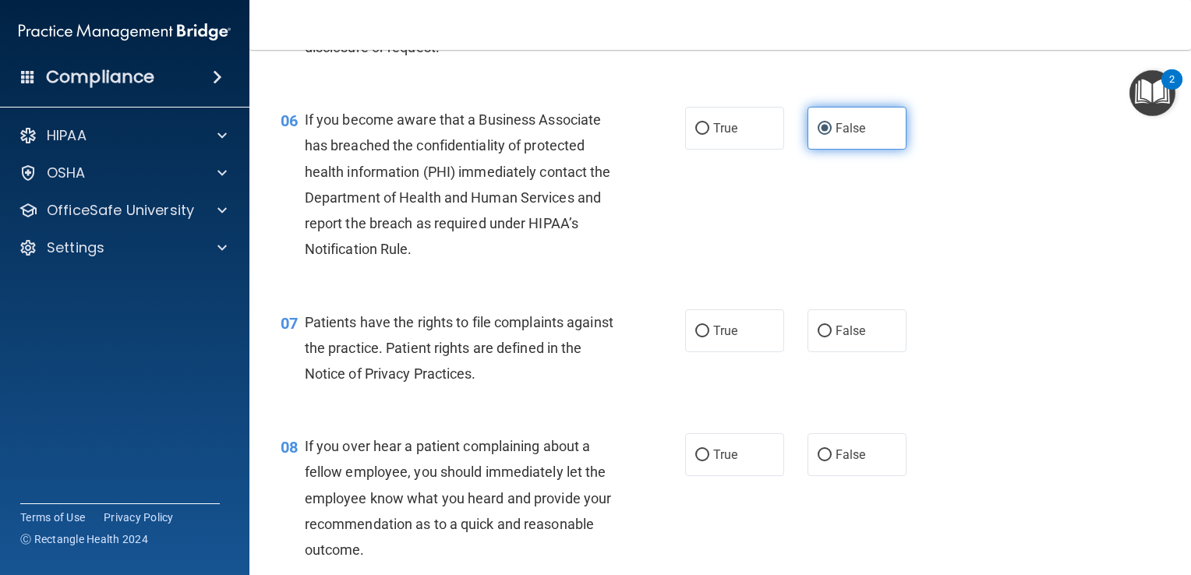
scroll to position [832, 0]
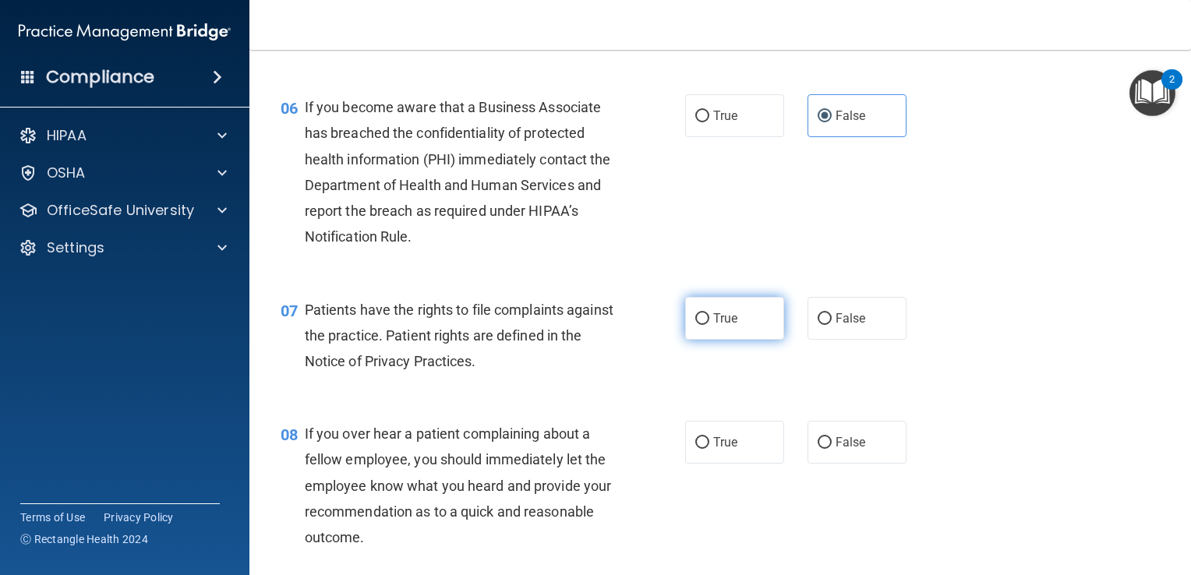
click at [726, 326] on span "True" at bounding box center [725, 318] width 24 height 15
click at [709, 325] on input "True" at bounding box center [702, 319] width 14 height 12
radio input "true"
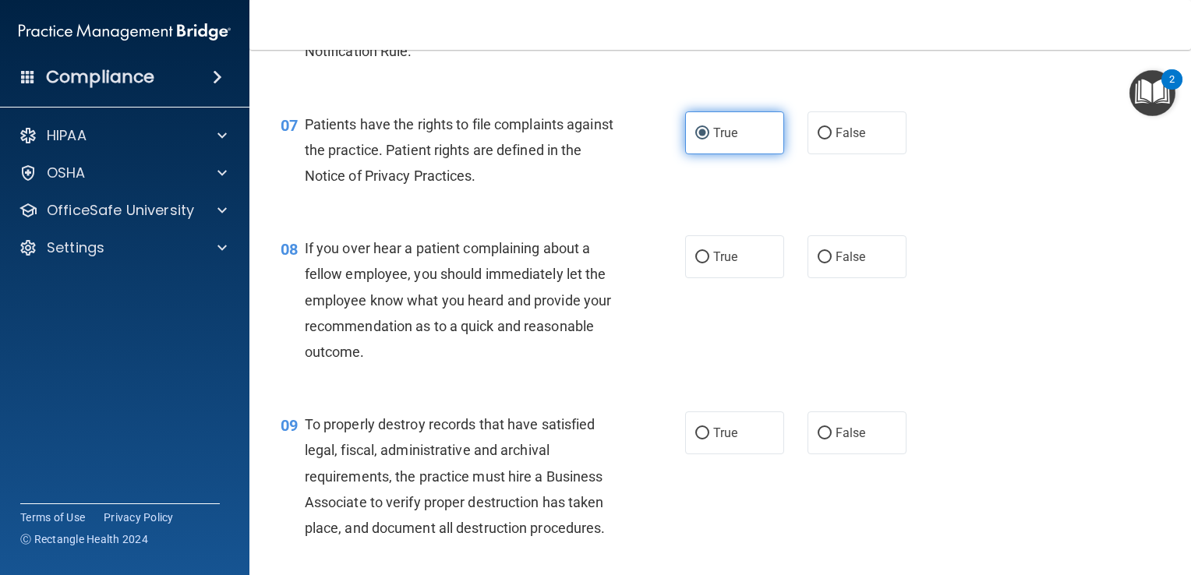
scroll to position [1019, 0]
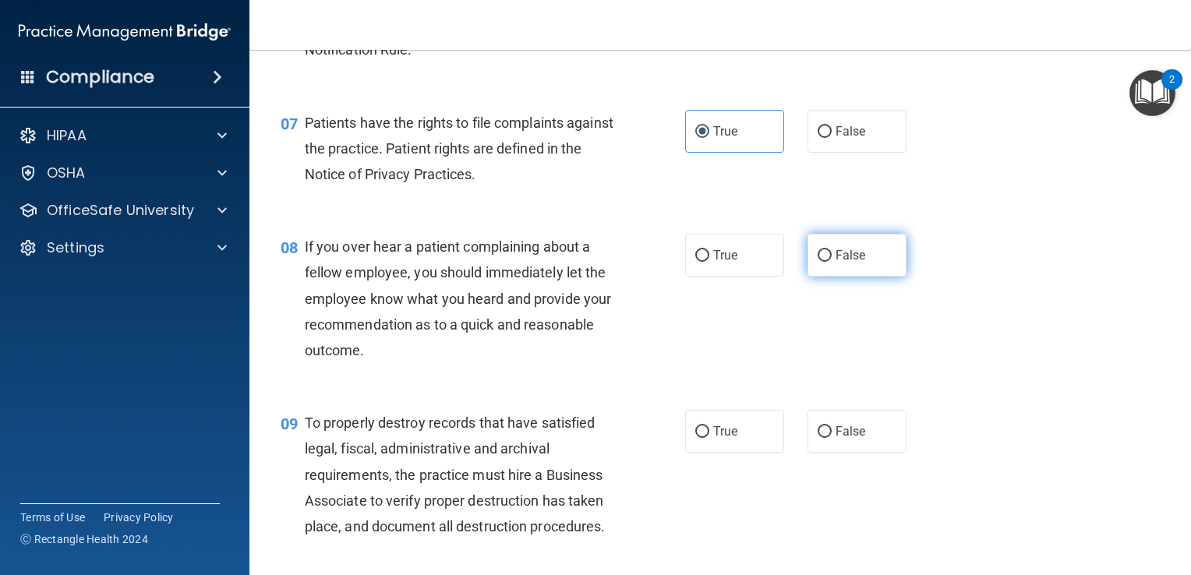
click at [835, 263] on span "False" at bounding box center [850, 255] width 30 height 15
click at [830, 262] on input "False" at bounding box center [825, 256] width 14 height 12
radio input "true"
click at [823, 438] on input "False" at bounding box center [825, 432] width 14 height 12
radio input "true"
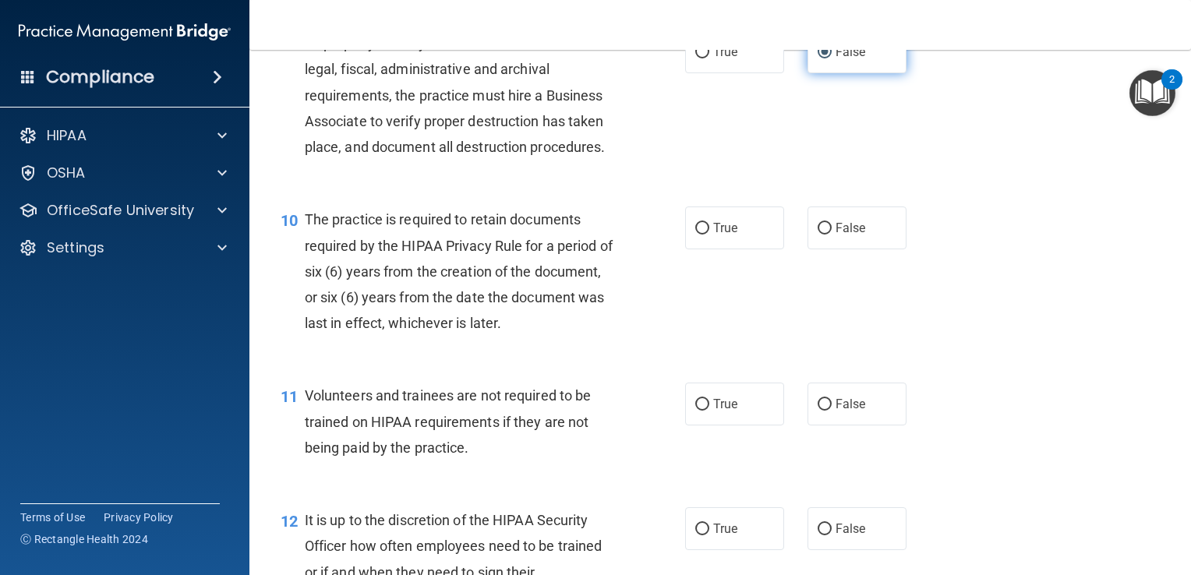
scroll to position [1400, 0]
click at [717, 235] on span "True" at bounding box center [725, 227] width 24 height 15
click at [709, 234] on input "True" at bounding box center [702, 228] width 14 height 12
radio input "true"
click at [821, 425] on label "False" at bounding box center [856, 403] width 99 height 43
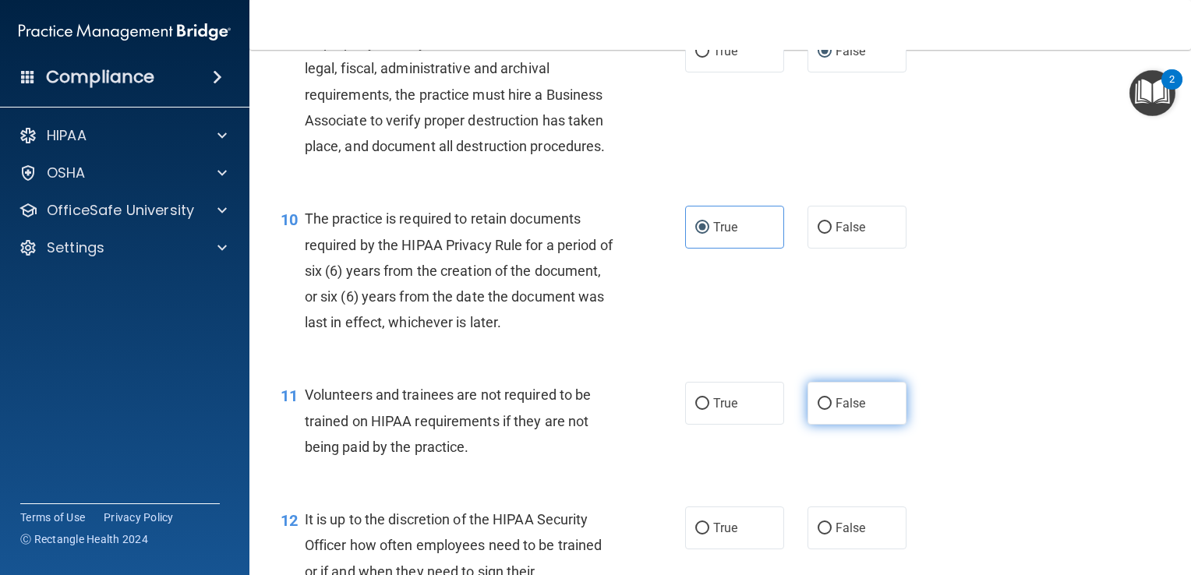
click at [821, 410] on input "False" at bounding box center [825, 404] width 14 height 12
radio input "true"
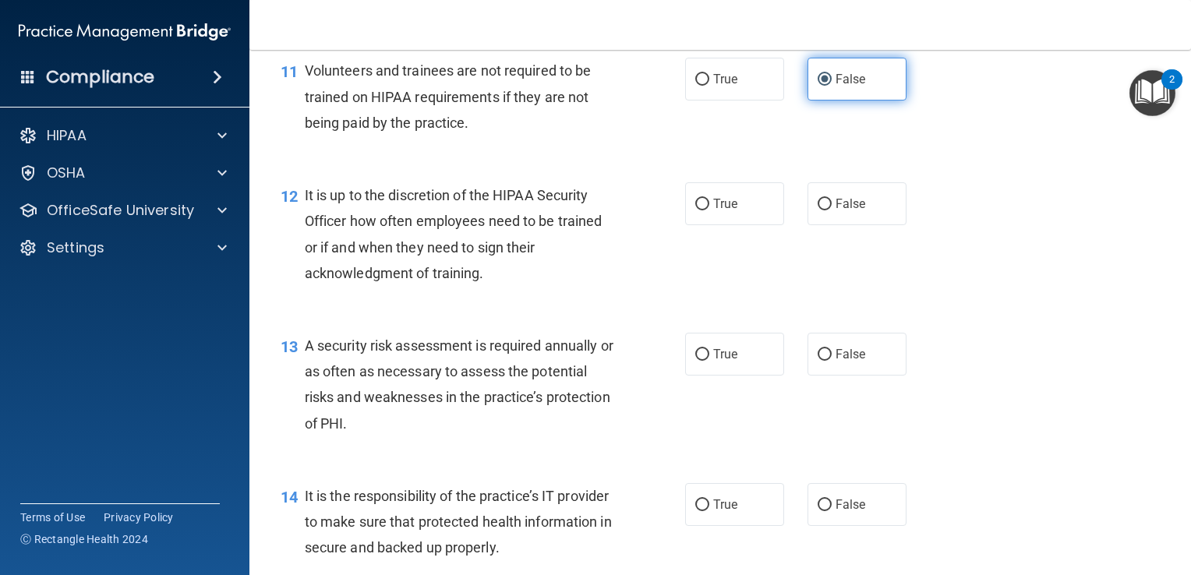
scroll to position [1729, 0]
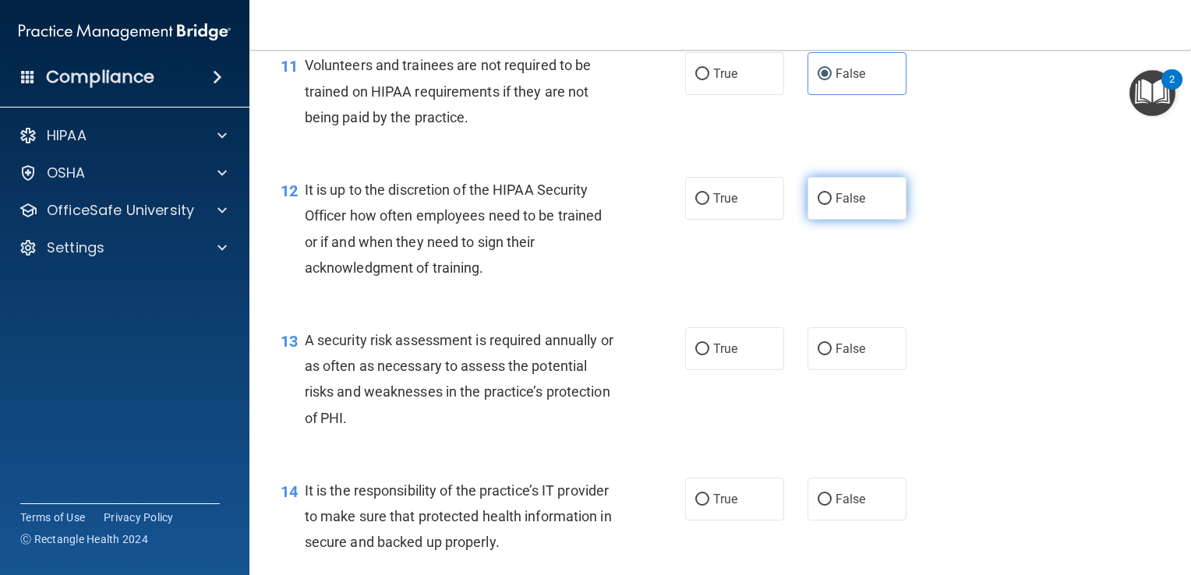
click at [839, 206] on span "False" at bounding box center [850, 198] width 30 height 15
click at [832, 205] on input "False" at bounding box center [825, 199] width 14 height 12
radio input "true"
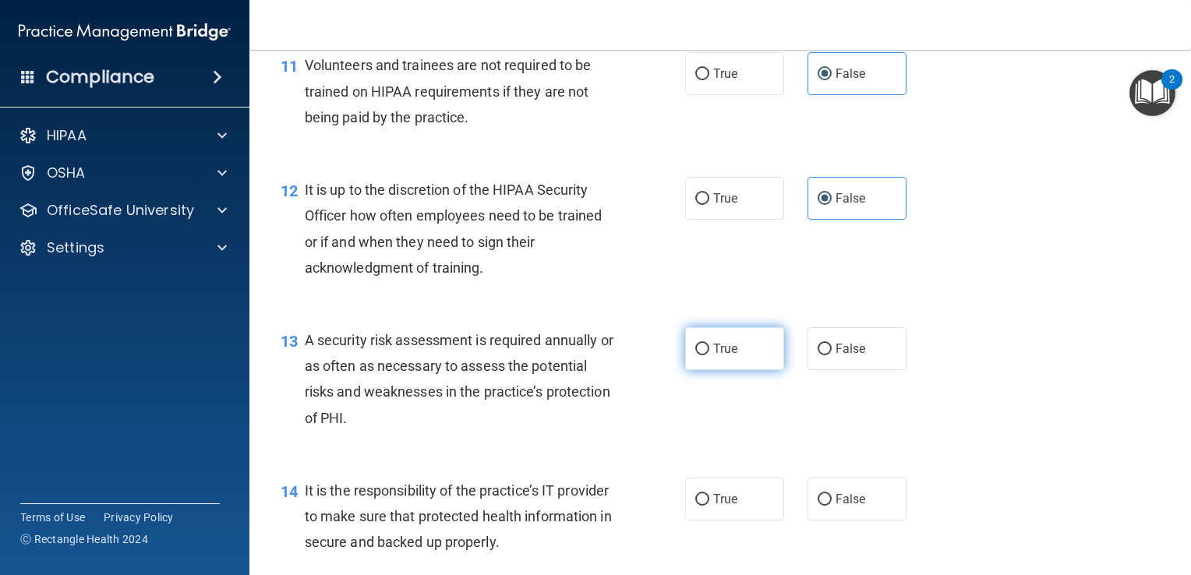
click at [713, 356] on span "True" at bounding box center [725, 348] width 24 height 15
click at [709, 355] on input "True" at bounding box center [702, 350] width 14 height 12
radio input "true"
click at [865, 548] on div "14 It is the responsibility of the practice’s IT provider to make sure that pro…" at bounding box center [720, 520] width 902 height 125
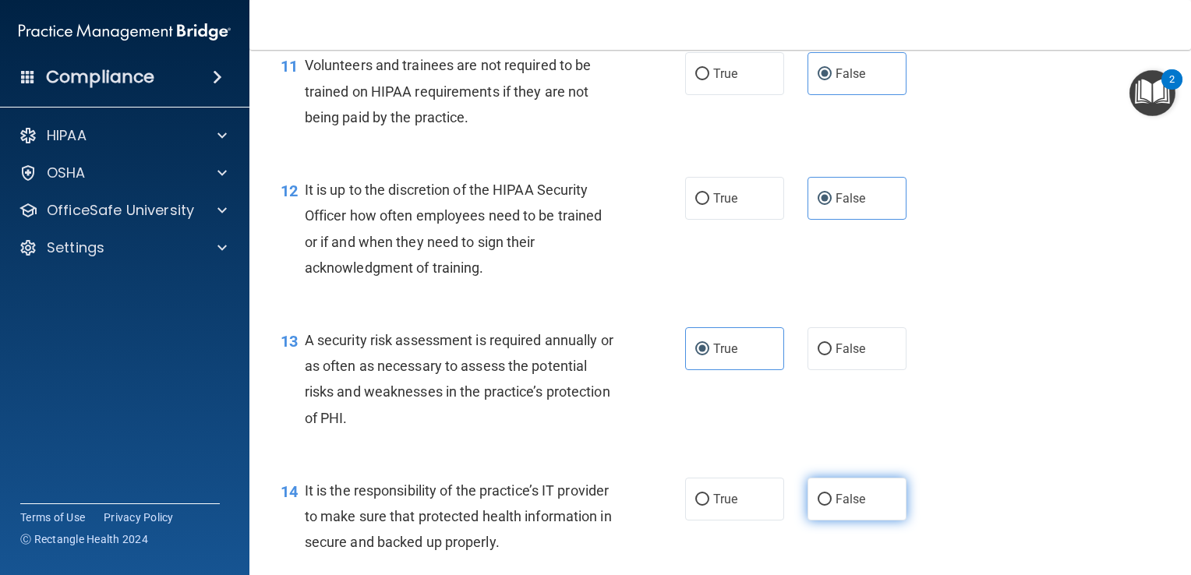
click at [855, 510] on label "False" at bounding box center [856, 499] width 99 height 43
click at [832, 506] on input "False" at bounding box center [825, 500] width 14 height 12
radio input "true"
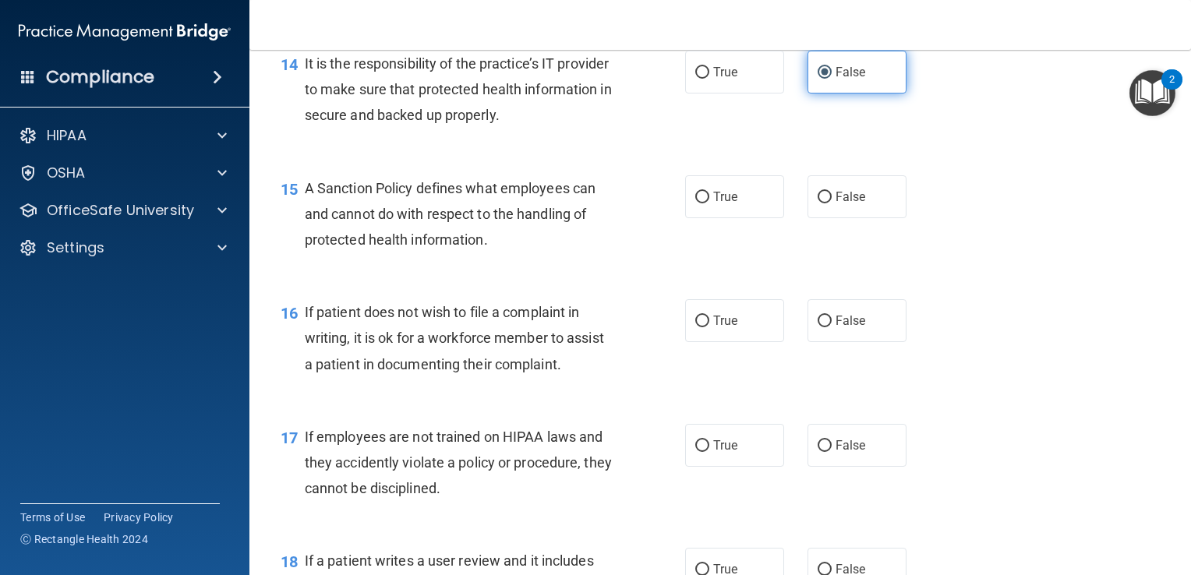
scroll to position [2157, 0]
click at [854, 203] on span "False" at bounding box center [850, 196] width 30 height 15
click at [832, 203] on input "False" at bounding box center [825, 197] width 14 height 12
radio input "true"
click at [716, 341] on label "True" at bounding box center [734, 319] width 99 height 43
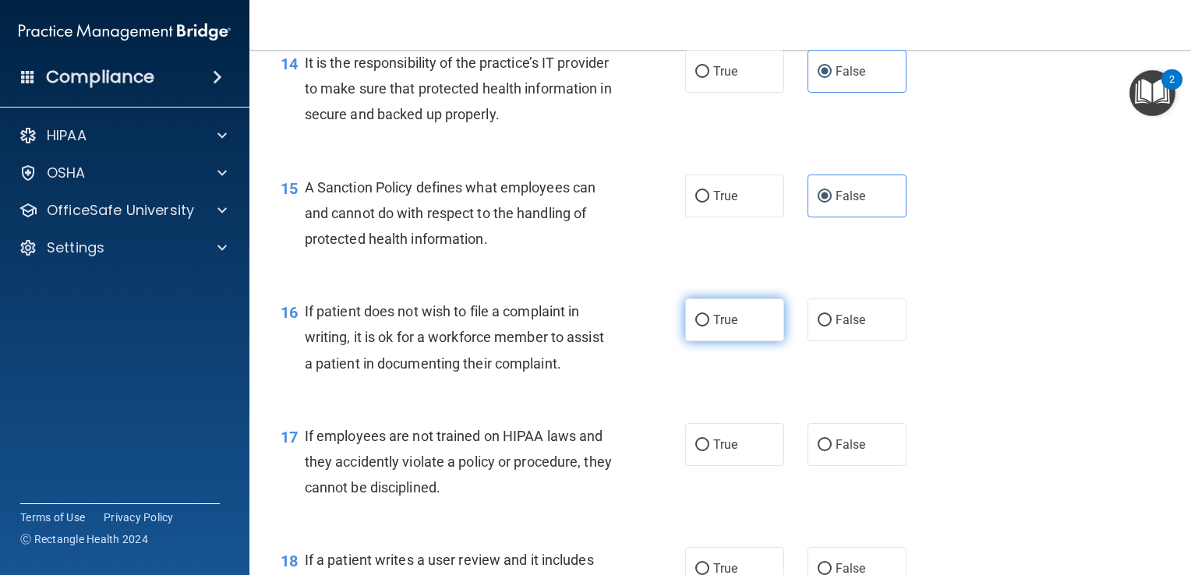
click at [709, 327] on input "True" at bounding box center [702, 321] width 14 height 12
radio input "true"
click at [864, 466] on label "False" at bounding box center [856, 444] width 99 height 43
click at [832, 451] on input "False" at bounding box center [825, 446] width 14 height 12
radio input "true"
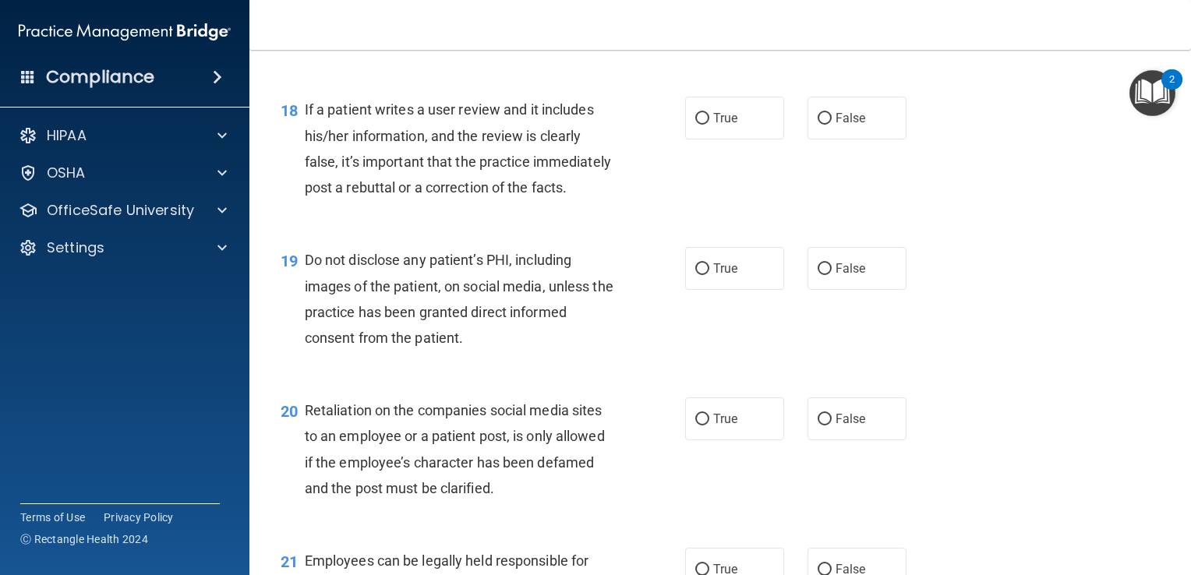
scroll to position [2612, 0]
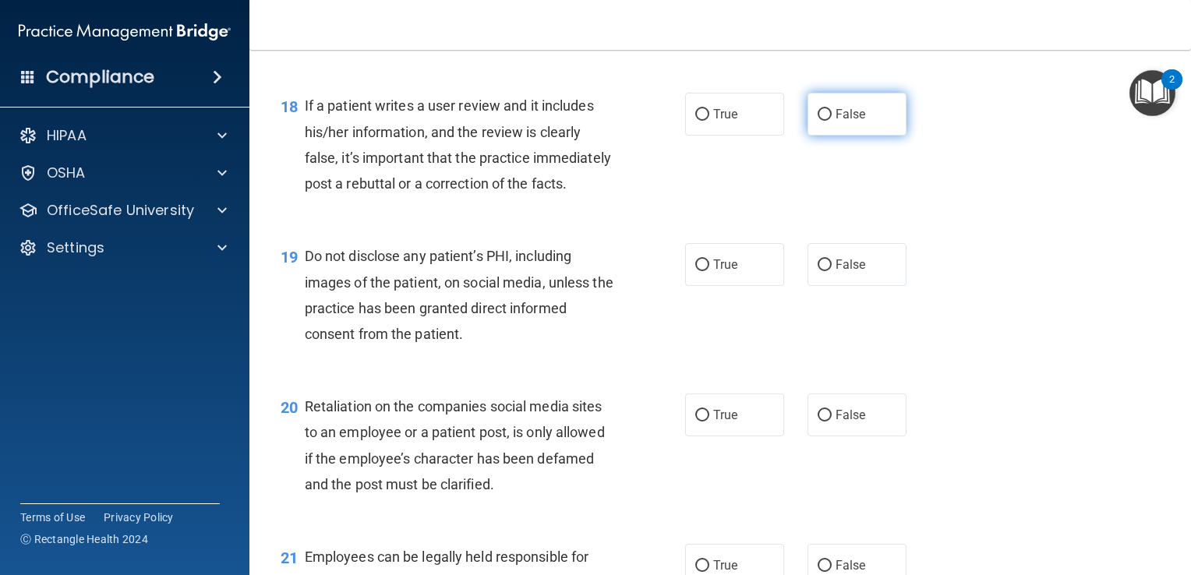
click at [834, 136] on label "False" at bounding box center [856, 114] width 99 height 43
click at [832, 121] on input "False" at bounding box center [825, 115] width 14 height 12
radio input "true"
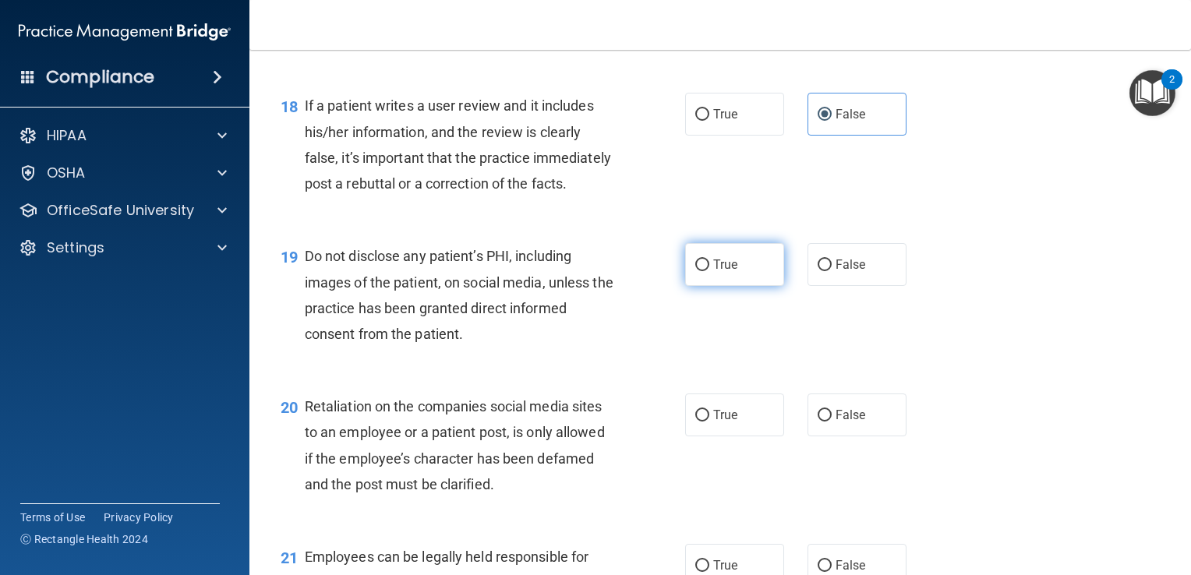
click at [724, 286] on label "True" at bounding box center [734, 264] width 99 height 43
click at [709, 271] on input "True" at bounding box center [702, 266] width 14 height 12
radio input "true"
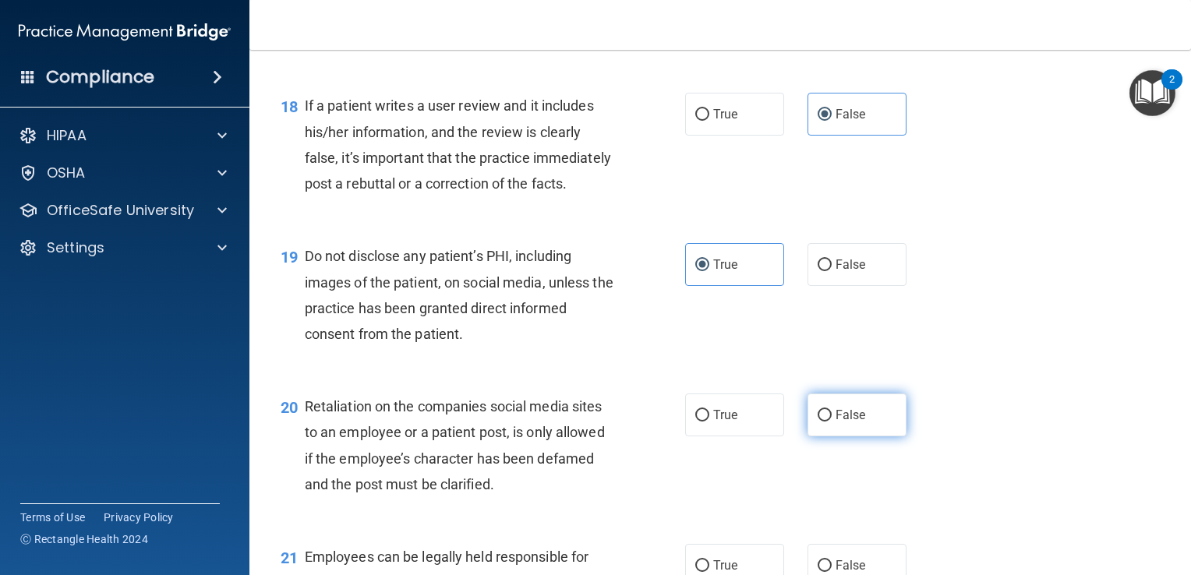
click at [853, 436] on label "False" at bounding box center [856, 415] width 99 height 43
click at [832, 422] on input "False" at bounding box center [825, 416] width 14 height 12
radio input "true"
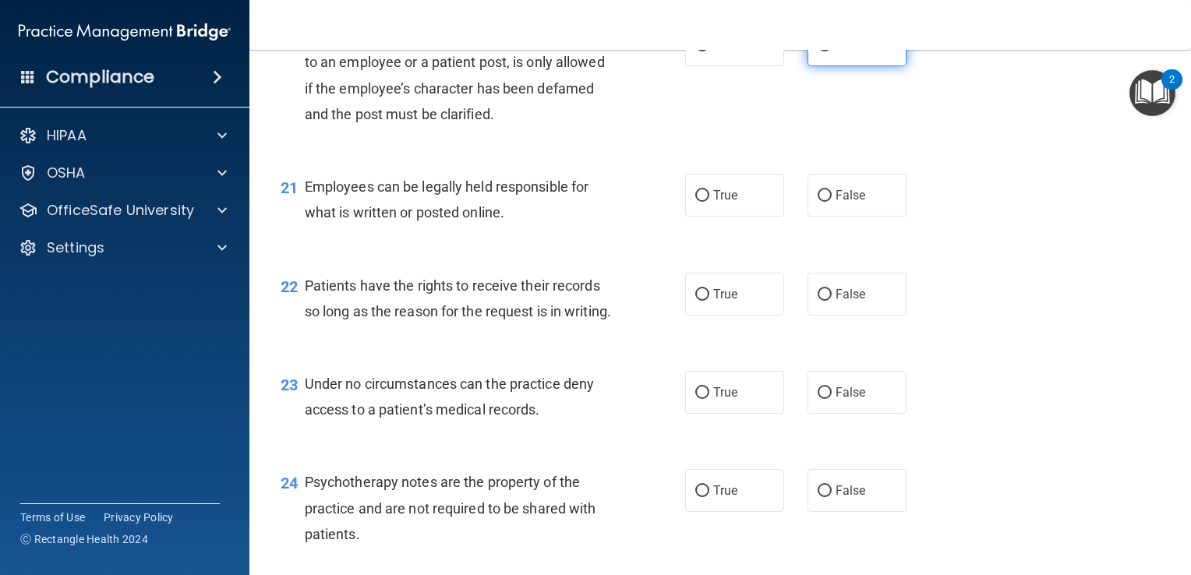
scroll to position [2983, 0]
click at [729, 202] on span "True" at bounding box center [725, 194] width 24 height 15
click at [709, 201] on input "True" at bounding box center [702, 195] width 14 height 12
radio input "true"
click at [839, 301] on span "False" at bounding box center [850, 293] width 30 height 15
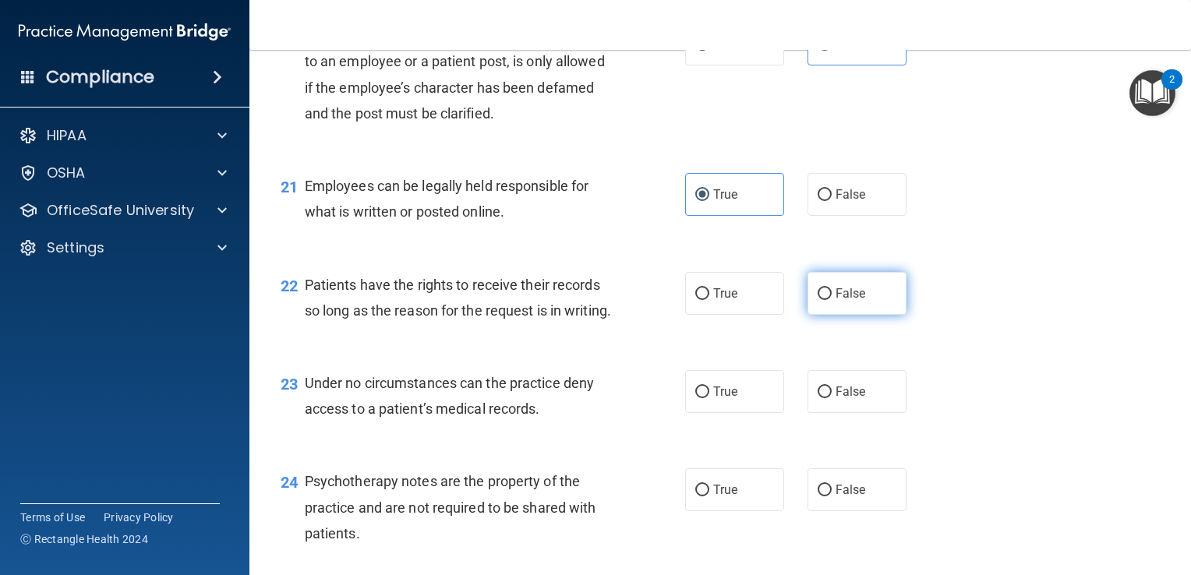
click at [832, 300] on input "False" at bounding box center [825, 294] width 14 height 12
radio input "true"
click at [821, 413] on label "False" at bounding box center [856, 391] width 99 height 43
click at [821, 398] on input "False" at bounding box center [825, 393] width 14 height 12
radio input "true"
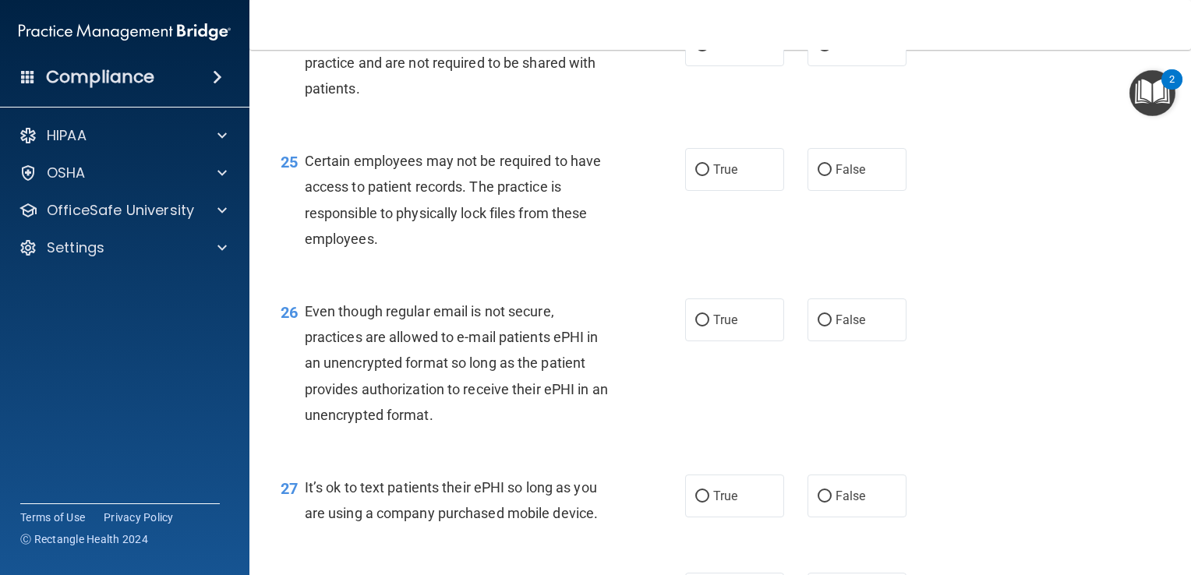
scroll to position [3431, 0]
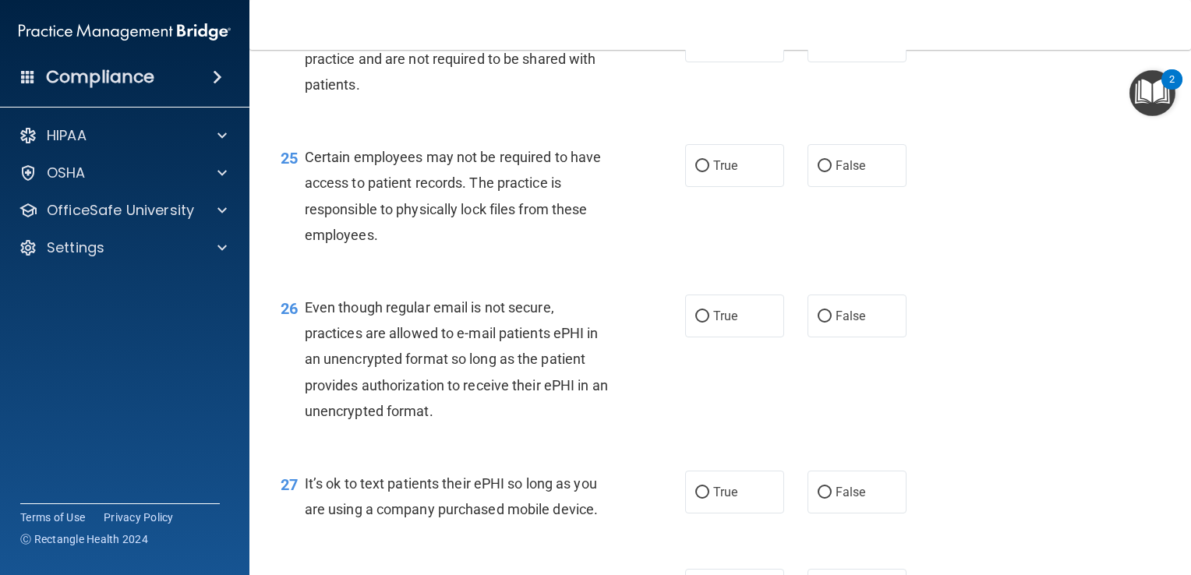
click at [821, 451] on div "26 Even though regular email is not secure, practices are allowed to e-mail pat…" at bounding box center [720, 363] width 902 height 176
click at [720, 48] on span "True" at bounding box center [725, 41] width 24 height 15
click at [709, 48] on input "True" at bounding box center [702, 42] width 14 height 12
radio input "true"
click at [723, 187] on label "True" at bounding box center [734, 165] width 99 height 43
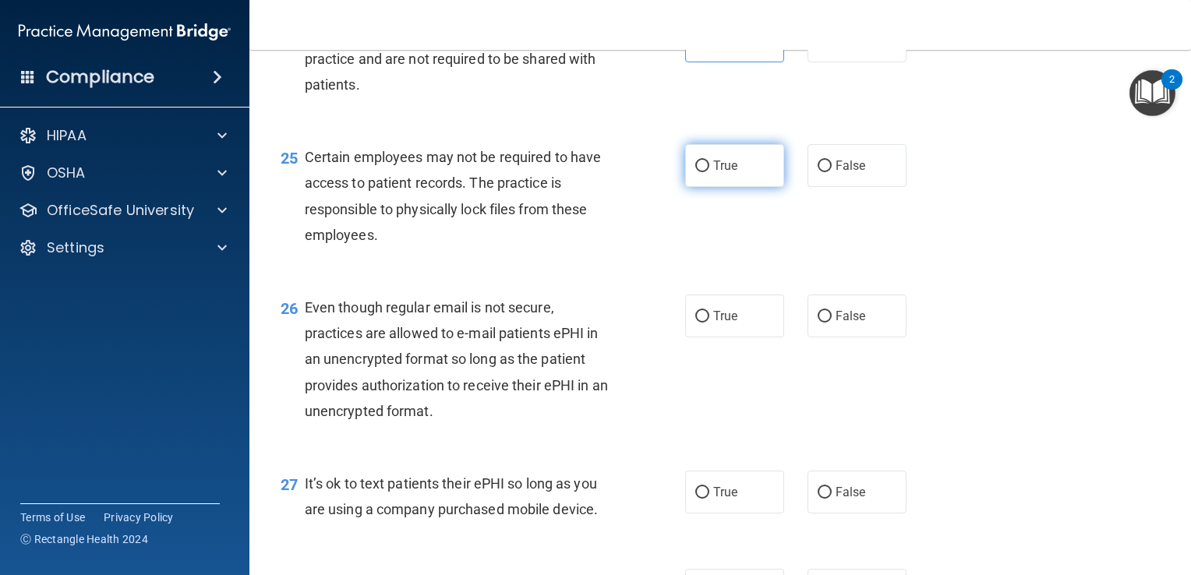
click at [709, 172] on input "True" at bounding box center [702, 167] width 14 height 12
radio input "true"
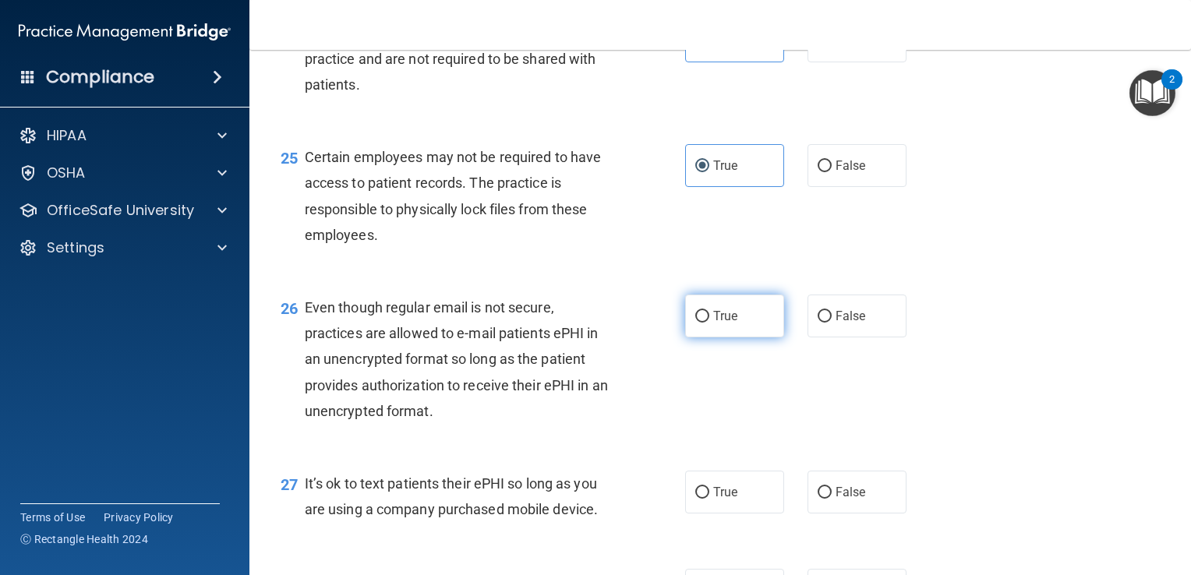
click at [720, 323] on span "True" at bounding box center [725, 316] width 24 height 15
click at [709, 323] on input "True" at bounding box center [702, 317] width 14 height 12
radio input "true"
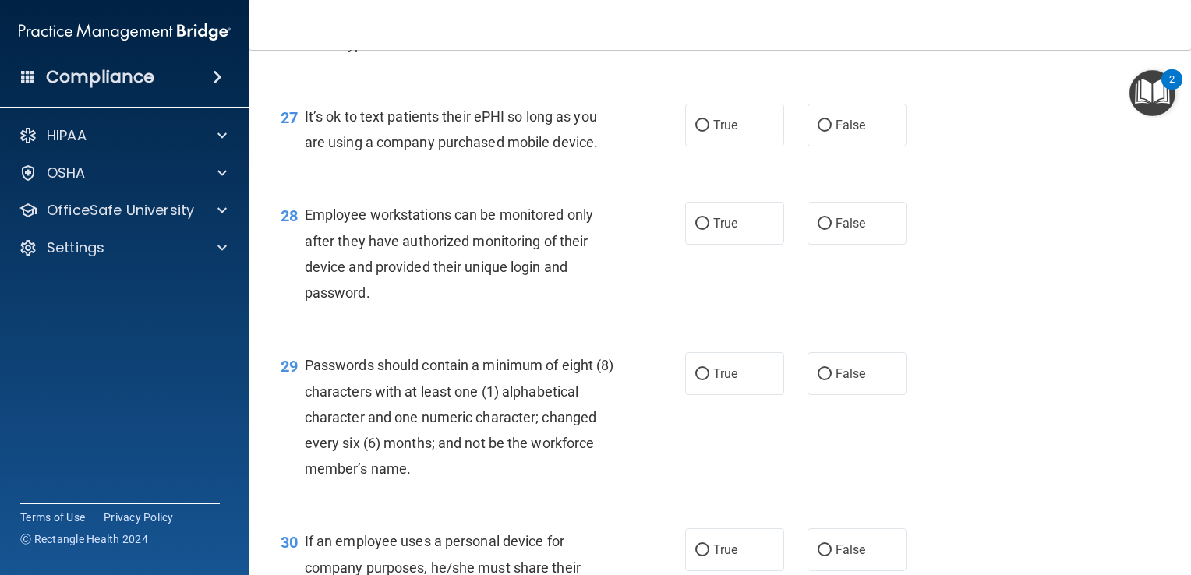
scroll to position [3799, 0]
click at [842, 146] on label "False" at bounding box center [856, 124] width 99 height 43
click at [832, 131] on input "False" at bounding box center [825, 125] width 14 height 12
radio input "true"
click at [847, 230] on span "False" at bounding box center [850, 222] width 30 height 15
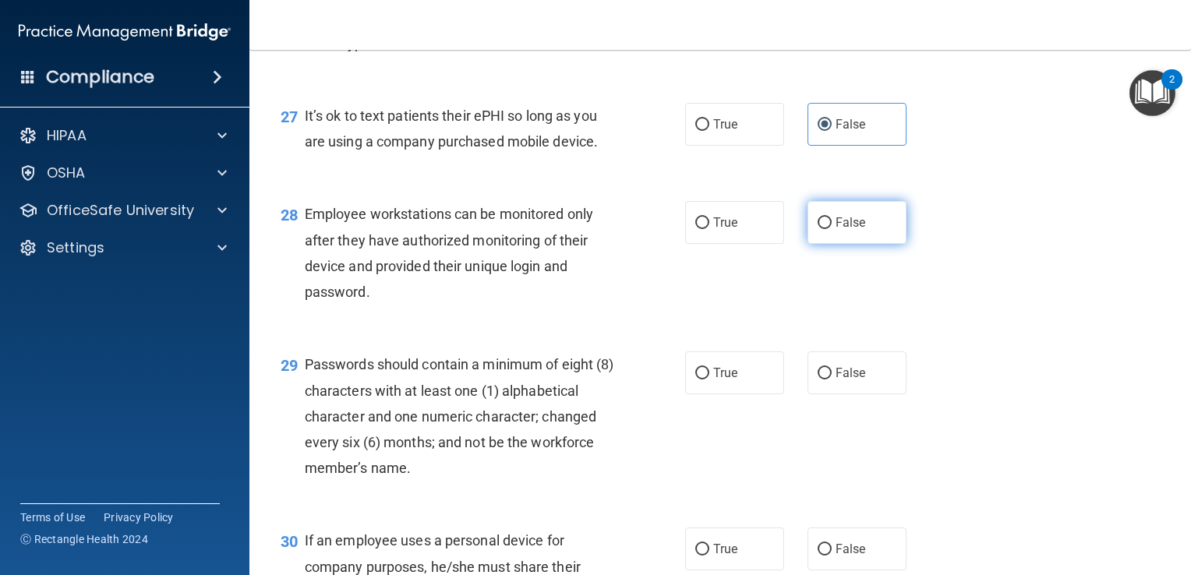
click at [832, 229] on input "False" at bounding box center [825, 223] width 14 height 12
radio input "true"
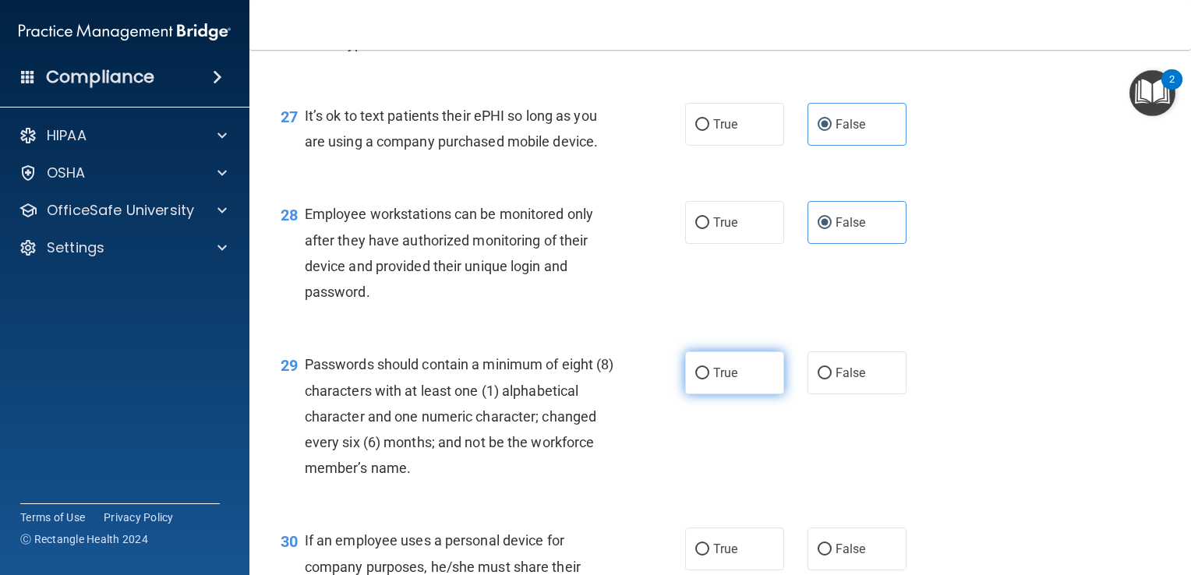
click at [715, 394] on label "True" at bounding box center [734, 372] width 99 height 43
click at [709, 380] on input "True" at bounding box center [702, 374] width 14 height 12
radio input "true"
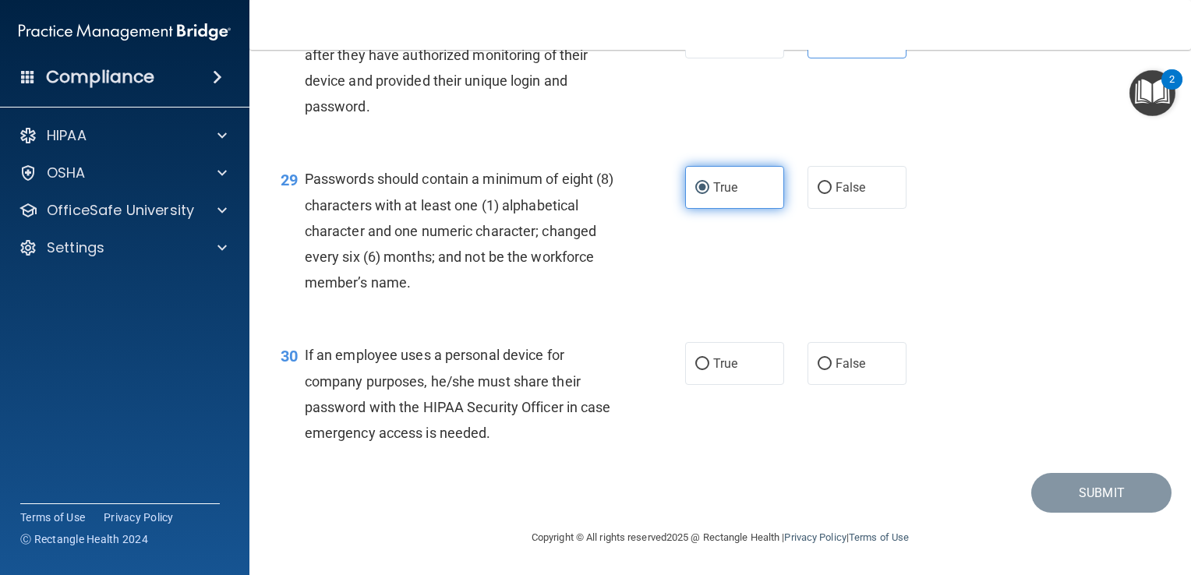
scroll to position [4062, 0]
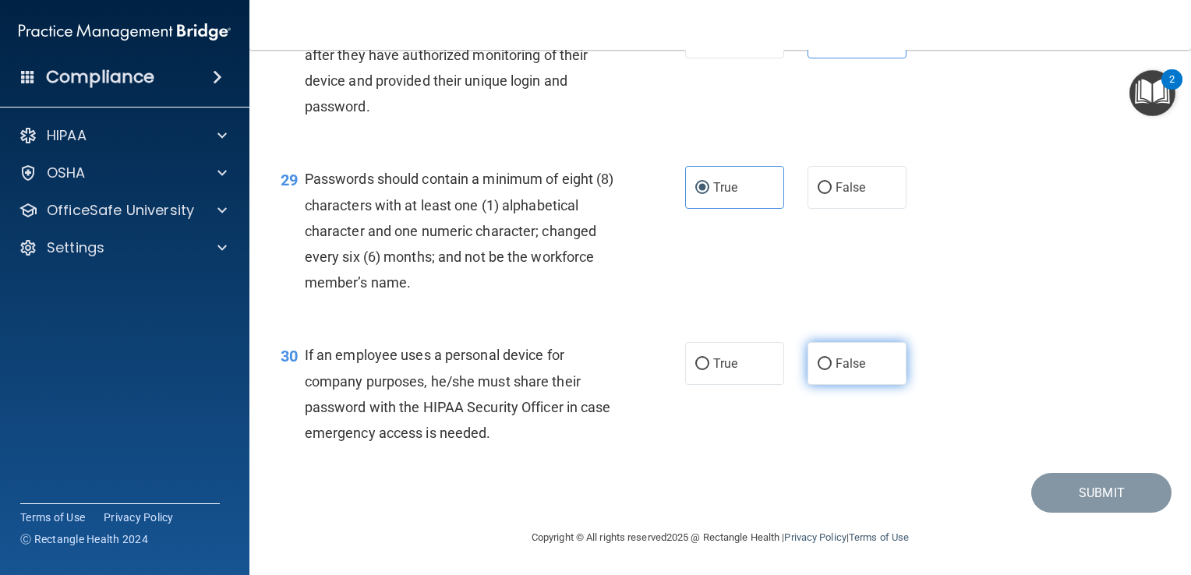
click at [828, 350] on label "False" at bounding box center [856, 363] width 99 height 43
click at [828, 358] on input "False" at bounding box center [825, 364] width 14 height 12
radio input "true"
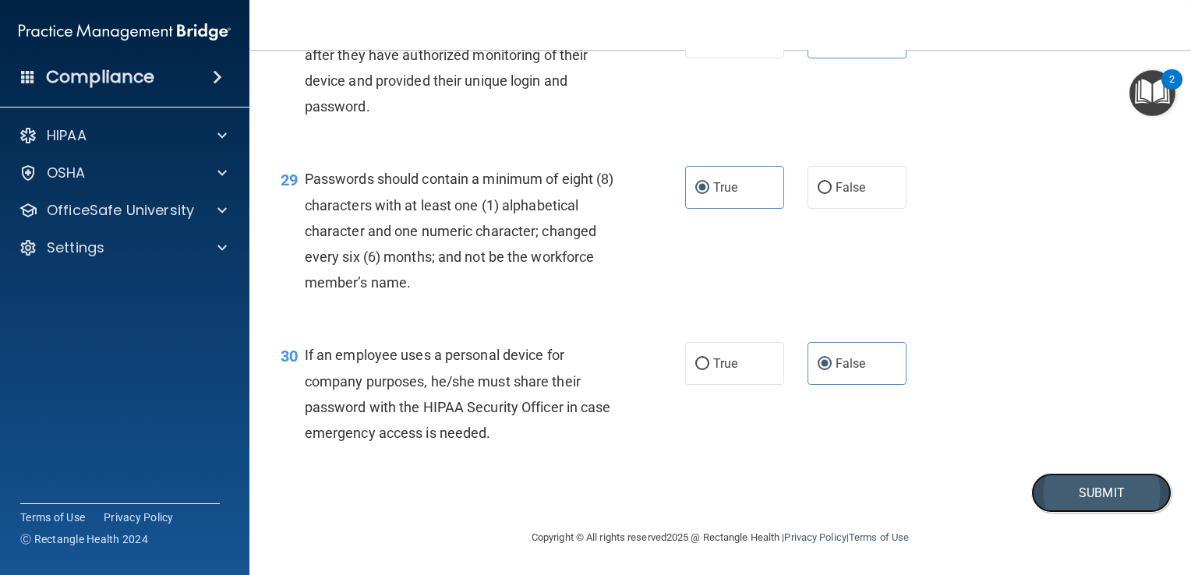
click at [1059, 503] on button "Submit" at bounding box center [1101, 493] width 140 height 40
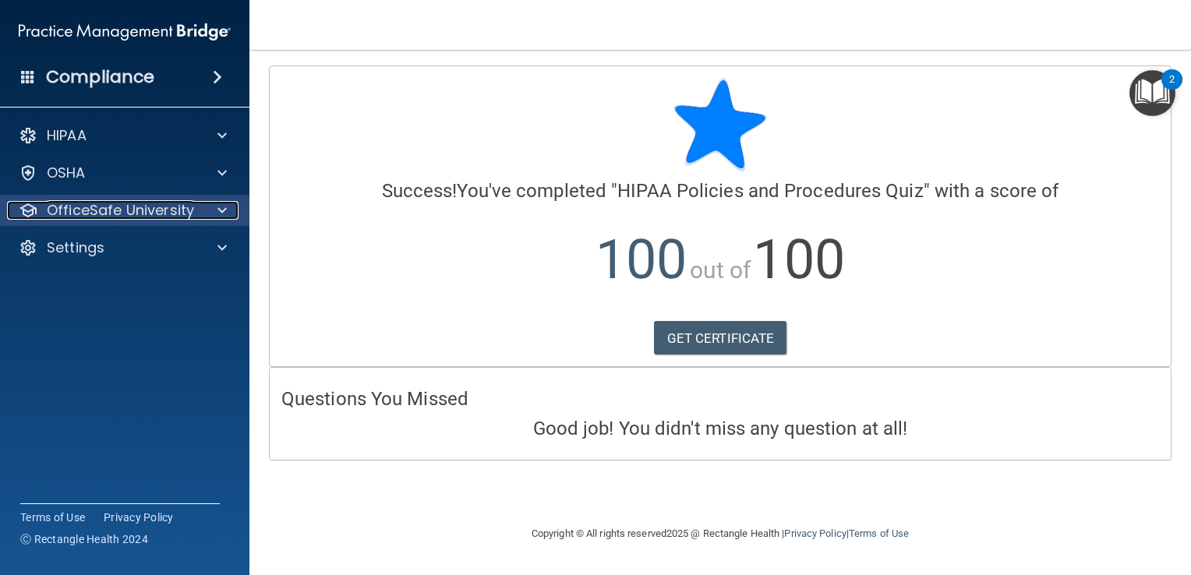
click at [140, 214] on p "OfficeSafe University" at bounding box center [120, 210] width 147 height 19
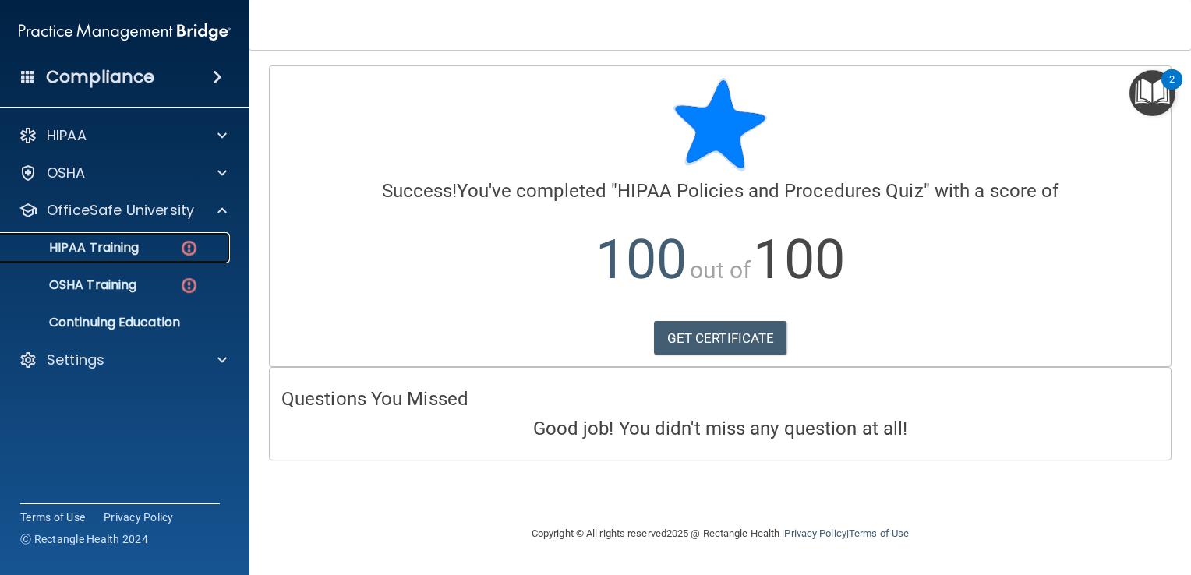
click at [174, 254] on div "HIPAA Training" at bounding box center [116, 248] width 213 height 16
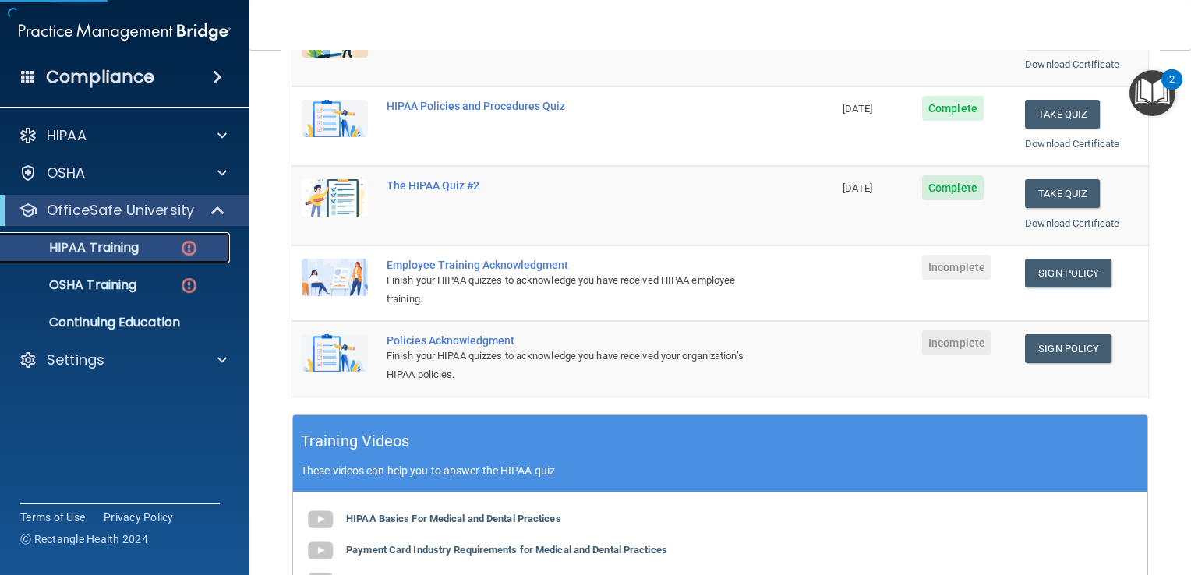
scroll to position [268, 0]
click at [1041, 272] on link "Sign Policy" at bounding box center [1068, 272] width 87 height 29
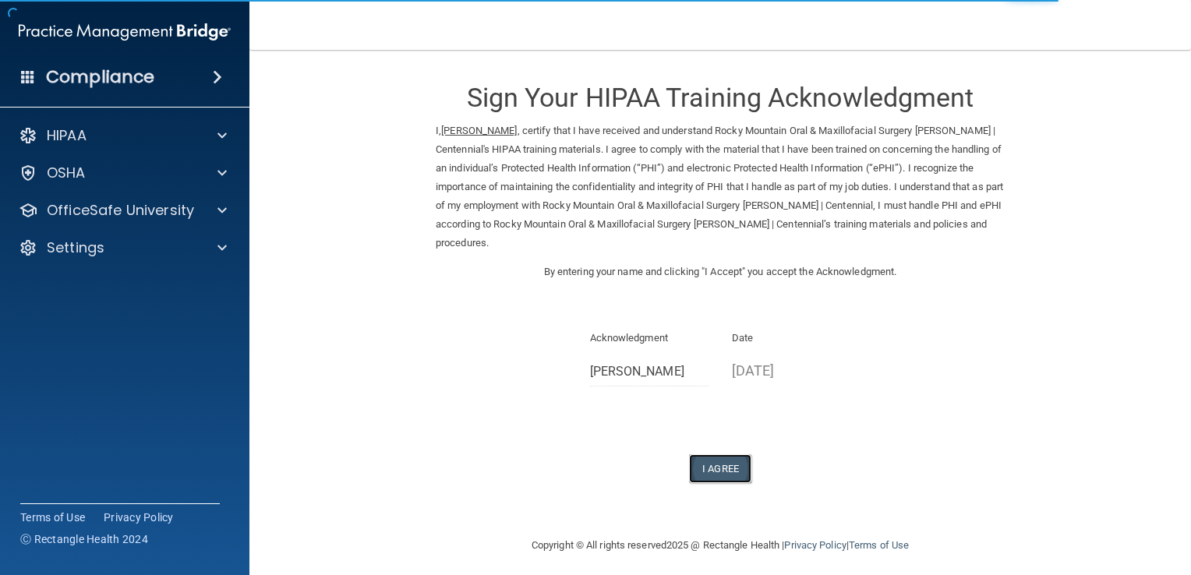
click at [719, 470] on button "I Agree" at bounding box center [720, 468] width 62 height 29
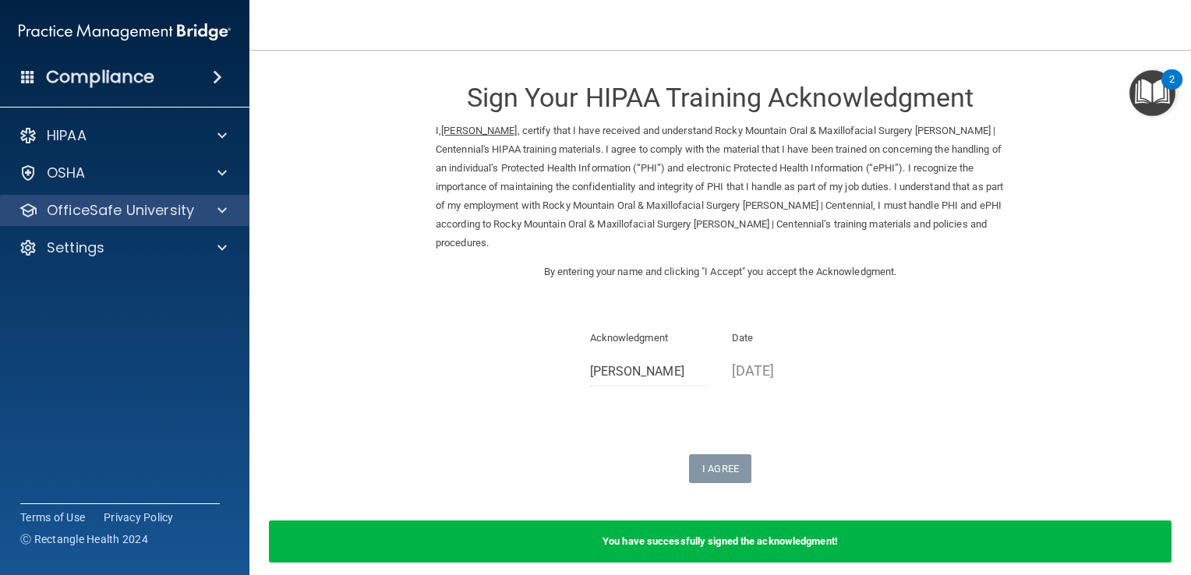
click at [177, 225] on div "OfficeSafe University" at bounding box center [125, 210] width 250 height 31
click at [175, 217] on p "OfficeSafe University" at bounding box center [120, 210] width 147 height 19
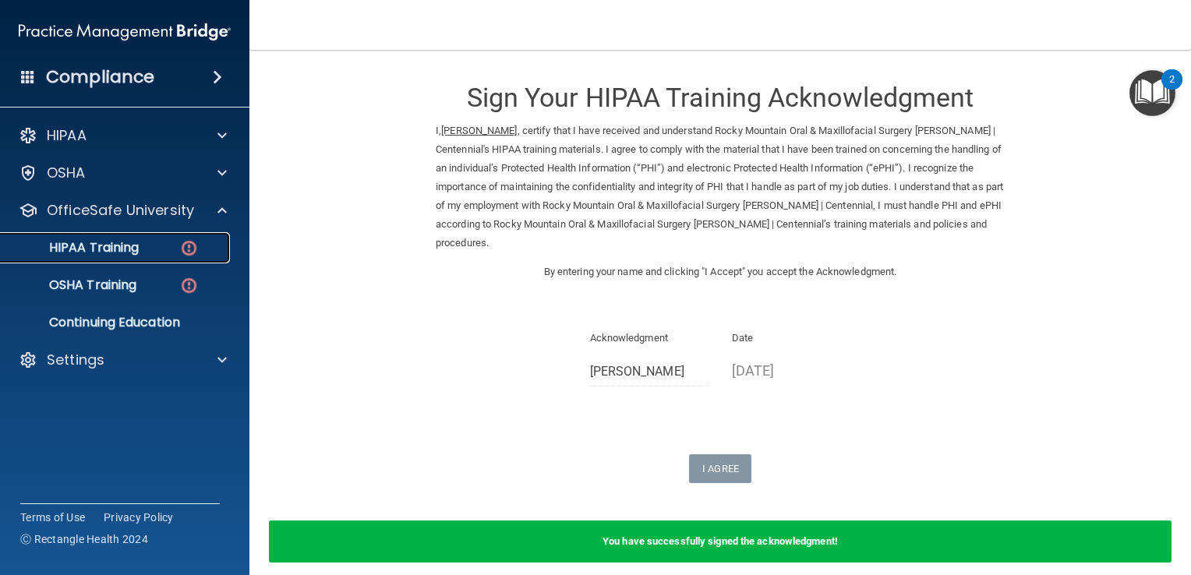
click at [171, 241] on div "HIPAA Training" at bounding box center [116, 248] width 213 height 16
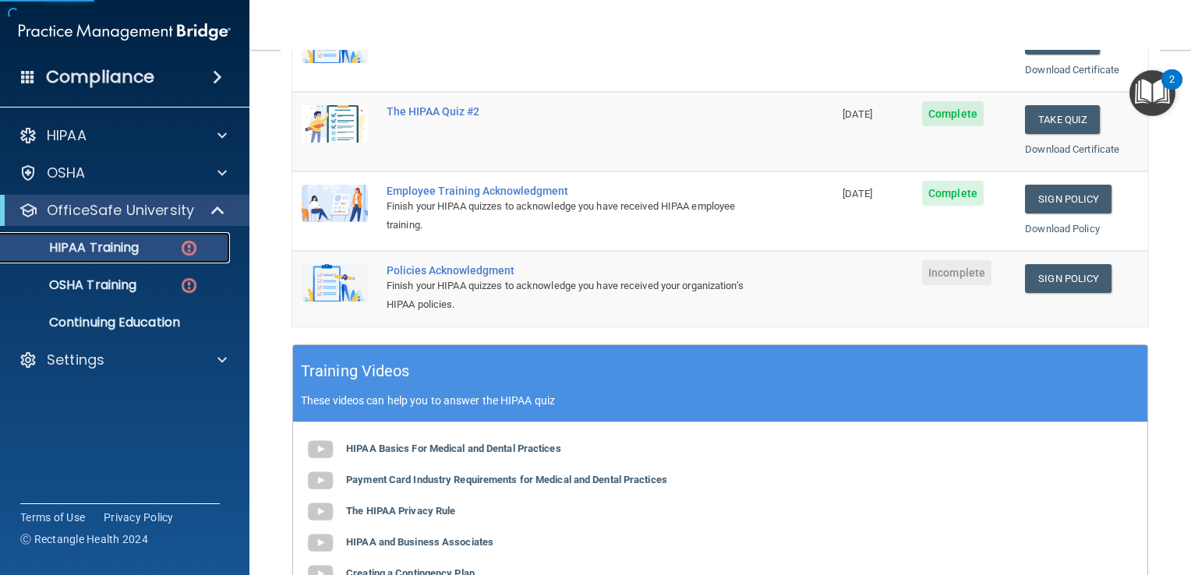
scroll to position [343, 0]
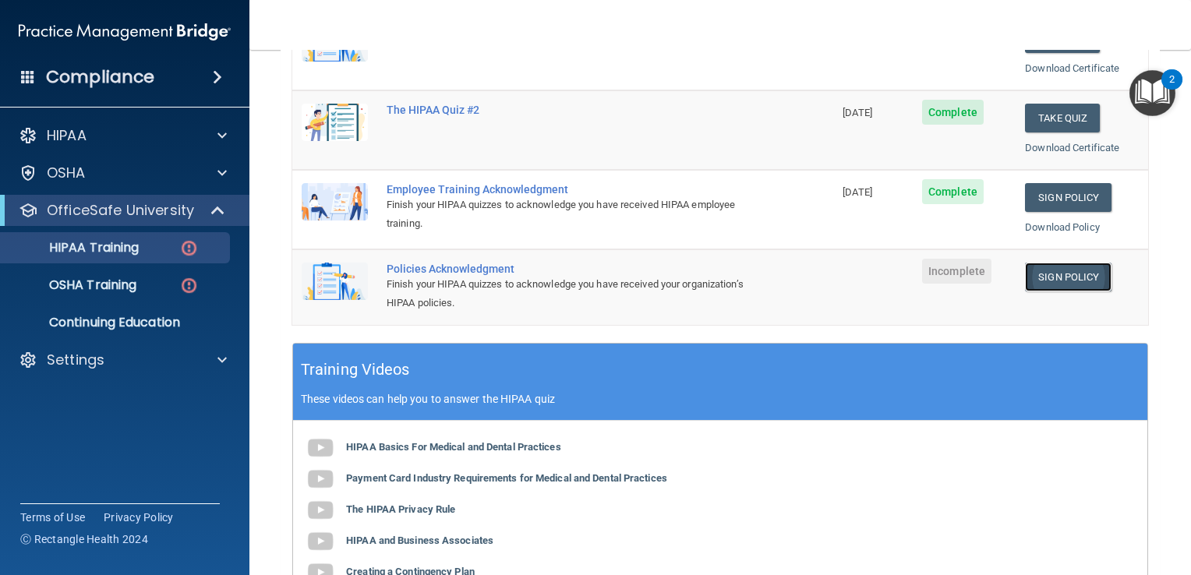
click at [1056, 279] on link "Sign Policy" at bounding box center [1068, 277] width 87 height 29
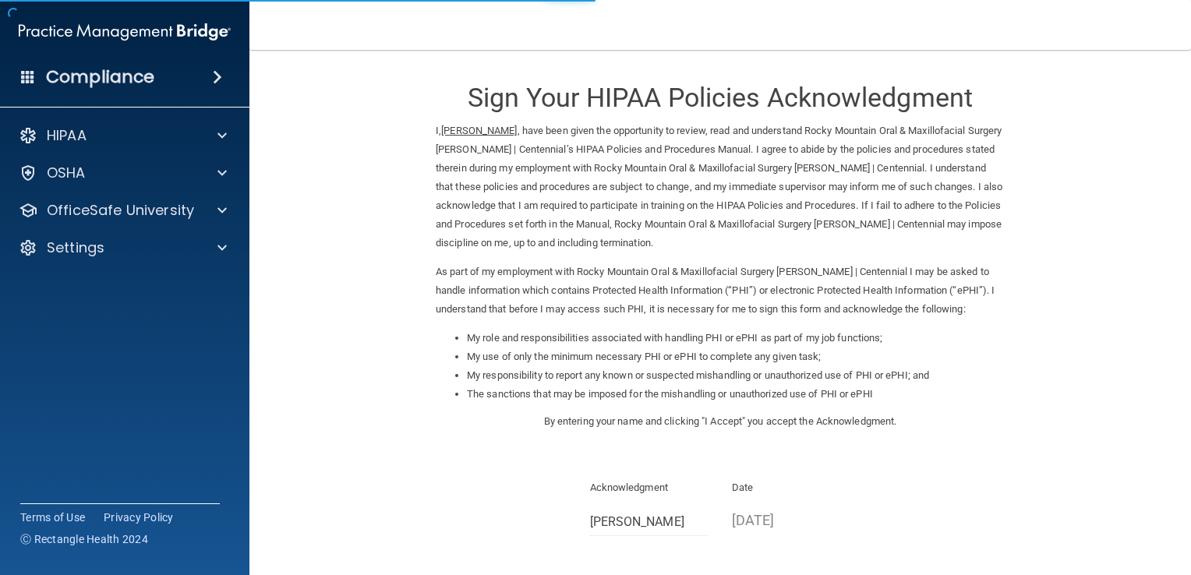
scroll to position [157, 0]
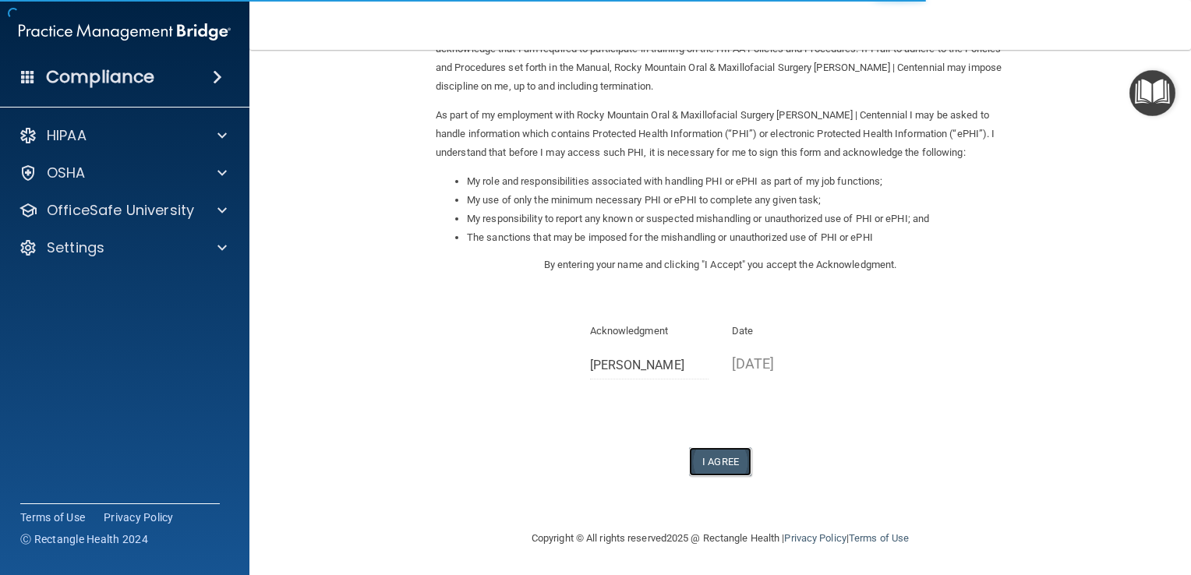
click at [727, 473] on button "I Agree" at bounding box center [720, 461] width 62 height 29
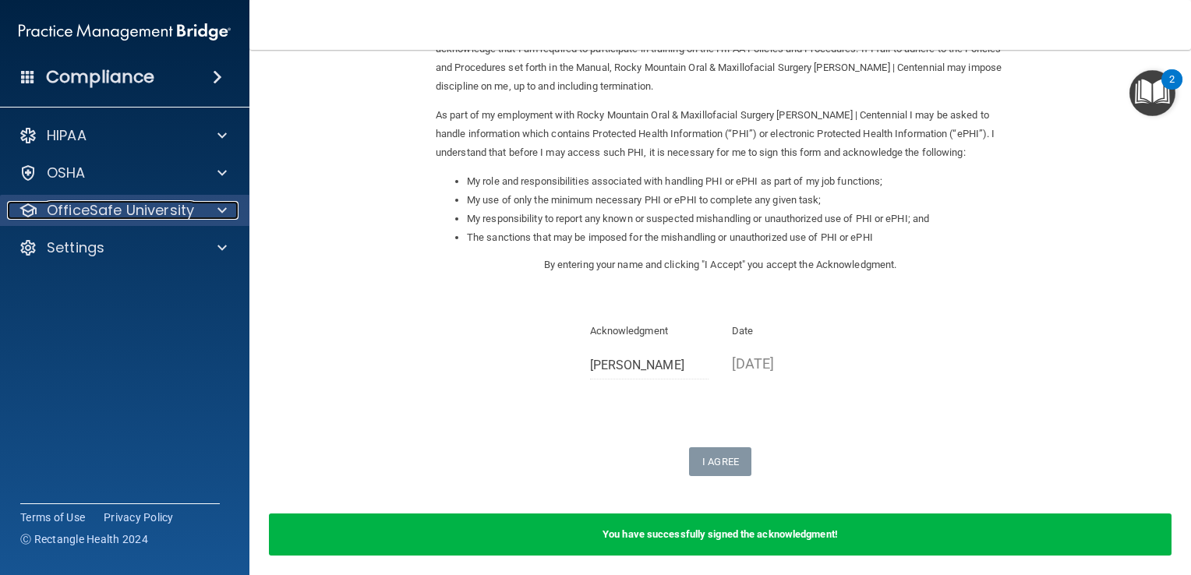
click at [159, 217] on p "OfficeSafe University" at bounding box center [120, 210] width 147 height 19
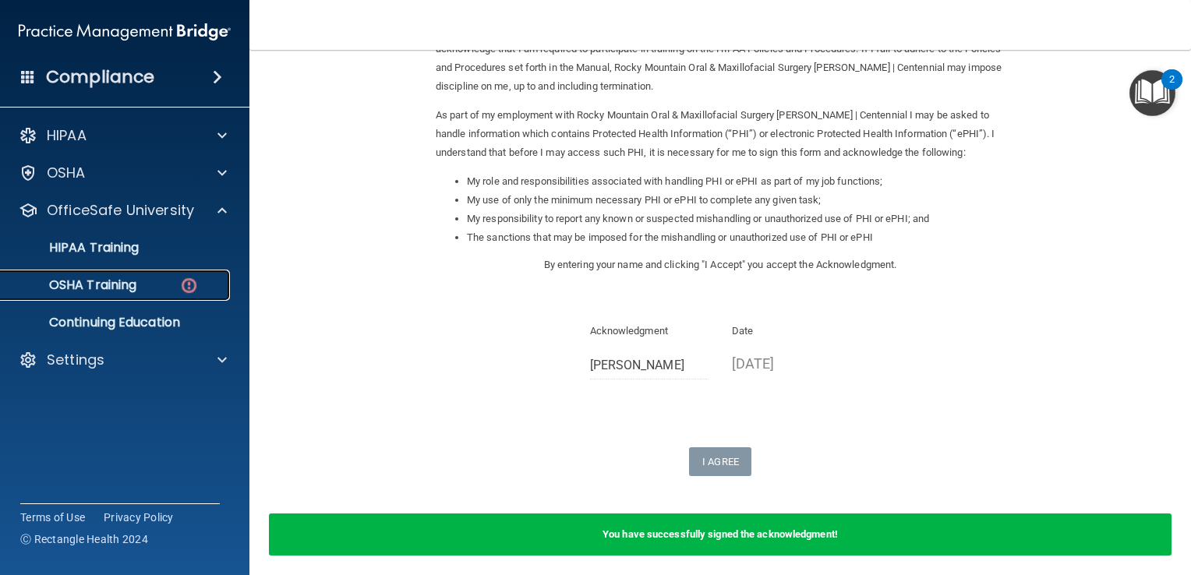
click at [156, 281] on div "OSHA Training" at bounding box center [116, 285] width 213 height 16
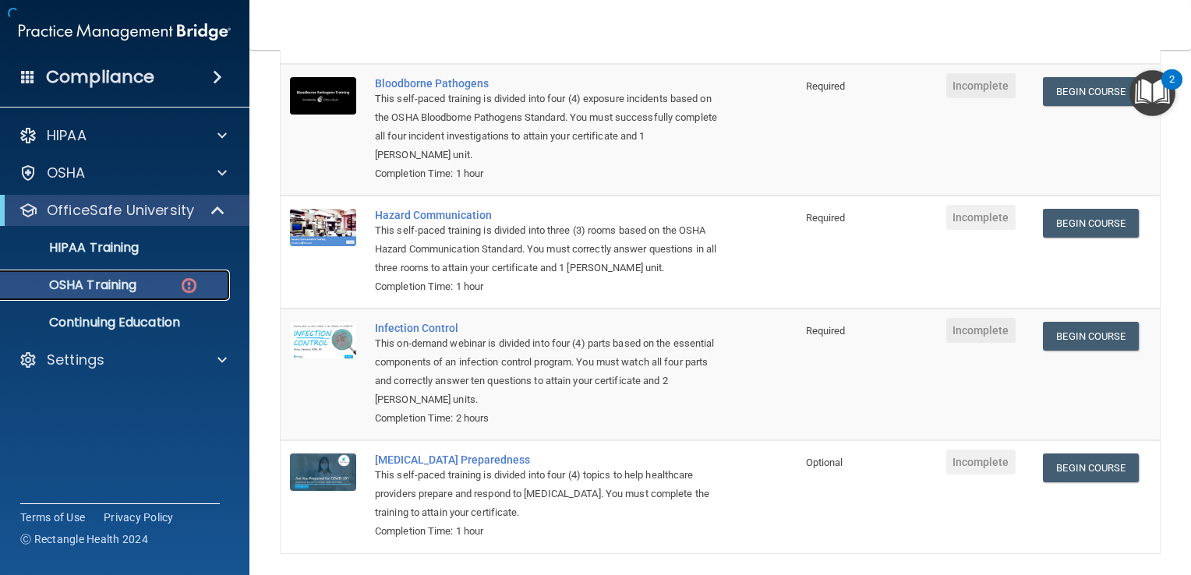
scroll to position [173, 0]
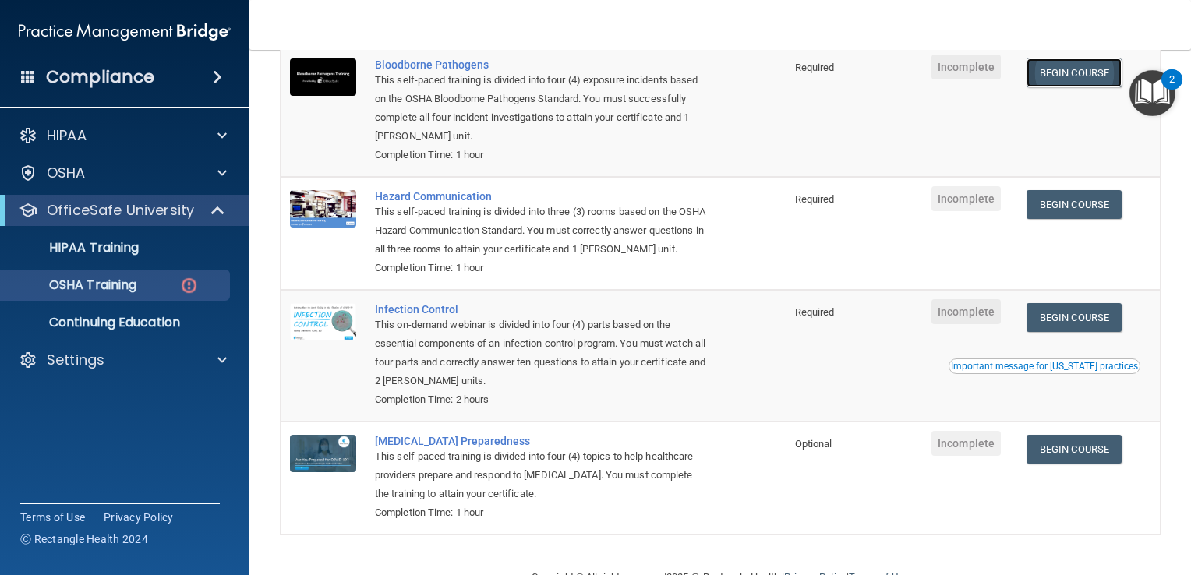
click at [1073, 80] on link "Begin Course" at bounding box center [1073, 72] width 95 height 29
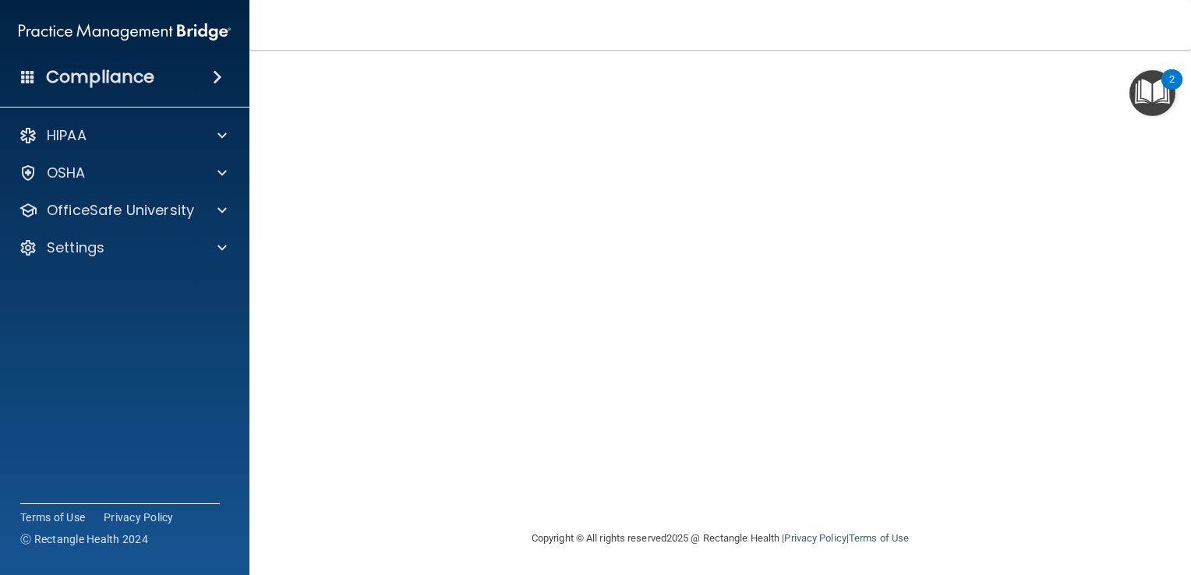
scroll to position [90, 0]
click at [159, 217] on p "OfficeSafe University" at bounding box center [120, 210] width 147 height 19
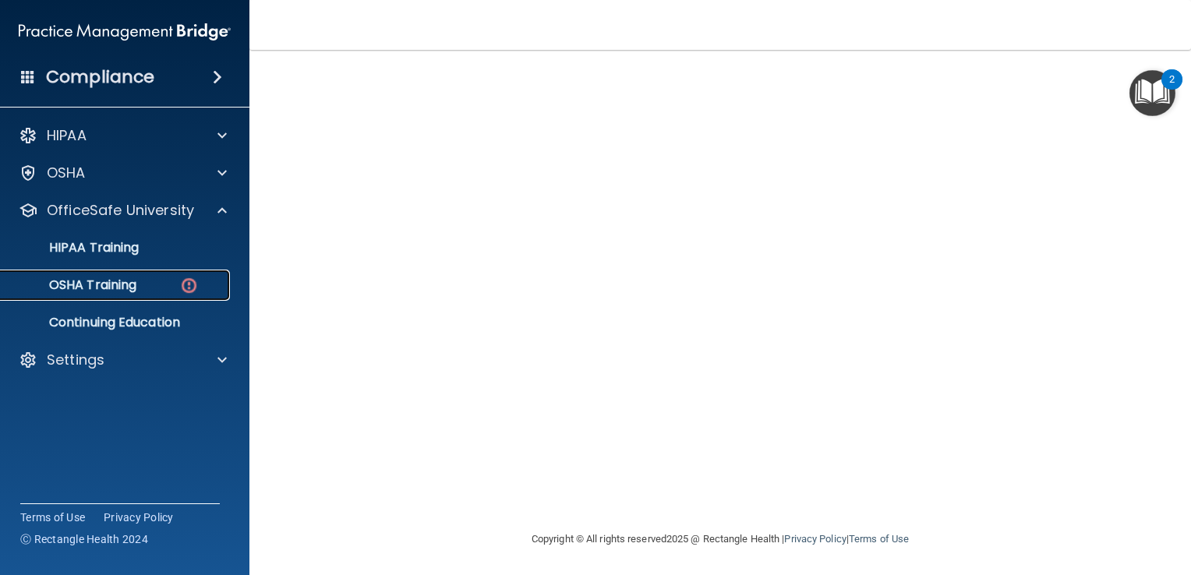
click at [156, 289] on div "OSHA Training" at bounding box center [116, 285] width 213 height 16
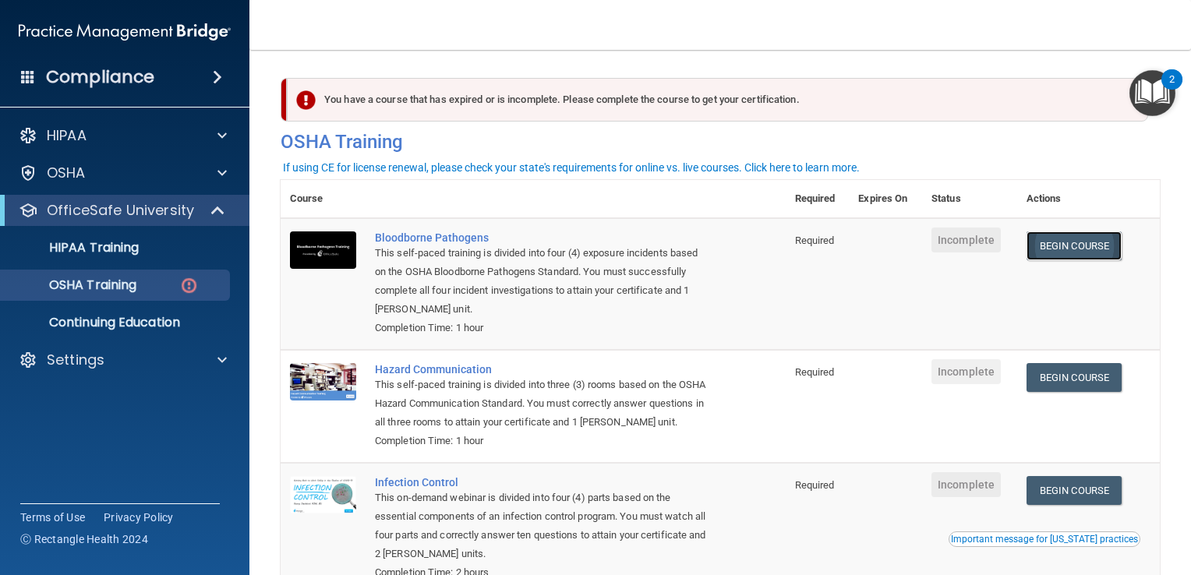
click at [1044, 249] on link "Begin Course" at bounding box center [1073, 245] width 95 height 29
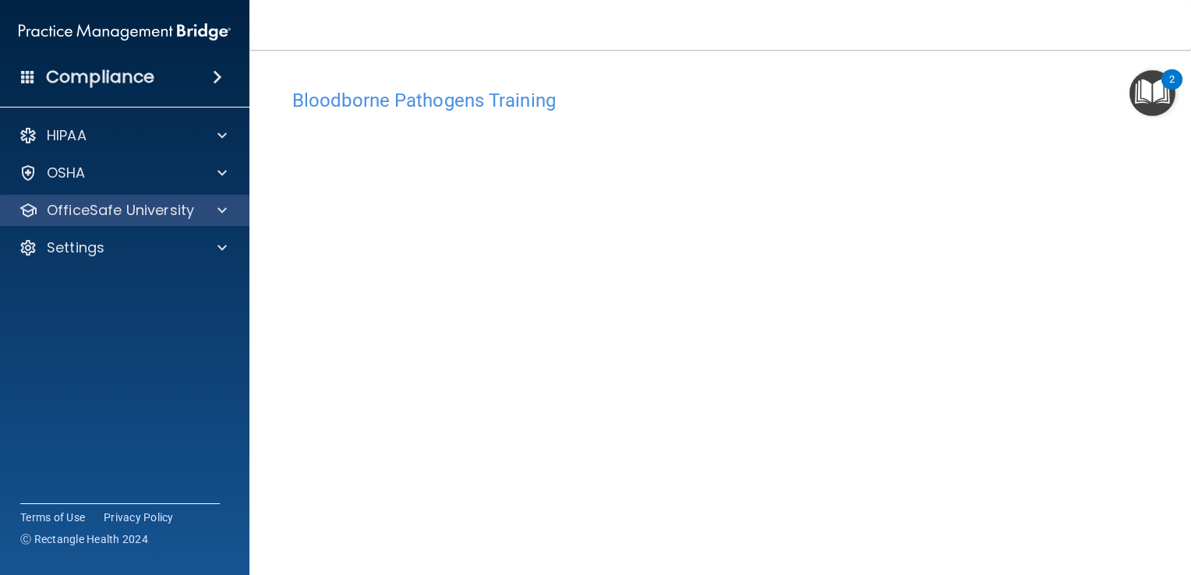
click at [175, 221] on div "OfficeSafe University" at bounding box center [125, 210] width 250 height 31
click at [171, 219] on p "OfficeSafe University" at bounding box center [120, 210] width 147 height 19
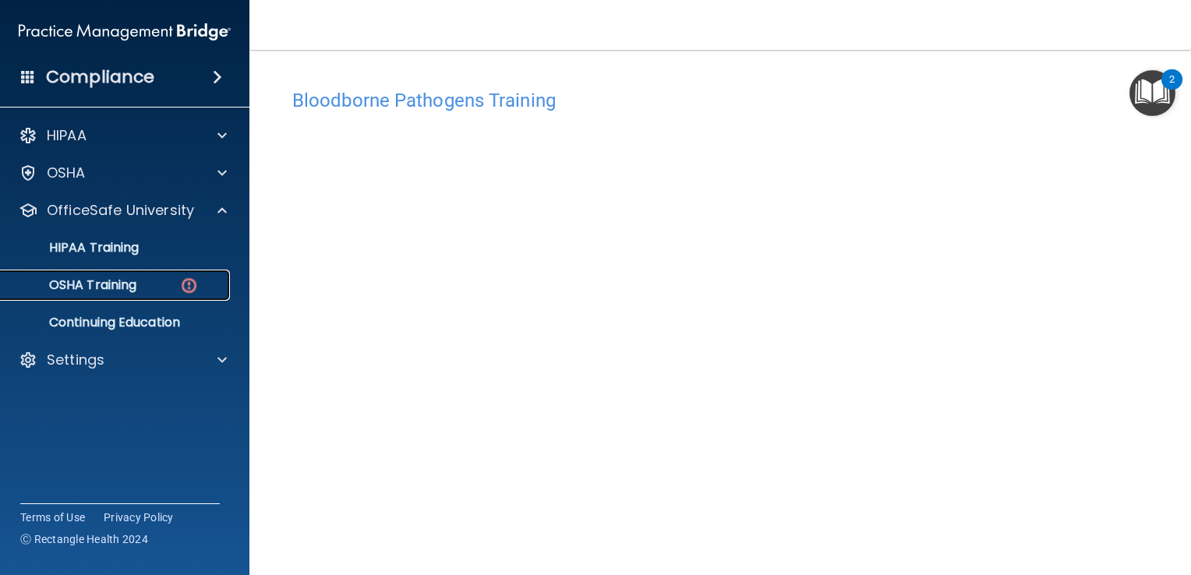
click at [159, 280] on div "OSHA Training" at bounding box center [116, 285] width 213 height 16
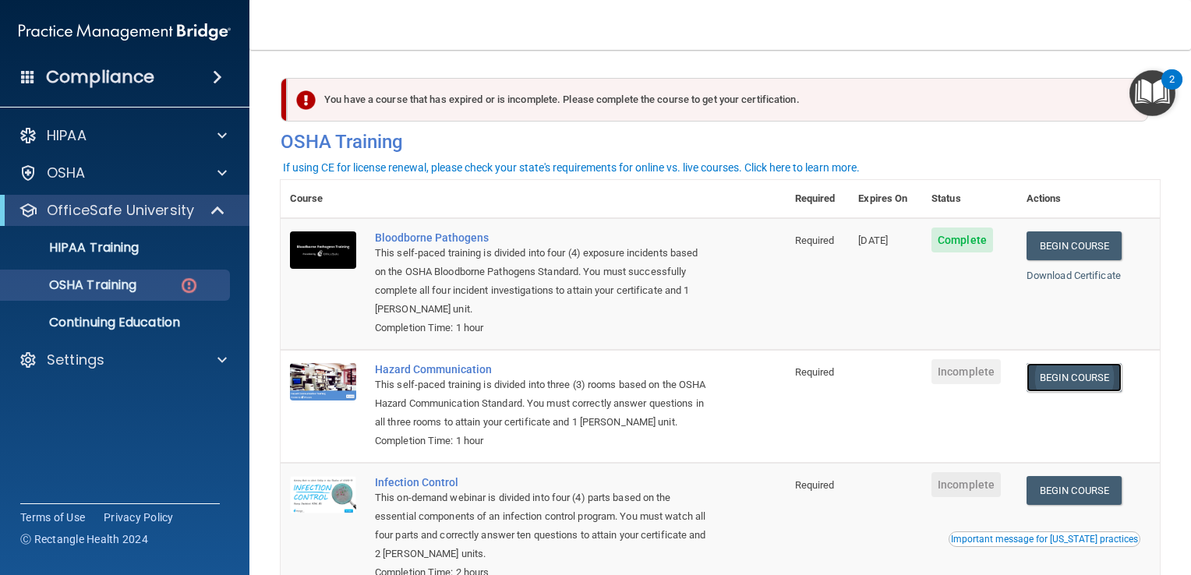
click at [1047, 374] on link "Begin Course" at bounding box center [1073, 377] width 95 height 29
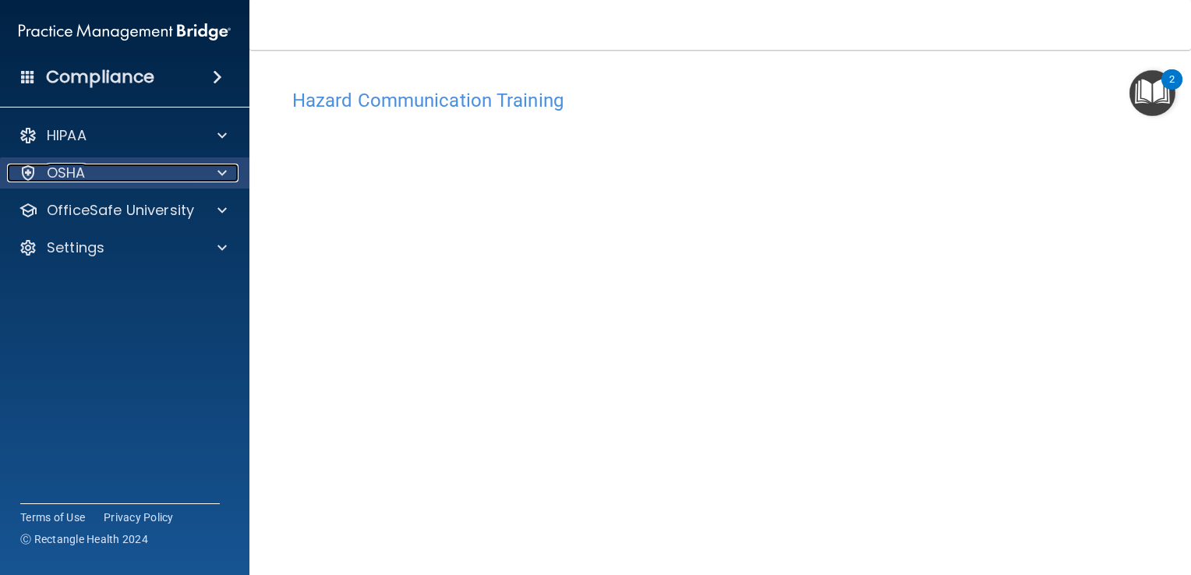
click at [161, 176] on div "OSHA" at bounding box center [103, 173] width 193 height 19
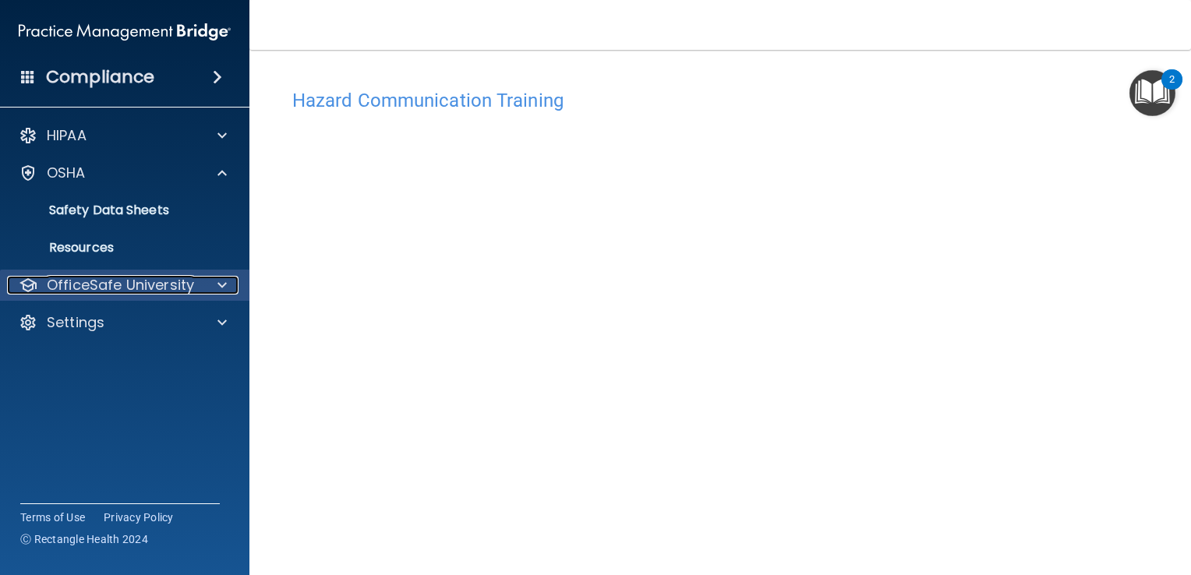
click at [164, 292] on p "OfficeSafe University" at bounding box center [120, 285] width 147 height 19
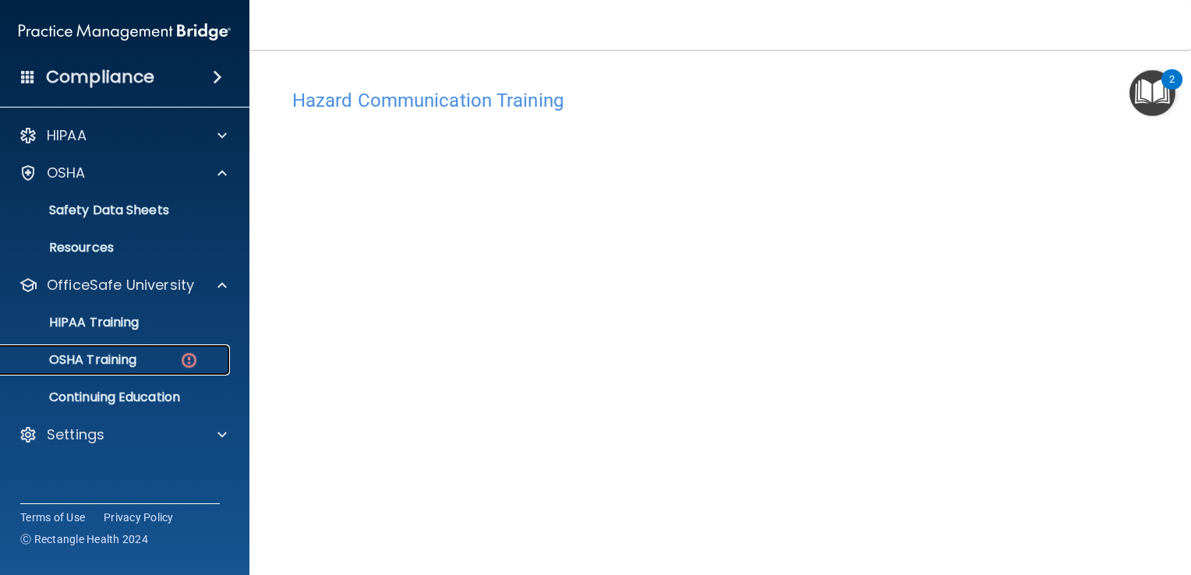
click at [165, 354] on div "OSHA Training" at bounding box center [116, 360] width 213 height 16
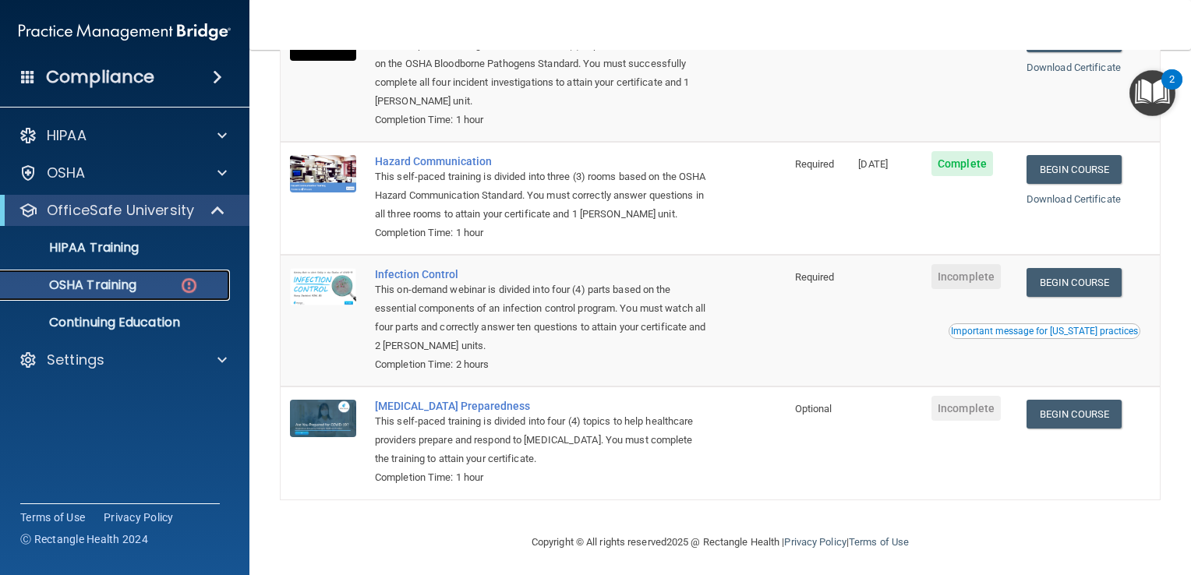
scroll to position [209, 0]
click at [1060, 296] on link "Begin Course" at bounding box center [1073, 281] width 95 height 29
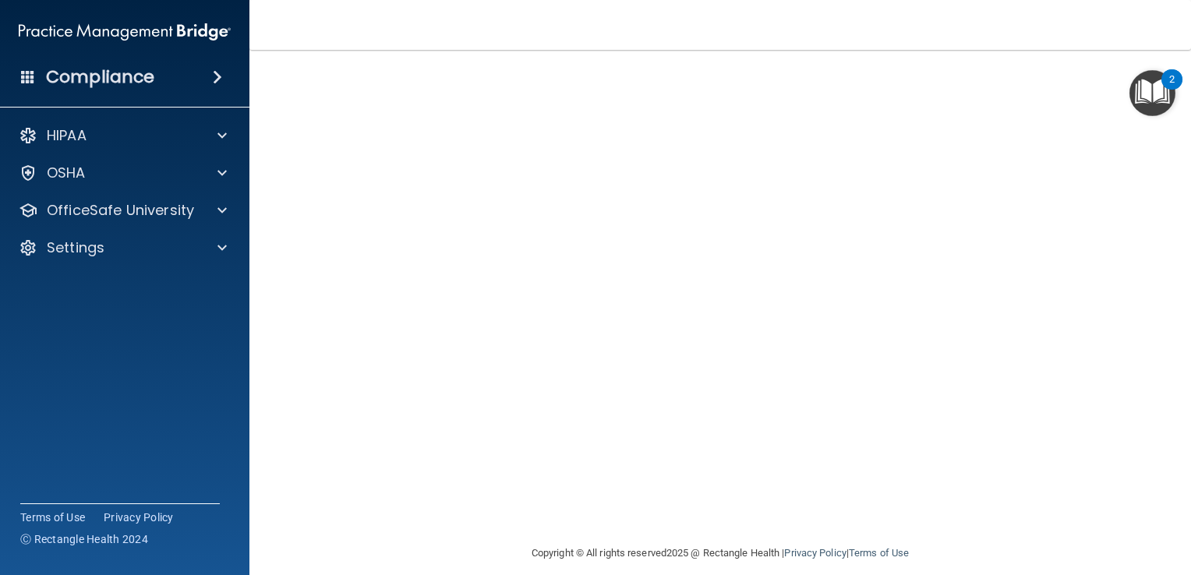
scroll to position [84, 0]
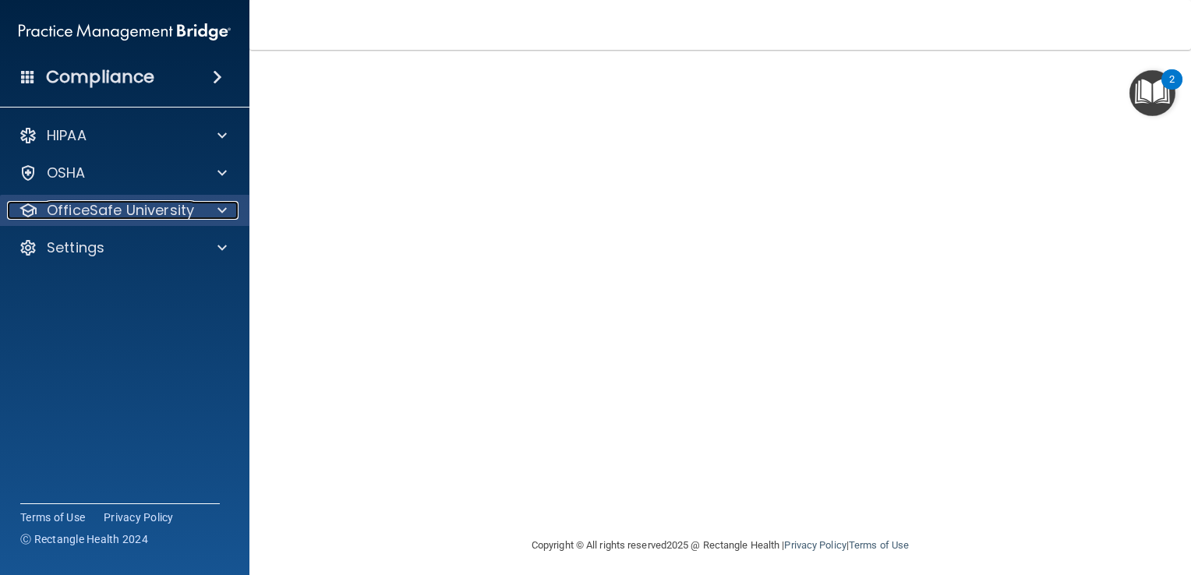
click at [87, 210] on p "OfficeSafe University" at bounding box center [120, 210] width 147 height 19
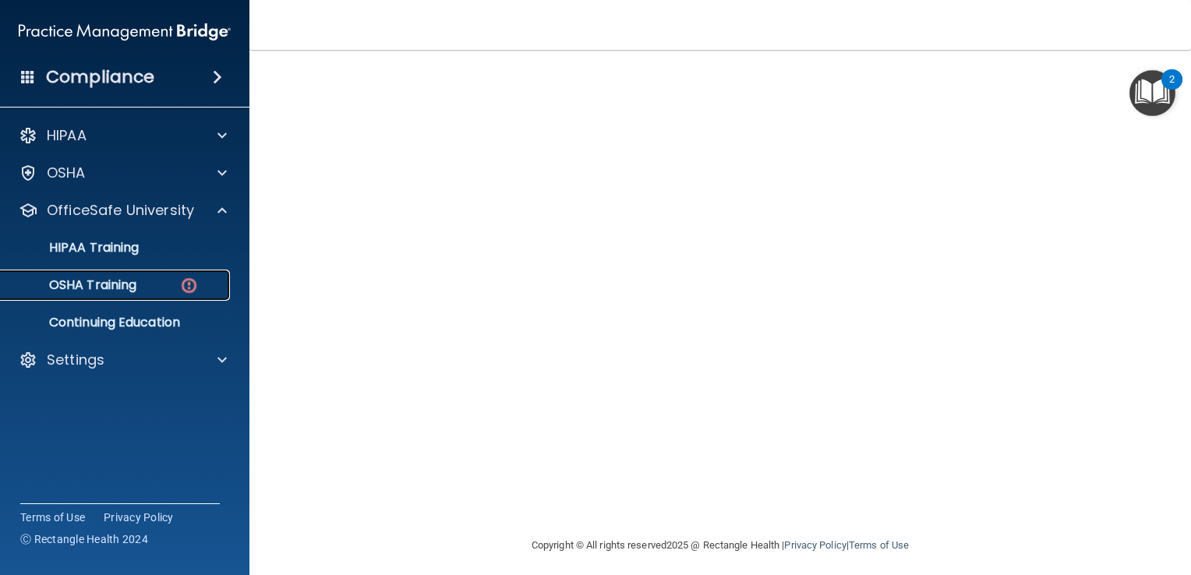
click at [106, 289] on p "OSHA Training" at bounding box center [73, 285] width 126 height 16
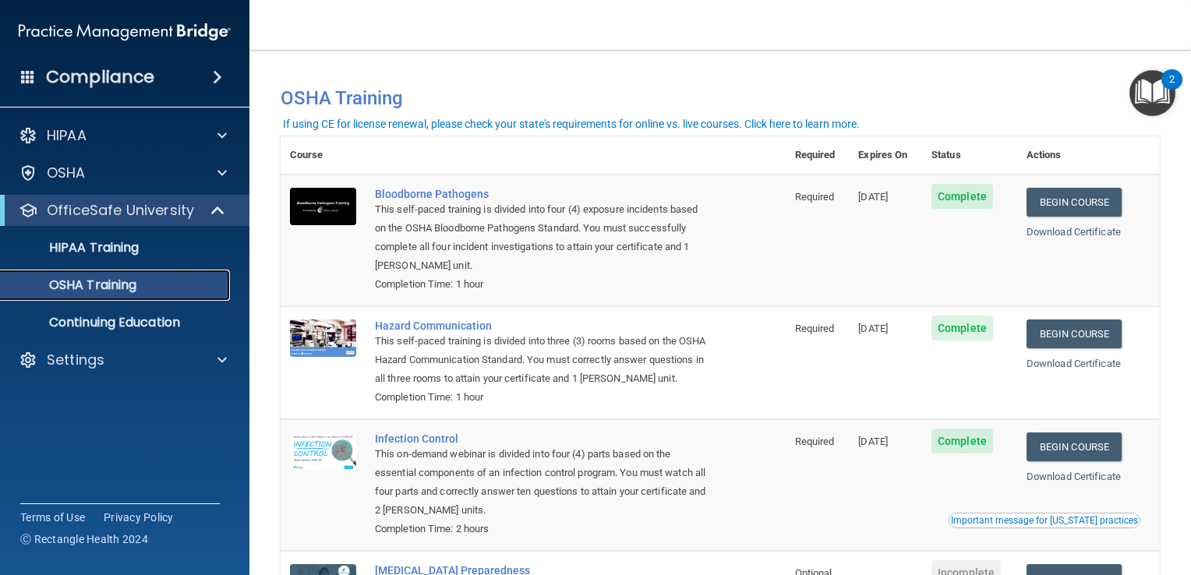
scroll to position [190, 0]
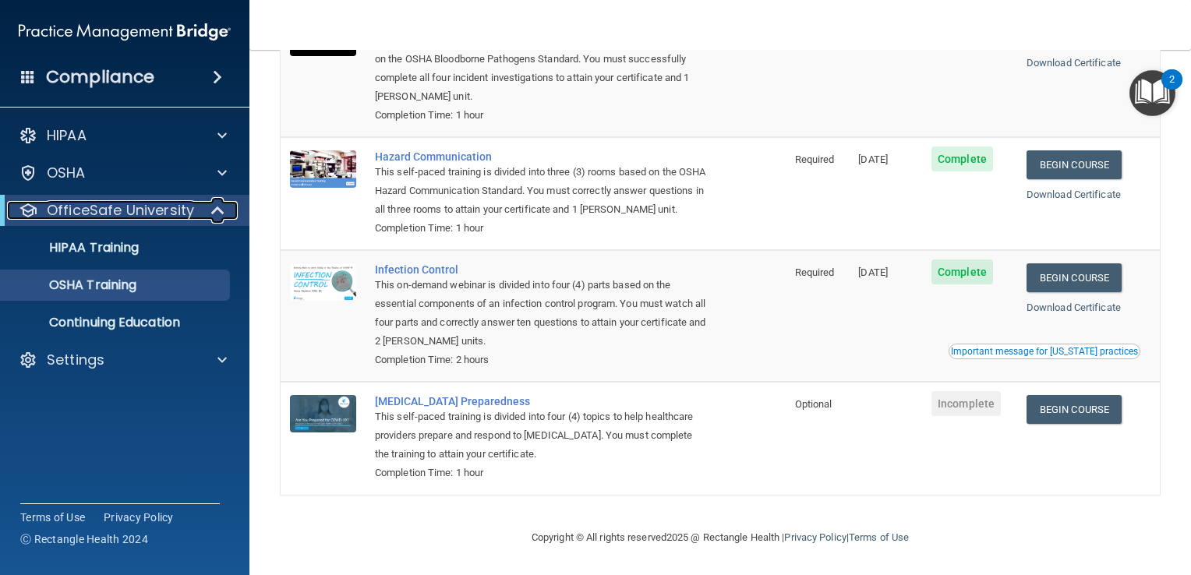
click at [197, 204] on div "OfficeSafe University" at bounding box center [103, 210] width 192 height 19
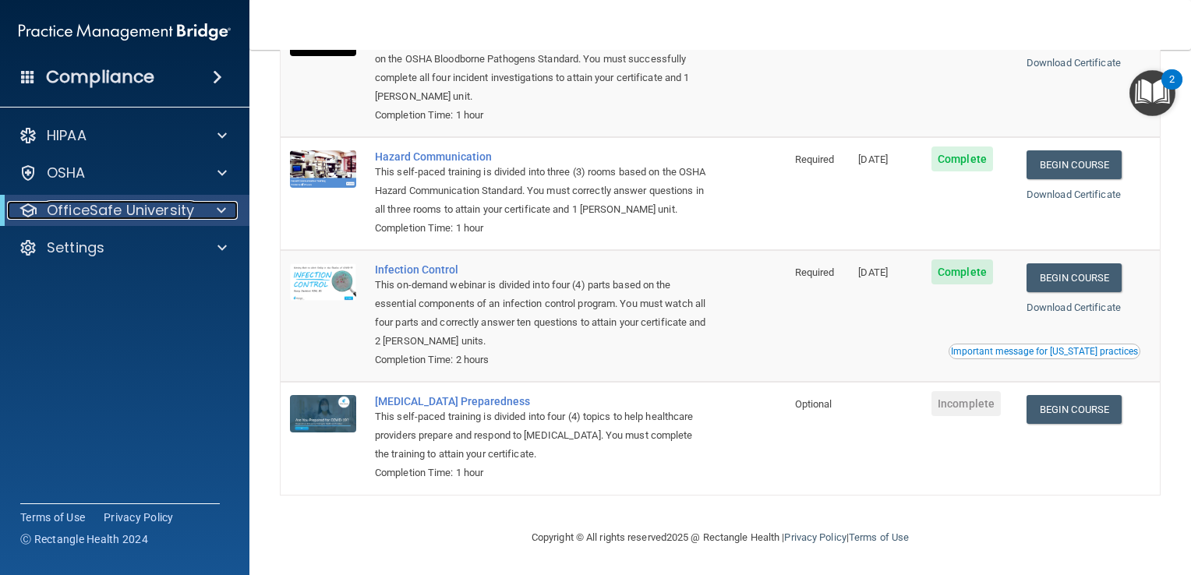
click at [197, 204] on div "OfficeSafe University" at bounding box center [103, 210] width 192 height 19
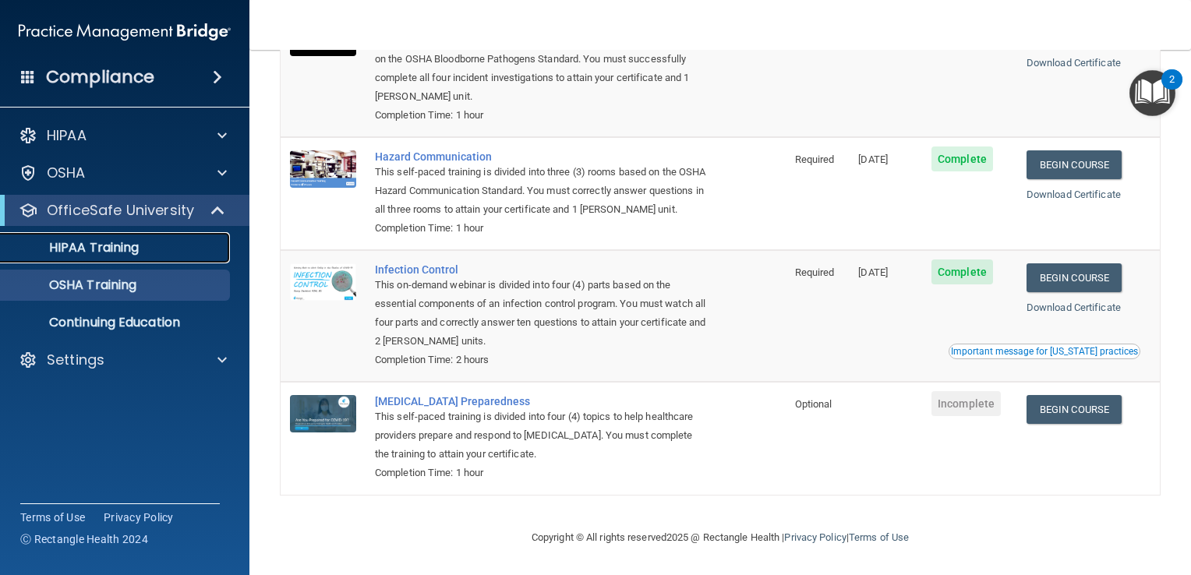
click at [83, 248] on p "HIPAA Training" at bounding box center [74, 248] width 129 height 16
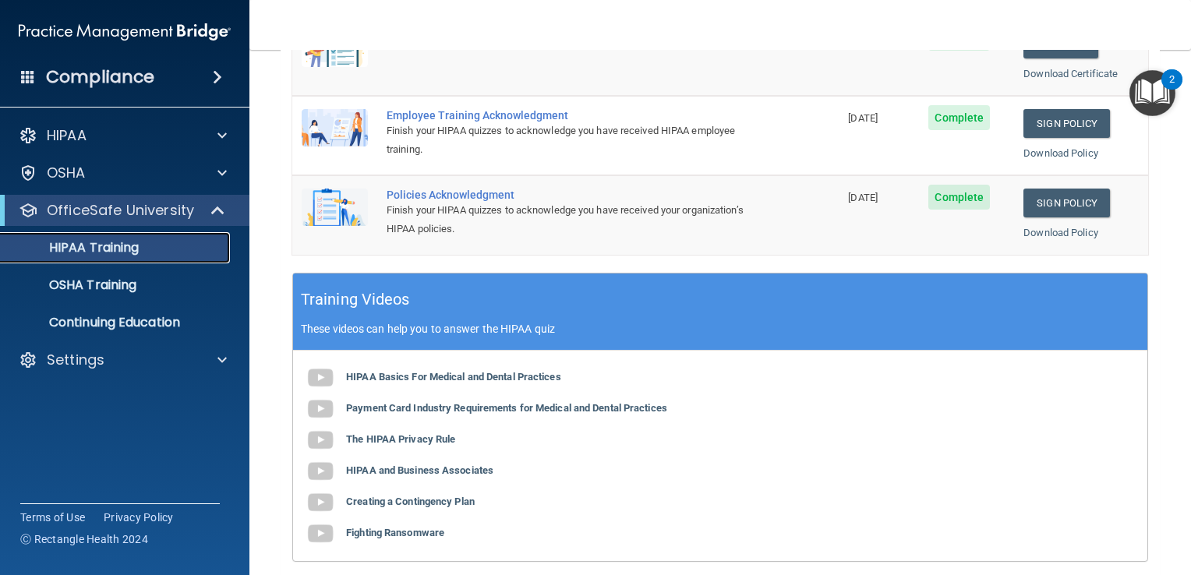
scroll to position [493, 0]
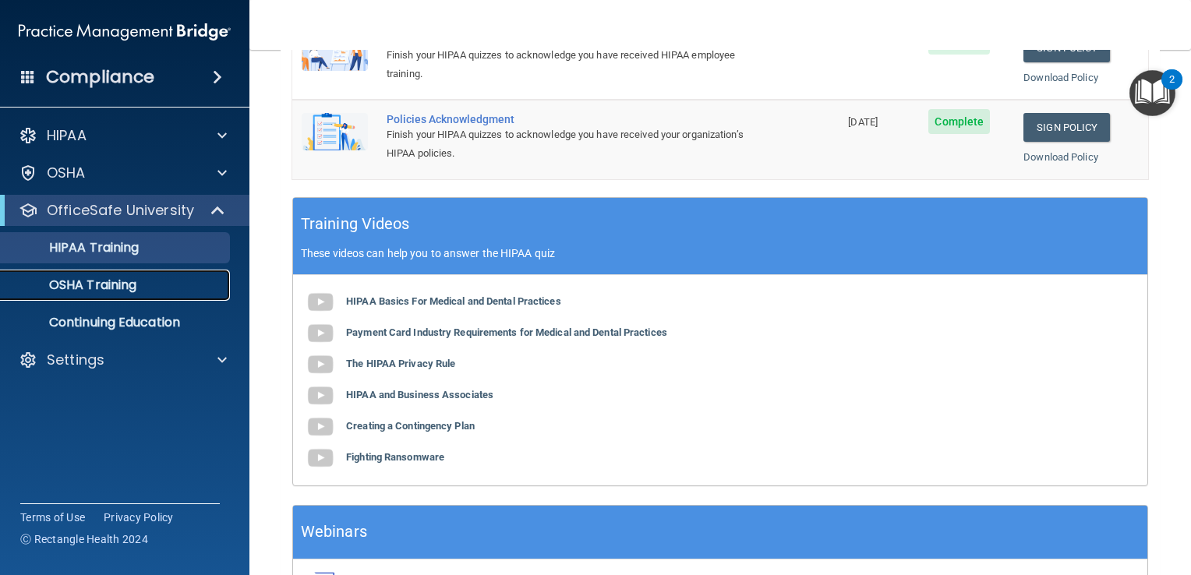
click at [118, 293] on p "OSHA Training" at bounding box center [73, 285] width 126 height 16
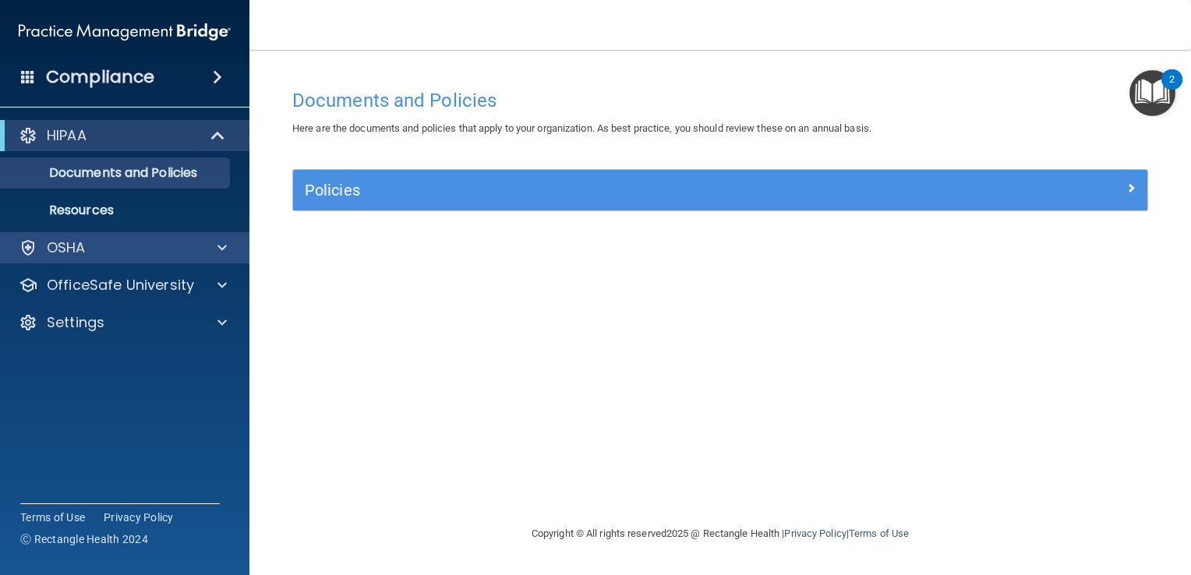
click at [130, 258] on div "OSHA" at bounding box center [125, 247] width 250 height 31
click at [220, 260] on div "OSHA" at bounding box center [125, 247] width 250 height 31
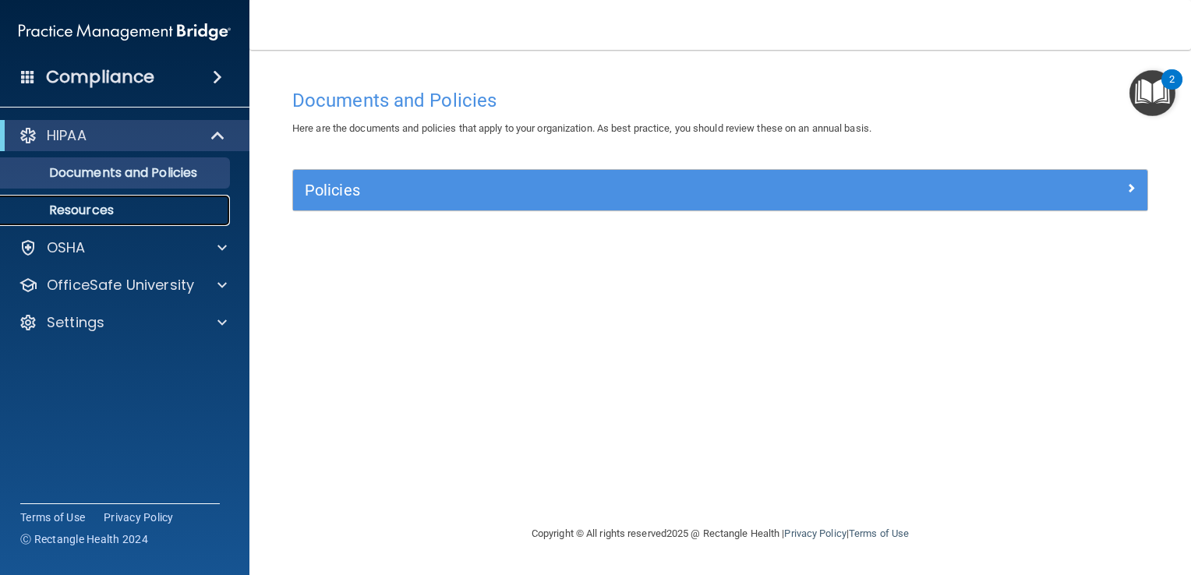
click at [116, 220] on link "Resources" at bounding box center [106, 210] width 245 height 31
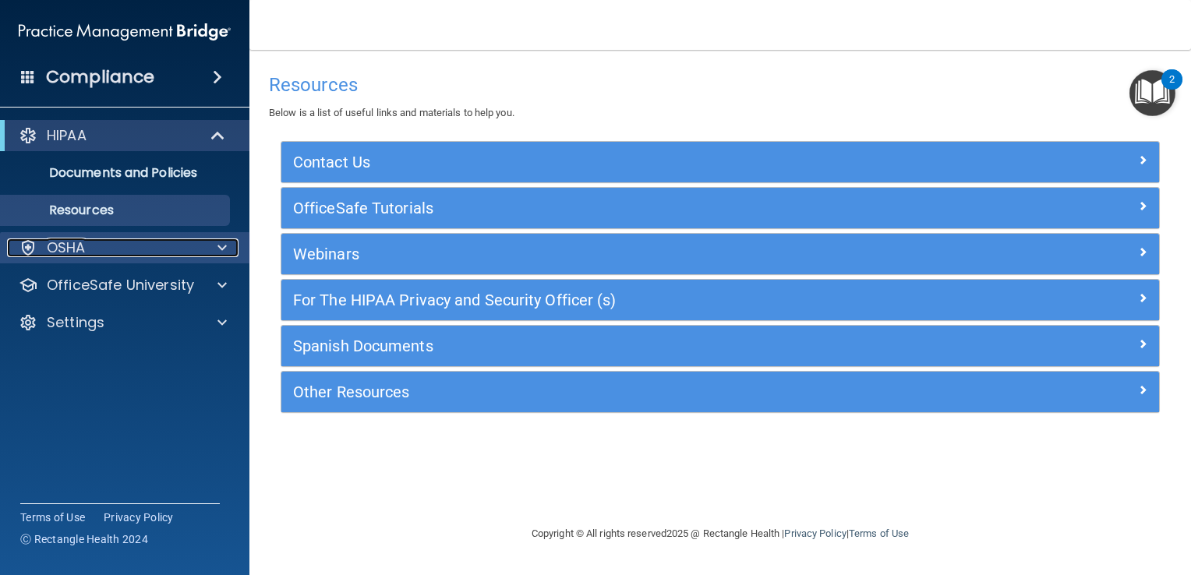
click at [178, 248] on div "OSHA" at bounding box center [103, 247] width 193 height 19
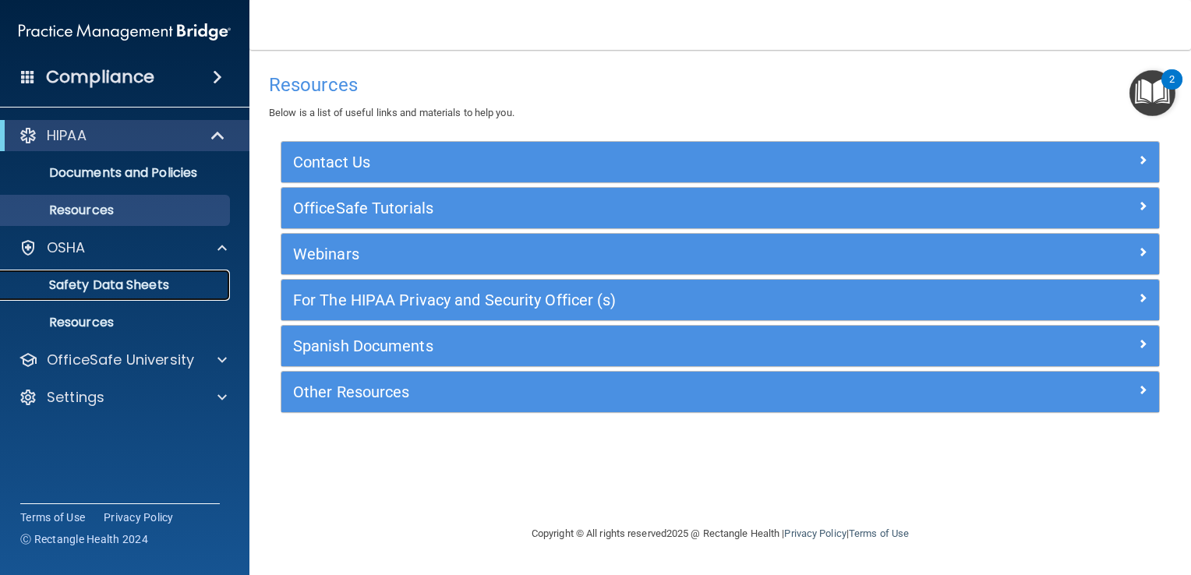
click at [150, 290] on p "Safety Data Sheets" at bounding box center [116, 285] width 213 height 16
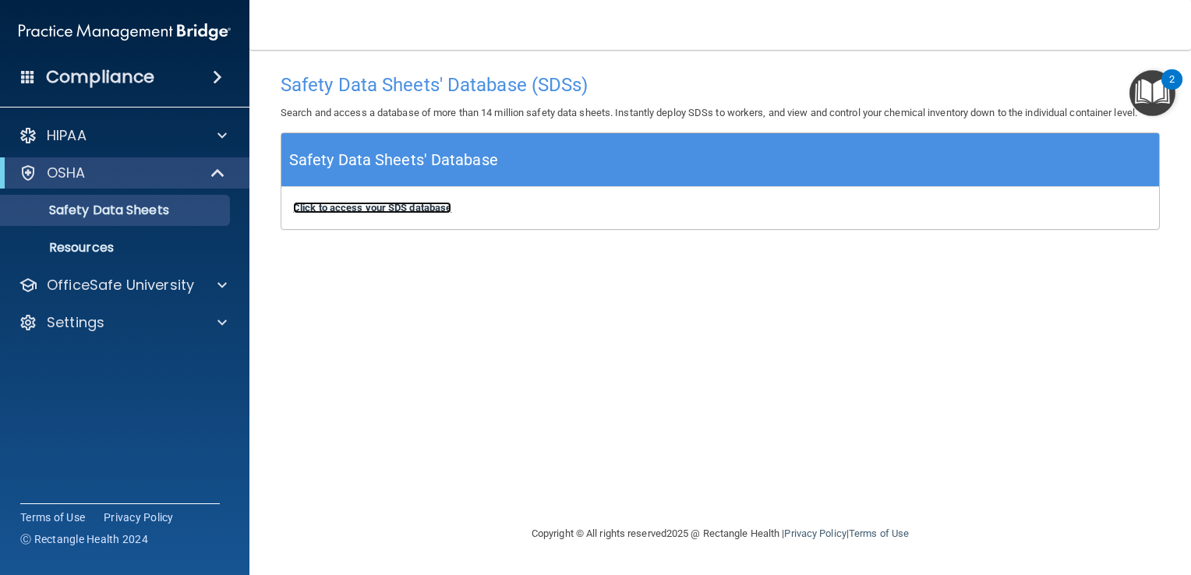
click at [408, 211] on b "Click to access your SDS database" at bounding box center [372, 208] width 158 height 12
